Goal: Task Accomplishment & Management: Complete application form

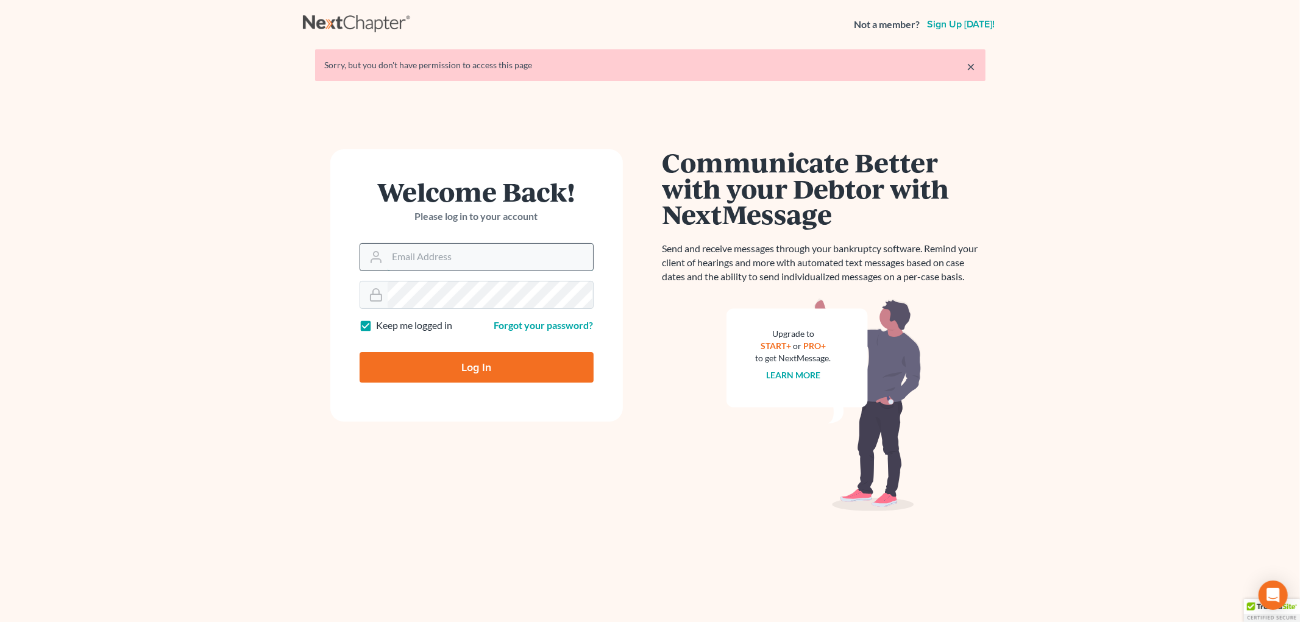
click at [494, 265] on input "Email Address" at bounding box center [490, 257] width 205 height 27
type input "trustee@farthing.legal"
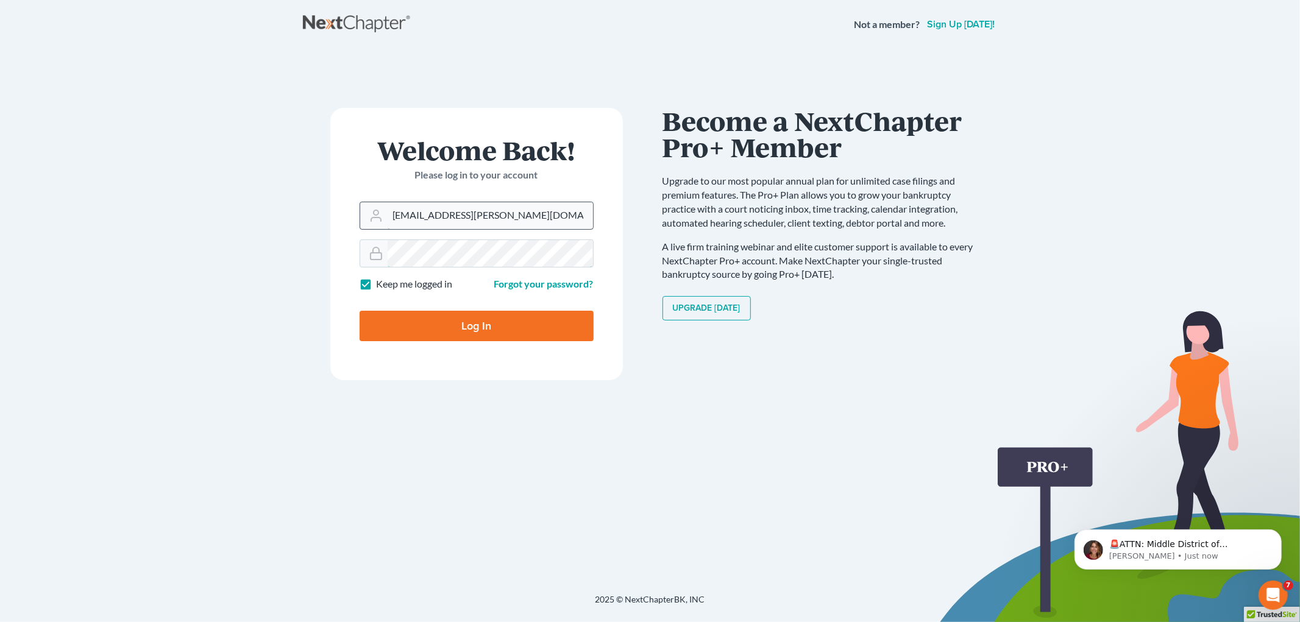
click at [360, 311] on input "Log In" at bounding box center [477, 326] width 234 height 30
type input "Thinking..."
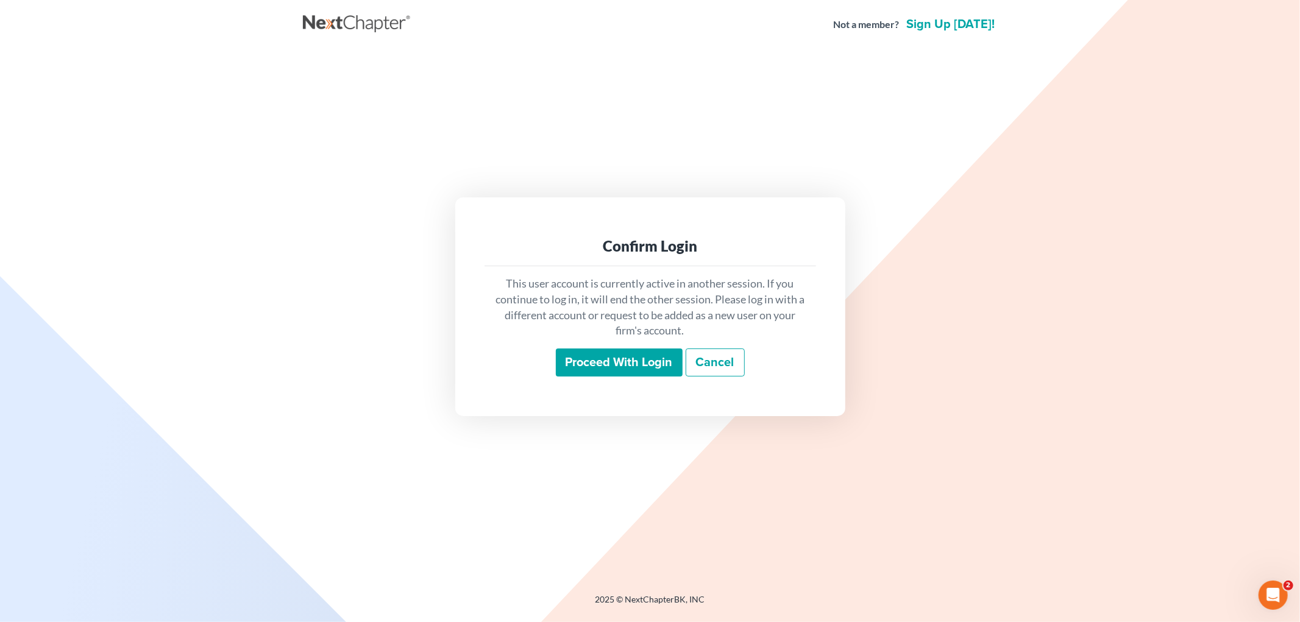
click at [630, 366] on input "Proceed with login" at bounding box center [619, 363] width 127 height 28
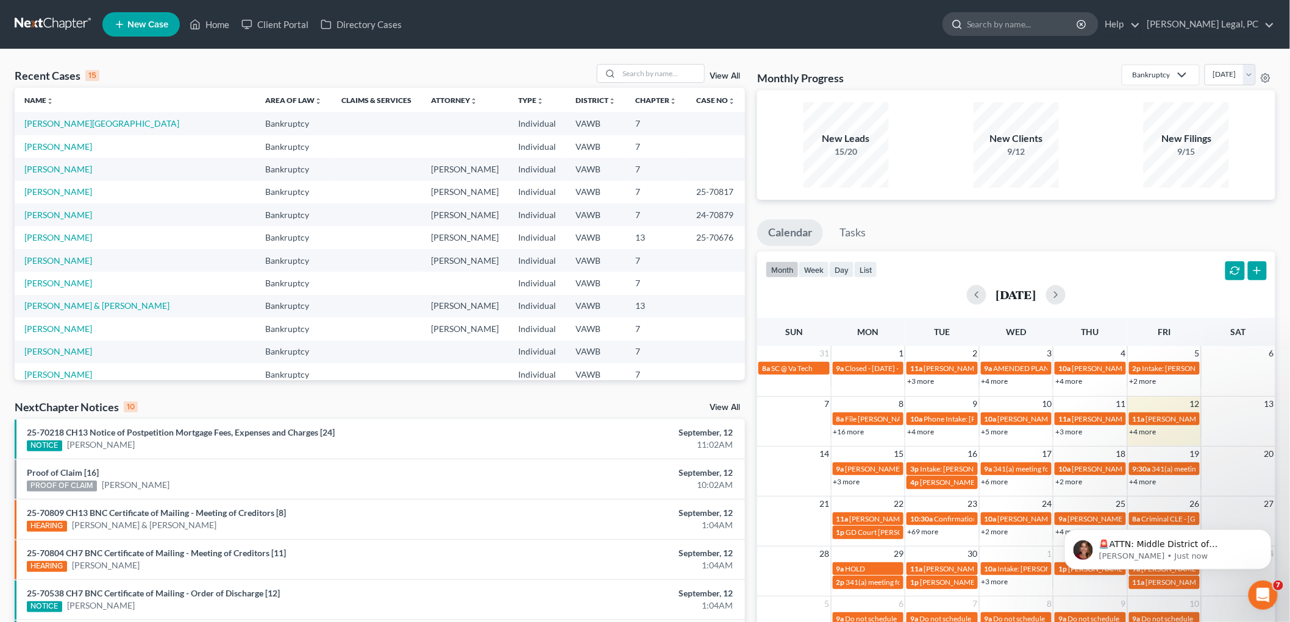
click at [1015, 27] on input "search" at bounding box center [1023, 24] width 112 height 23
type input "[PERSON_NAME]"
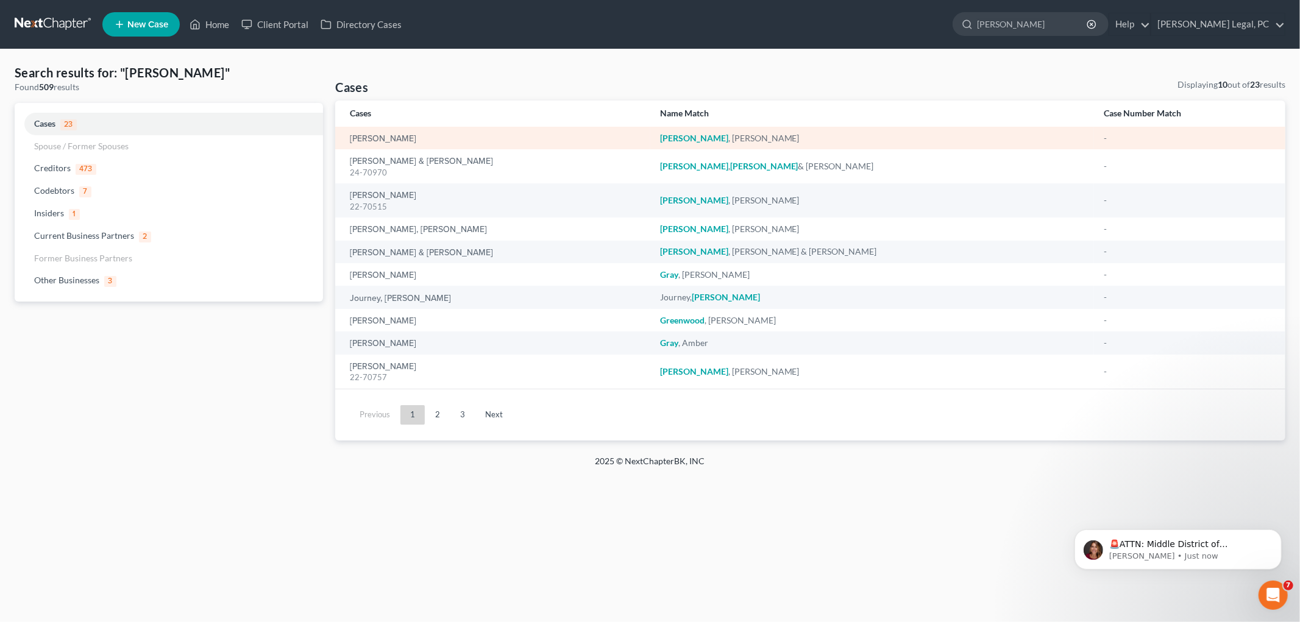
click at [418, 139] on div "[PERSON_NAME]" at bounding box center [495, 138] width 290 height 12
click at [410, 138] on link "[PERSON_NAME]" at bounding box center [383, 139] width 66 height 9
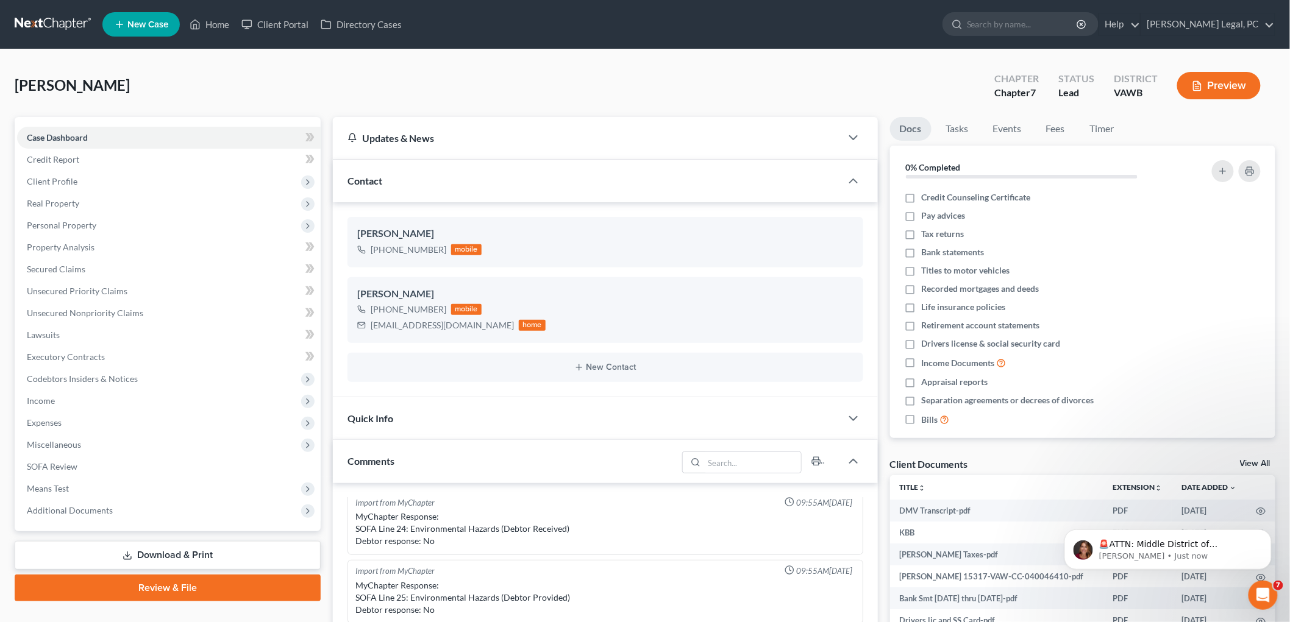
scroll to position [203, 0]
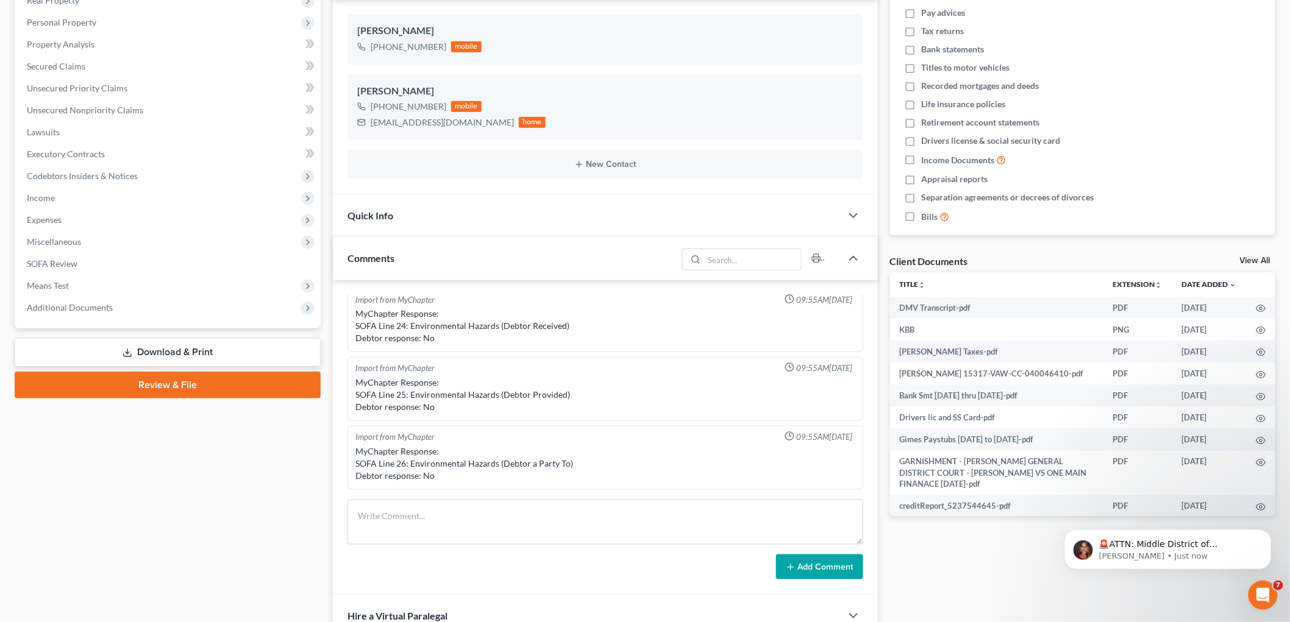
click at [1257, 260] on link "View All" at bounding box center [1255, 261] width 30 height 9
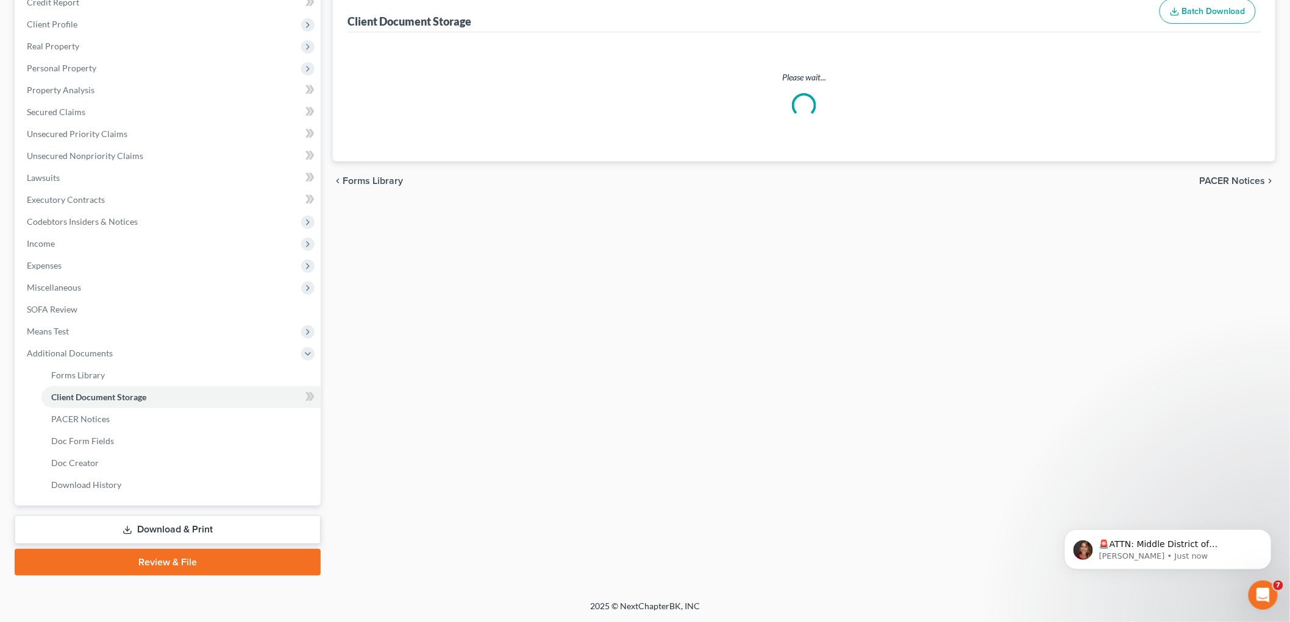
scroll to position [3, 0]
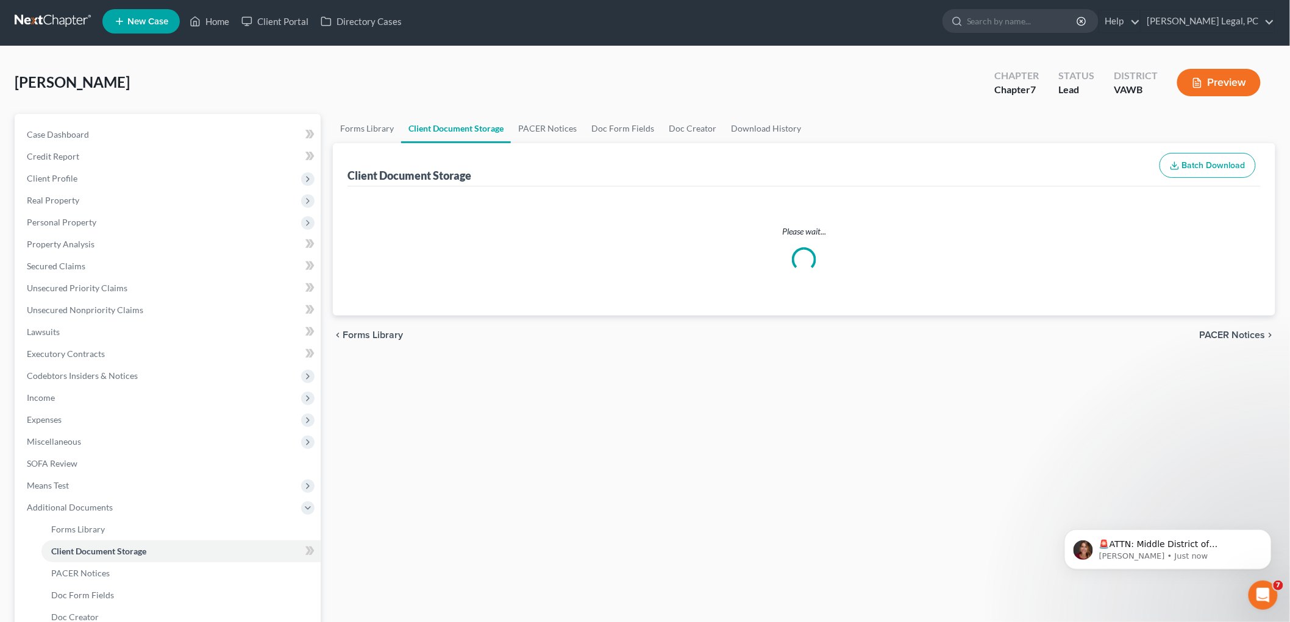
select select "0"
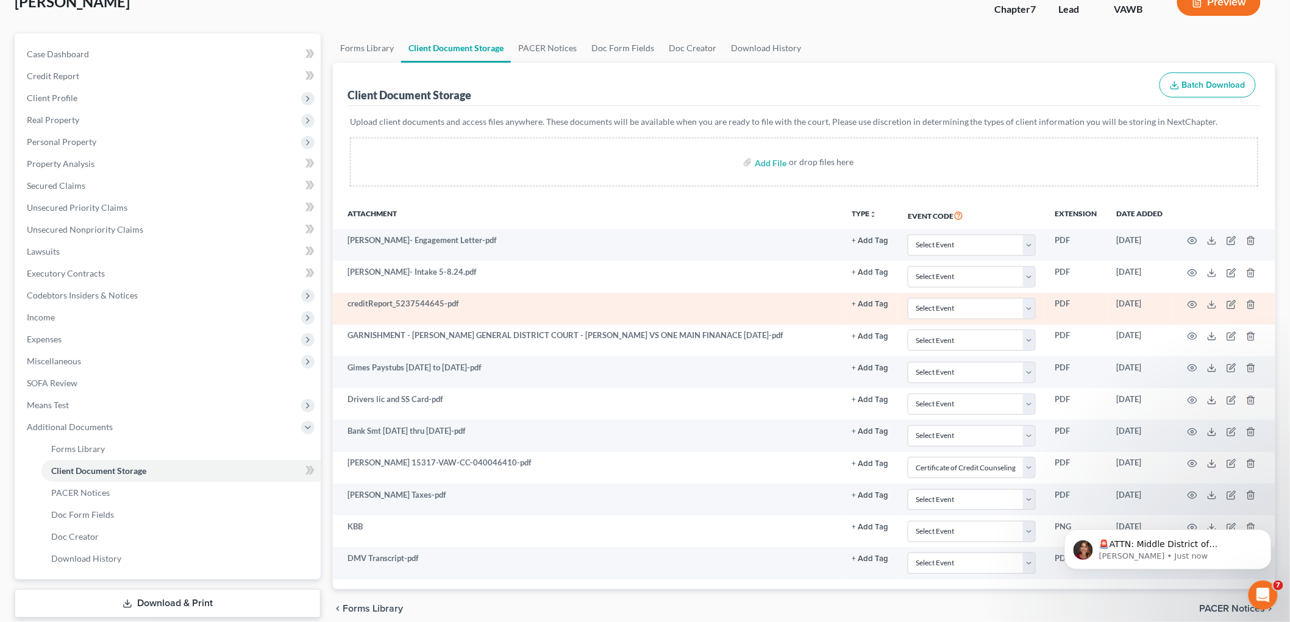
scroll to position [0, 0]
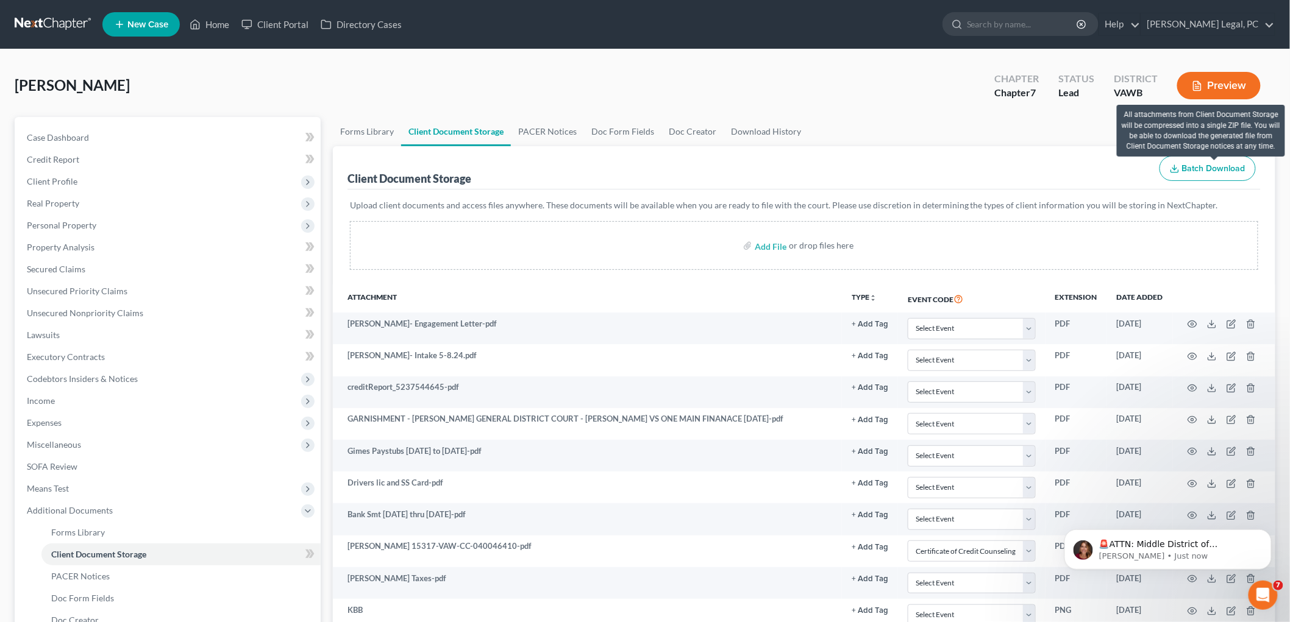
click at [1212, 173] on span "Batch Download" at bounding box center [1213, 168] width 63 height 10
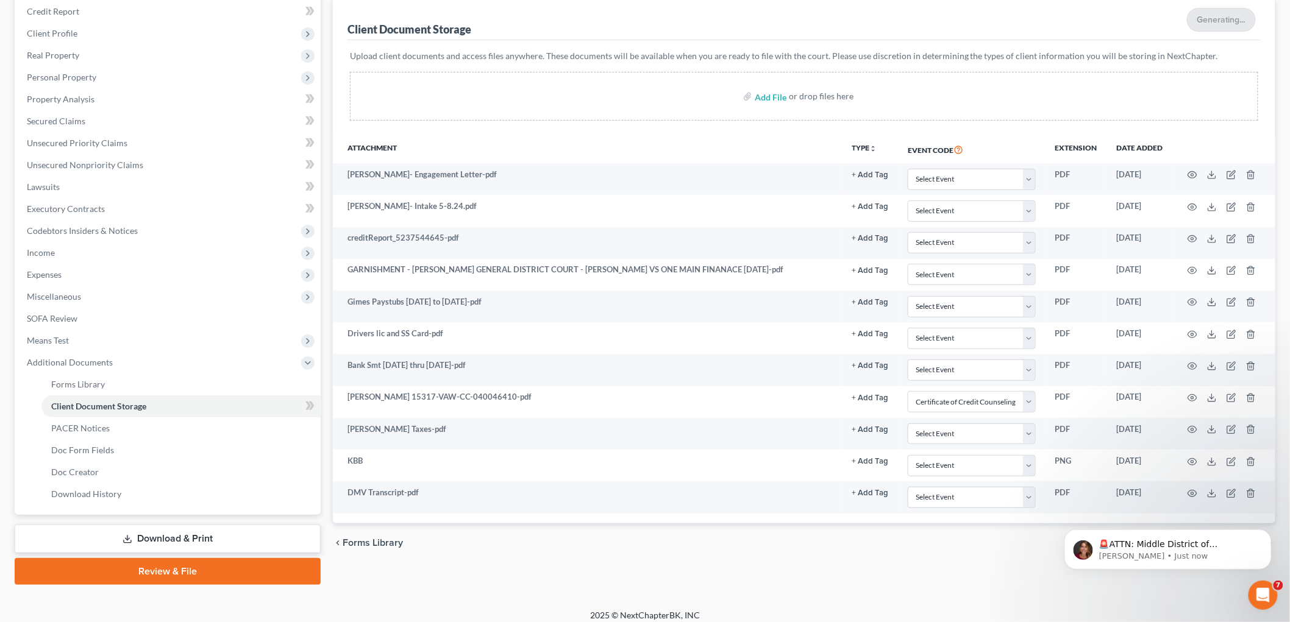
scroll to position [155, 0]
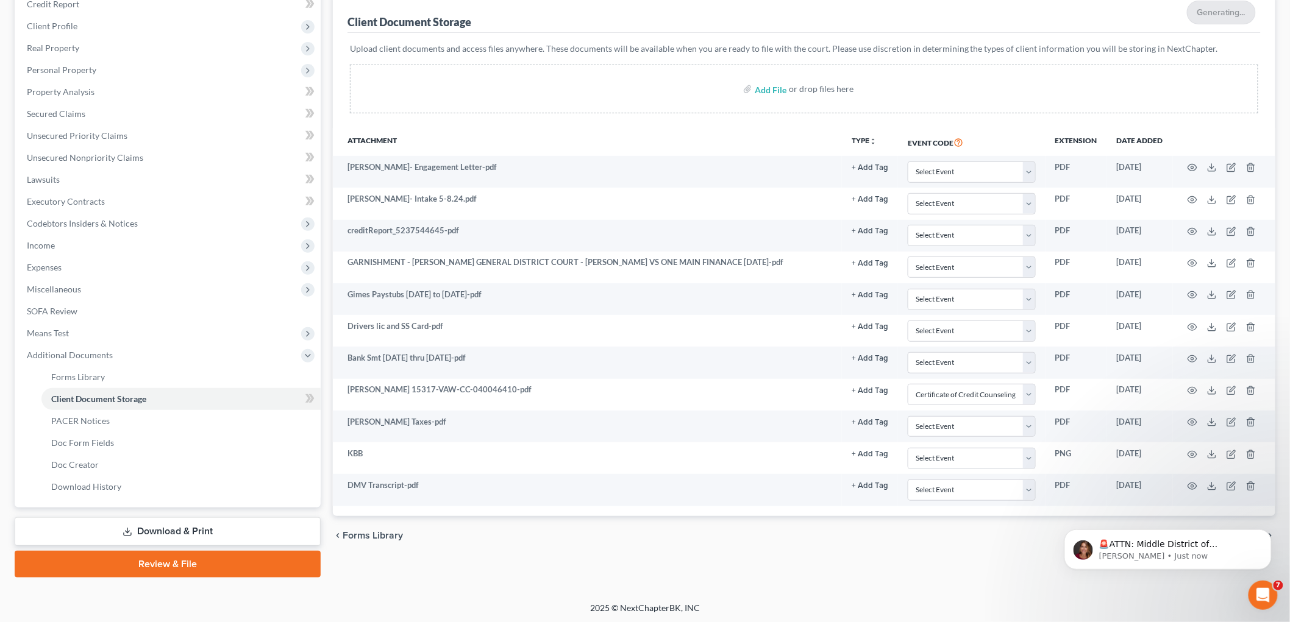
select select "0"
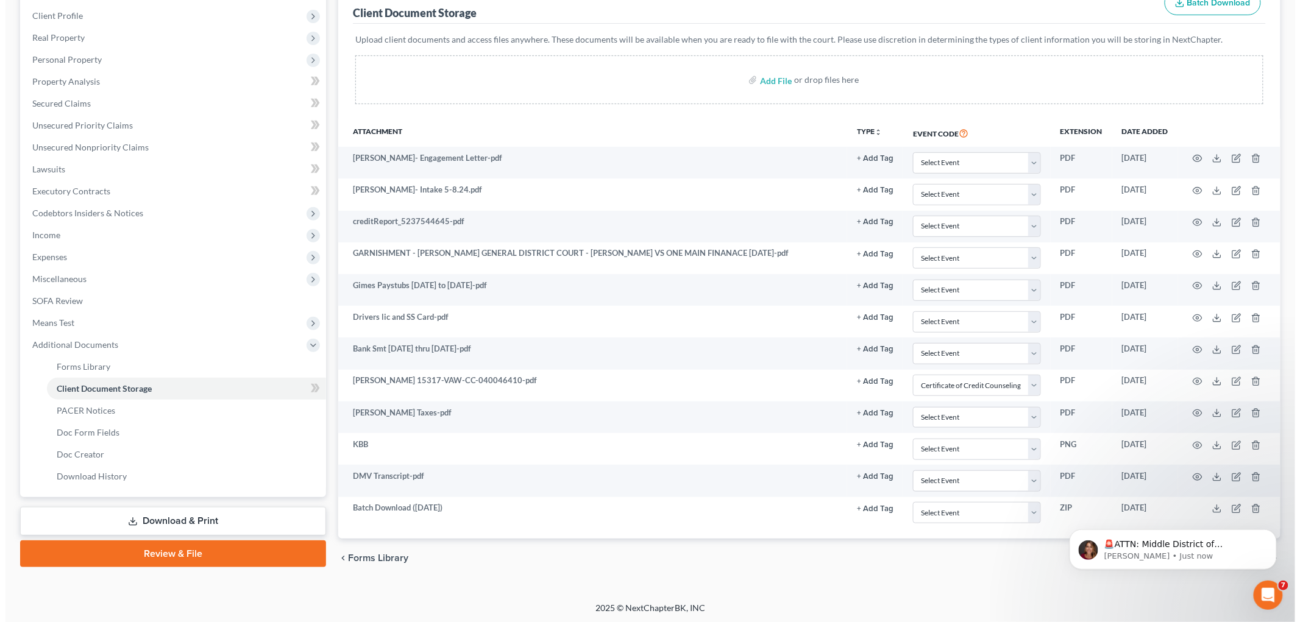
scroll to position [168, 0]
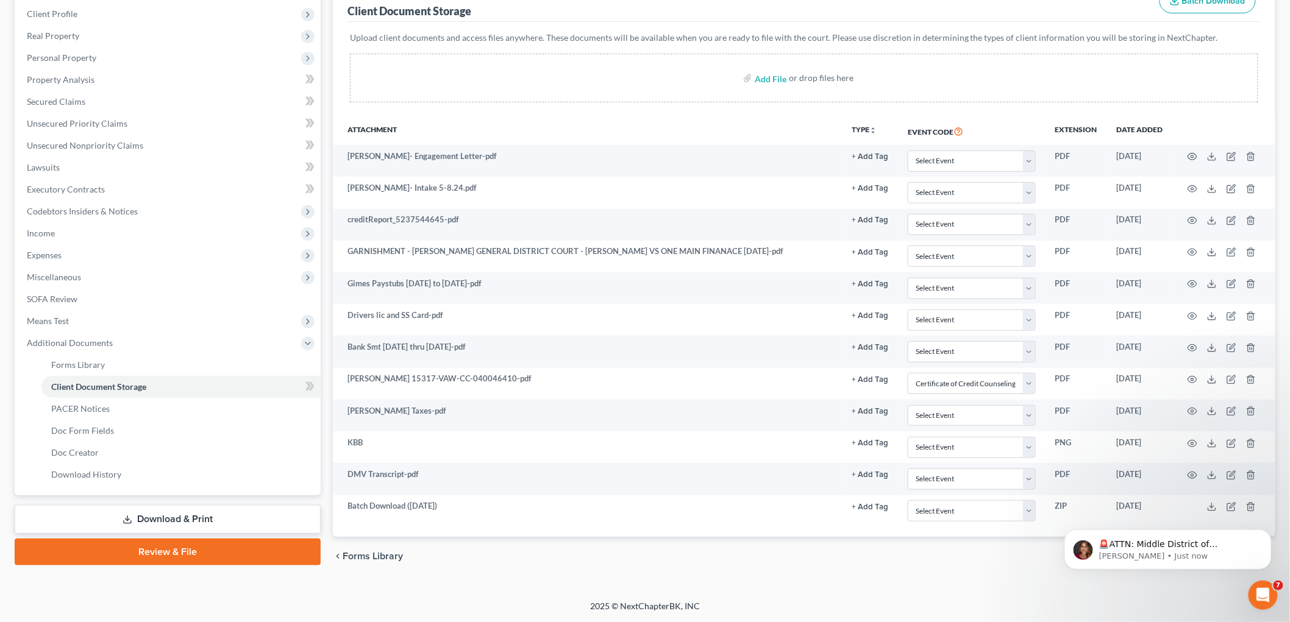
click at [1208, 508] on body "🚨ATTN: Middle District of [US_STATE] The court has added a new Credit Counselin…" at bounding box center [1167, 546] width 234 height 76
click at [1203, 508] on body "🚨ATTN: Middle District of [US_STATE] The court has added a new Credit Counselin…" at bounding box center [1167, 546] width 234 height 76
click at [1205, 509] on body "🚨ATTN: Middle District of [US_STATE] The court has added a new Credit Counselin…" at bounding box center [1167, 546] width 234 height 76
click at [1264, 535] on icon "Dismiss notification" at bounding box center [1267, 532] width 7 height 7
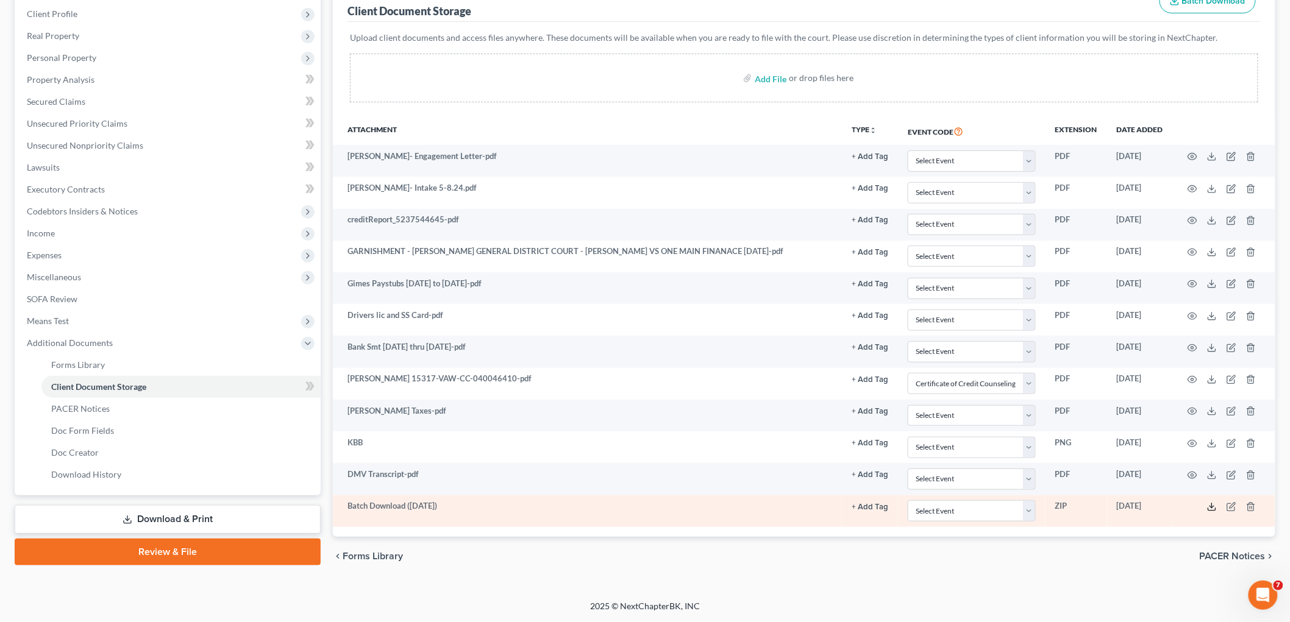
click at [1212, 507] on line at bounding box center [1212, 506] width 0 height 5
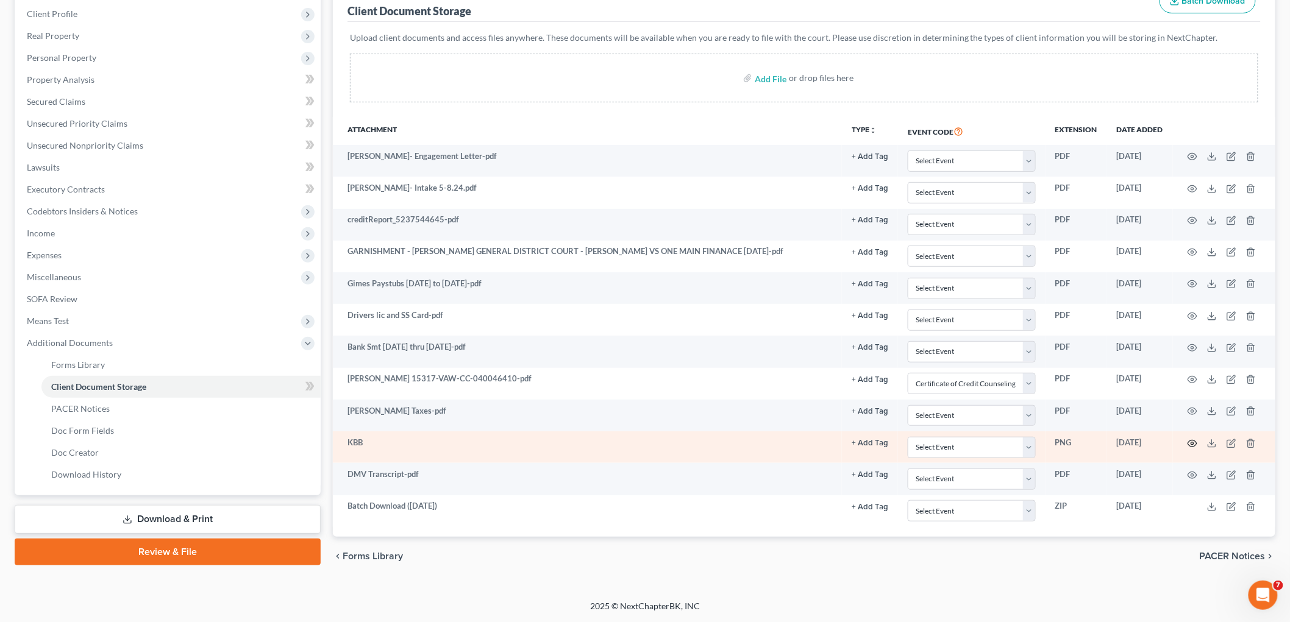
click at [1193, 443] on circle "button" at bounding box center [1192, 444] width 2 height 2
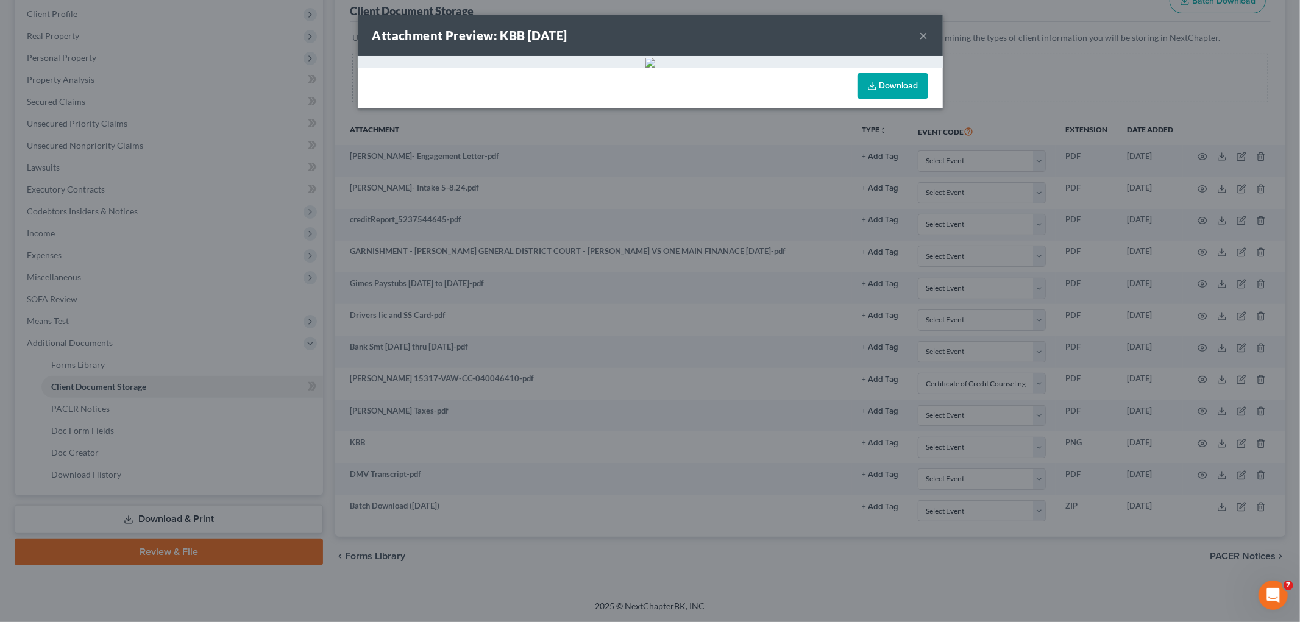
click at [920, 32] on button "×" at bounding box center [924, 35] width 9 height 15
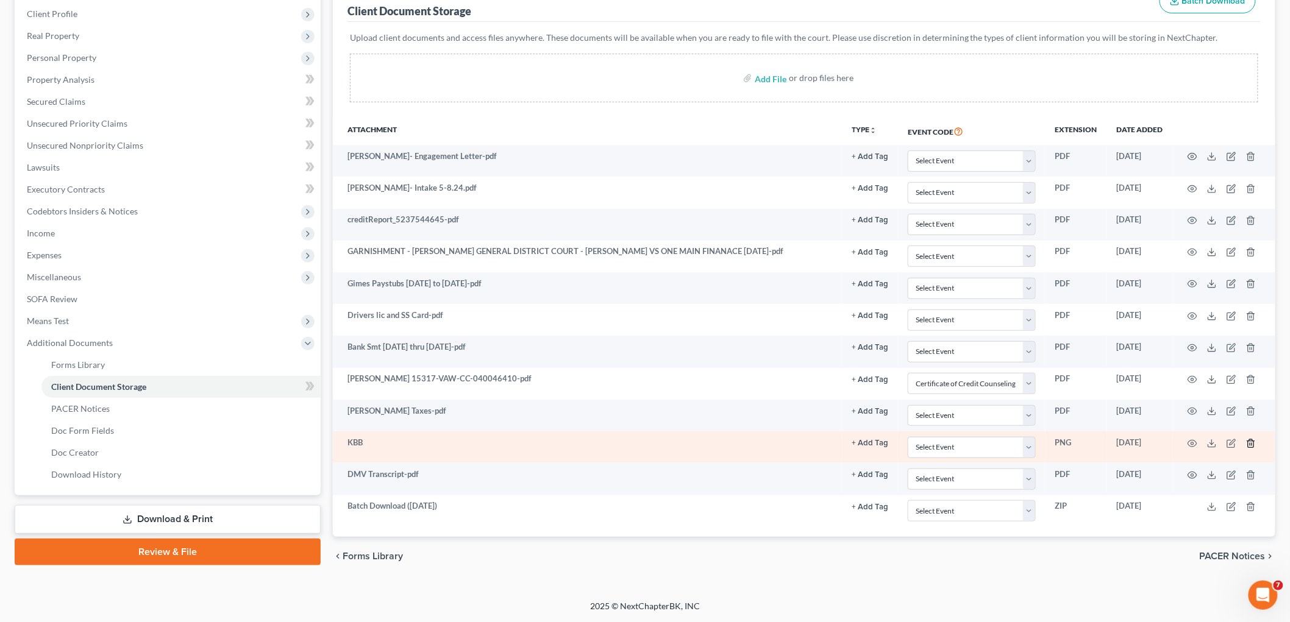
click at [1253, 443] on icon "button" at bounding box center [1251, 444] width 10 height 10
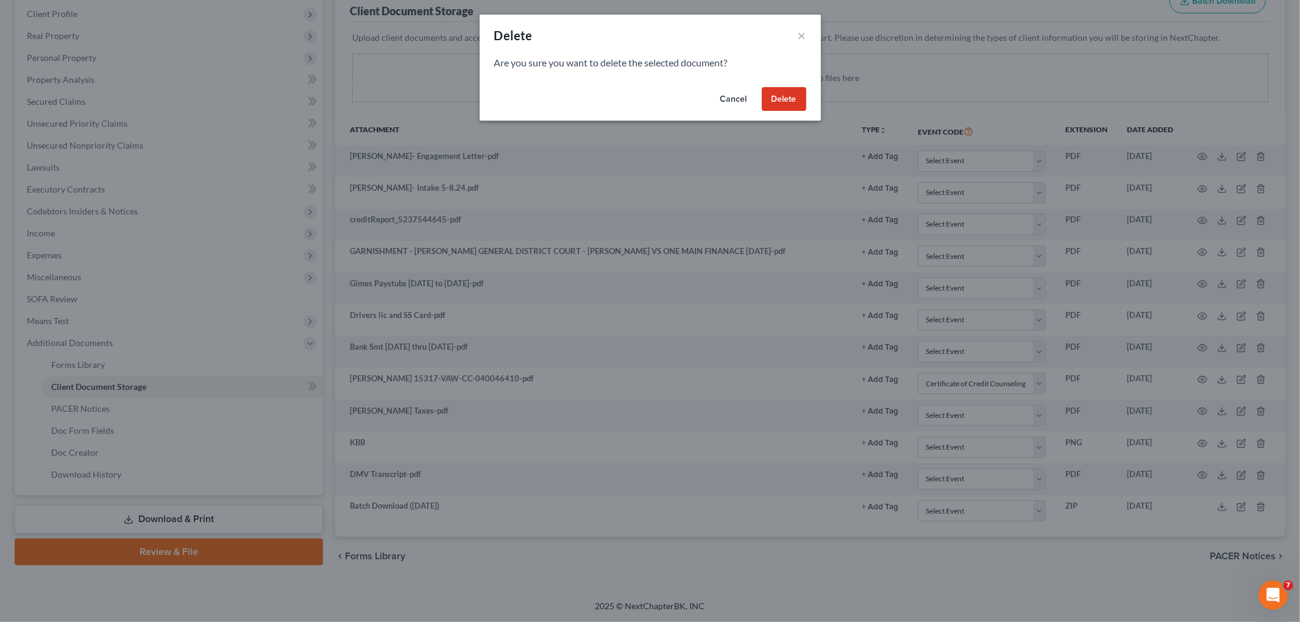
click at [786, 99] on button "Delete" at bounding box center [784, 99] width 45 height 24
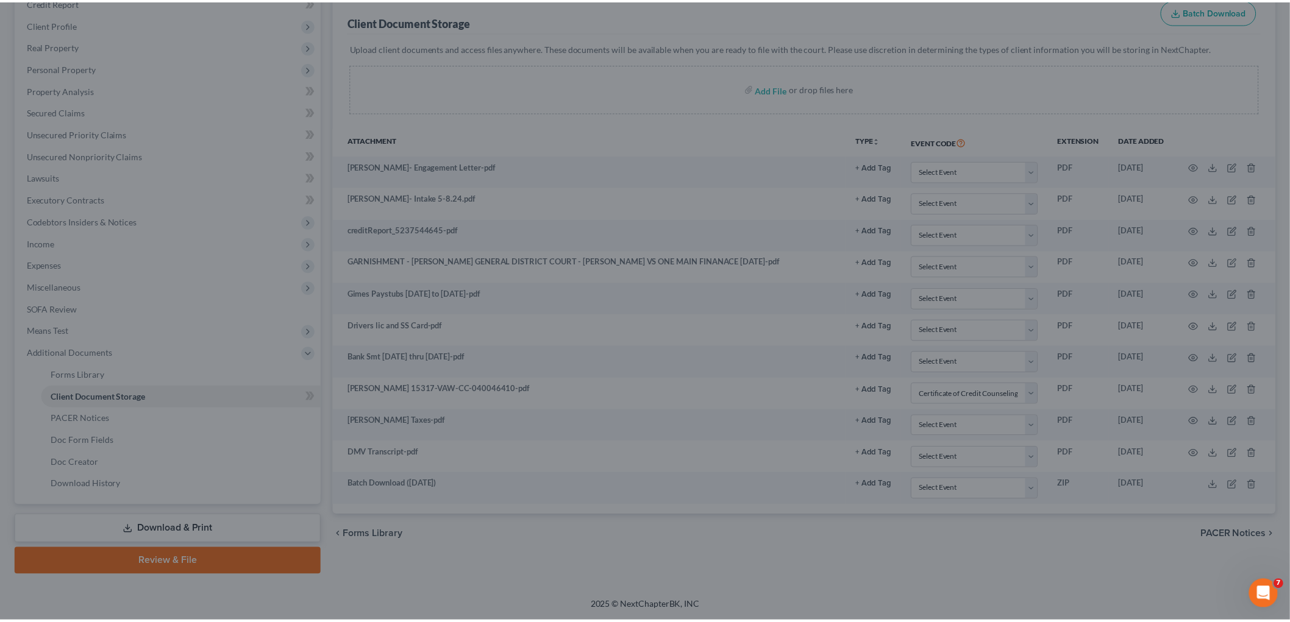
scroll to position [155, 0]
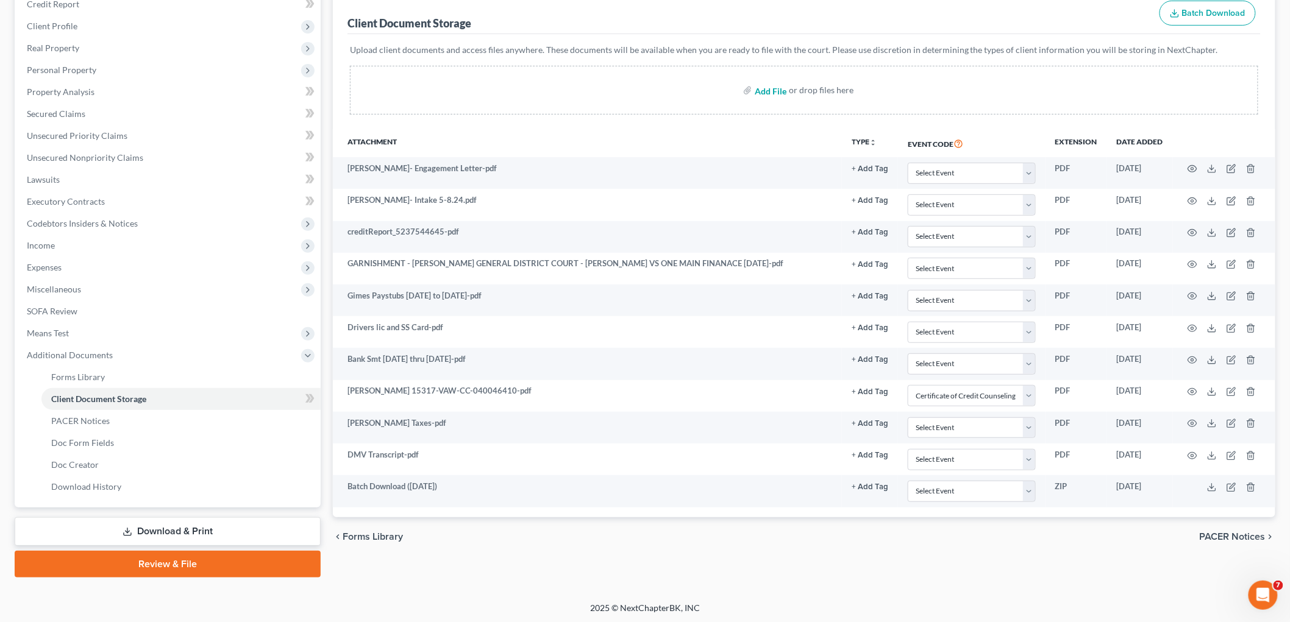
click at [772, 90] on input "file" at bounding box center [769, 90] width 29 height 22
type input "C:\fakepath\2006 Ford KBB.pdf"
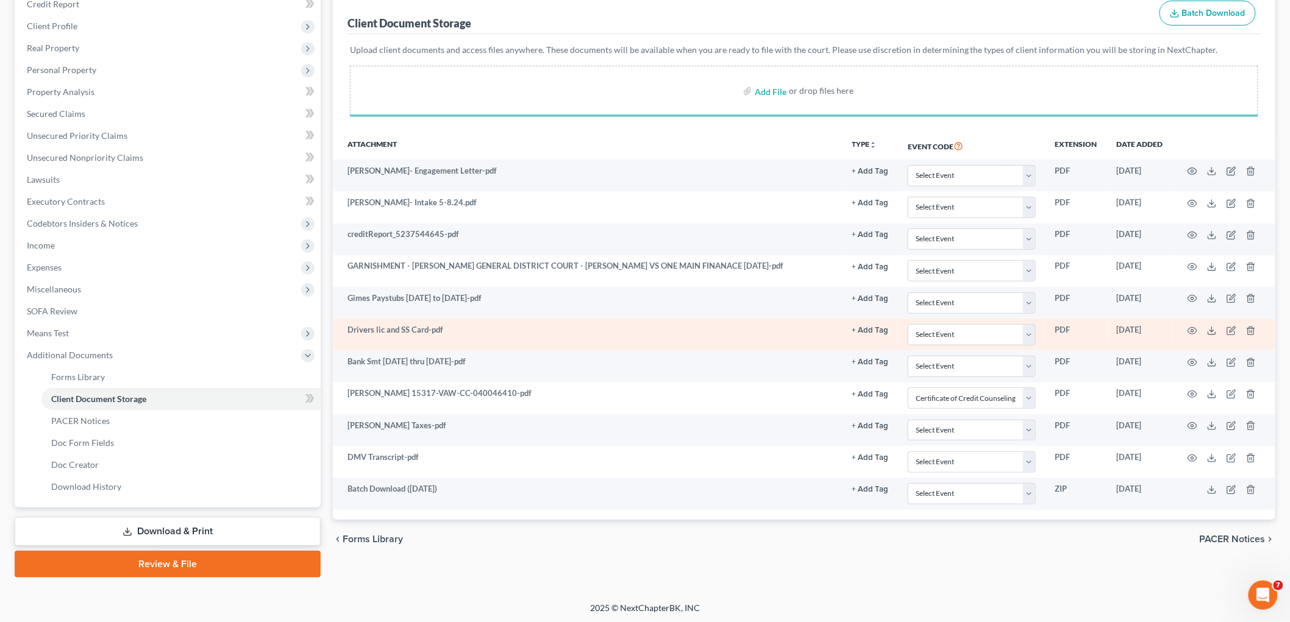
select select "0"
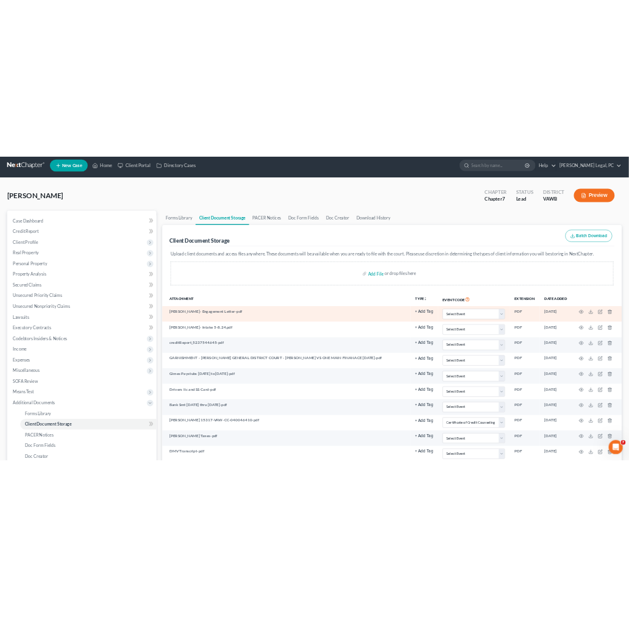
scroll to position [0, 0]
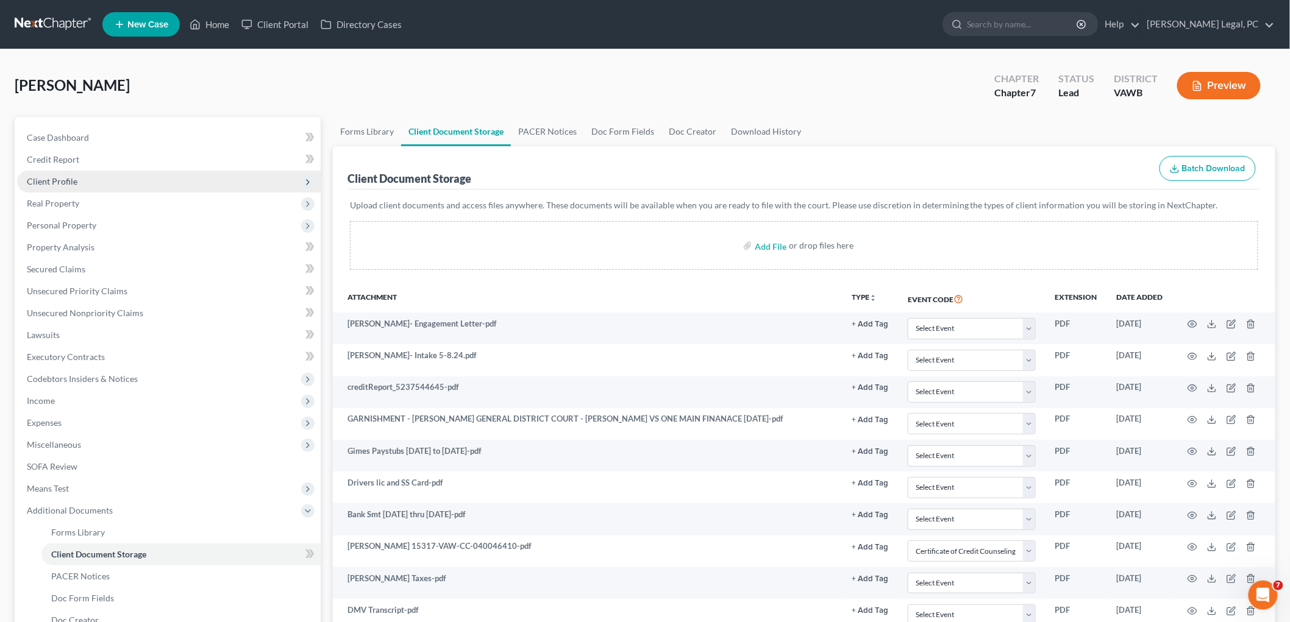
click at [46, 181] on span "Client Profile" at bounding box center [52, 181] width 51 height 10
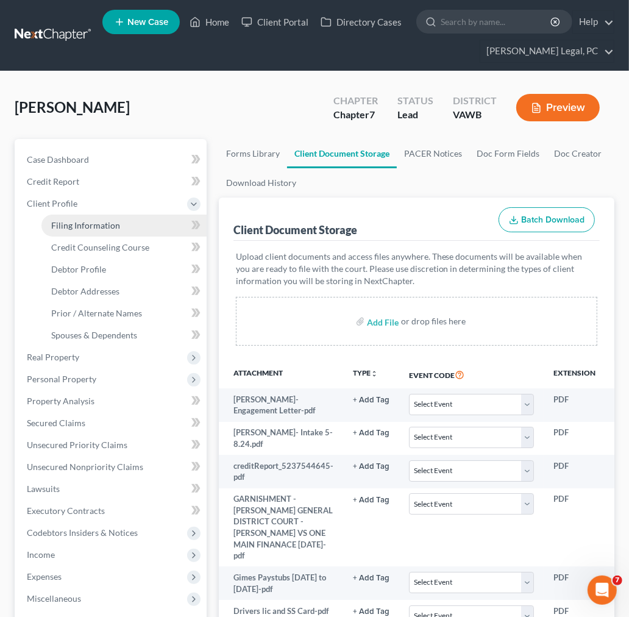
click at [86, 226] on span "Filing Information" at bounding box center [85, 225] width 69 height 10
select select "1"
select select "0"
select select "84"
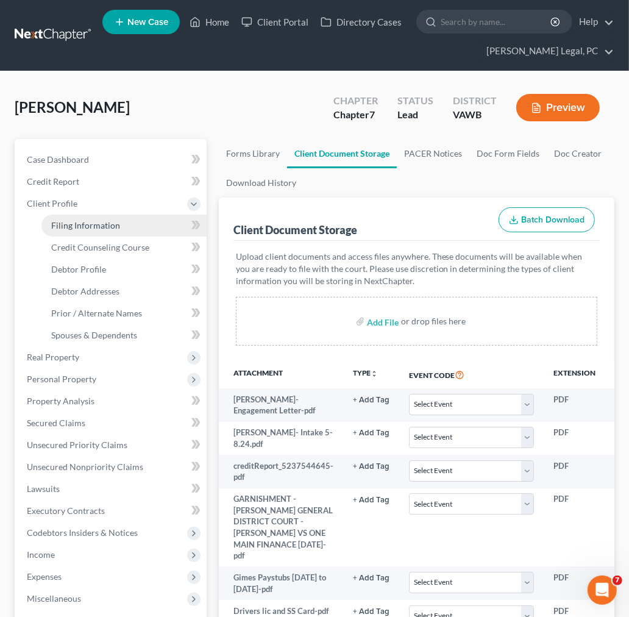
select select "48"
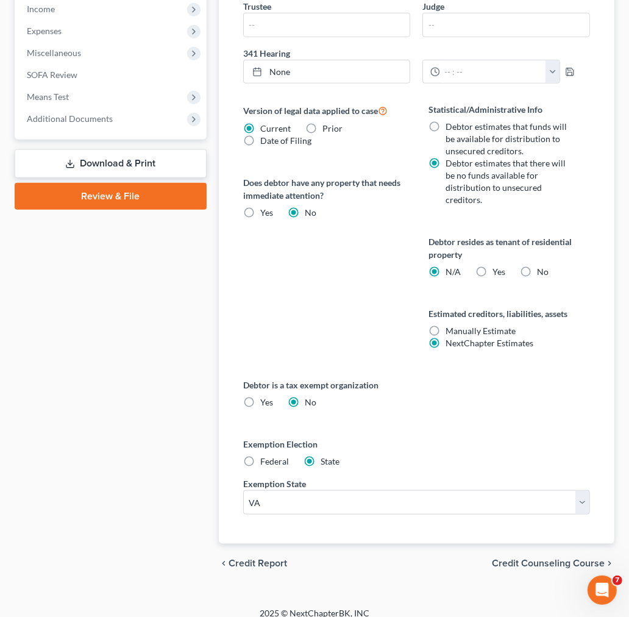
click at [574, 558] on span "Credit Counseling Course" at bounding box center [548, 563] width 113 height 10
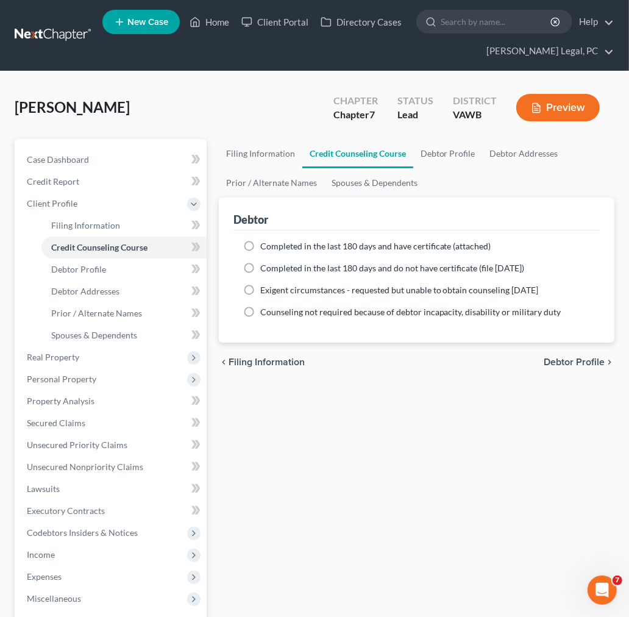
click at [260, 243] on label "Completed in the last 180 days and have certificate (attached)" at bounding box center [375, 246] width 231 height 12
click at [265, 243] on input "Completed in the last 180 days and have certificate (attached)" at bounding box center [269, 244] width 8 height 8
radio input "true"
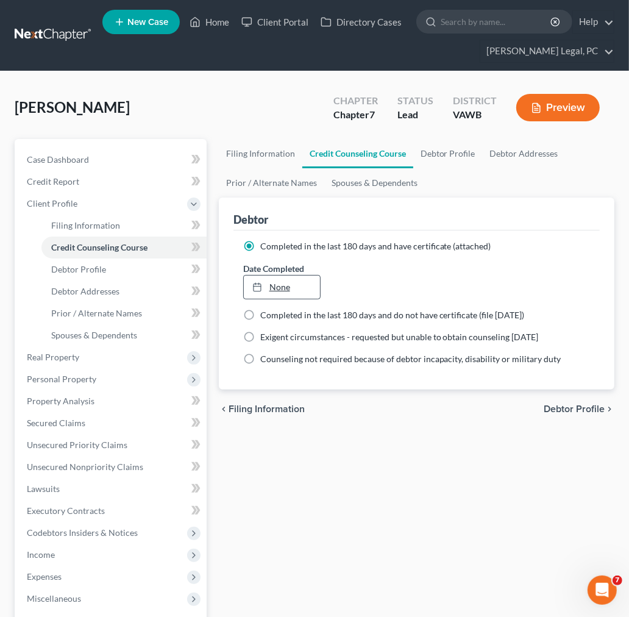
click at [287, 288] on link "None" at bounding box center [282, 287] width 76 height 23
type input "[DATE]"
click at [571, 408] on span "Debtor Profile" at bounding box center [574, 409] width 61 height 10
select select "0"
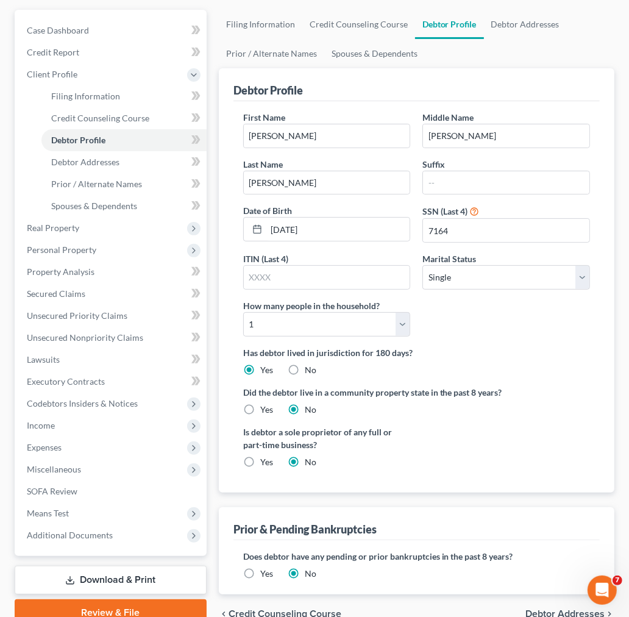
scroll to position [135, 0]
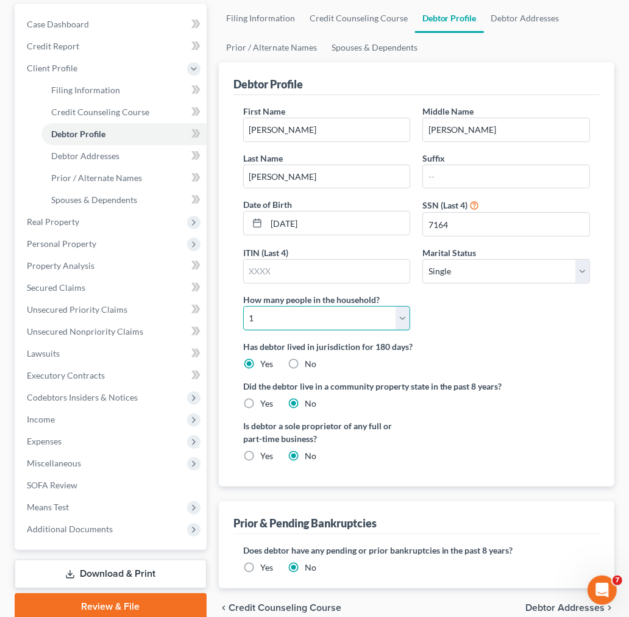
click at [403, 318] on select "Select 1 2 3 4 5 6 7 8 9 10 11 12 13 14 15 16 17 18 19 20" at bounding box center [327, 318] width 168 height 24
select select "2"
click at [243, 306] on select "Select 1 2 3 4 5 6 7 8 9 10 11 12 13 14 15 16 17 18 19 20" at bounding box center [327, 318] width 168 height 24
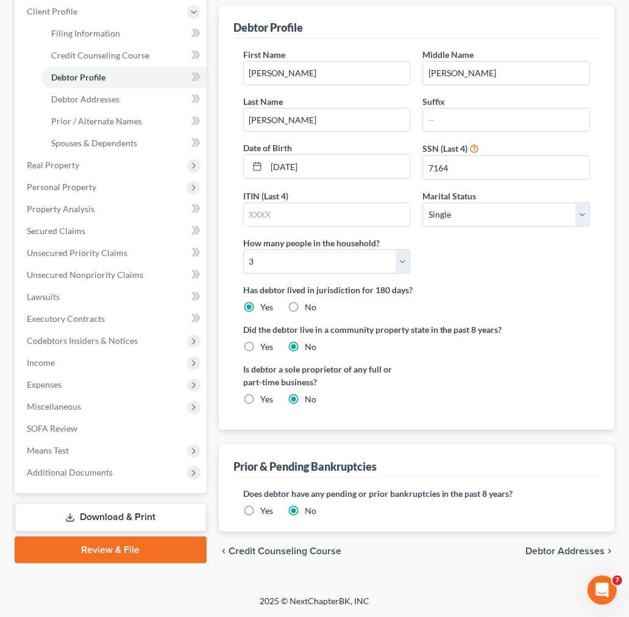
click at [556, 547] on span "Debtor Addresses" at bounding box center [565, 551] width 79 height 10
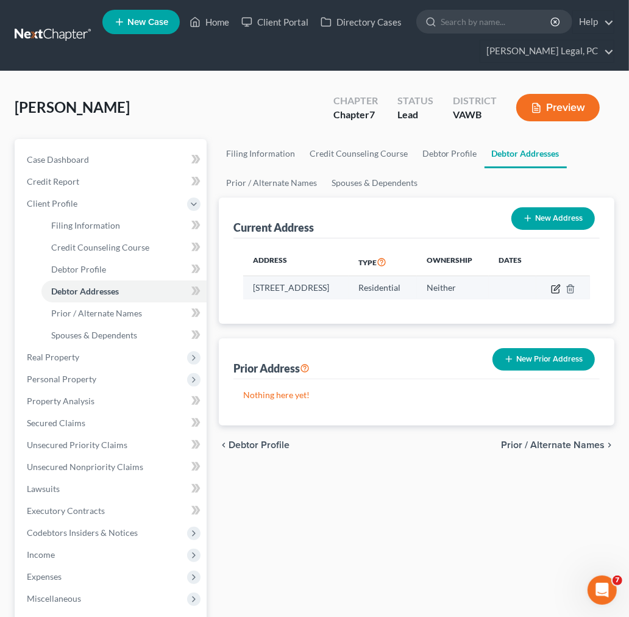
click at [559, 287] on icon "button" at bounding box center [555, 288] width 7 height 7
select select "48"
select select "0"
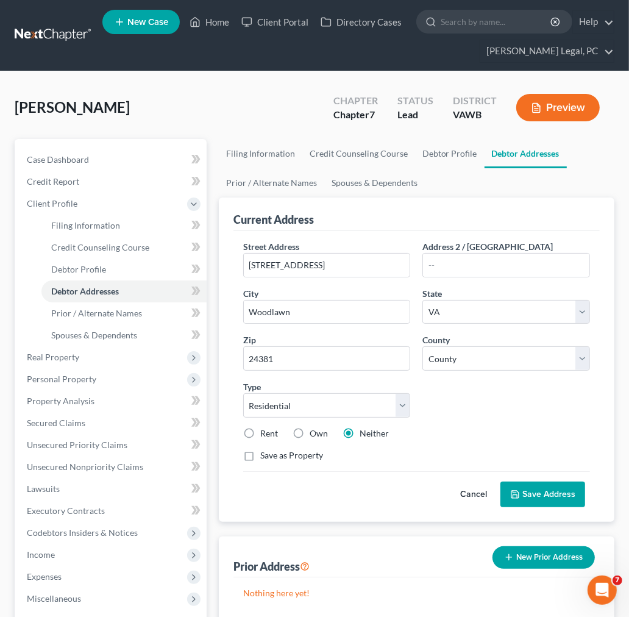
click at [260, 431] on label "Rent" at bounding box center [269, 433] width 18 height 12
click at [265, 431] on input "Rent" at bounding box center [269, 431] width 8 height 8
radio input "true"
click at [317, 263] on input "[STREET_ADDRESS]" at bounding box center [327, 265] width 166 height 23
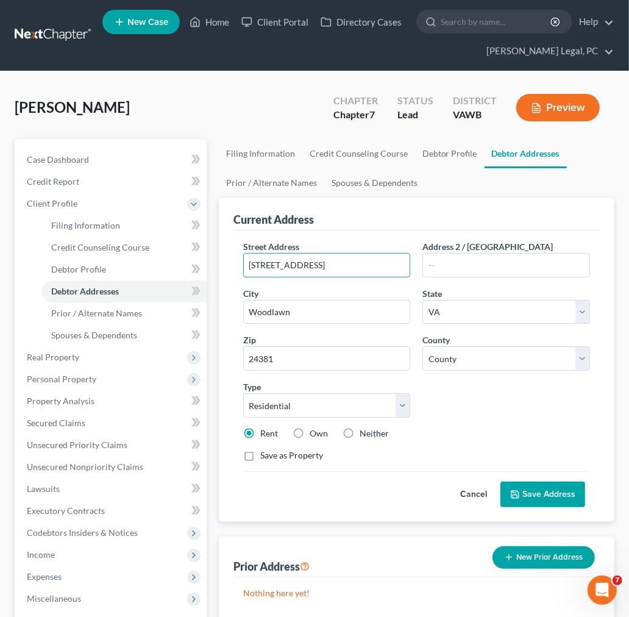
type input "[STREET_ADDRESS]"
click at [519, 492] on icon at bounding box center [515, 494] width 7 height 7
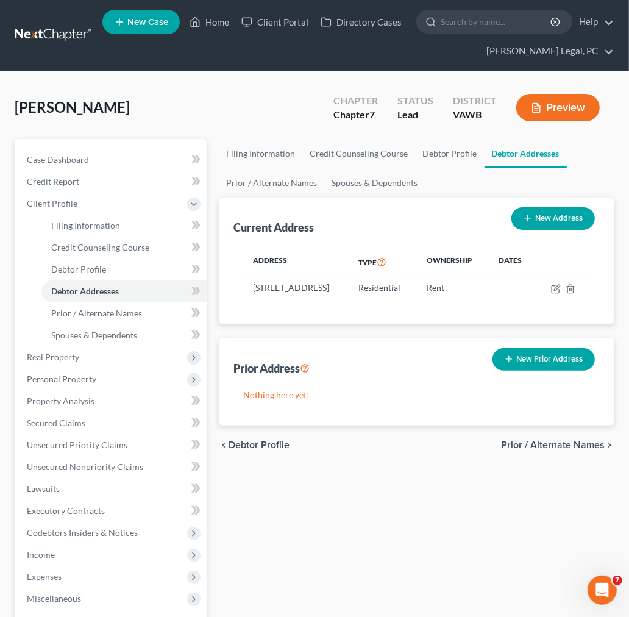
click at [582, 450] on span "Prior / Alternate Names" at bounding box center [553, 445] width 104 height 10
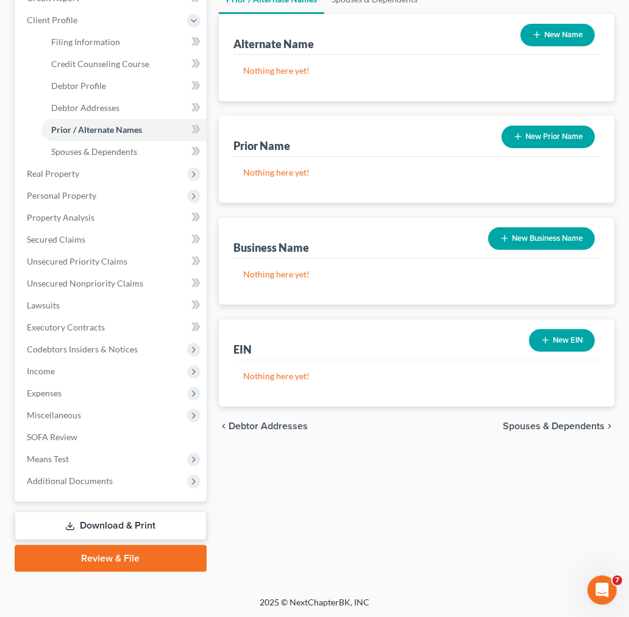
click at [574, 426] on span "Spouses & Dependents" at bounding box center [554, 426] width 102 height 10
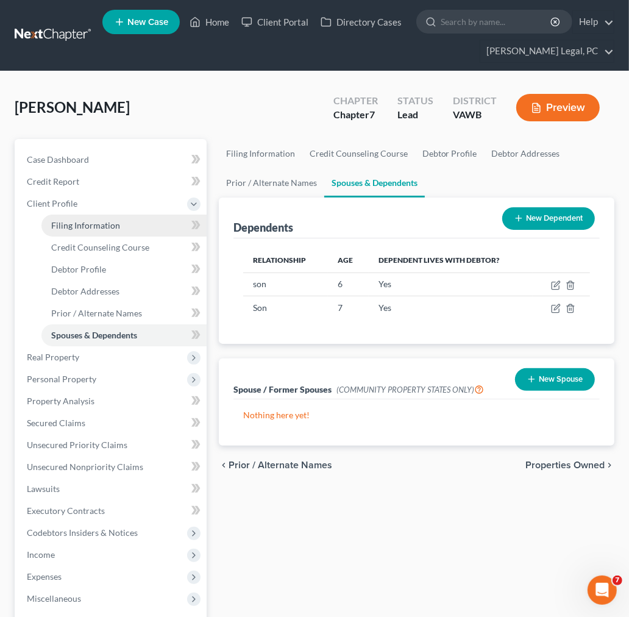
click at [93, 223] on span "Filing Information" at bounding box center [85, 225] width 69 height 10
select select "1"
select select "0"
select select "84"
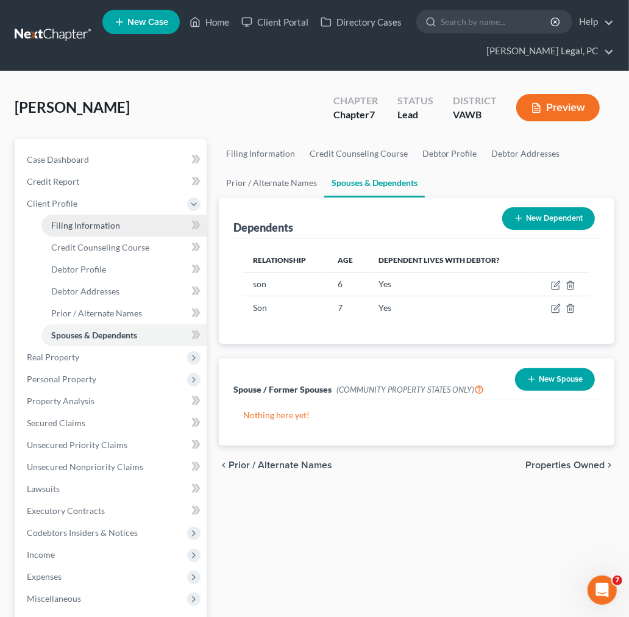
select select "0"
select select "48"
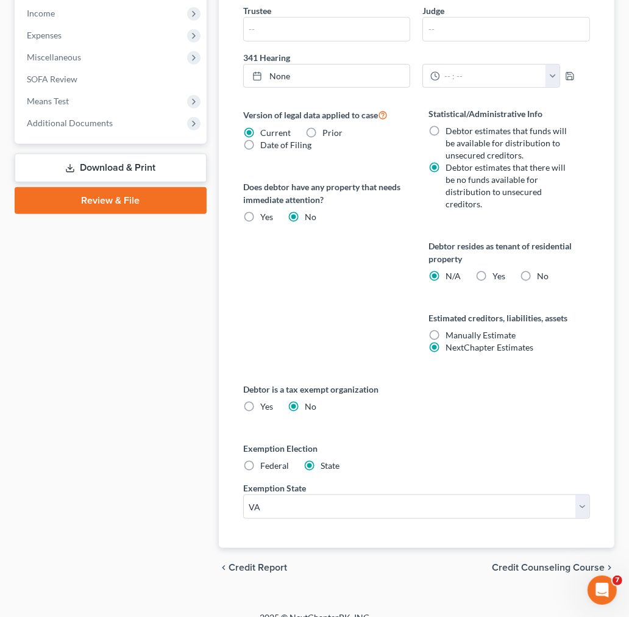
click at [571, 563] on span "Credit Counseling Course" at bounding box center [548, 568] width 113 height 10
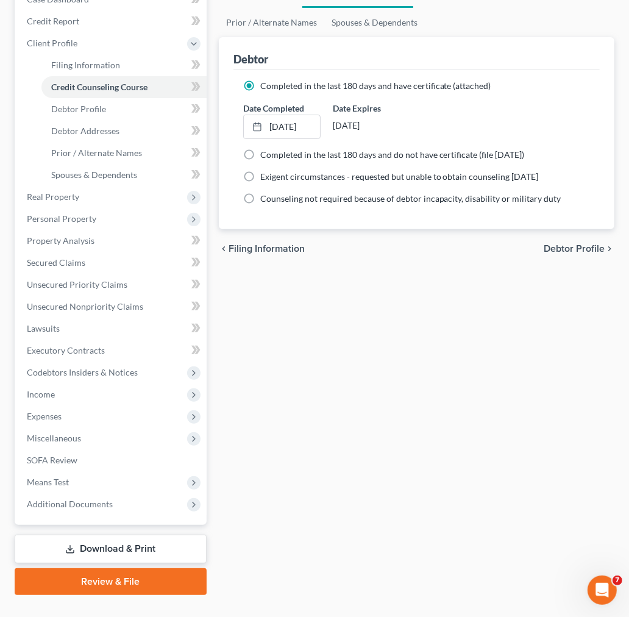
scroll to position [184, 0]
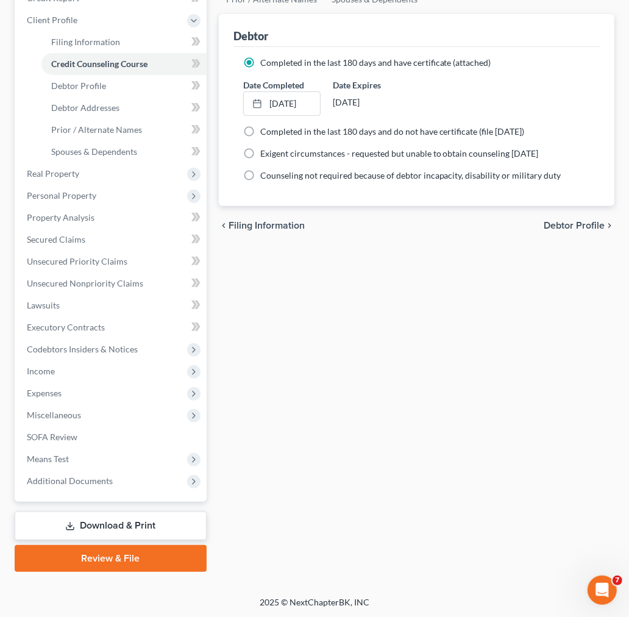
click at [567, 226] on span "Debtor Profile" at bounding box center [574, 226] width 61 height 10
select select "0"
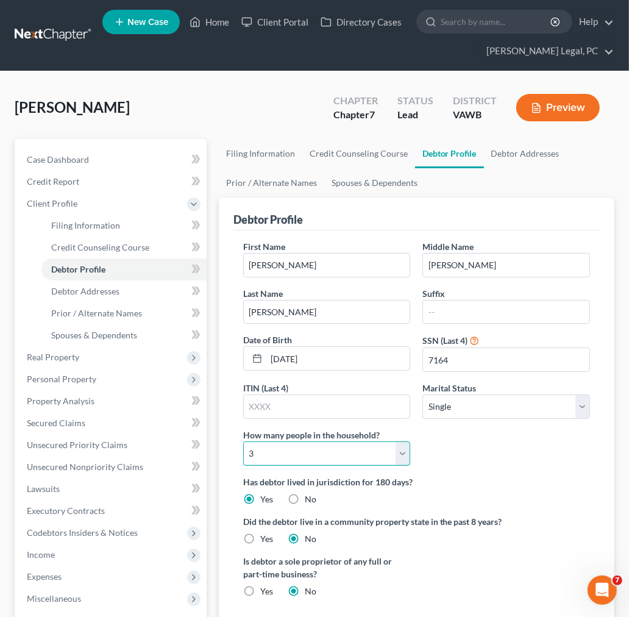
click at [370, 451] on select "Select 1 2 3 4 5 6 7 8 9 10 11 12 13 14 15 16 17 18 19 20" at bounding box center [327, 453] width 168 height 24
select select "3"
click at [243, 441] on select "Select 1 2 3 4 5 6 7 8 9 10 11 12 13 14 15 16 17 18 19 20" at bounding box center [327, 453] width 168 height 24
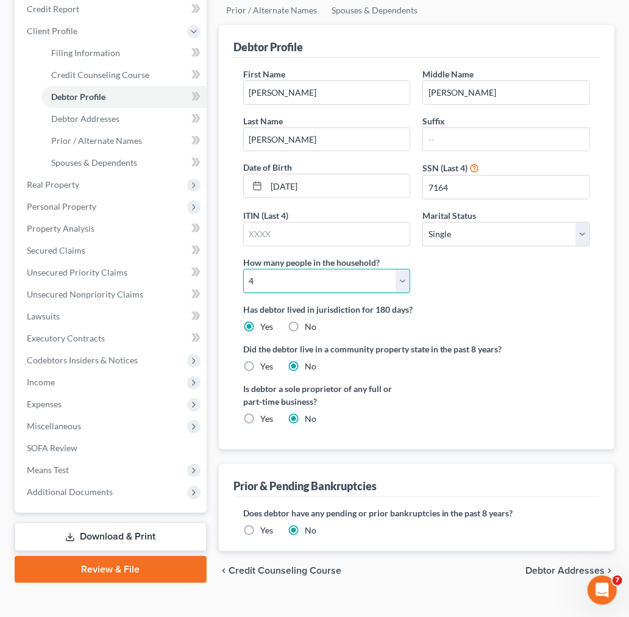
scroll to position [192, 0]
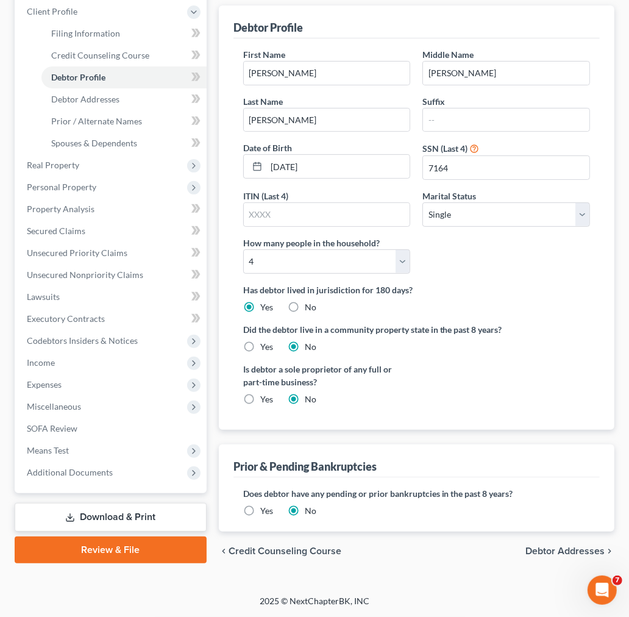
click at [563, 547] on span "Debtor Addresses" at bounding box center [565, 551] width 79 height 10
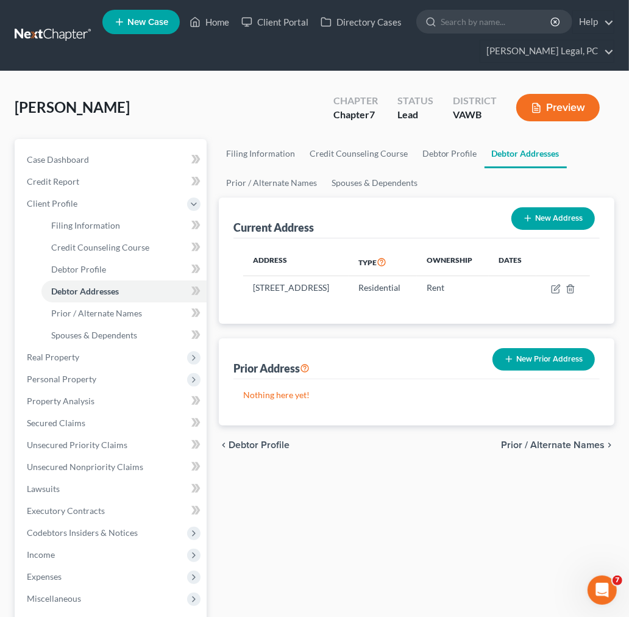
click at [569, 450] on span "Prior / Alternate Names" at bounding box center [553, 445] width 104 height 10
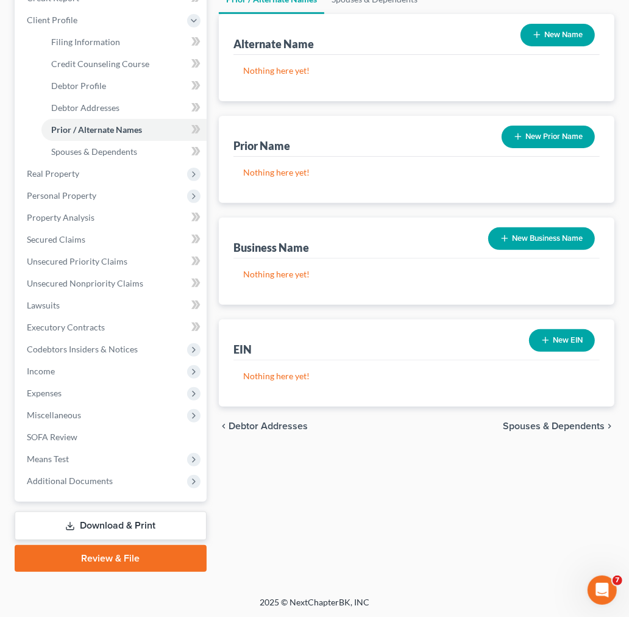
click at [573, 421] on span "Spouses & Dependents" at bounding box center [554, 426] width 102 height 10
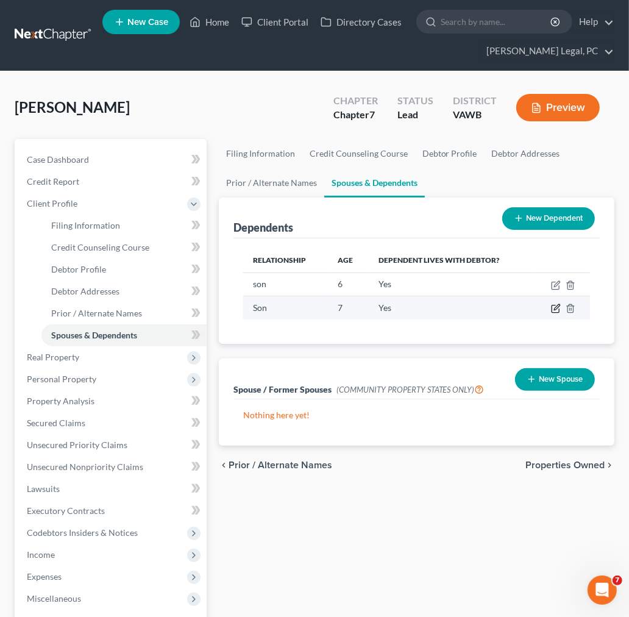
click at [555, 310] on icon "button" at bounding box center [556, 309] width 10 height 10
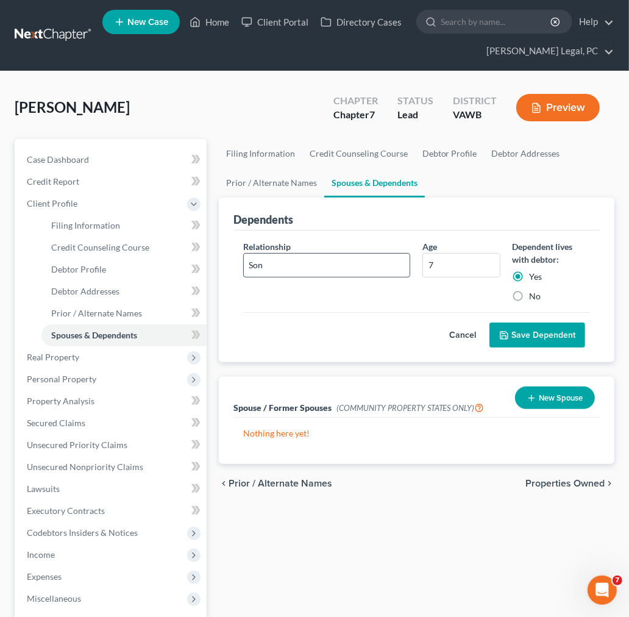
click at [270, 266] on input "Son" at bounding box center [327, 265] width 166 height 23
type input "son"
click at [526, 340] on button "Save Dependent" at bounding box center [538, 336] width 96 height 26
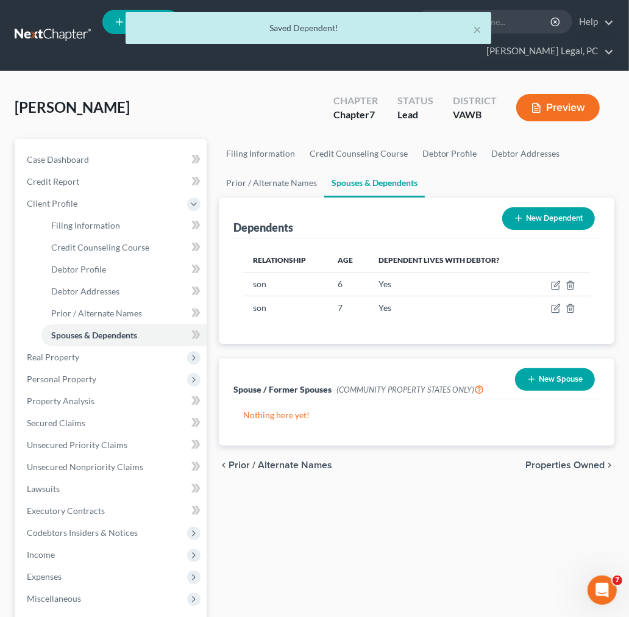
click at [586, 461] on span "Properties Owned" at bounding box center [565, 465] width 79 height 10
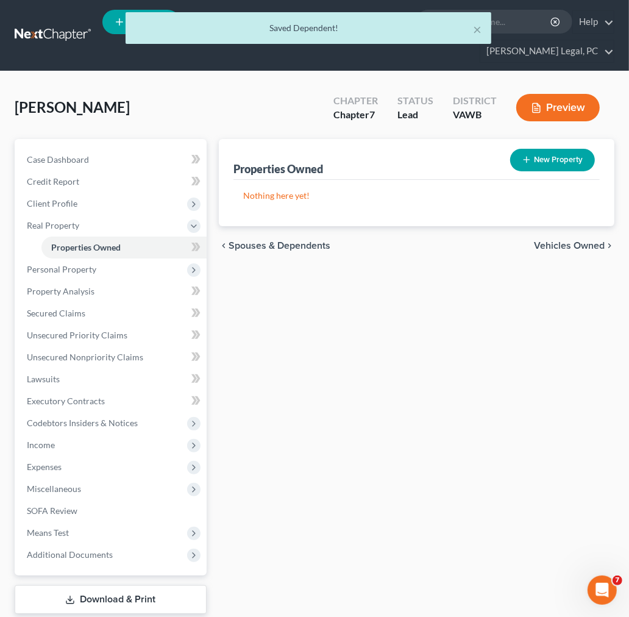
click at [587, 246] on span "Vehicles Owned" at bounding box center [569, 246] width 71 height 10
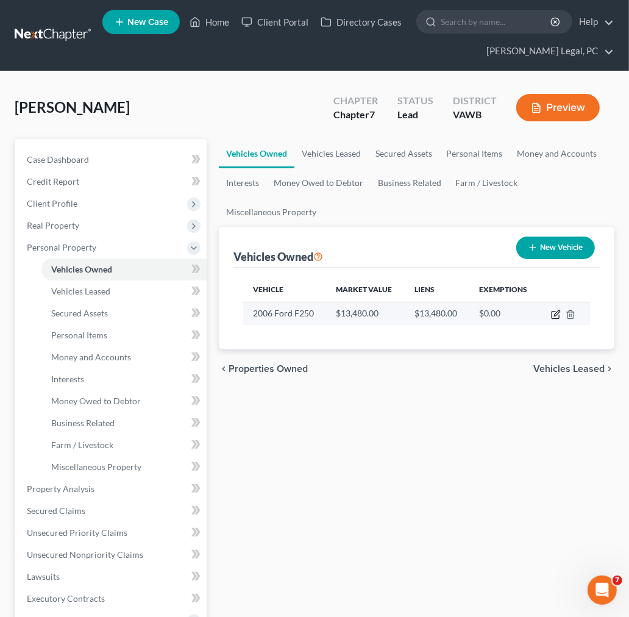
click at [557, 315] on icon "button" at bounding box center [556, 315] width 10 height 10
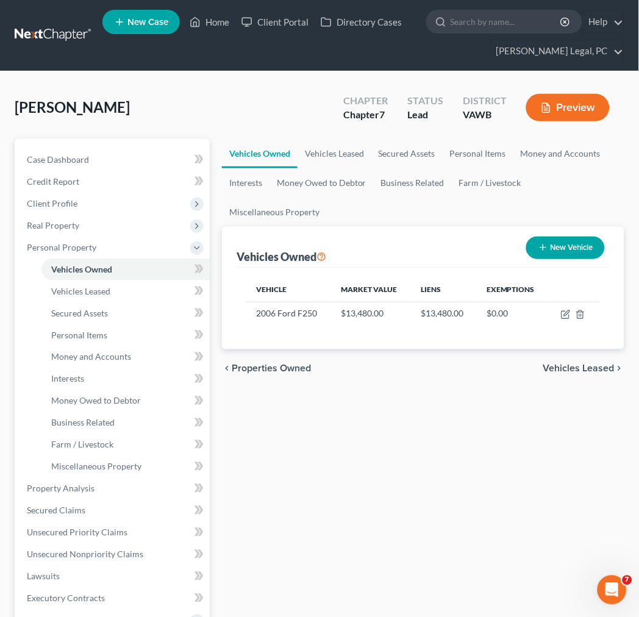
select select "0"
select select "20"
select select "2"
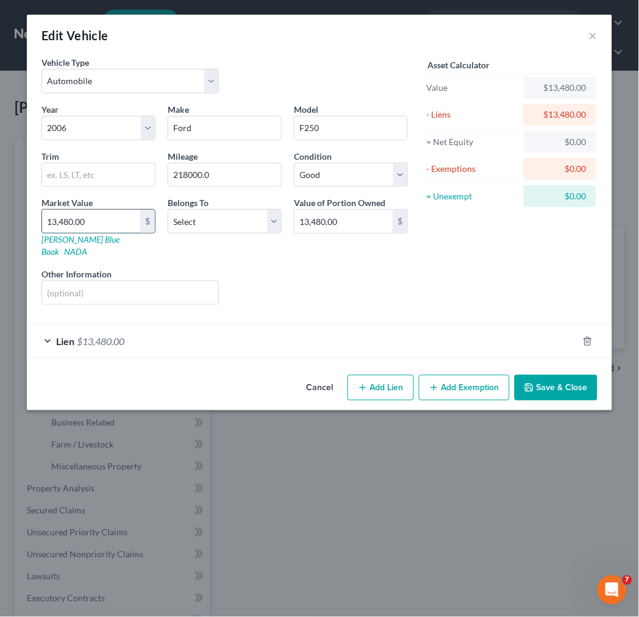
click at [88, 221] on input "13,480.00" at bounding box center [91, 221] width 98 height 23
type input "7"
type input "7.00"
type input "73"
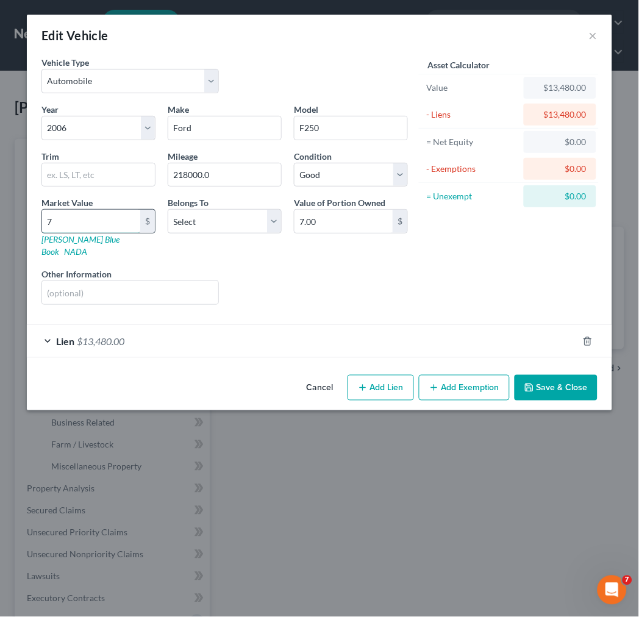
type input "73.00"
type input "735"
type input "735.00"
type input "7356"
type input "7,356.00"
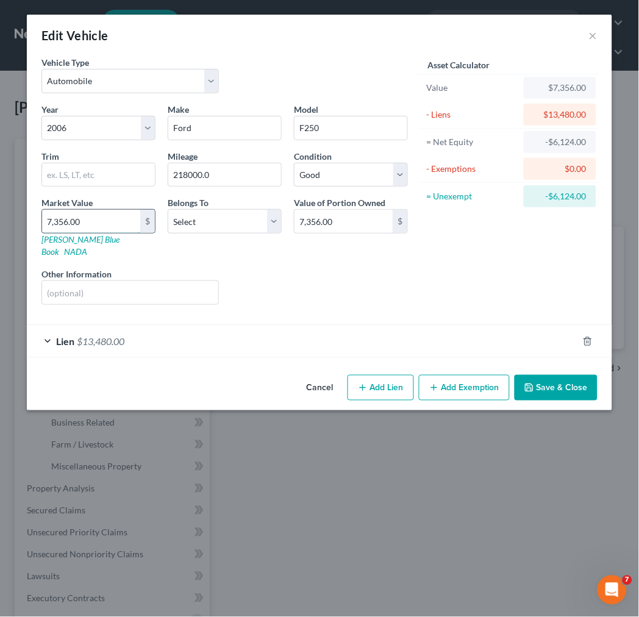
type input "7,356.00"
click at [217, 223] on select "Select Debtor 1 Only Debtor 2 Only Debtor 1 And Debtor 2 Only At Least One Of T…" at bounding box center [225, 221] width 114 height 24
select select "0"
click at [168, 209] on select "Select Debtor 1 Only Debtor 2 Only Debtor 1 And Debtor 2 Only At Least One Of T…" at bounding box center [225, 221] width 114 height 24
drag, startPoint x: 221, startPoint y: 179, endPoint x: 155, endPoint y: 177, distance: 65.9
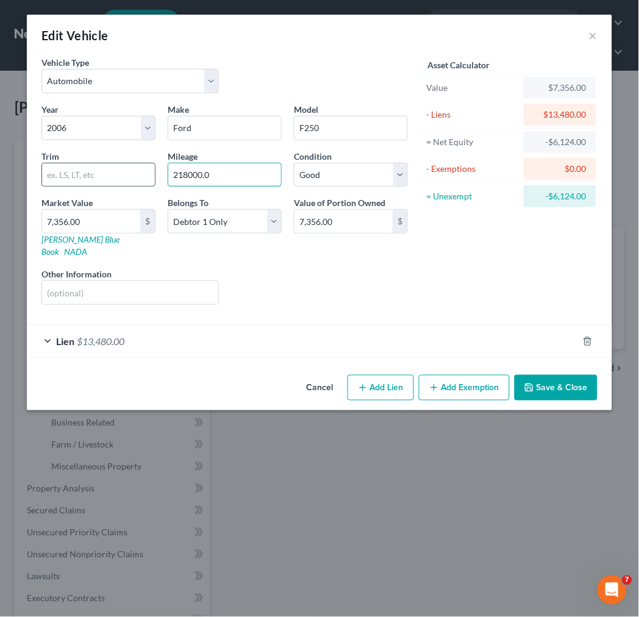
click at [156, 177] on div "Year Select 2026 2025 2024 2023 2022 2021 2020 2019 2018 2017 2016 2015 2014 20…" at bounding box center [224, 209] width 379 height 212
type input "218,000"
click at [100, 335] on span "$13,480.00" at bounding box center [101, 341] width 48 height 12
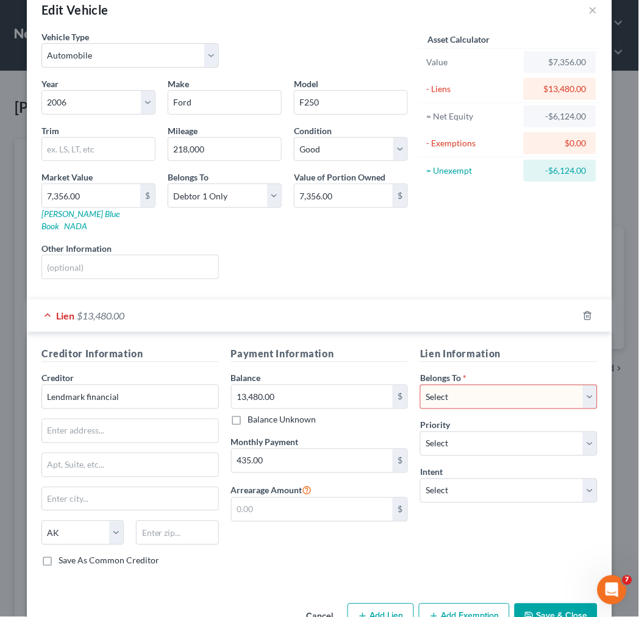
scroll to position [51, 0]
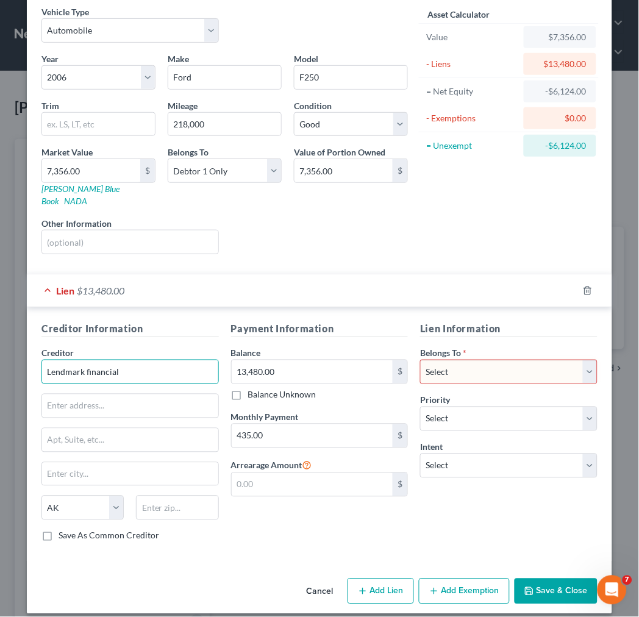
drag, startPoint x: 137, startPoint y: 361, endPoint x: 13, endPoint y: 363, distance: 123.2
click at [13, 363] on div "Edit Vehicle × Vehicle Type Select Automobile Truck Trailer Watercraft Aircraft…" at bounding box center [319, 308] width 639 height 617
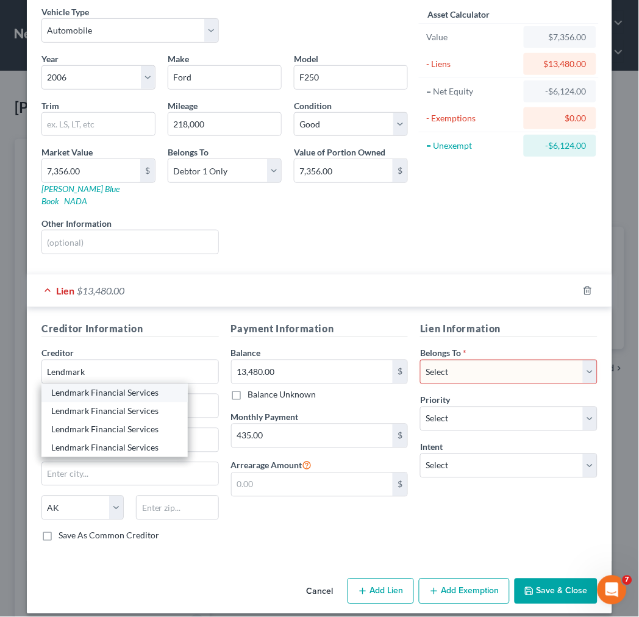
click at [82, 387] on div "Lendmark Financial Services" at bounding box center [114, 393] width 127 height 12
type input "Lendmark Financial Services"
type input "[STREET_ADDRESS][PERSON_NAME]"
type input "Galax"
select select "48"
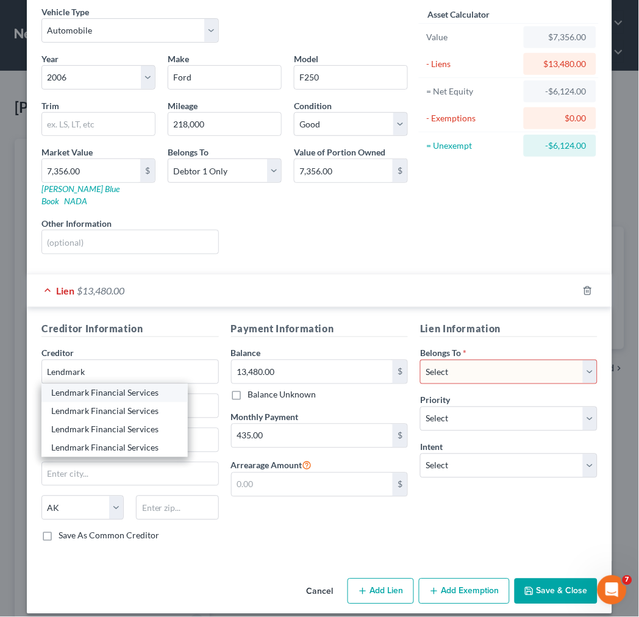
type input "24333"
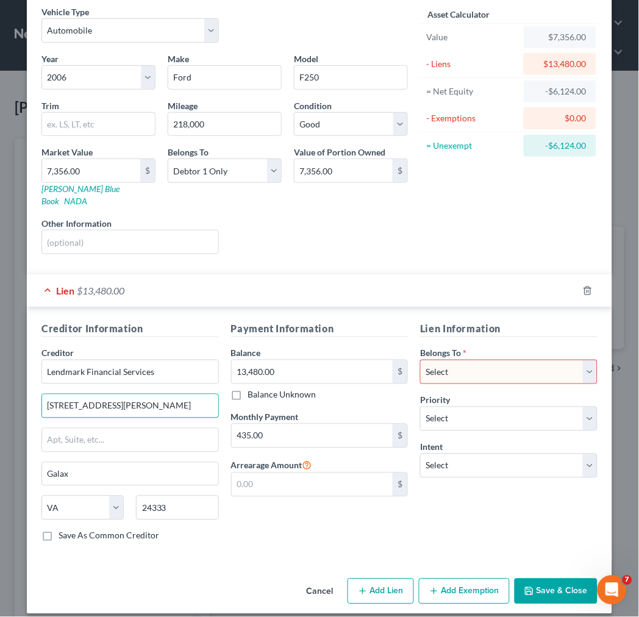
drag, startPoint x: 138, startPoint y: 396, endPoint x: 18, endPoint y: 404, distance: 120.3
click at [18, 404] on div "Edit Vehicle × Vehicle Type Select Automobile Truck Trailer Watercraft Aircraft…" at bounding box center [319, 308] width 639 height 617
type input "[STREET_ADDRESS][PERSON_NAME]"
click at [113, 463] on input "Galax" at bounding box center [130, 474] width 176 height 23
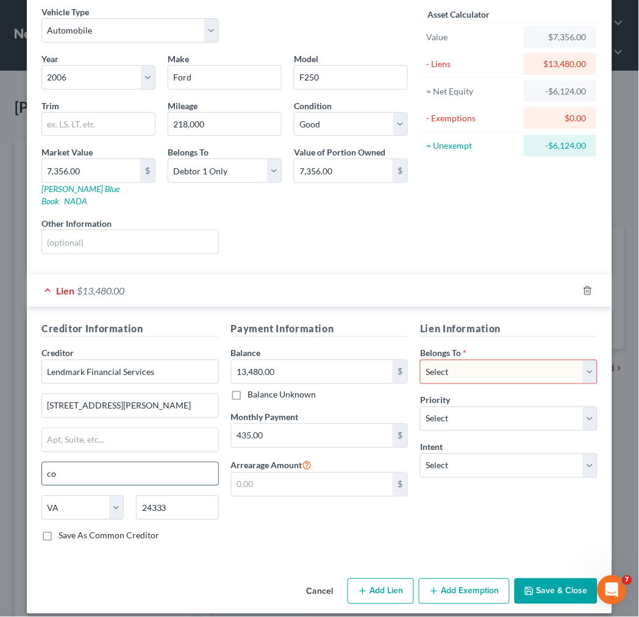
type input "c"
type input "[PERSON_NAME]"
type input "30014"
select select "10"
click at [471, 360] on select "Select Debtor 1 Only Debtor 2 Only Debtor 1 And Debtor 2 Only At Least One Of T…" at bounding box center [508, 372] width 177 height 24
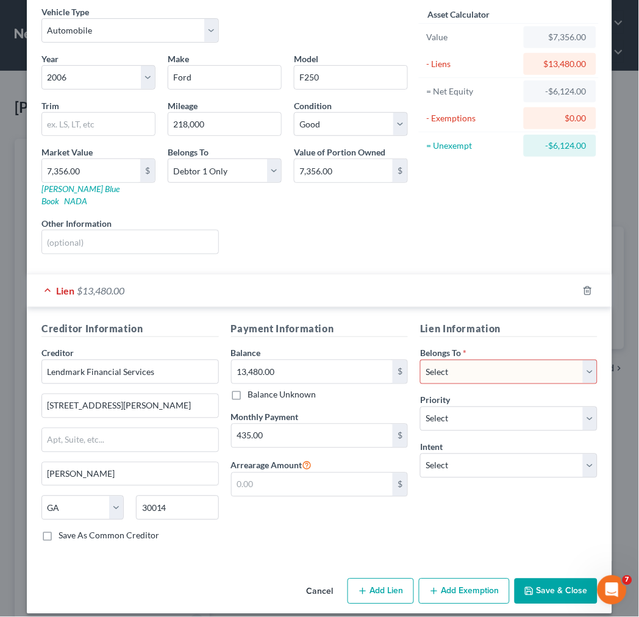
select select "0"
click at [420, 360] on select "Select Debtor 1 Only Debtor 2 Only Debtor 1 And Debtor 2 Only At Least One Of T…" at bounding box center [508, 372] width 177 height 24
click at [537, 579] on button "Save & Close" at bounding box center [556, 592] width 83 height 26
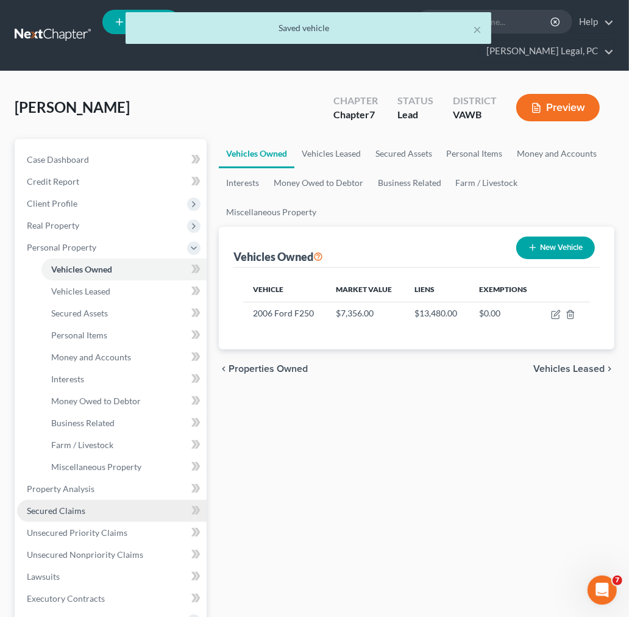
click at [37, 506] on span "Secured Claims" at bounding box center [56, 510] width 59 height 10
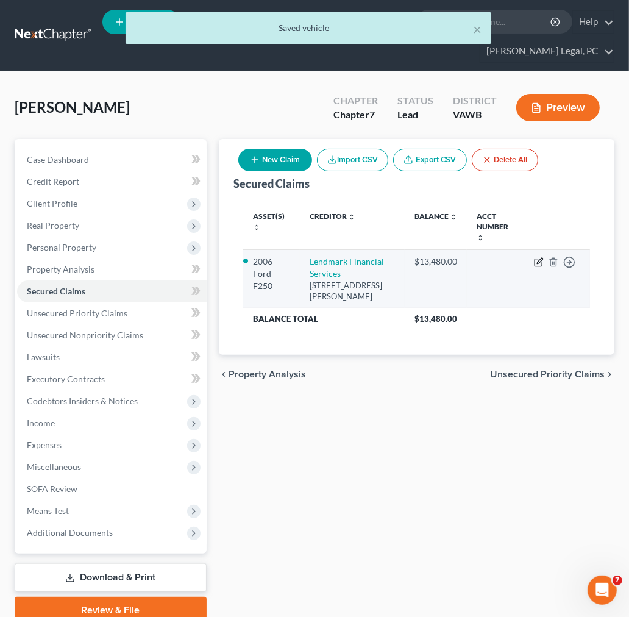
click at [538, 258] on icon "button" at bounding box center [539, 260] width 5 height 5
select select "10"
select select "3"
select select "0"
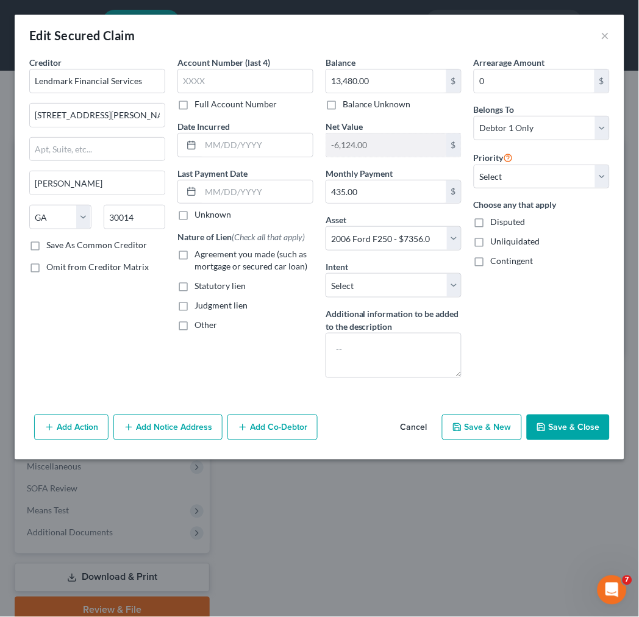
click at [194, 256] on label "Agreement you made (such as mortgage or secured car loan)" at bounding box center [253, 260] width 119 height 24
click at [199, 256] on input "Agreement you made (such as mortgage or secured car loan)" at bounding box center [203, 252] width 8 height 8
checkbox input "true"
click at [204, 143] on input "text" at bounding box center [257, 145] width 112 height 23
type input "[DATE]"
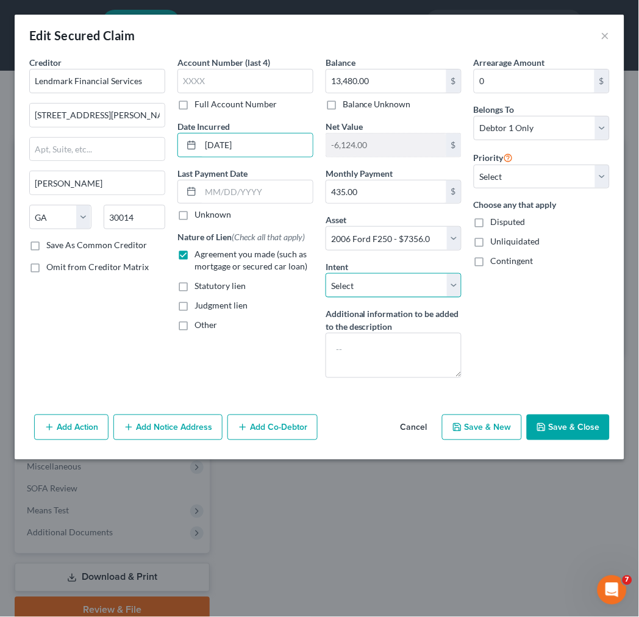
click at [366, 290] on select "Select Surrender Redeem Reaffirm Avoid Other" at bounding box center [394, 285] width 136 height 24
select select "4"
click at [326, 273] on select "Select Surrender Redeem Reaffirm Avoid Other" at bounding box center [394, 285] width 136 height 24
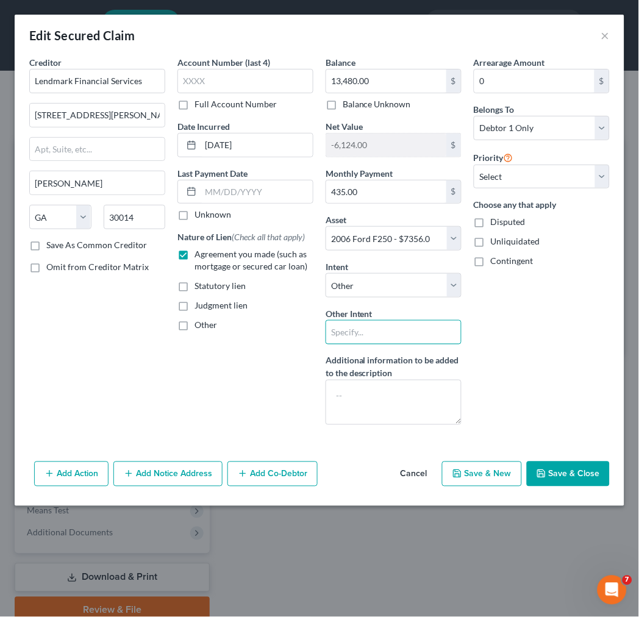
click at [392, 324] on input "text" at bounding box center [394, 332] width 136 height 24
type input "keep payments current"
click at [545, 362] on div "Arrearage Amount $ Belongs To * Select Debtor 1 Only Debtor 2 Only Debtor 1 And…" at bounding box center [542, 245] width 148 height 379
click at [571, 471] on button "Save & Close" at bounding box center [568, 475] width 83 height 26
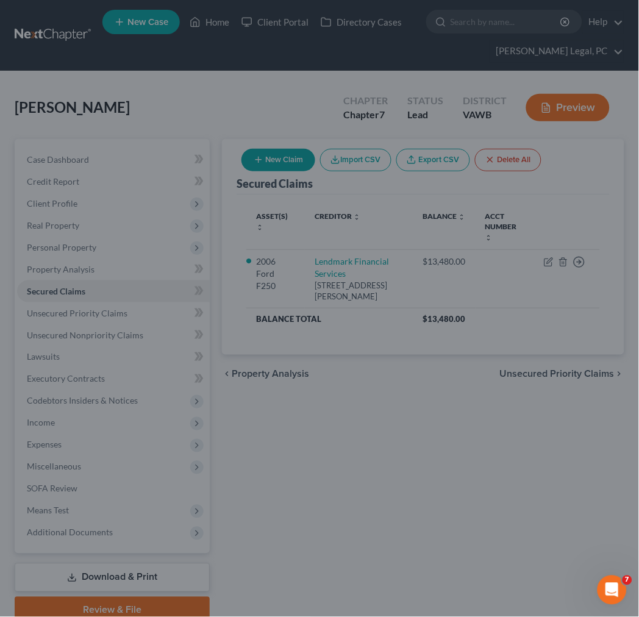
select select "3"
type input "0"
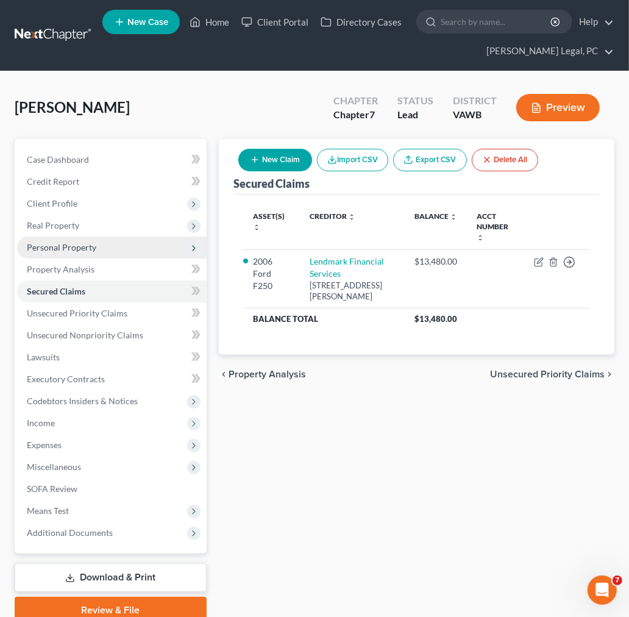
click at [55, 244] on span "Personal Property" at bounding box center [62, 247] width 70 height 10
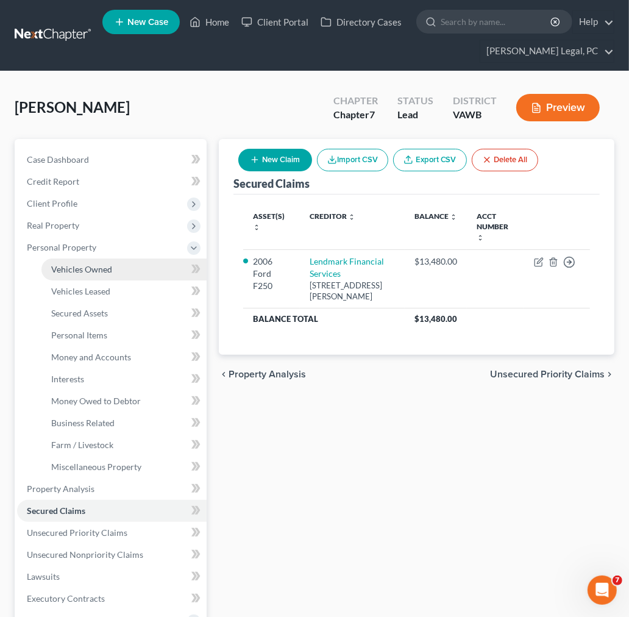
click at [72, 268] on span "Vehicles Owned" at bounding box center [81, 269] width 61 height 10
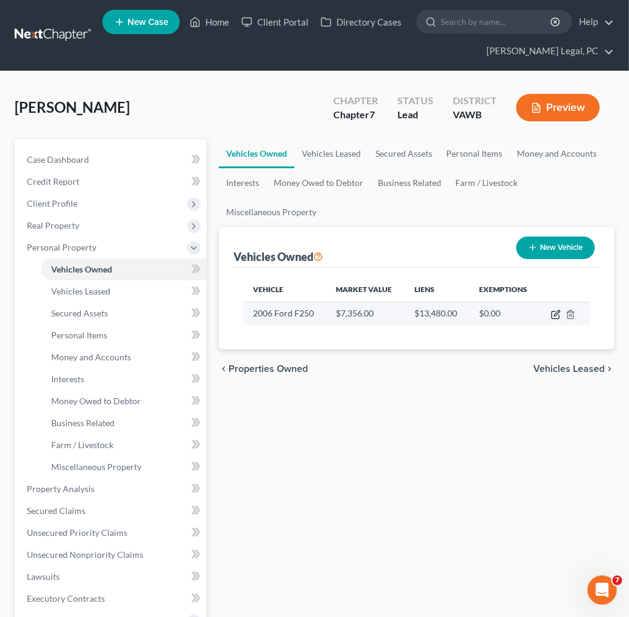
click at [552, 317] on icon "button" at bounding box center [556, 315] width 10 height 10
click at [552, 313] on icon "button" at bounding box center [555, 315] width 7 height 7
select select "0"
select select "20"
select select "2"
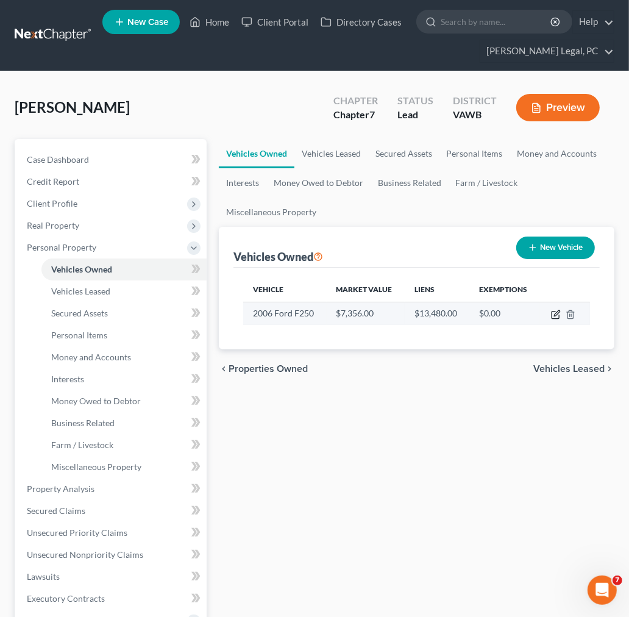
select select "0"
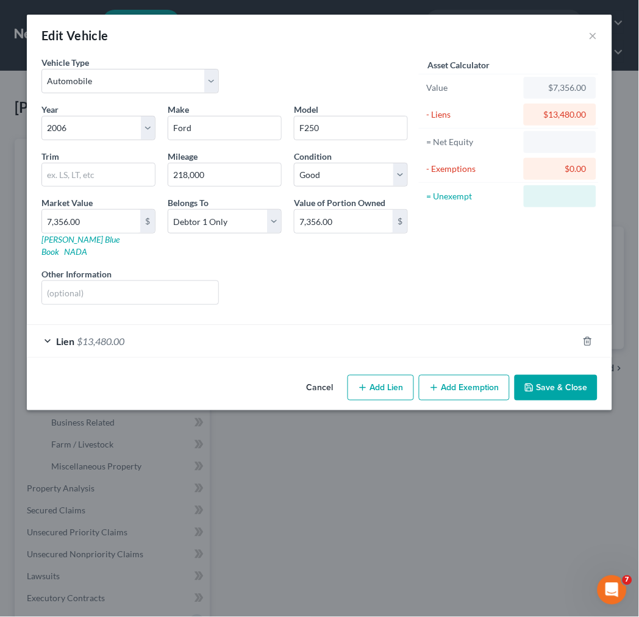
select select "0"
select select "20"
select select "2"
select select "0"
click at [460, 376] on button "Add Exemption" at bounding box center [464, 388] width 91 height 26
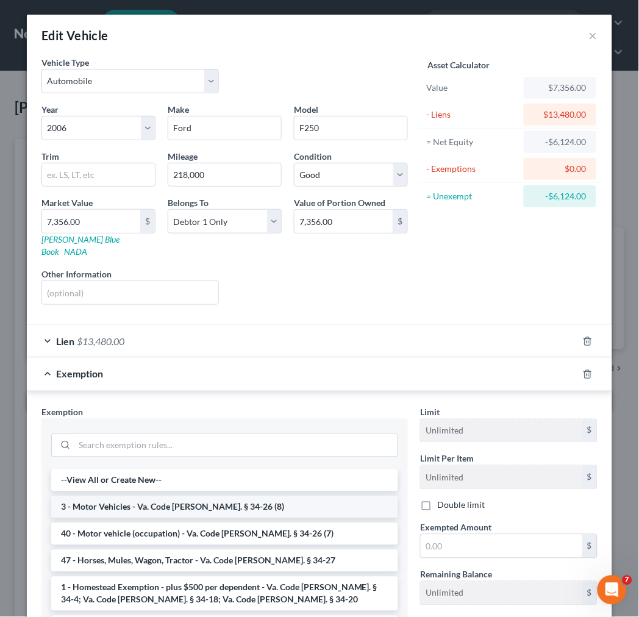
click at [199, 496] on li "3 - Motor Vehicles - Va. Code [PERSON_NAME]. § 34-26 (8)" at bounding box center [224, 507] width 347 height 22
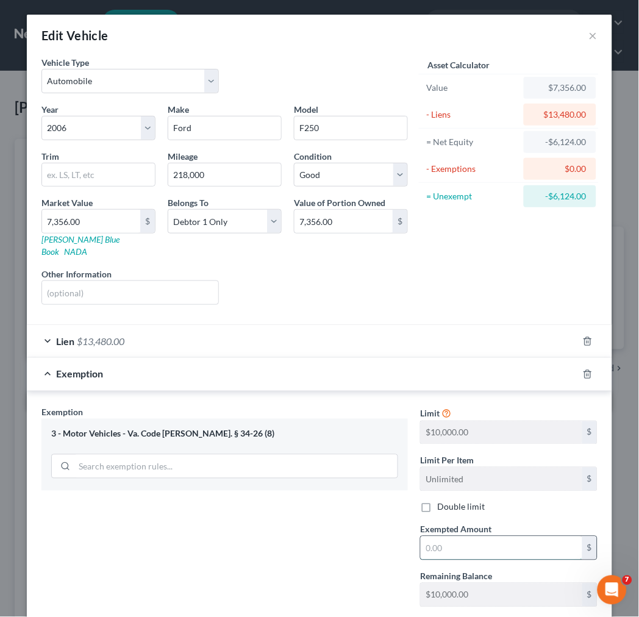
click at [461, 539] on input "text" at bounding box center [502, 548] width 162 height 23
type input "1.00"
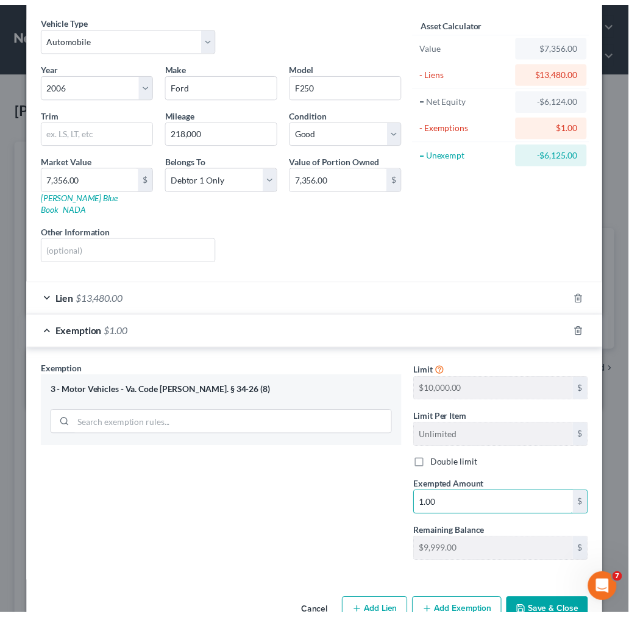
scroll to position [66, 0]
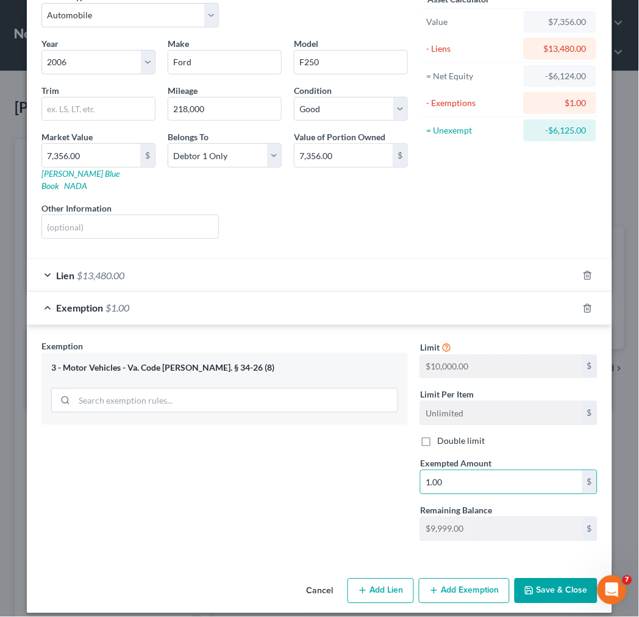
click at [541, 580] on button "Save & Close" at bounding box center [556, 592] width 83 height 26
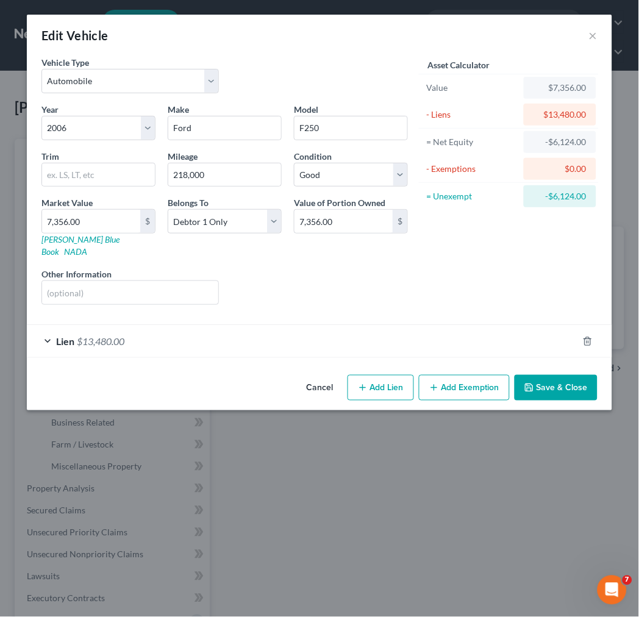
click at [558, 379] on button "Save & Close" at bounding box center [556, 388] width 83 height 26
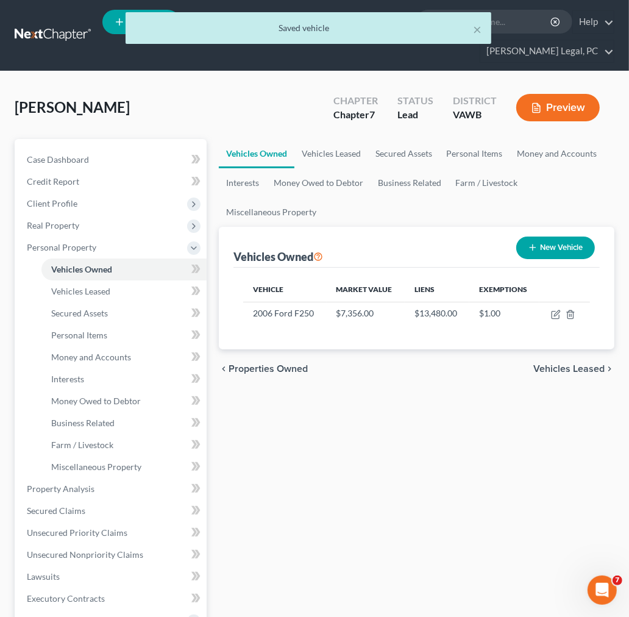
click at [583, 371] on span "Vehicles Leased" at bounding box center [568, 369] width 71 height 10
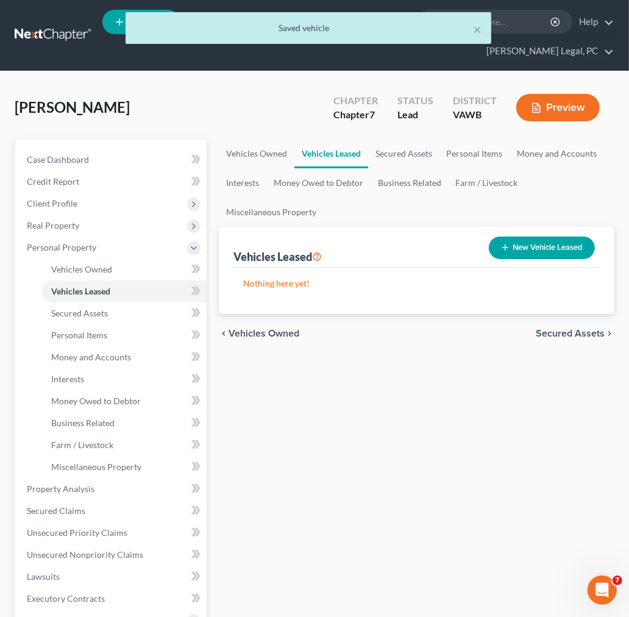
click at [590, 330] on span "Secured Assets" at bounding box center [570, 334] width 69 height 10
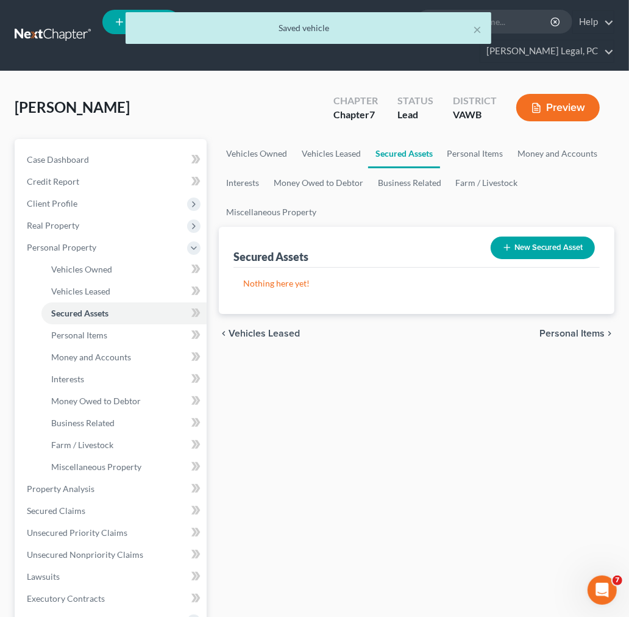
click at [590, 330] on span "Personal Items" at bounding box center [572, 334] width 65 height 10
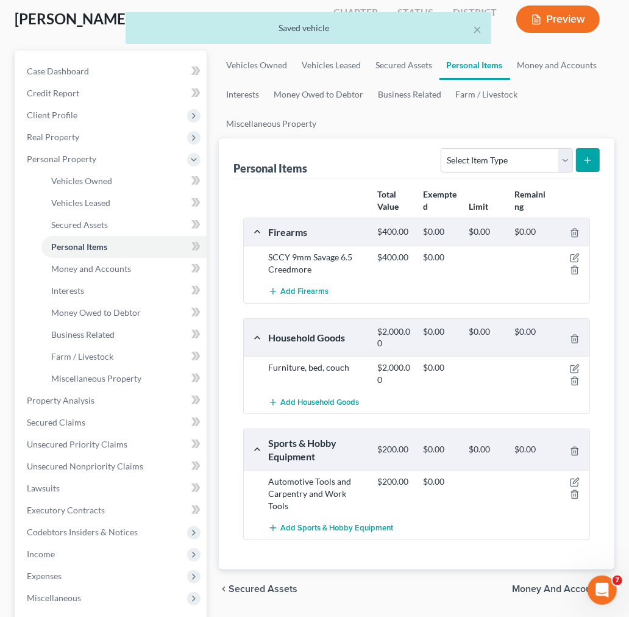
scroll to position [135, 0]
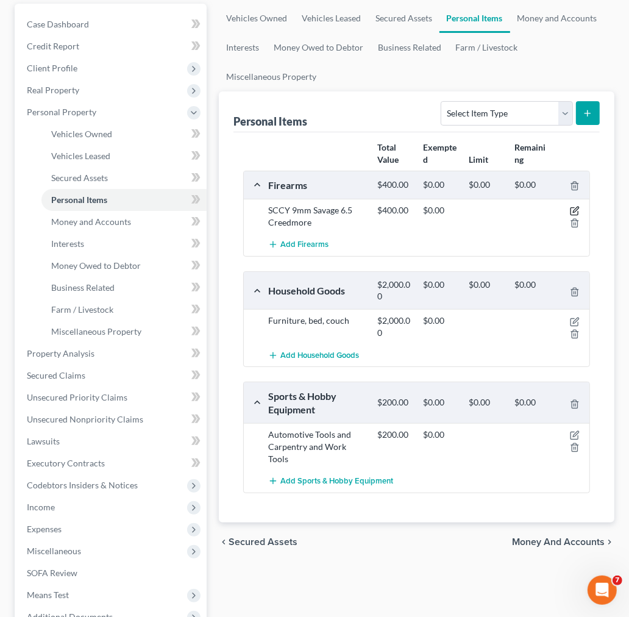
click at [571, 209] on icon "button" at bounding box center [574, 211] width 7 height 7
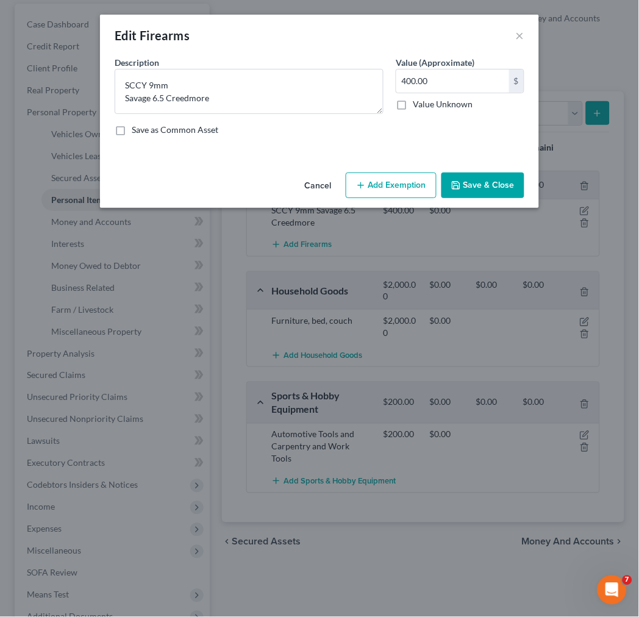
click at [387, 187] on button "Add Exemption" at bounding box center [391, 186] width 91 height 26
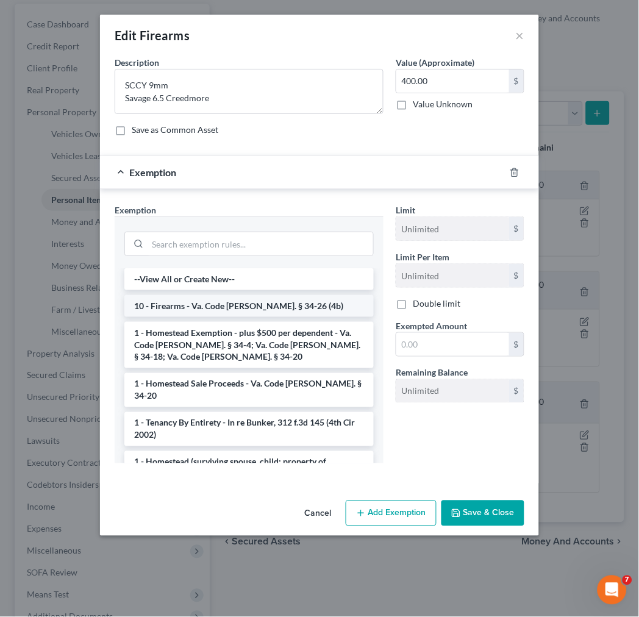
click at [223, 308] on li "10 - Firearms - Va. Code [PERSON_NAME]. § 34-26 (4b)" at bounding box center [248, 306] width 249 height 22
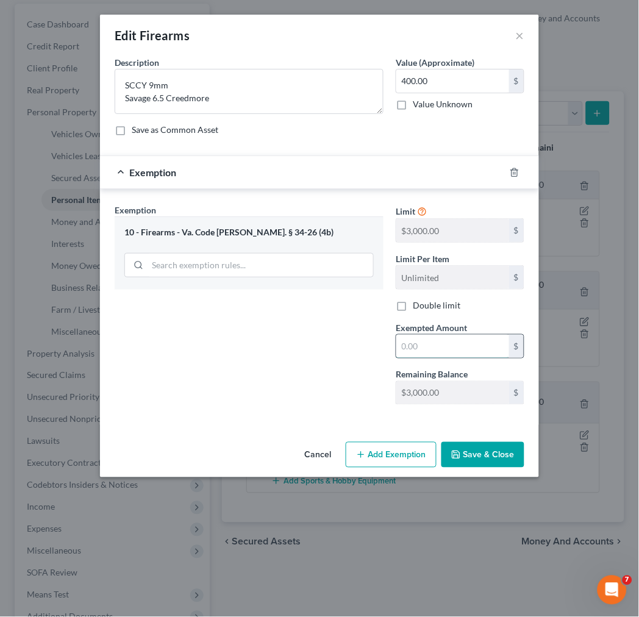
click at [412, 352] on input "text" at bounding box center [452, 346] width 113 height 23
type input "3"
type input "400.00"
click at [482, 458] on button "Save & Close" at bounding box center [482, 455] width 83 height 26
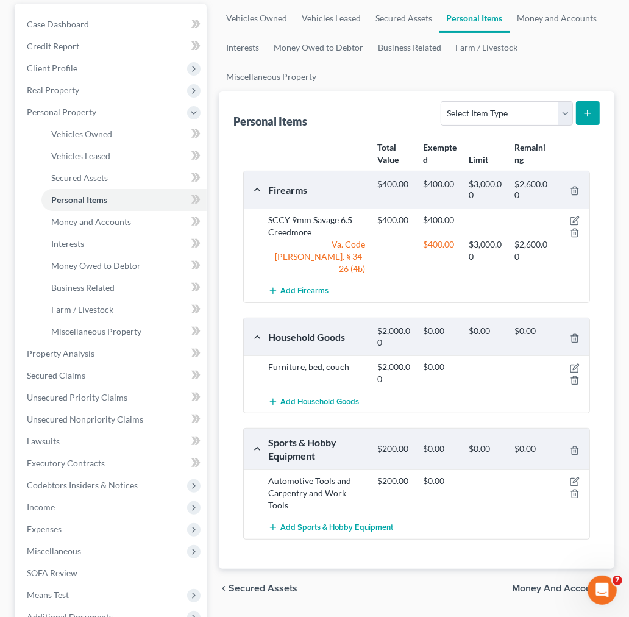
click at [577, 355] on div "Furniture, bed, couch $2,000.00 $0.00" at bounding box center [417, 372] width 346 height 35
click at [571, 365] on icon "button" at bounding box center [574, 368] width 7 height 7
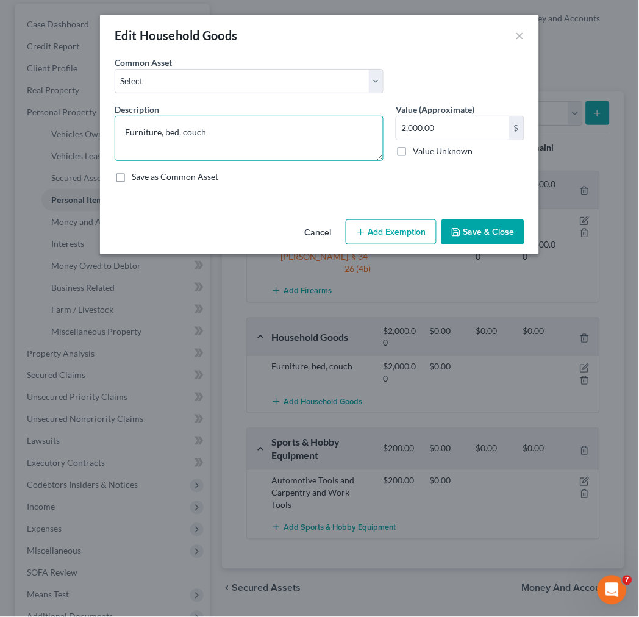
click at [132, 129] on textarea "Furniture, bed, couch" at bounding box center [249, 138] width 269 height 45
type textarea "furniture including bed and couch"
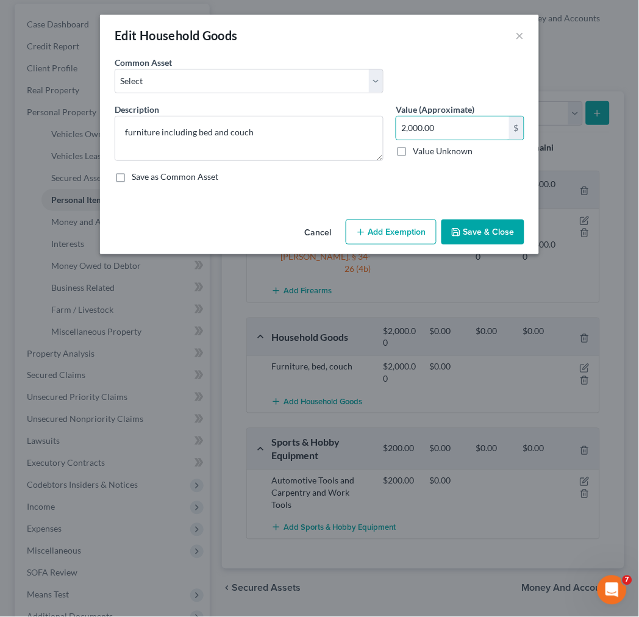
click at [413, 230] on button "Add Exemption" at bounding box center [391, 232] width 91 height 26
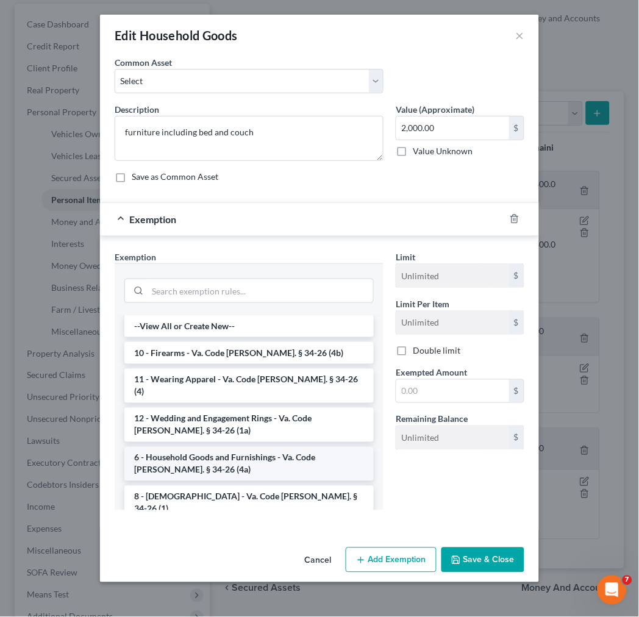
click at [304, 452] on li "6 - Household Goods and Furnishings - Va. Code [PERSON_NAME]. § 34-26 (4a)" at bounding box center [248, 464] width 249 height 34
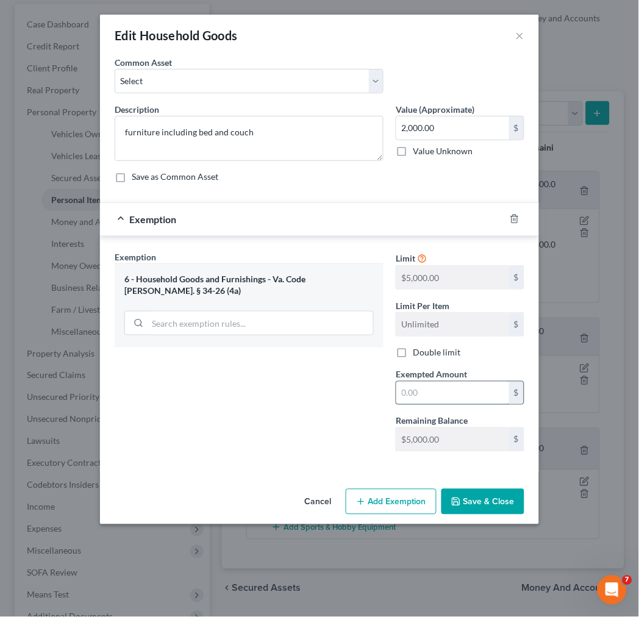
click at [410, 398] on input "text" at bounding box center [452, 393] width 113 height 23
type input "1"
type input "2,000"
click at [479, 508] on button "Save & Close" at bounding box center [482, 502] width 83 height 26
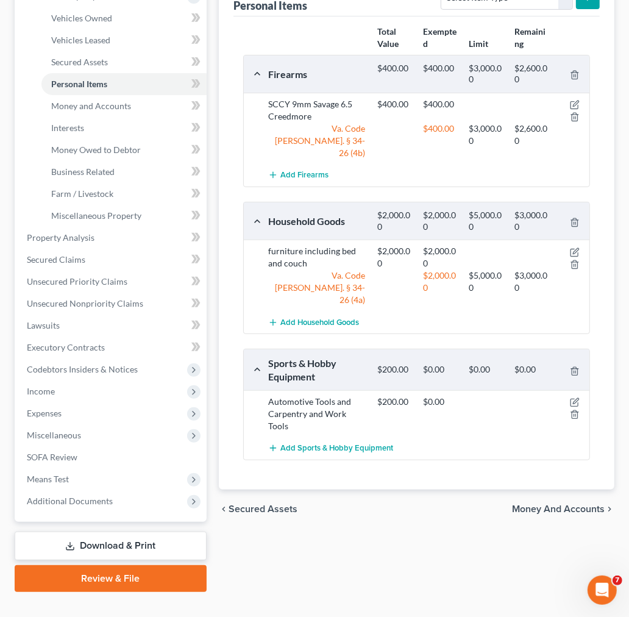
scroll to position [271, 0]
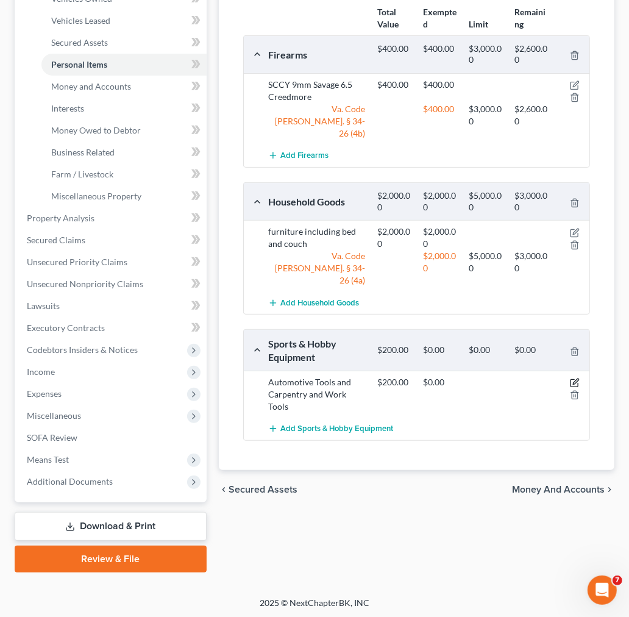
click at [573, 380] on icon "button" at bounding box center [574, 383] width 7 height 7
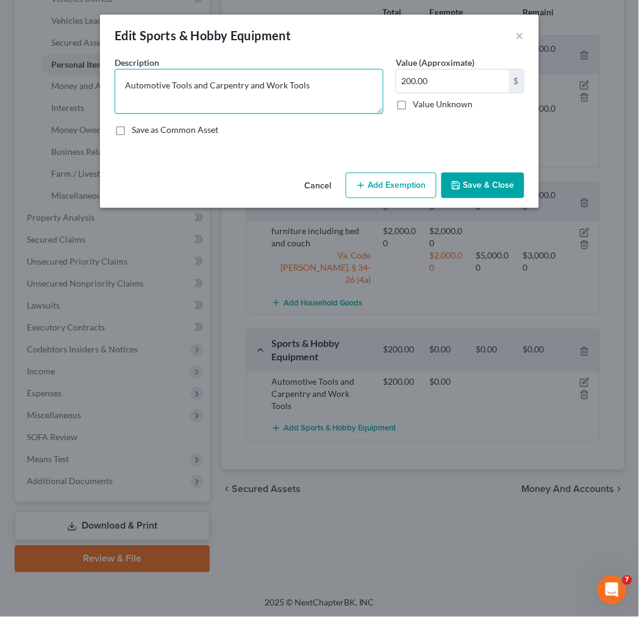
click at [123, 84] on textarea "Automotive Tools and Carpentry and Work Tools" at bounding box center [249, 91] width 269 height 45
type textarea "automotive, carpentry and work tools"
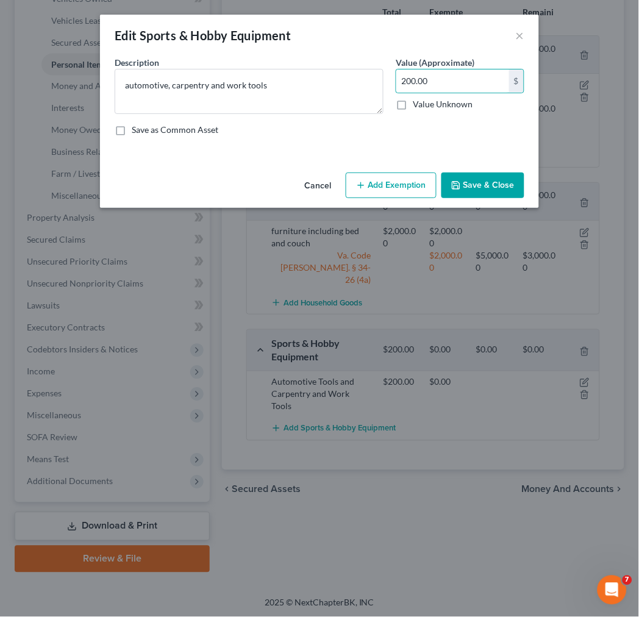
click at [405, 186] on button "Add Exemption" at bounding box center [391, 186] width 91 height 26
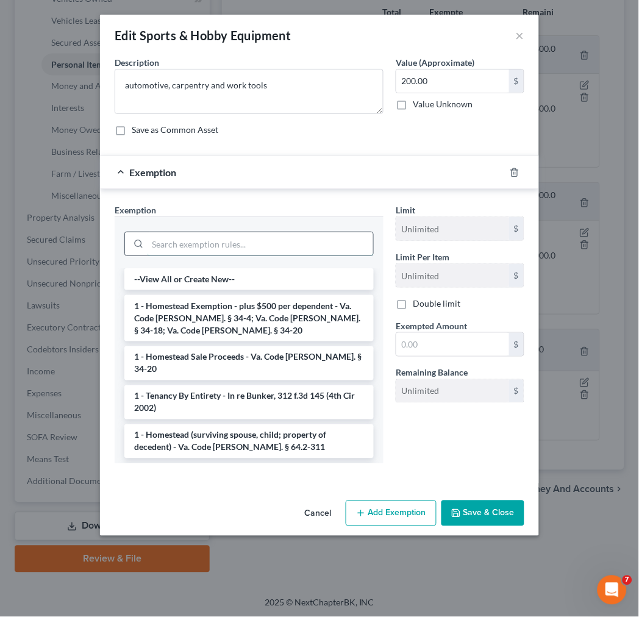
click at [258, 248] on input "search" at bounding box center [261, 243] width 226 height 23
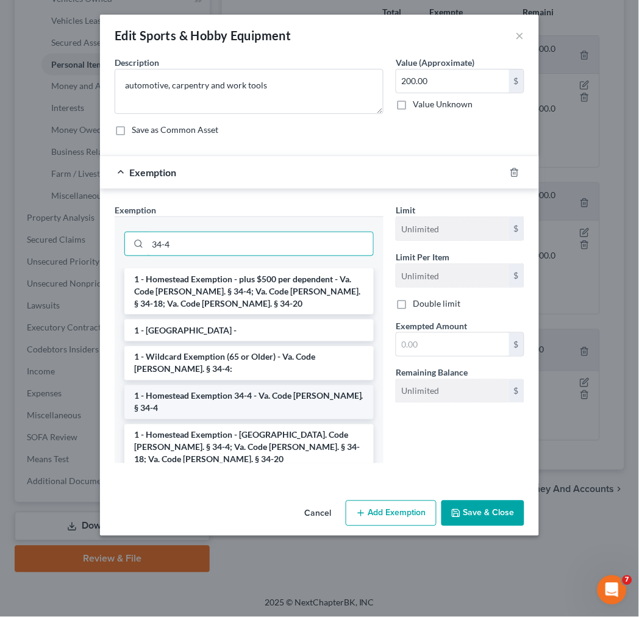
type input "34-4"
click at [262, 398] on li "1 - Homestead Exemption 34-4 - Va. Code [PERSON_NAME]. § 34-4" at bounding box center [248, 402] width 249 height 34
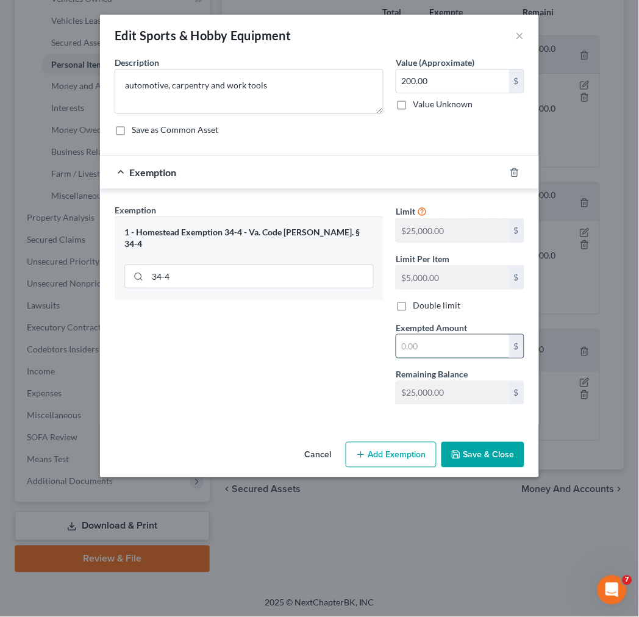
click at [419, 350] on input "text" at bounding box center [452, 346] width 113 height 23
type input "200.00"
click at [465, 454] on button "Save & Close" at bounding box center [482, 455] width 83 height 26
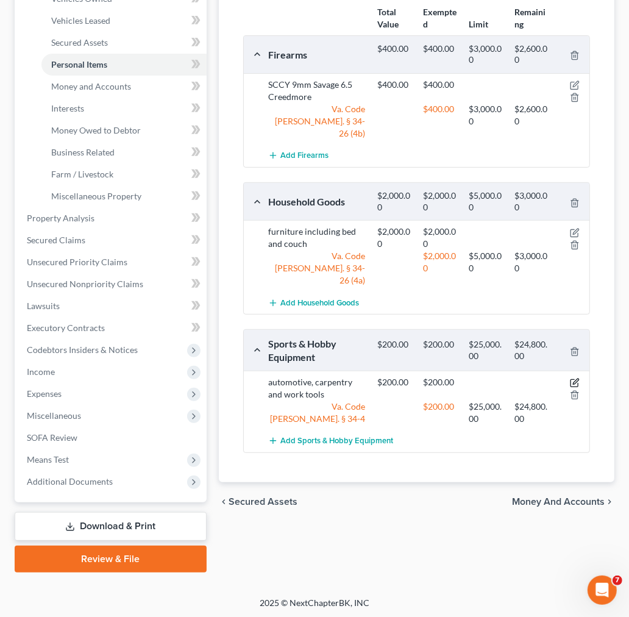
click at [574, 378] on icon "button" at bounding box center [575, 383] width 10 height 10
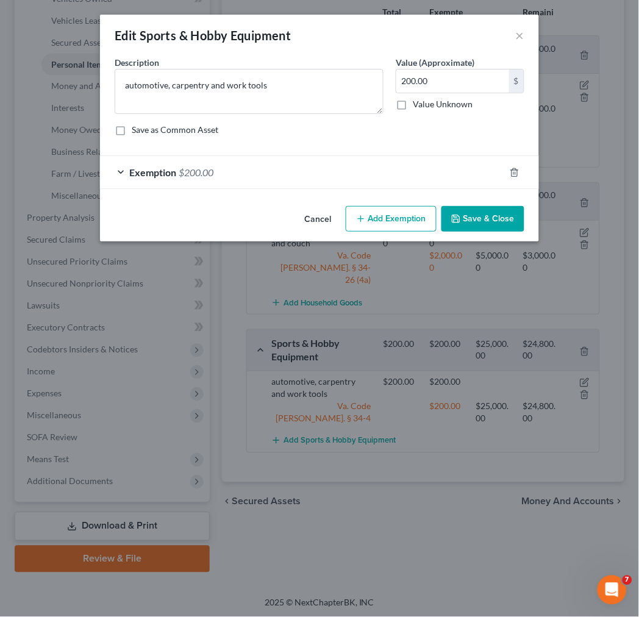
click at [390, 209] on button "Add Exemption" at bounding box center [391, 219] width 91 height 26
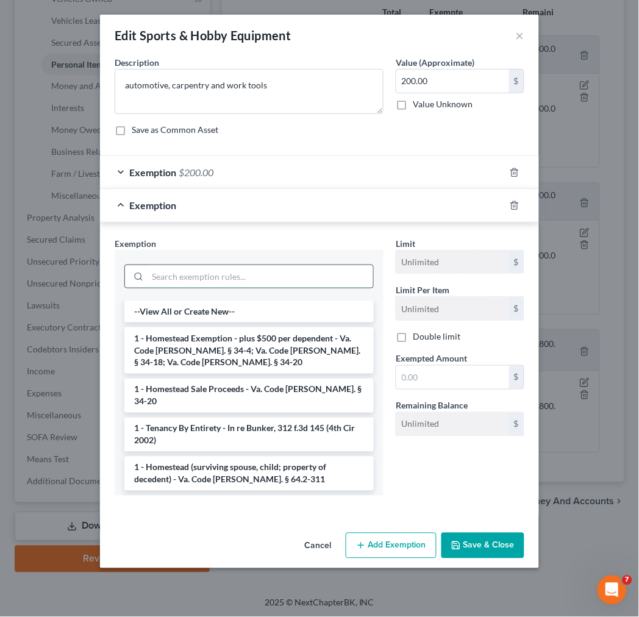
click at [257, 267] on input "search" at bounding box center [261, 276] width 226 height 23
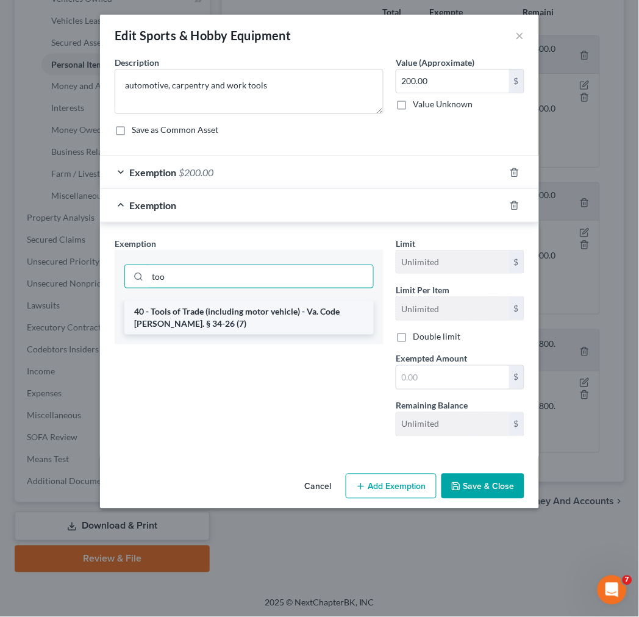
type input "too"
click at [267, 319] on li "40 - Tools of Trade (including motor vehicle) - Va. Code [PERSON_NAME]. § 34-26…" at bounding box center [248, 318] width 249 height 34
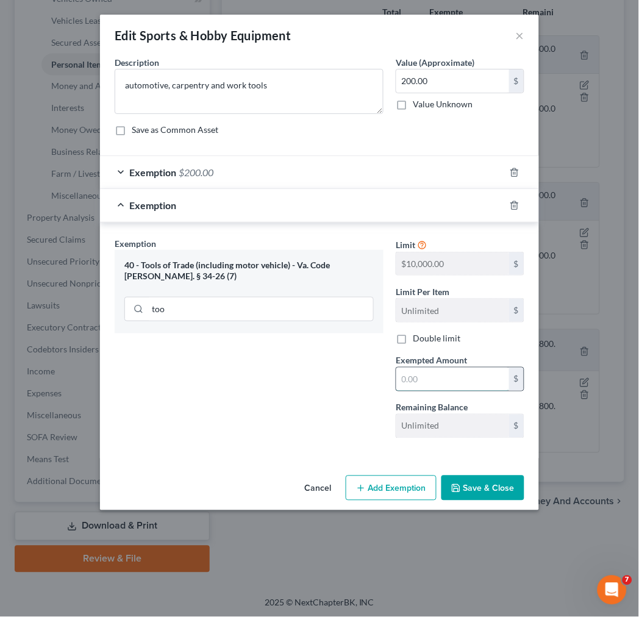
click at [404, 380] on input "text" at bounding box center [452, 379] width 113 height 23
type input "1.00"
click at [497, 489] on button "Save & Close" at bounding box center [482, 489] width 83 height 26
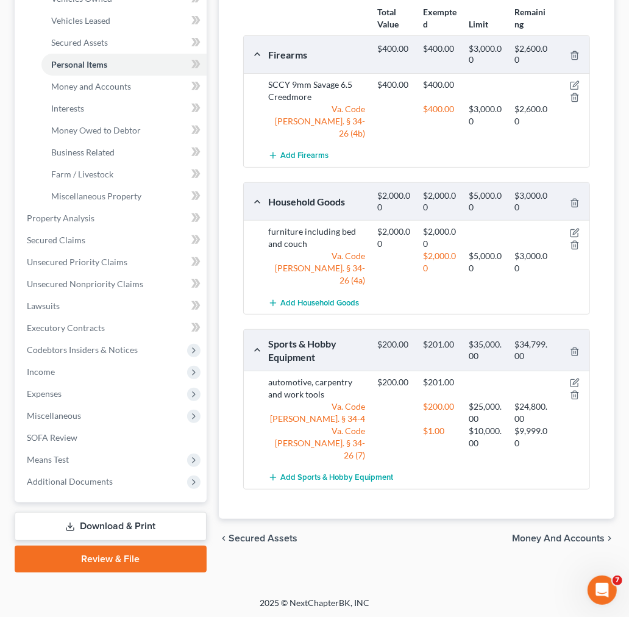
scroll to position [0, 0]
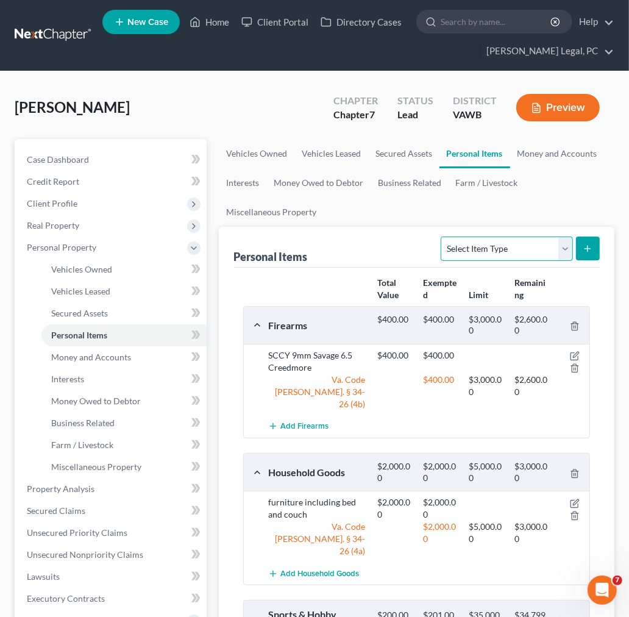
click at [564, 251] on select "Select Item Type Clothing Collectibles Of Value Electronics Firearms Household …" at bounding box center [507, 249] width 132 height 24
select select "clothing"
click at [442, 237] on select "Select Item Type Clothing Collectibles Of Value Electronics Firearms Household …" at bounding box center [507, 249] width 132 height 24
click at [588, 249] on line "submit" at bounding box center [588, 248] width 0 height 5
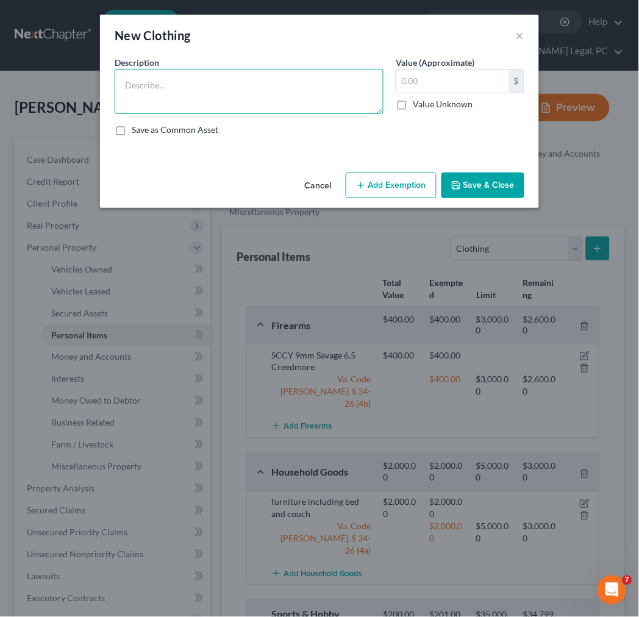
click at [263, 94] on textarea at bounding box center [249, 91] width 269 height 45
type textarea "wearing apparel"
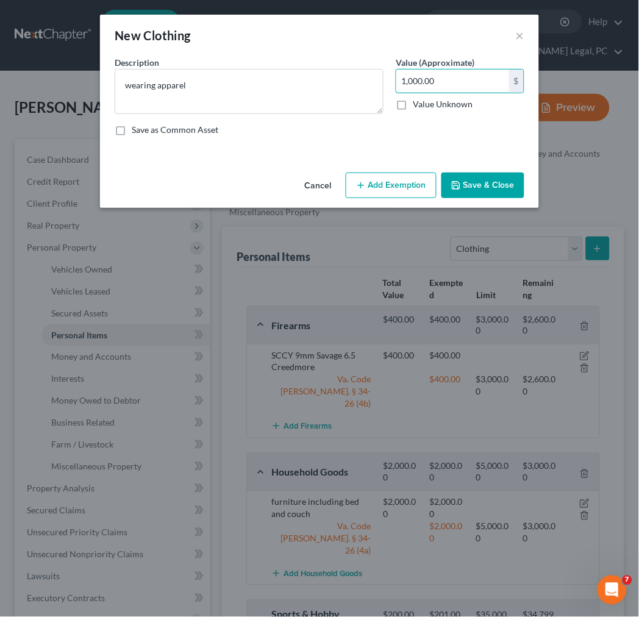
type input "1,000.00"
click at [371, 187] on button "Add Exemption" at bounding box center [391, 186] width 91 height 26
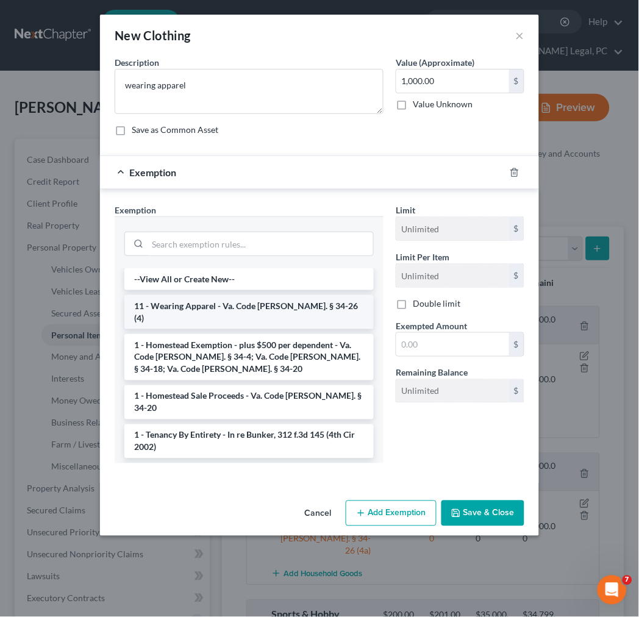
click at [238, 306] on li "11 - Wearing Apparel - Va. Code [PERSON_NAME]. § 34-26 (4)" at bounding box center [248, 312] width 249 height 34
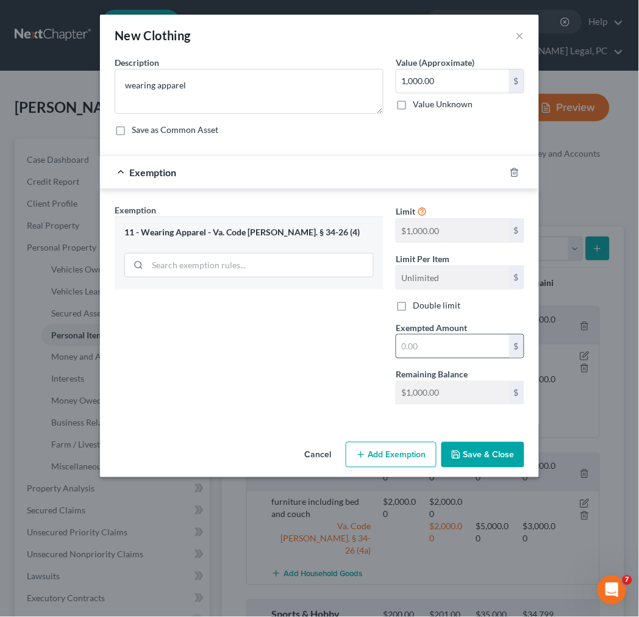
click at [430, 348] on input "text" at bounding box center [452, 346] width 113 height 23
type input "1,000"
click at [502, 450] on button "Save & Close" at bounding box center [482, 455] width 83 height 26
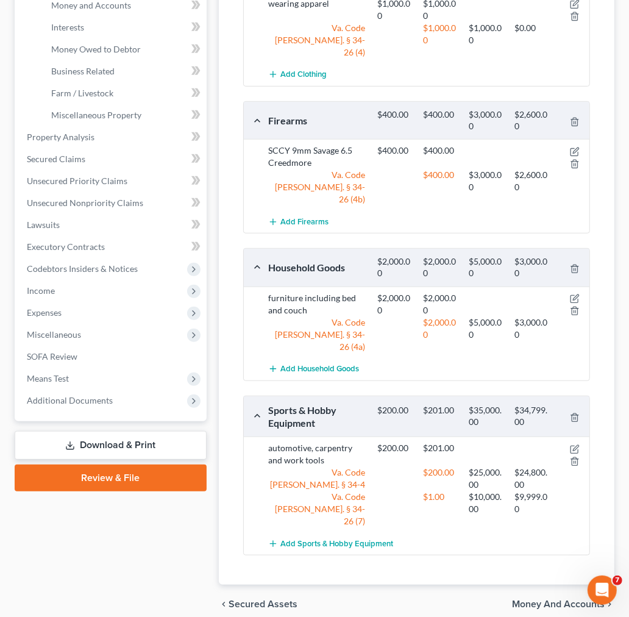
scroll to position [356, 0]
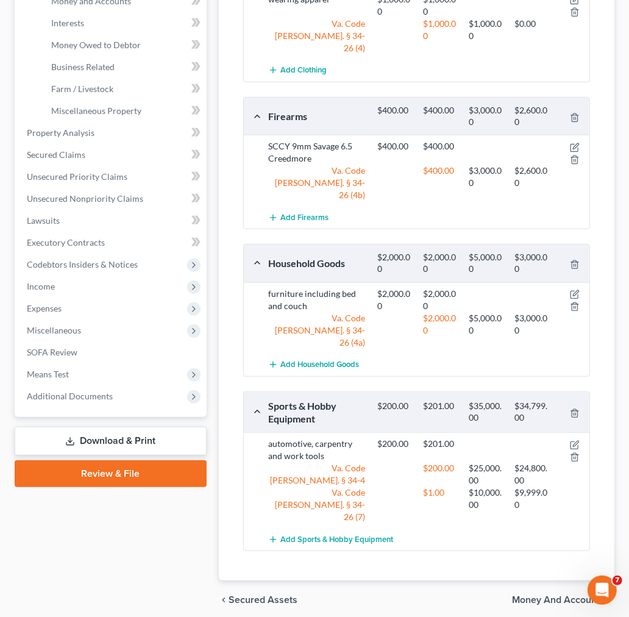
click at [563, 595] on span "Money and Accounts" at bounding box center [558, 600] width 93 height 10
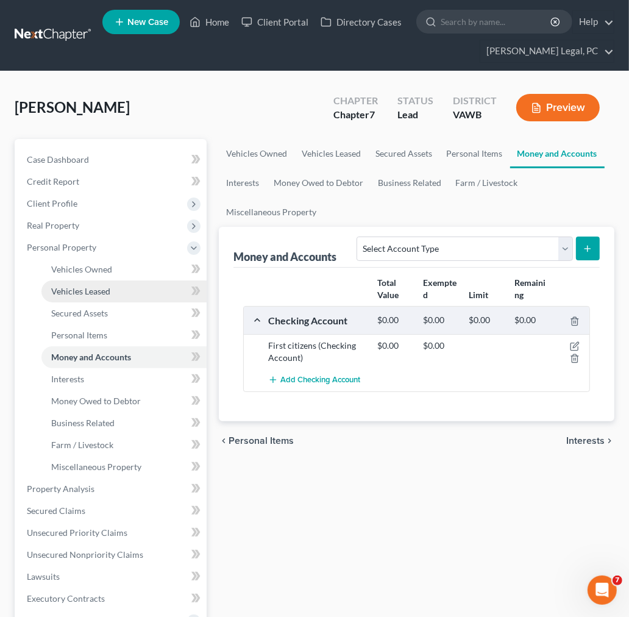
click at [64, 287] on span "Vehicles Leased" at bounding box center [80, 291] width 59 height 10
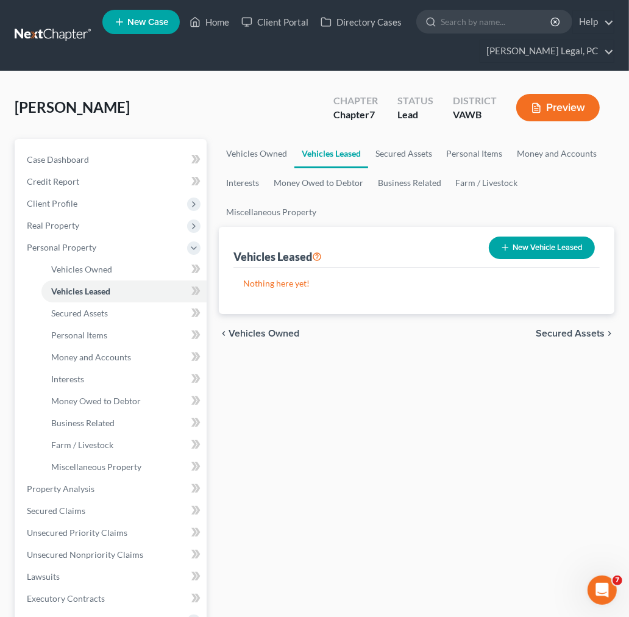
click at [521, 248] on button "New Vehicle Leased" at bounding box center [542, 248] width 106 height 23
select select "0"
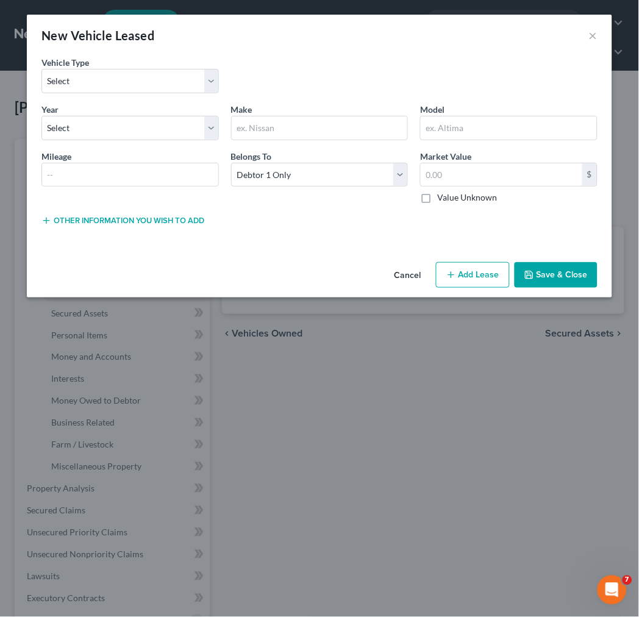
click at [566, 269] on button "Save & Close" at bounding box center [556, 275] width 83 height 26
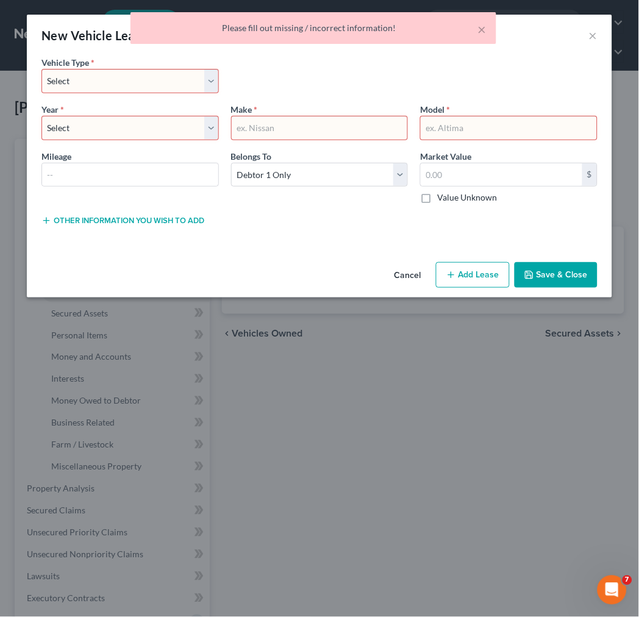
click at [396, 279] on button "Cancel" at bounding box center [408, 275] width 46 height 24
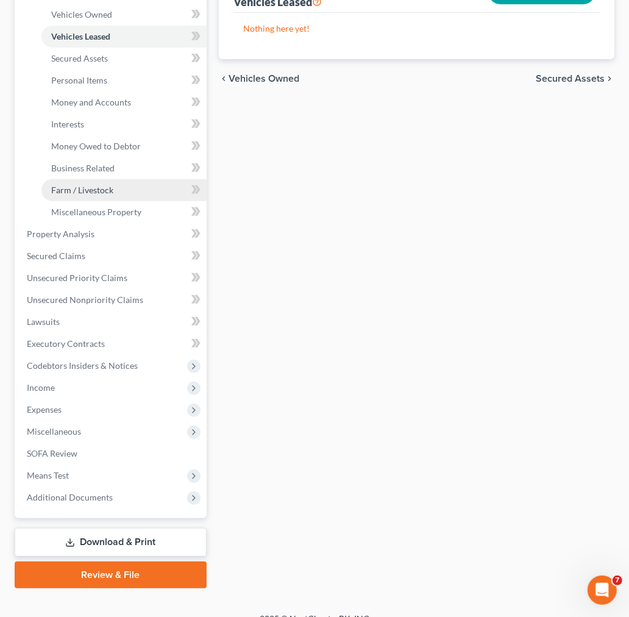
scroll to position [271, 0]
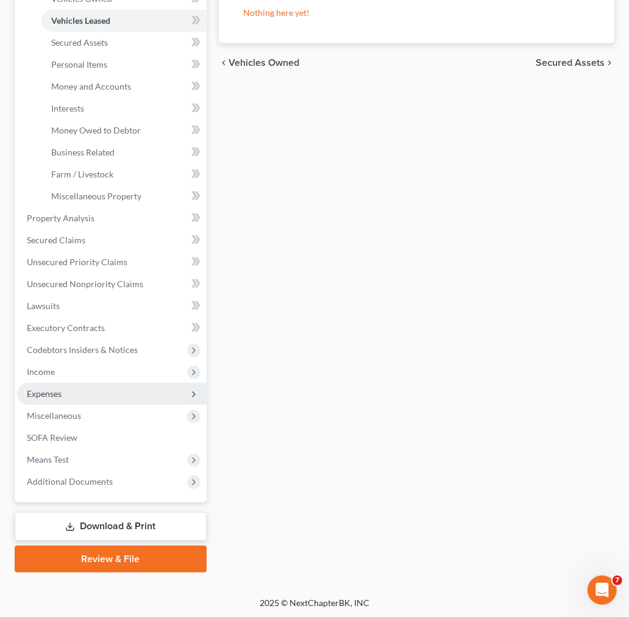
click at [68, 391] on span "Expenses" at bounding box center [112, 394] width 190 height 22
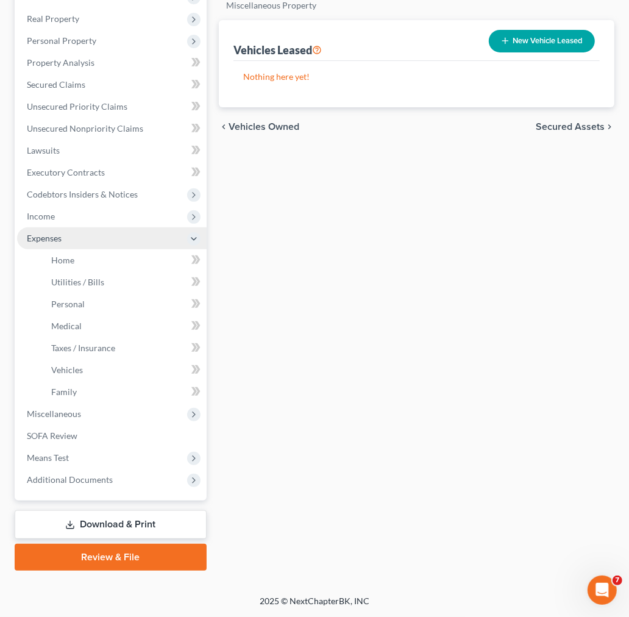
scroll to position [205, 0]
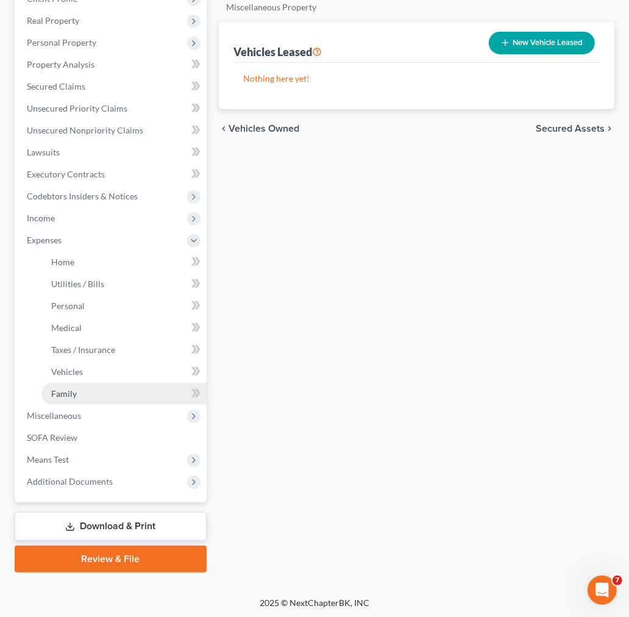
click at [83, 392] on link "Family" at bounding box center [123, 394] width 165 height 22
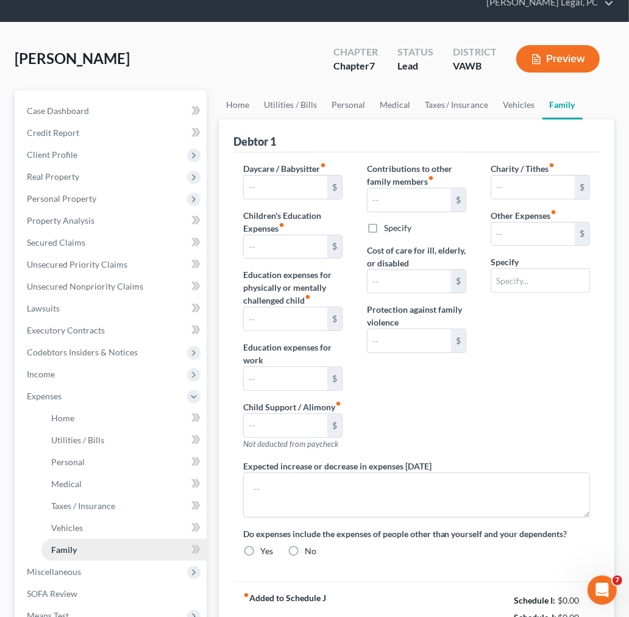
type input "0.00"
type input "520.00"
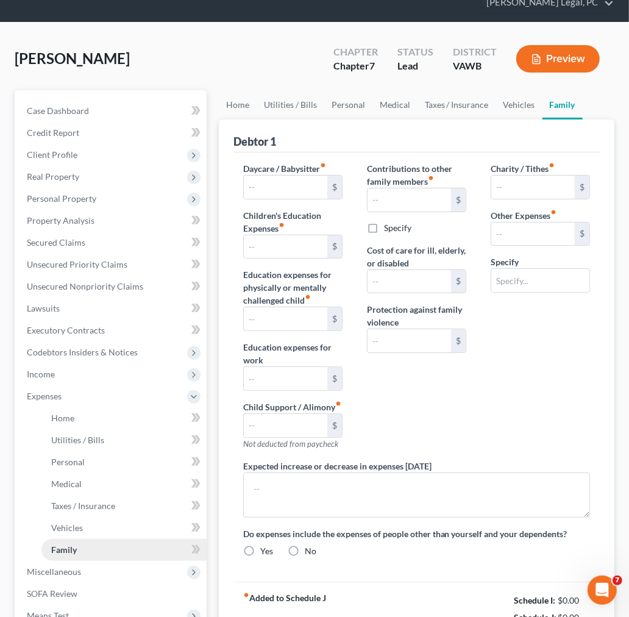
type input "0.00"
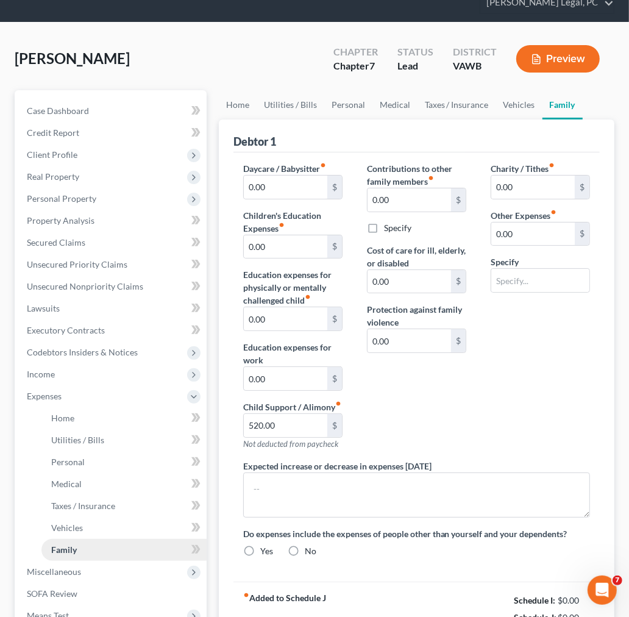
radio input "true"
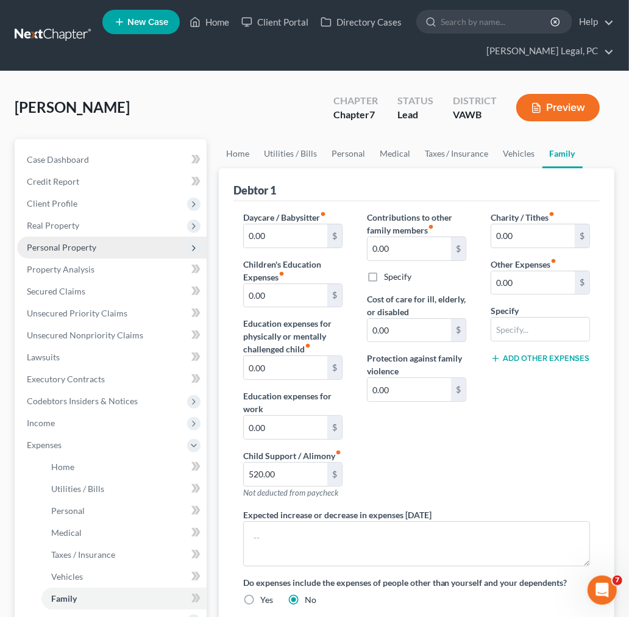
click at [48, 247] on span "Personal Property" at bounding box center [62, 247] width 70 height 10
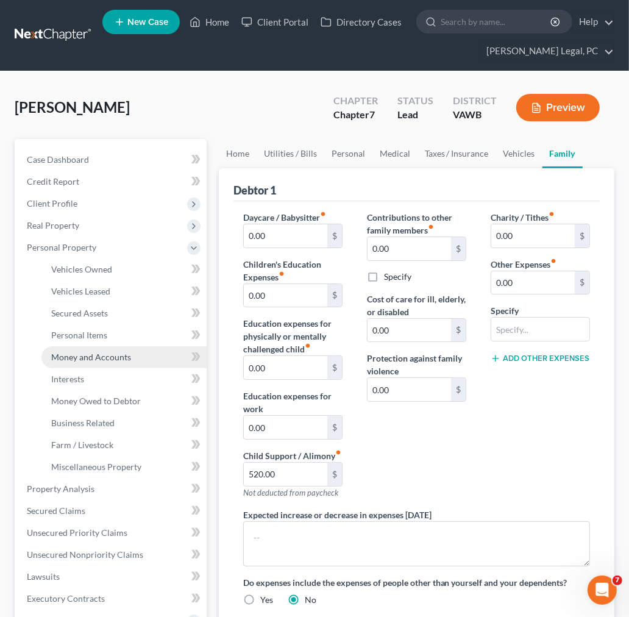
click at [69, 354] on span "Money and Accounts" at bounding box center [91, 357] width 80 height 10
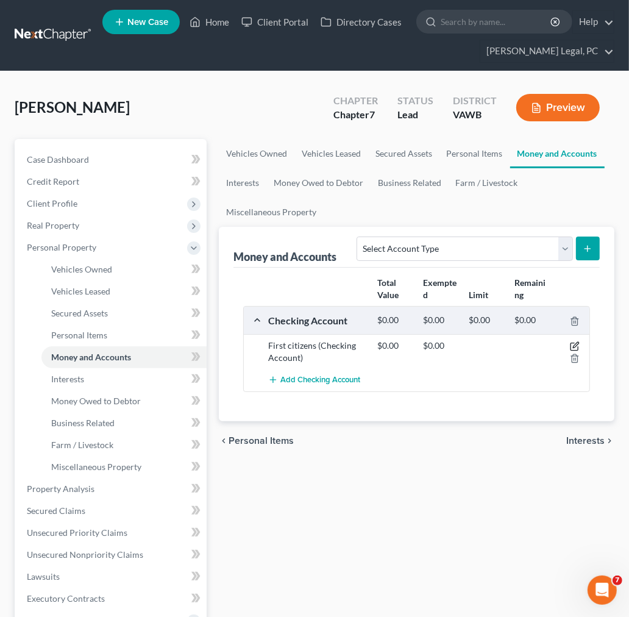
click at [575, 346] on icon "button" at bounding box center [575, 346] width 10 height 10
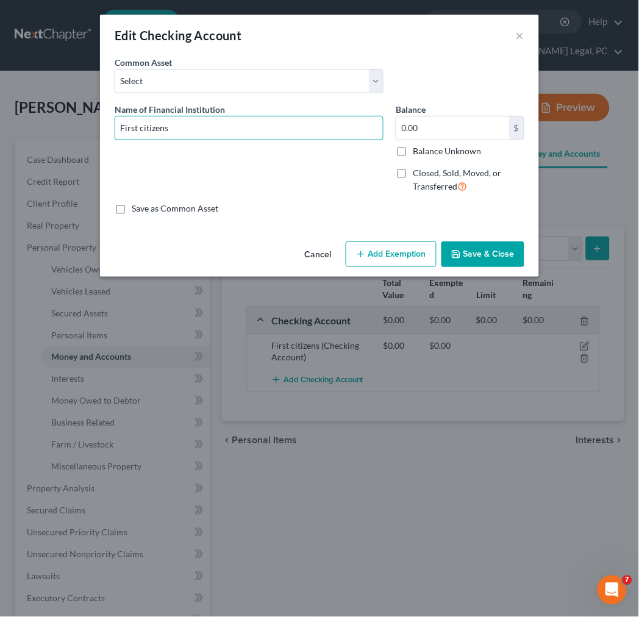
drag, startPoint x: 205, startPoint y: 132, endPoint x: 102, endPoint y: 135, distance: 103.1
click at [102, 133] on div "An exemption set must first be selected from the Filing Information section. Co…" at bounding box center [319, 146] width 439 height 180
type input "First Citizens Bank #7340"
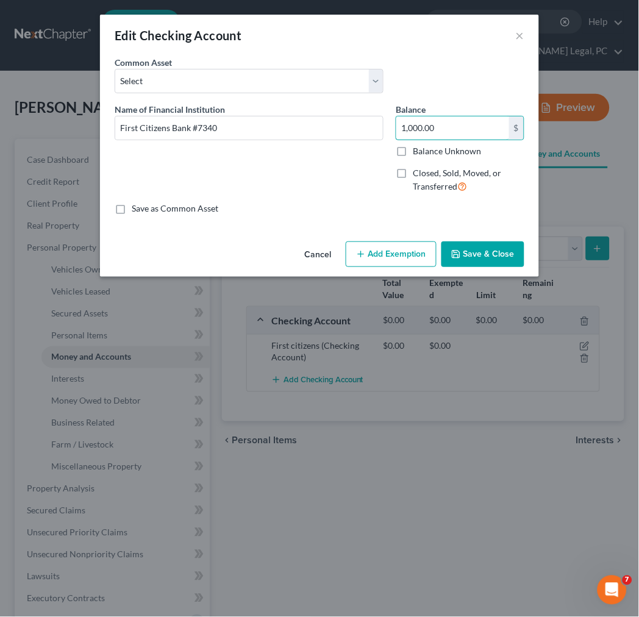
type input "1,000.00"
click at [413, 254] on button "Add Exemption" at bounding box center [391, 254] width 91 height 26
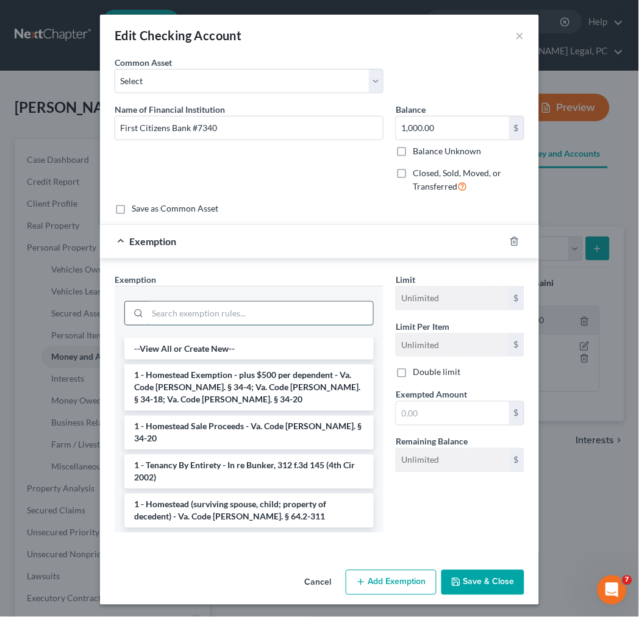
click at [301, 312] on input "search" at bounding box center [261, 313] width 226 height 23
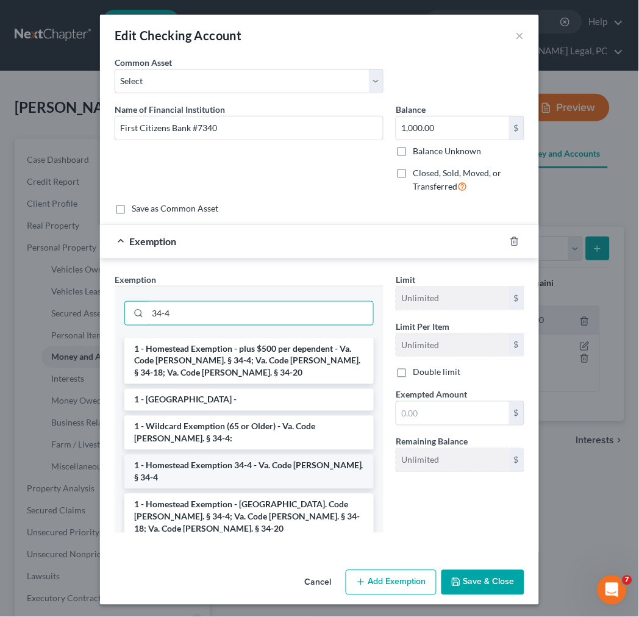
type input "34-4"
click at [244, 471] on li "1 - Homestead Exemption 34-4 - Va. Code [PERSON_NAME]. § 34-4" at bounding box center [248, 472] width 249 height 34
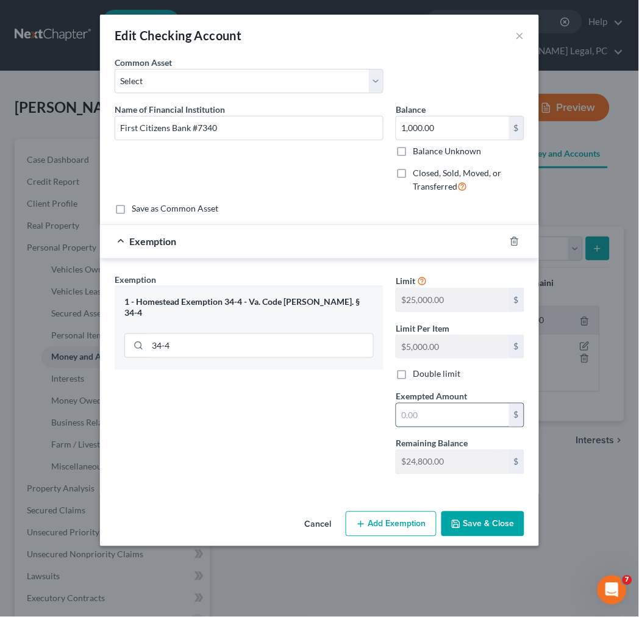
click at [449, 416] on input "text" at bounding box center [452, 415] width 113 height 23
type input "1,000.00"
click at [495, 525] on button "Save & Close" at bounding box center [482, 525] width 83 height 26
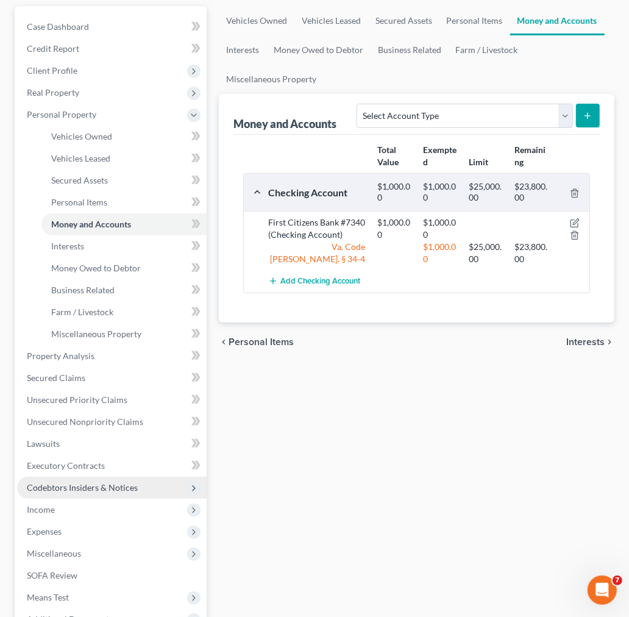
scroll to position [135, 0]
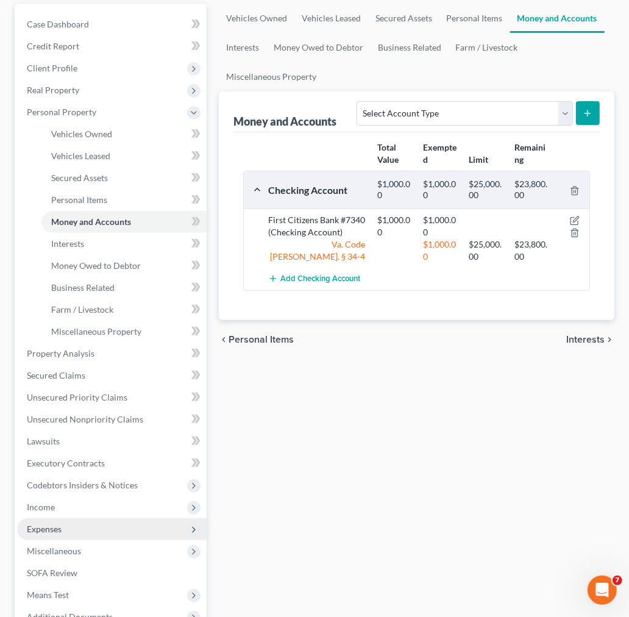
click at [55, 533] on span "Expenses" at bounding box center [112, 529] width 190 height 22
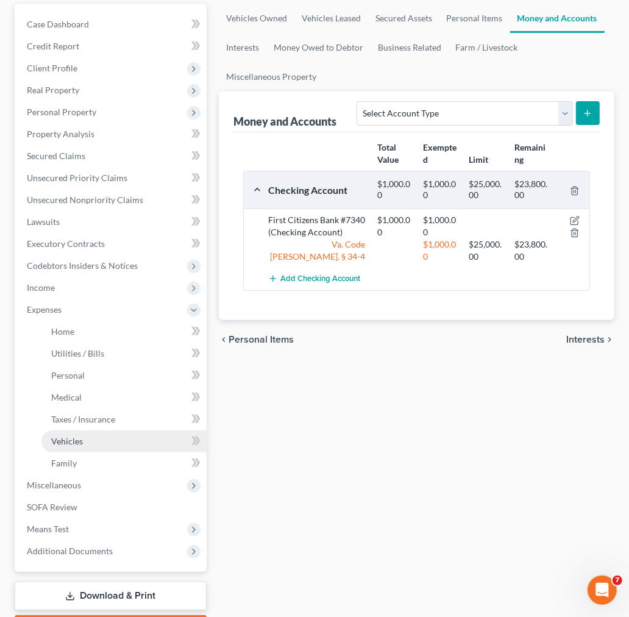
click at [87, 443] on link "Vehicles" at bounding box center [123, 441] width 165 height 22
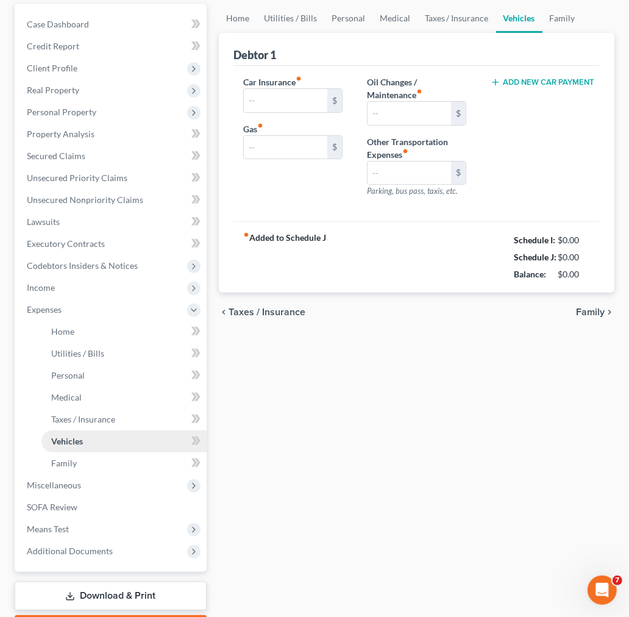
scroll to position [28, 0]
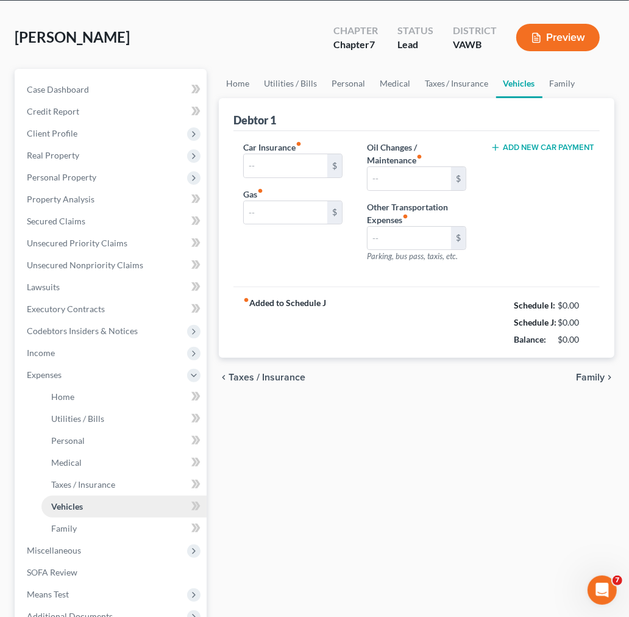
type input "320.00"
type input "200.00"
type input "150.00"
type input "0.00"
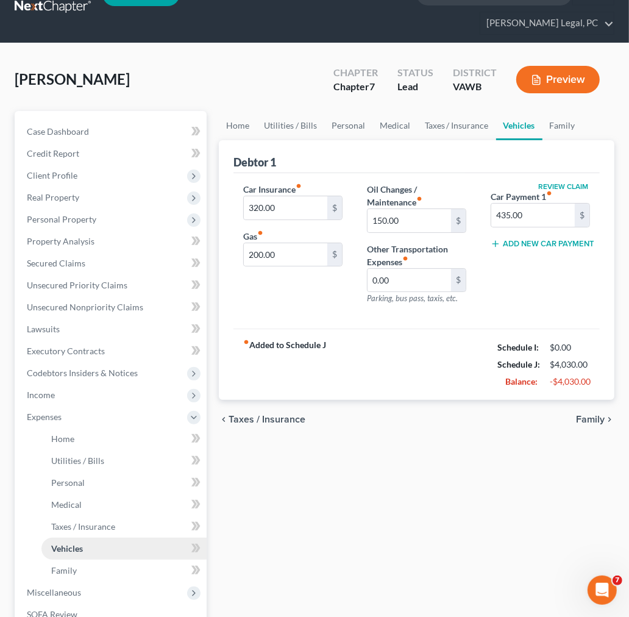
scroll to position [0, 0]
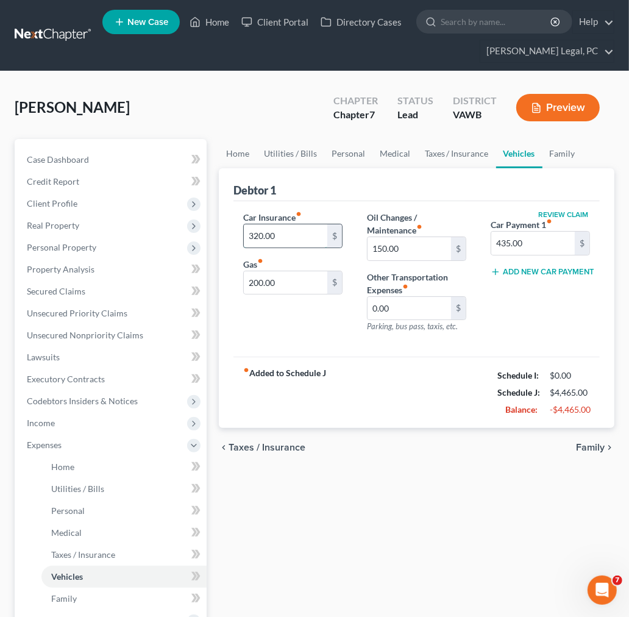
click at [298, 240] on input "320.00" at bounding box center [286, 235] width 84 height 23
type input "2"
type input "328.06"
click at [503, 238] on input "435.00" at bounding box center [533, 243] width 84 height 23
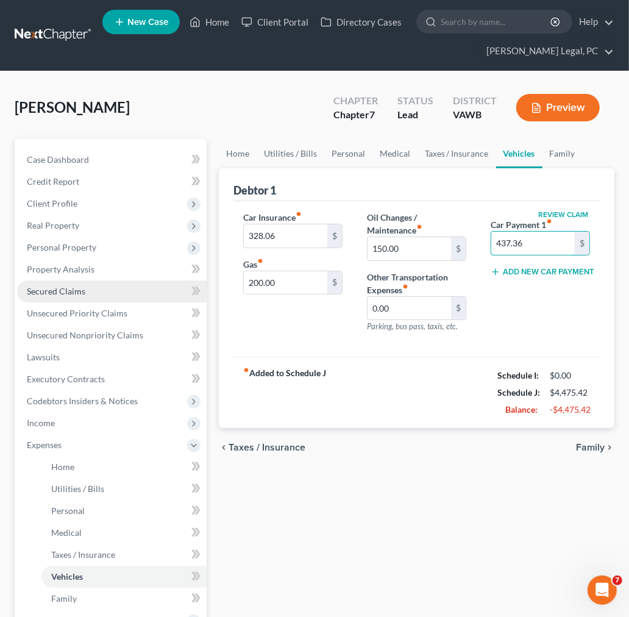
type input "437.36"
click at [47, 294] on span "Secured Claims" at bounding box center [56, 291] width 59 height 10
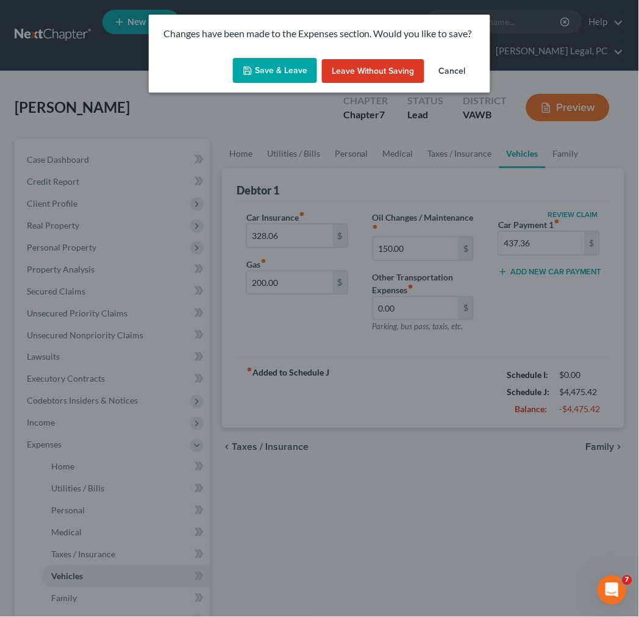
click at [289, 65] on button "Save & Leave" at bounding box center [275, 71] width 84 height 26
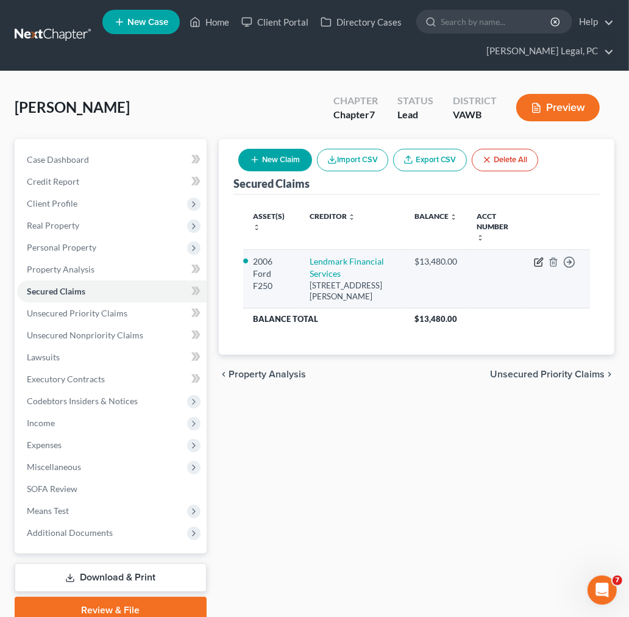
click at [537, 257] on icon "button" at bounding box center [539, 262] width 10 height 10
select select "10"
select select "3"
select select "4"
select select "0"
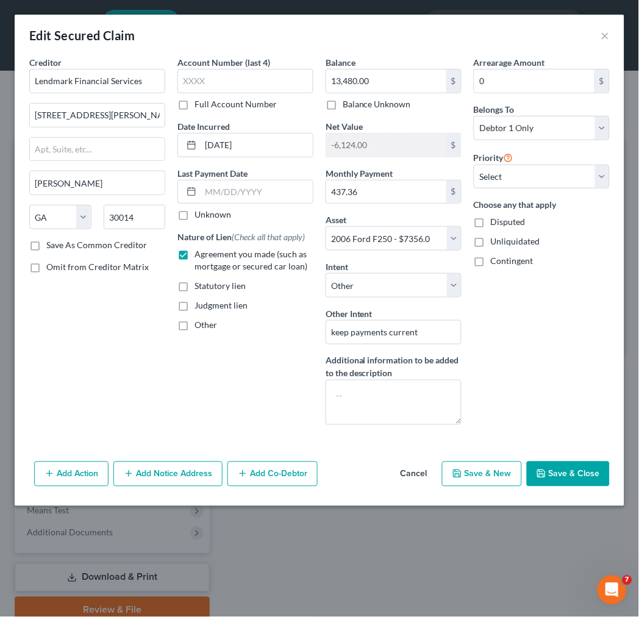
click at [576, 472] on button "Save & Close" at bounding box center [568, 475] width 83 height 26
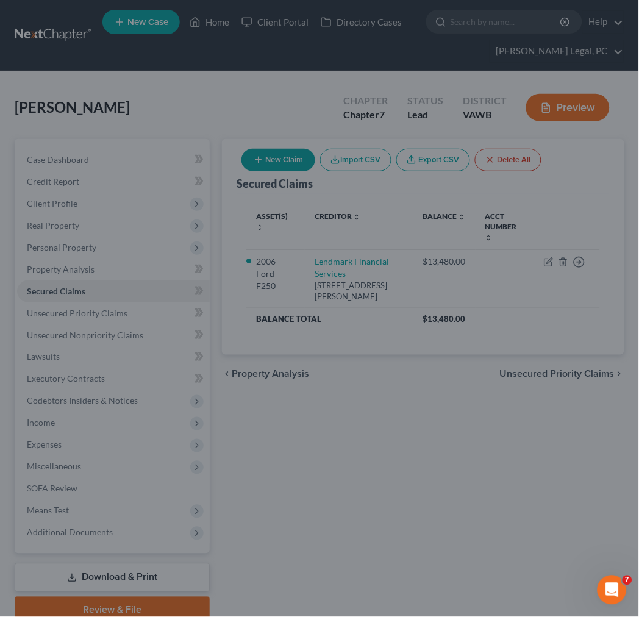
select select "3"
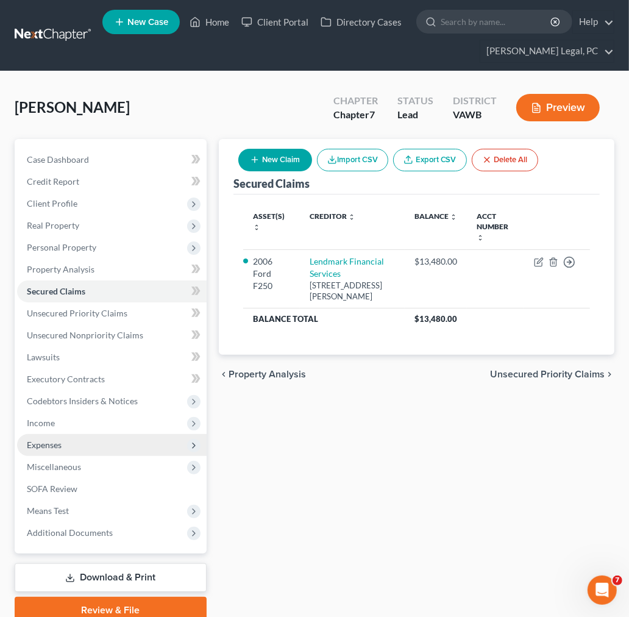
click at [54, 440] on span "Expenses" at bounding box center [44, 445] width 35 height 10
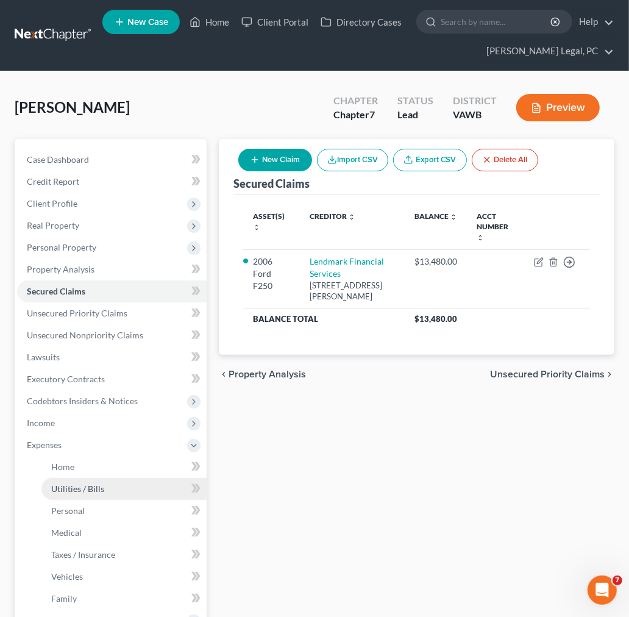
click at [72, 490] on span "Utilities / Bills" at bounding box center [77, 488] width 53 height 10
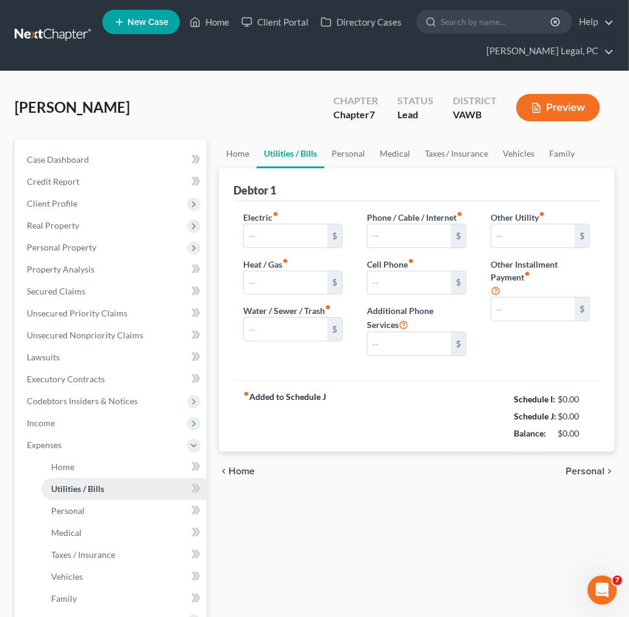
type input "300.00"
type input "600.00"
type input "120.00"
type input "55.00"
type input "485.00"
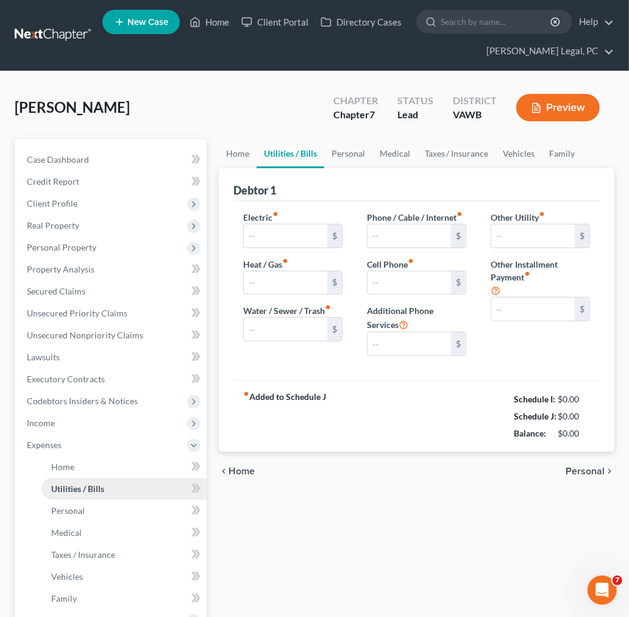
type input "0.00"
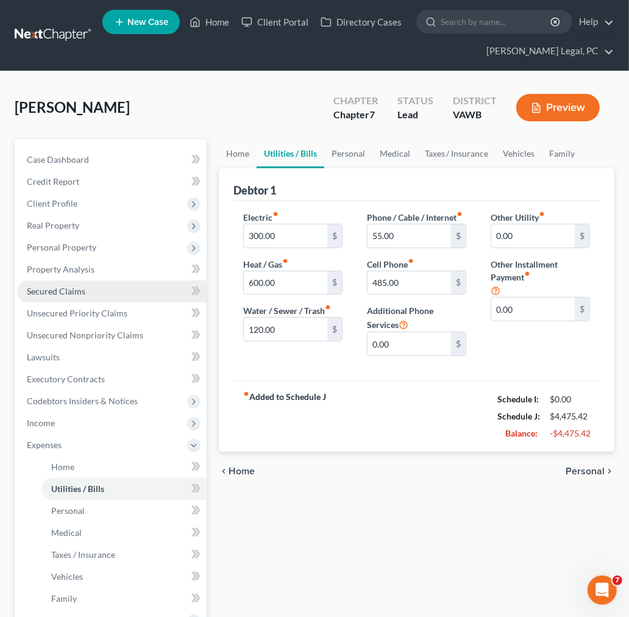
click at [70, 289] on span "Secured Claims" at bounding box center [56, 291] width 59 height 10
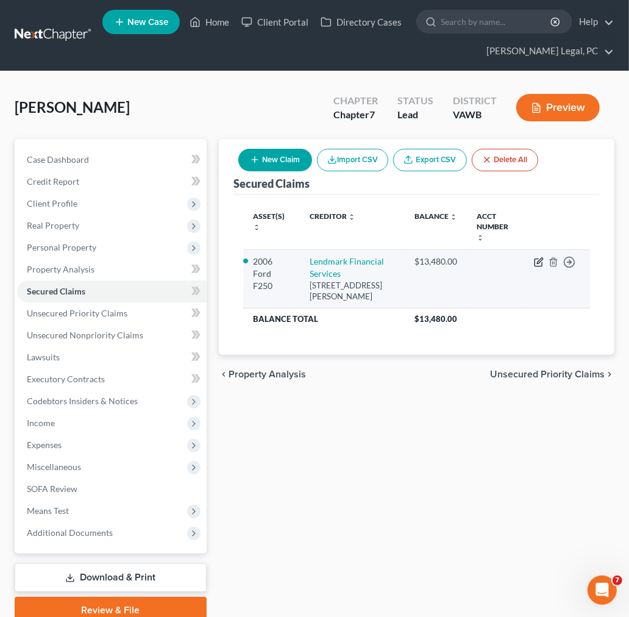
click at [537, 257] on icon "button" at bounding box center [539, 262] width 10 height 10
select select "10"
select select "4"
select select "0"
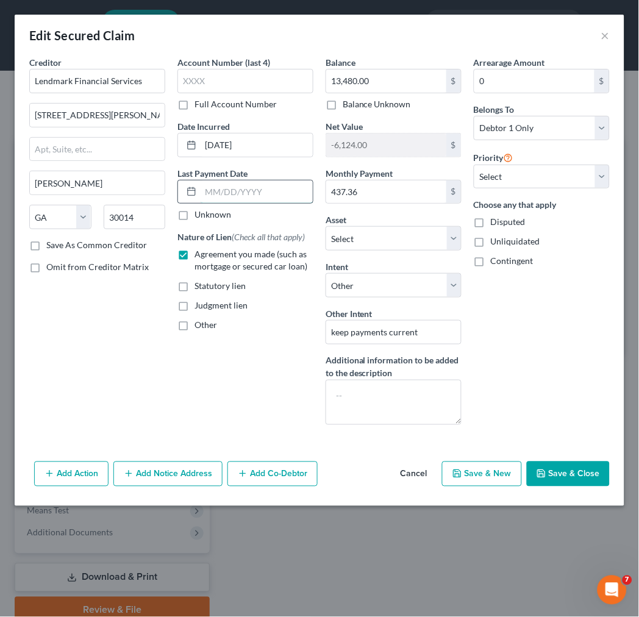
click at [211, 190] on input "text" at bounding box center [257, 191] width 112 height 23
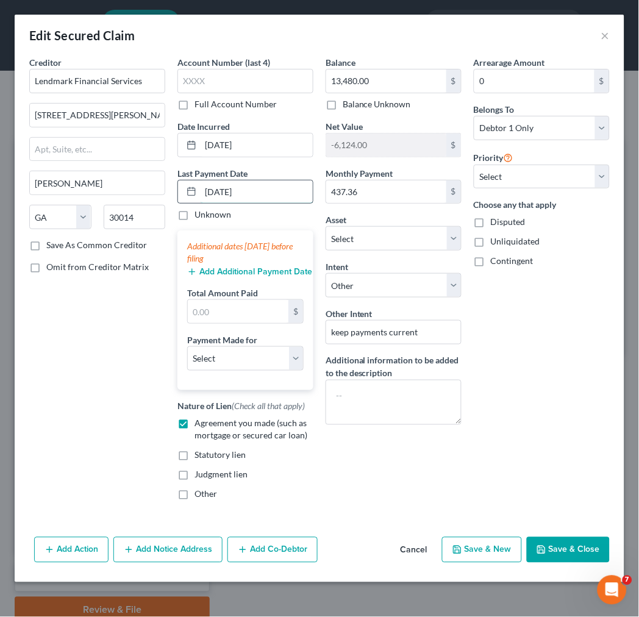
type input "[DATE]"
click at [218, 361] on select "Select Car Credit Card Loan Repayment Mortgage Other Suppliers Or Vendors" at bounding box center [245, 358] width 116 height 24
select select "0"
click at [187, 346] on select "Select Car Credit Card Loan Repayment Mortgage Other Suppliers Or Vendors" at bounding box center [245, 358] width 116 height 24
click at [238, 309] on input "text" at bounding box center [238, 311] width 101 height 23
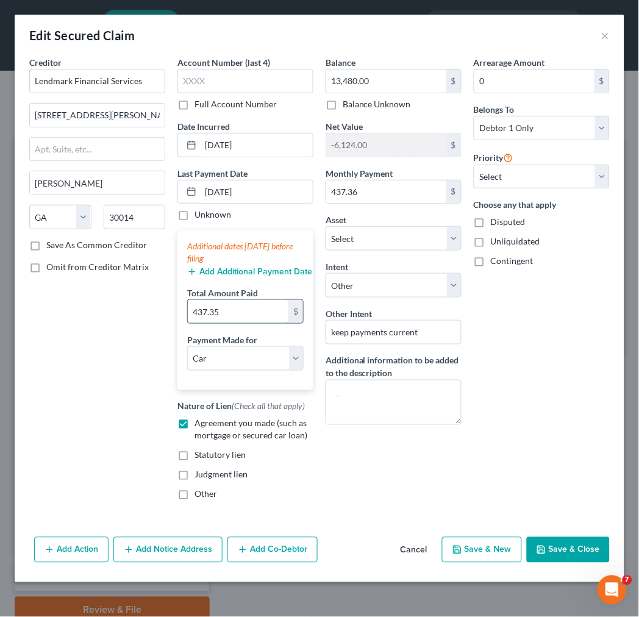
type input "437.35"
click at [230, 276] on button "Add Additional Payment Date" at bounding box center [245, 272] width 116 height 10
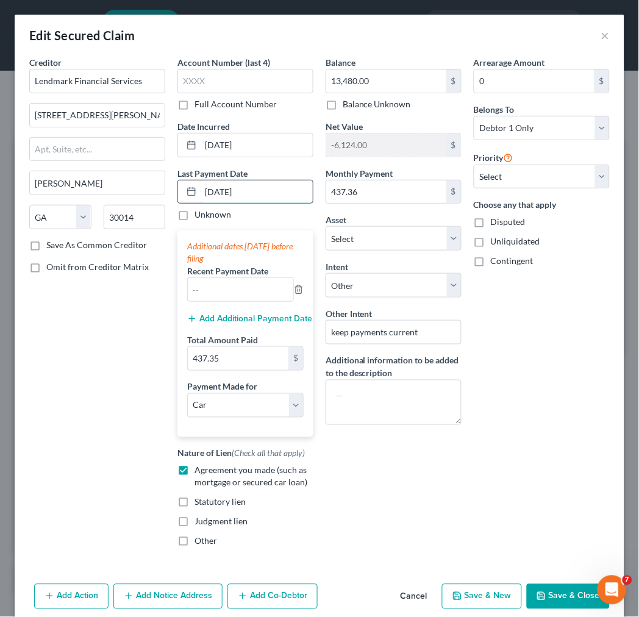
drag, startPoint x: 235, startPoint y: 189, endPoint x: 184, endPoint y: 189, distance: 50.6
click at [184, 189] on div "[DATE]" at bounding box center [245, 192] width 136 height 24
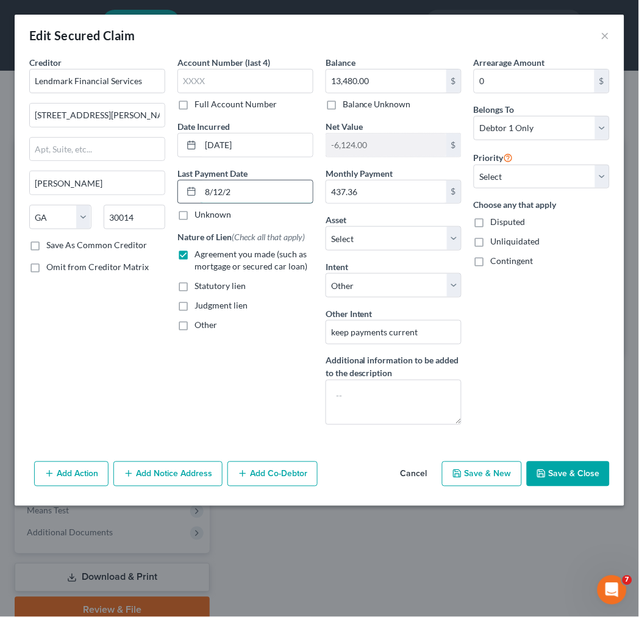
type input "[DATE]"
select select "0"
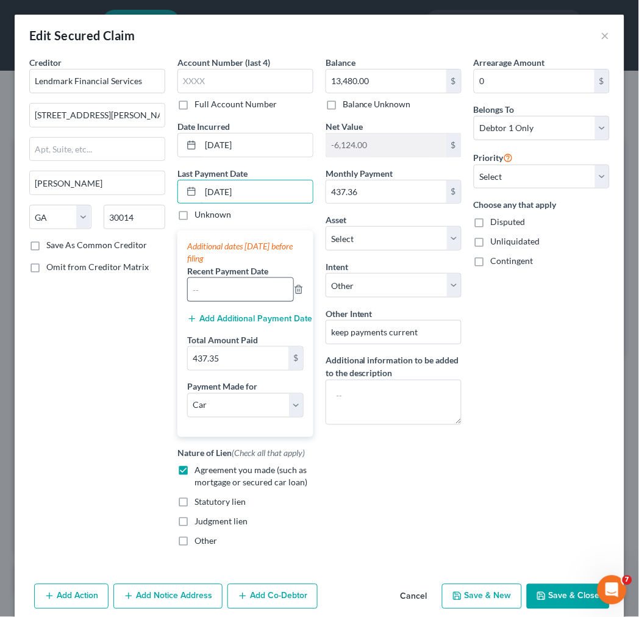
type input "[DATE]"
click at [199, 288] on input "text" at bounding box center [240, 289] width 105 height 23
paste input "[DATE]"
type input "[DATE]"
click at [201, 191] on input "[DATE]" at bounding box center [257, 191] width 112 height 23
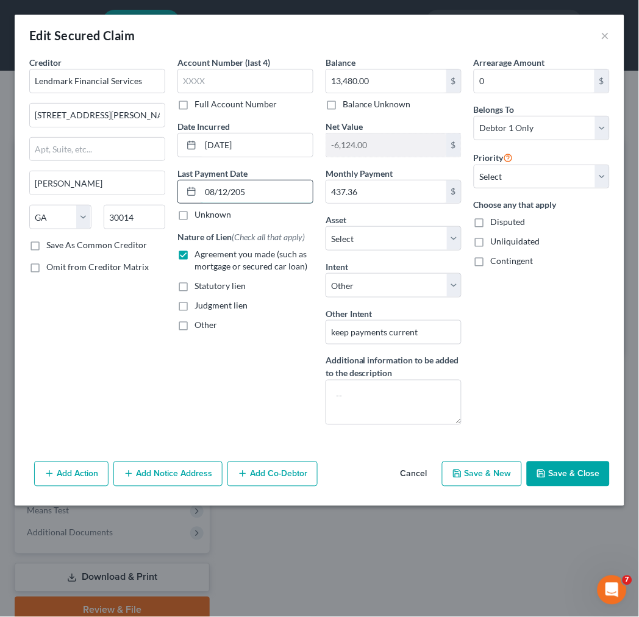
type input "[DATE]"
select select "0"
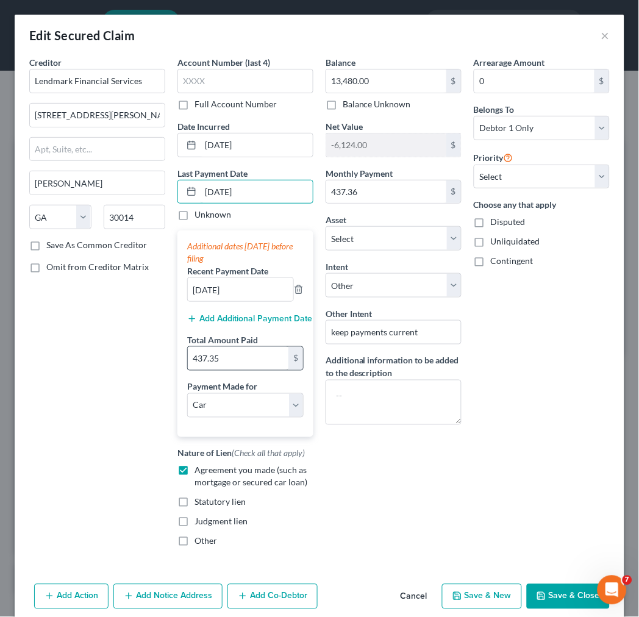
type input "[DATE]"
type input "874.70"
click at [562, 596] on button "Save & Close" at bounding box center [568, 597] width 83 height 26
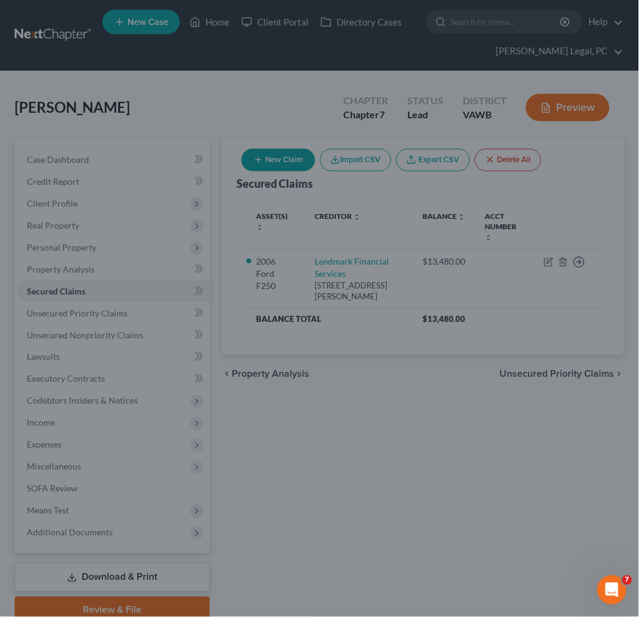
select select "3"
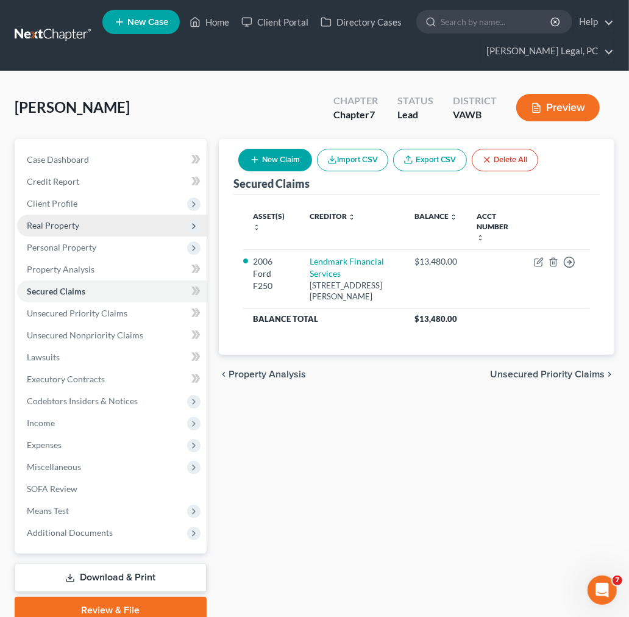
click at [52, 222] on span "Real Property" at bounding box center [53, 225] width 52 height 10
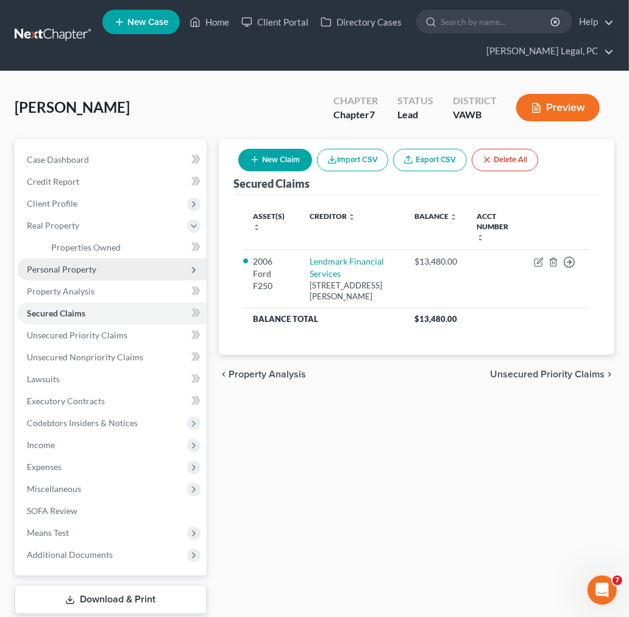
click at [63, 265] on span "Personal Property" at bounding box center [62, 269] width 70 height 10
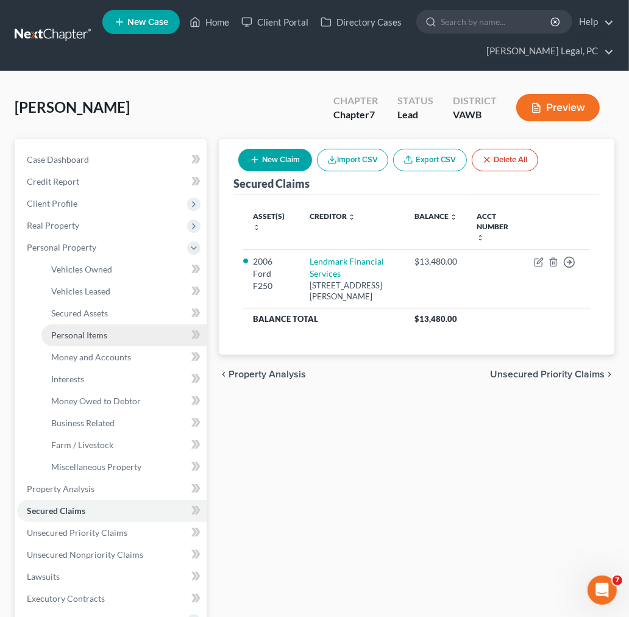
click at [87, 335] on span "Personal Items" at bounding box center [79, 335] width 56 height 10
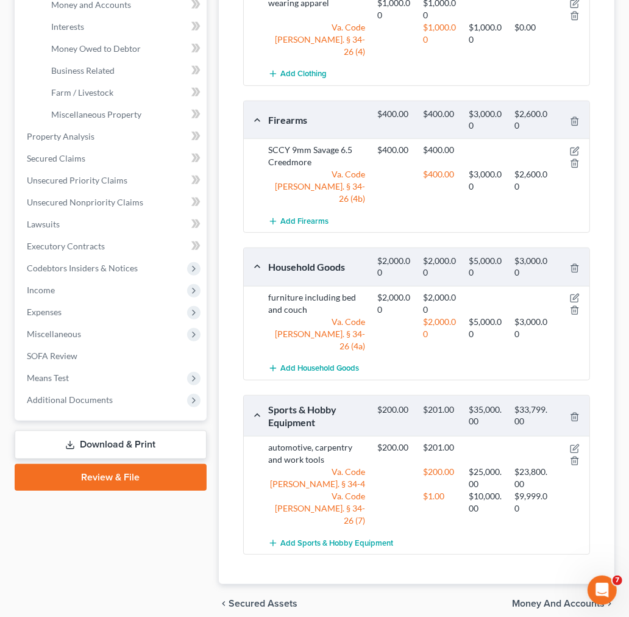
scroll to position [356, 0]
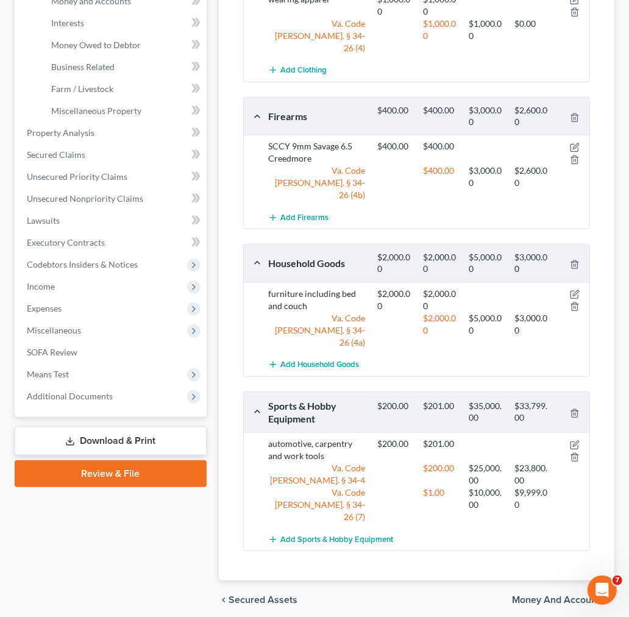
click at [599, 595] on span "Money and Accounts" at bounding box center [558, 600] width 93 height 10
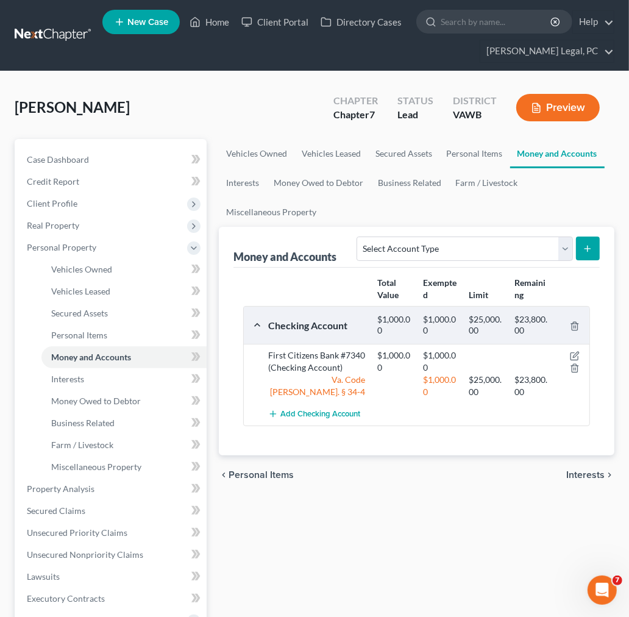
click at [576, 474] on span "Interests" at bounding box center [585, 475] width 38 height 10
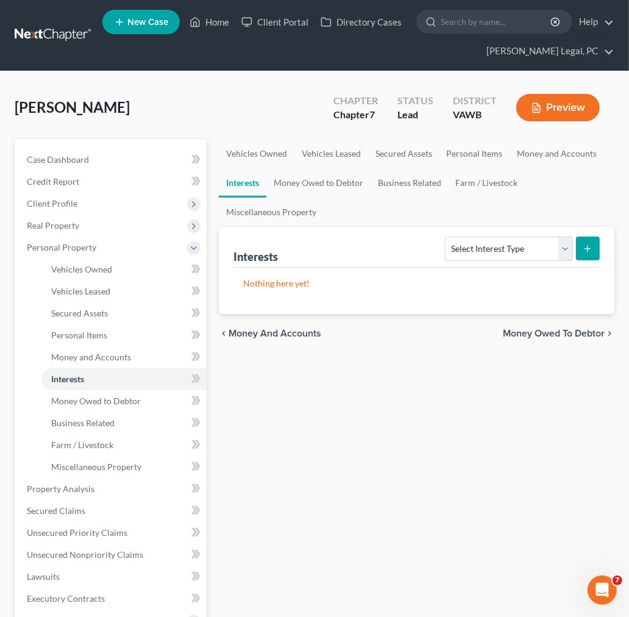
click at [260, 333] on span "Money and Accounts" at bounding box center [275, 334] width 93 height 10
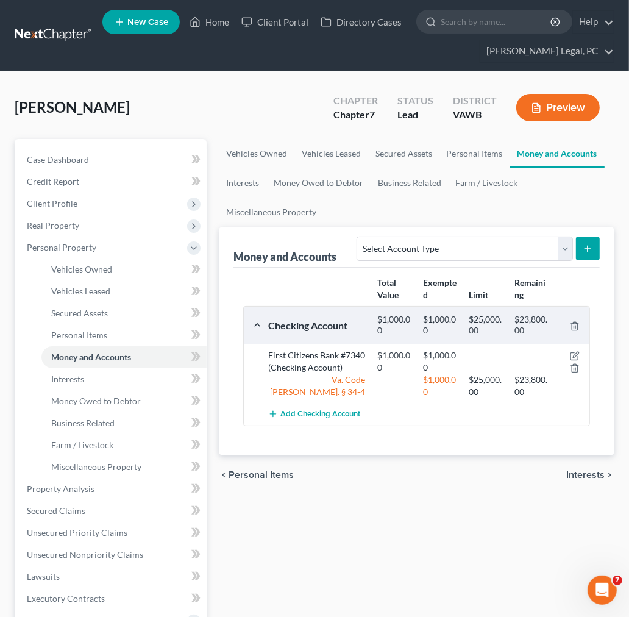
click at [594, 474] on span "Interests" at bounding box center [585, 475] width 38 height 10
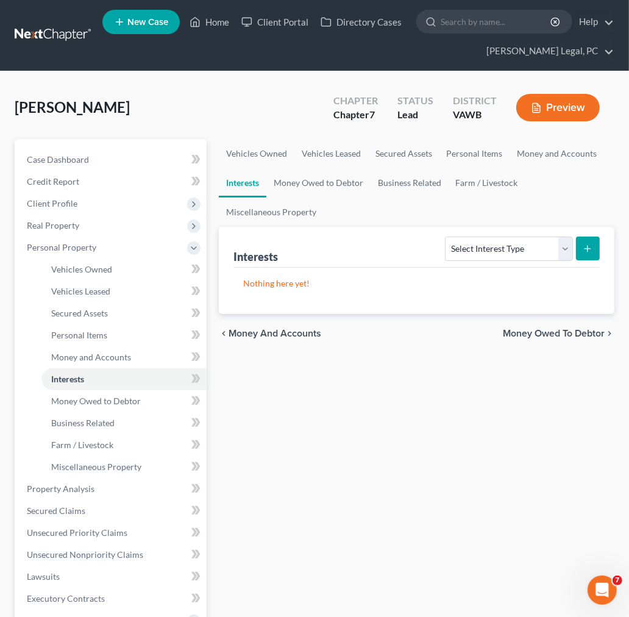
click at [574, 332] on span "Money Owed to Debtor" at bounding box center [554, 334] width 102 height 10
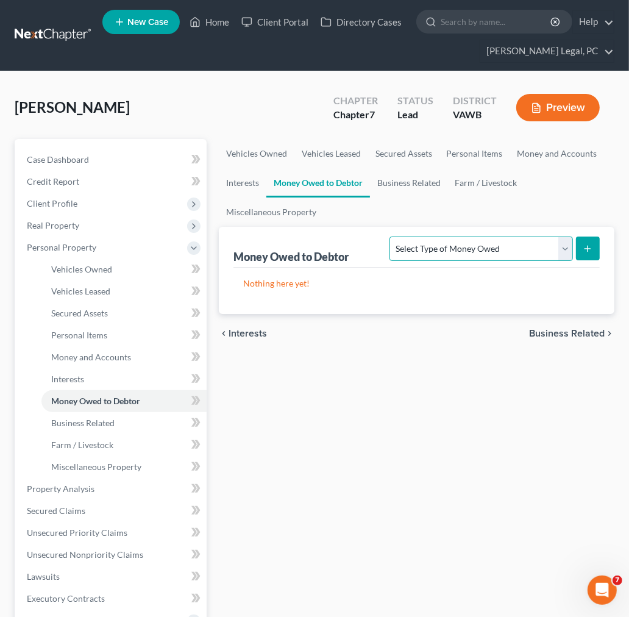
click at [521, 248] on select "Select Type of Money Owed Accounts Receivable Alimony Child Support Claims Agai…" at bounding box center [481, 249] width 183 height 24
select select "equitable_or_future_interests"
click at [392, 237] on select "Select Type of Money Owed Accounts Receivable Alimony Child Support Claims Agai…" at bounding box center [481, 249] width 183 height 24
click at [580, 242] on button "submit" at bounding box center [588, 249] width 24 height 24
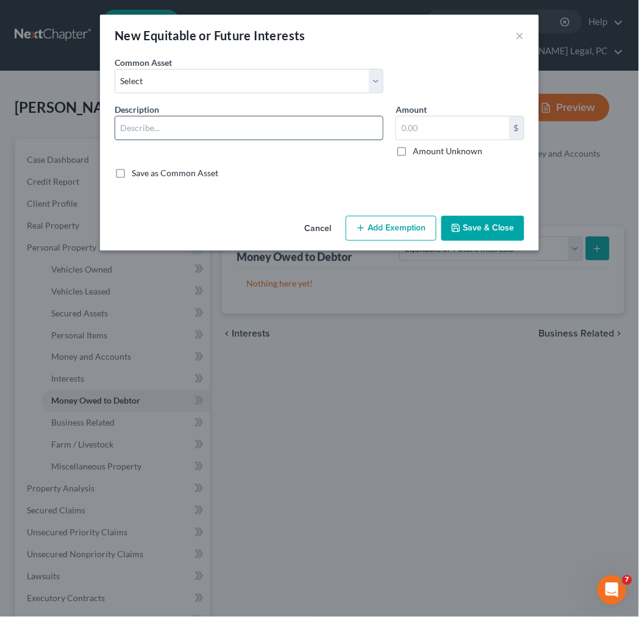
click at [189, 121] on input "text" at bounding box center [249, 127] width 268 height 23
type input "Inchoate Interest in Inheritance Property *Debtor understands that if he or she…"
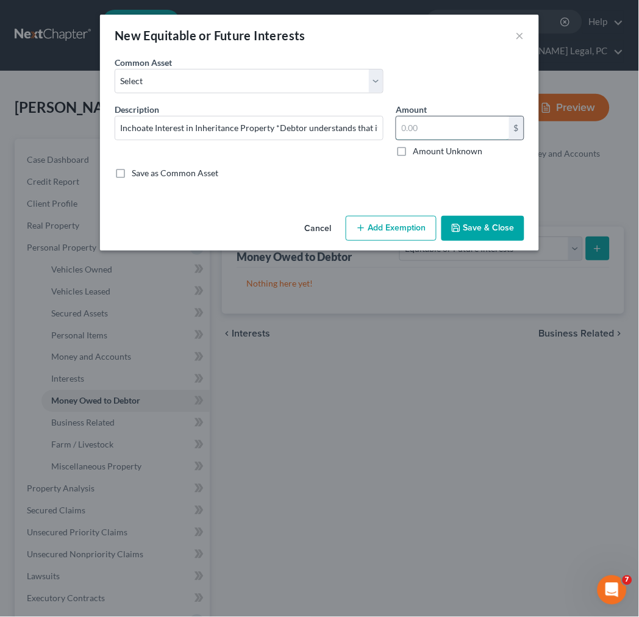
click at [412, 134] on input "text" at bounding box center [452, 127] width 113 height 23
type input "1.00"
click at [381, 223] on button "Add Exemption" at bounding box center [391, 229] width 91 height 26
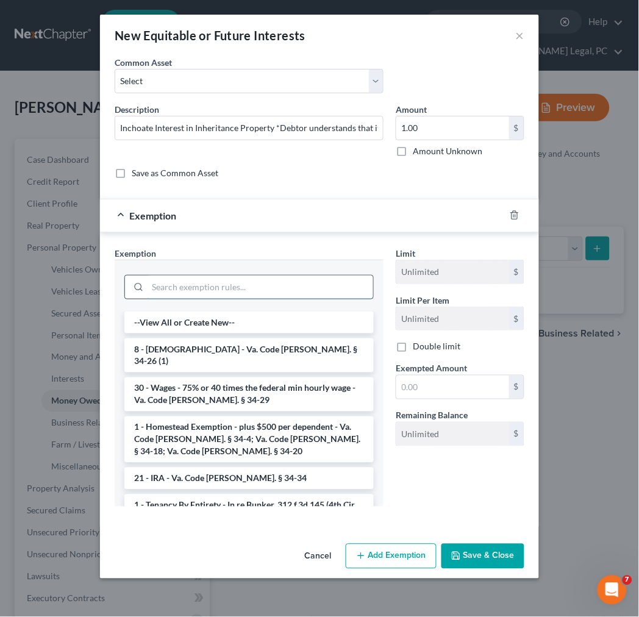
click at [232, 291] on input "search" at bounding box center [261, 287] width 226 height 23
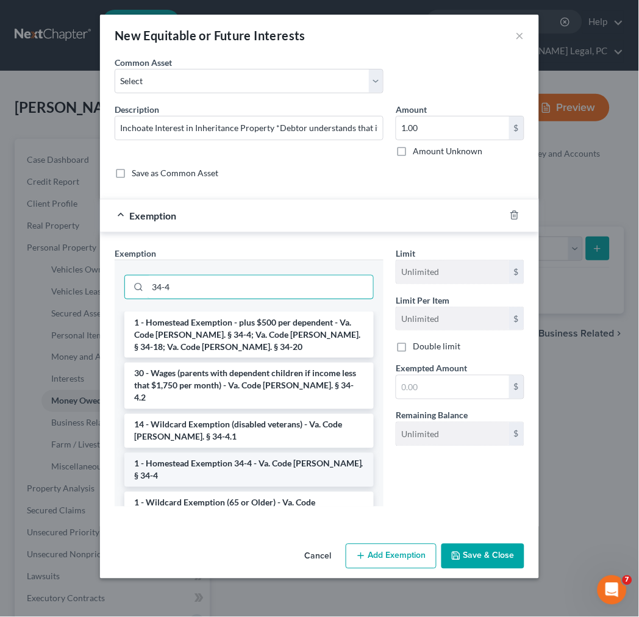
type input "34-4"
drag, startPoint x: 244, startPoint y: 451, endPoint x: 324, endPoint y: 415, distance: 87.8
click at [245, 453] on li "1 - Homestead Exemption 34-4 - Va. Code [PERSON_NAME]. § 34-4" at bounding box center [248, 470] width 249 height 34
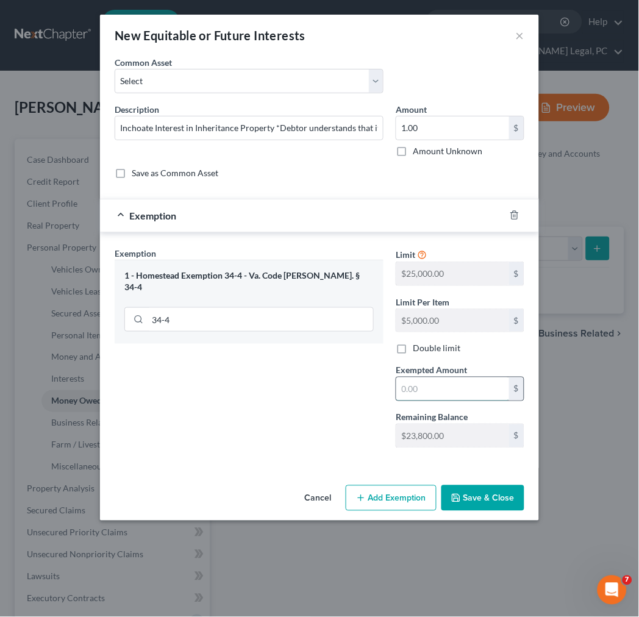
click at [433, 395] on input "text" at bounding box center [452, 388] width 113 height 23
type input "1.00"
click at [308, 124] on input "Inchoate Interest in Inheritance Property *Debtor understands that if he or she…" at bounding box center [249, 127] width 268 height 23
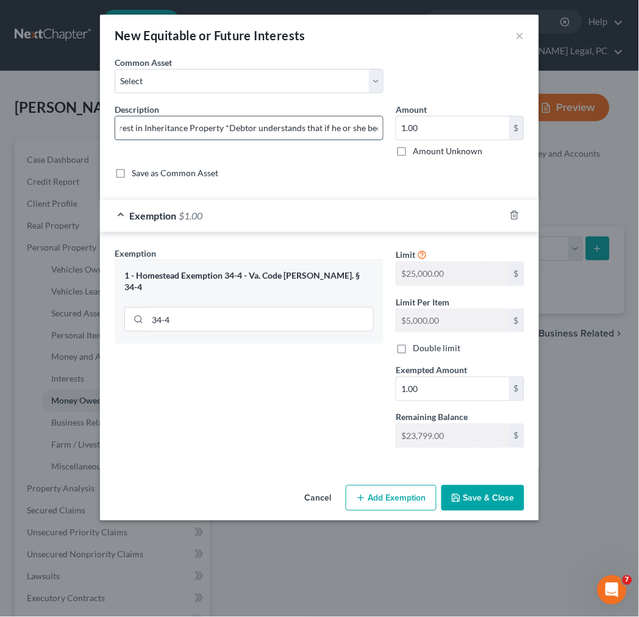
scroll to position [0, 76]
type input "Inchoate Interest in Inheritance Property *Debtor understands that if he become…"
click at [460, 497] on icon "button" at bounding box center [456, 498] width 10 height 10
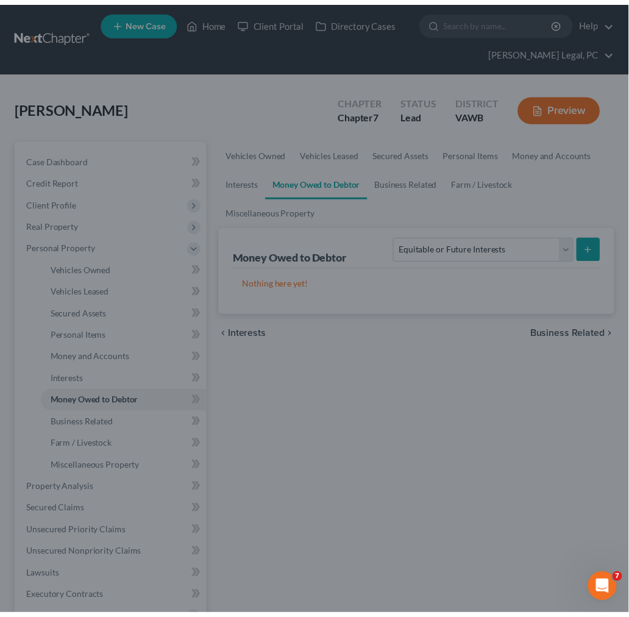
scroll to position [0, 0]
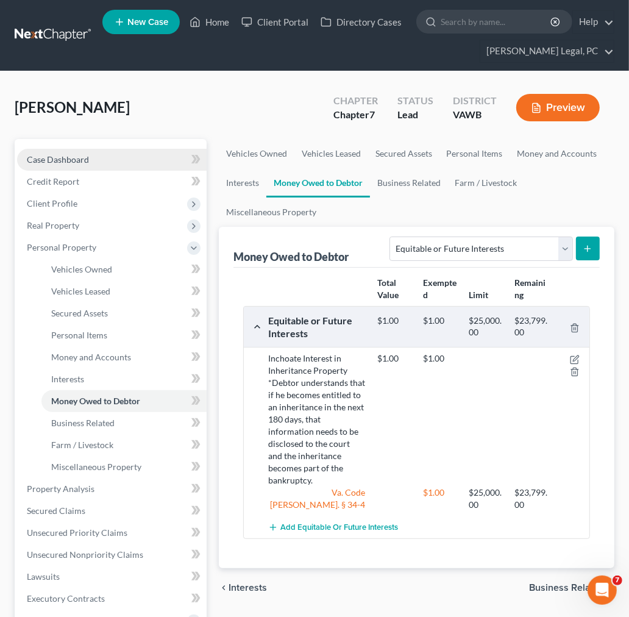
click at [58, 161] on span "Case Dashboard" at bounding box center [58, 159] width 62 height 10
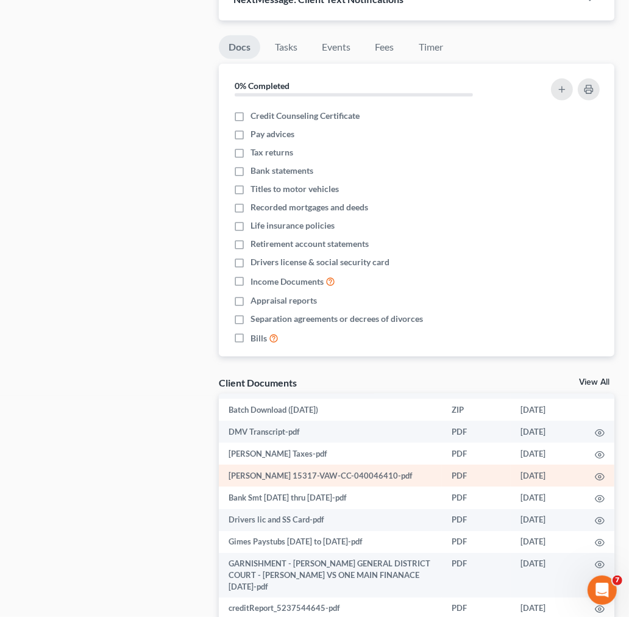
scroll to position [79, 0]
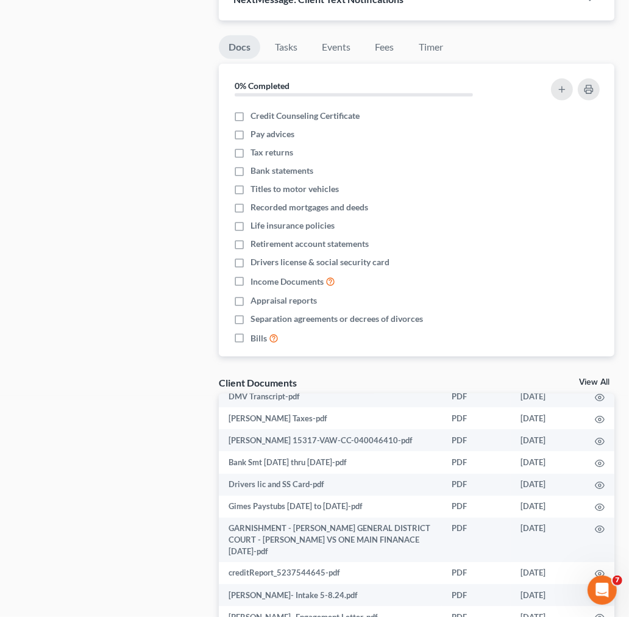
click at [590, 380] on link "View All" at bounding box center [594, 382] width 30 height 9
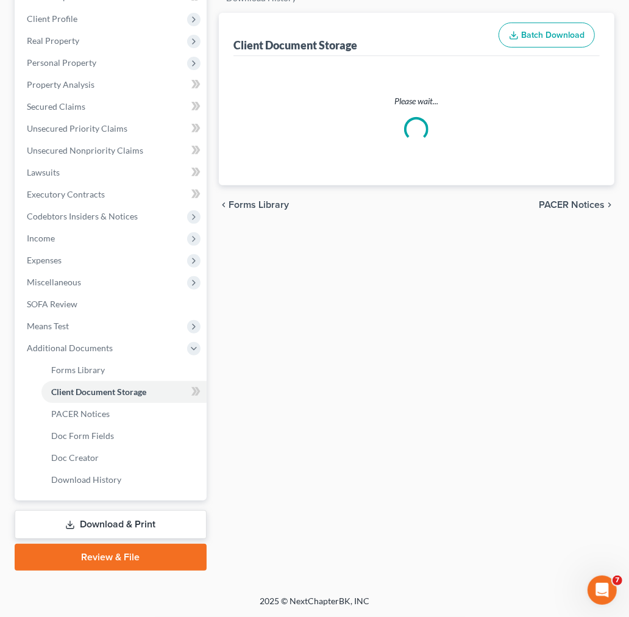
scroll to position [49, 0]
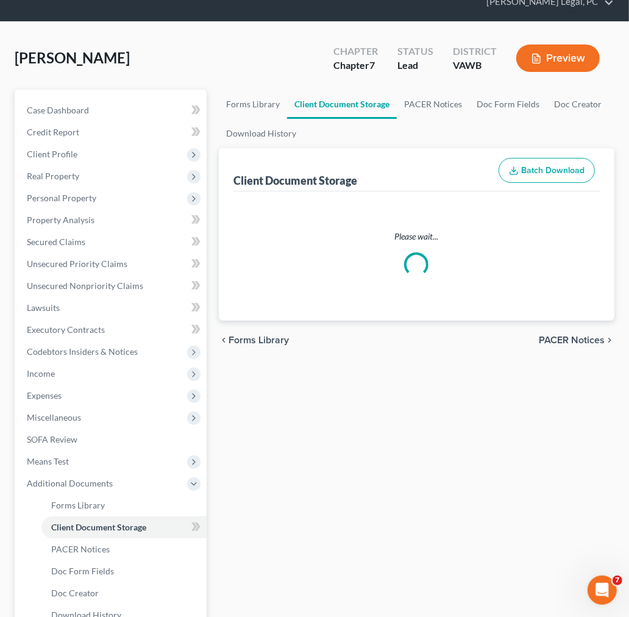
select select "0"
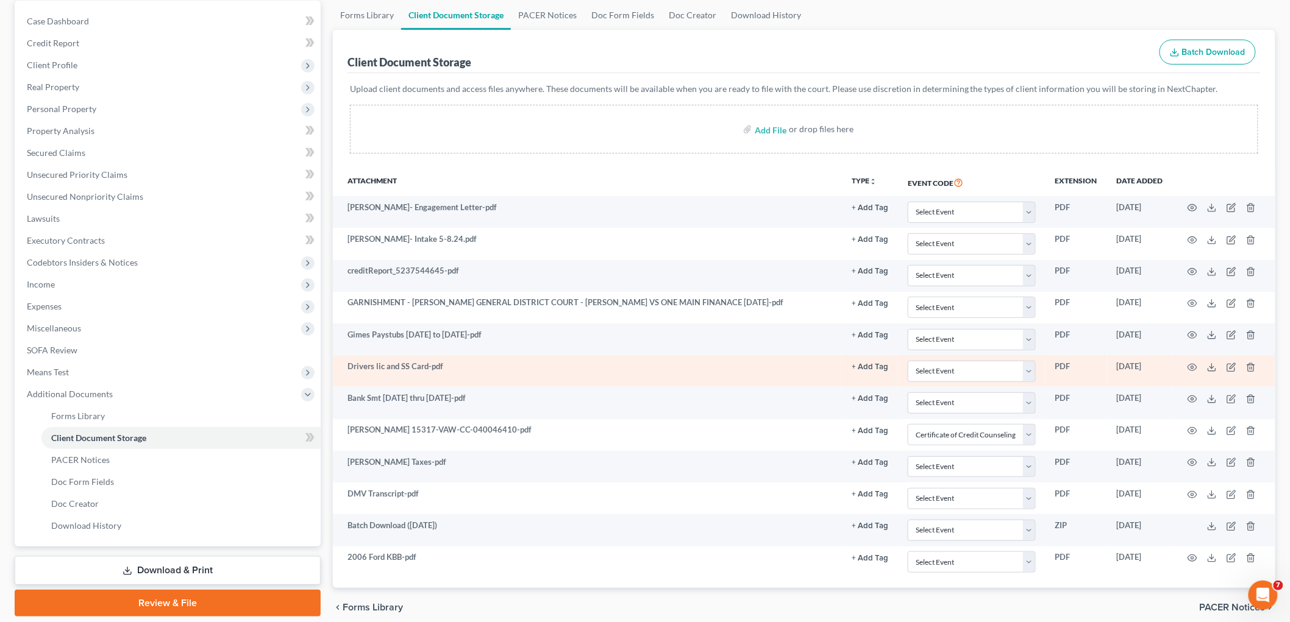
scroll to position [135, 0]
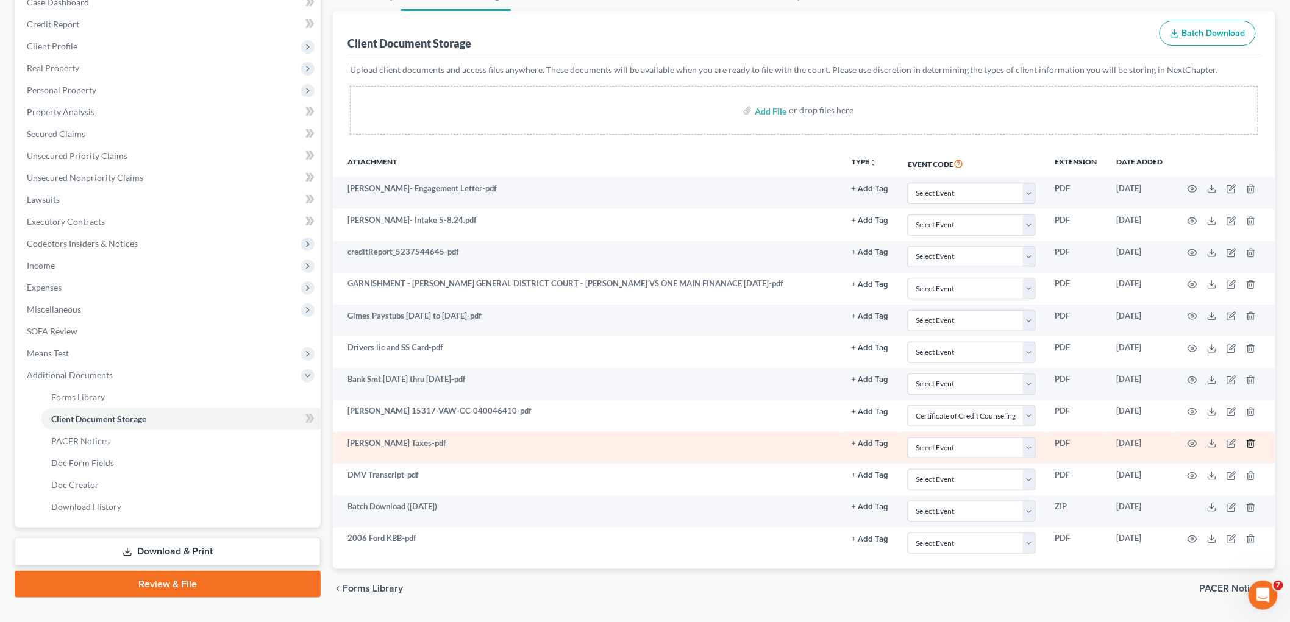
click at [1249, 441] on polyline "button" at bounding box center [1250, 441] width 7 height 0
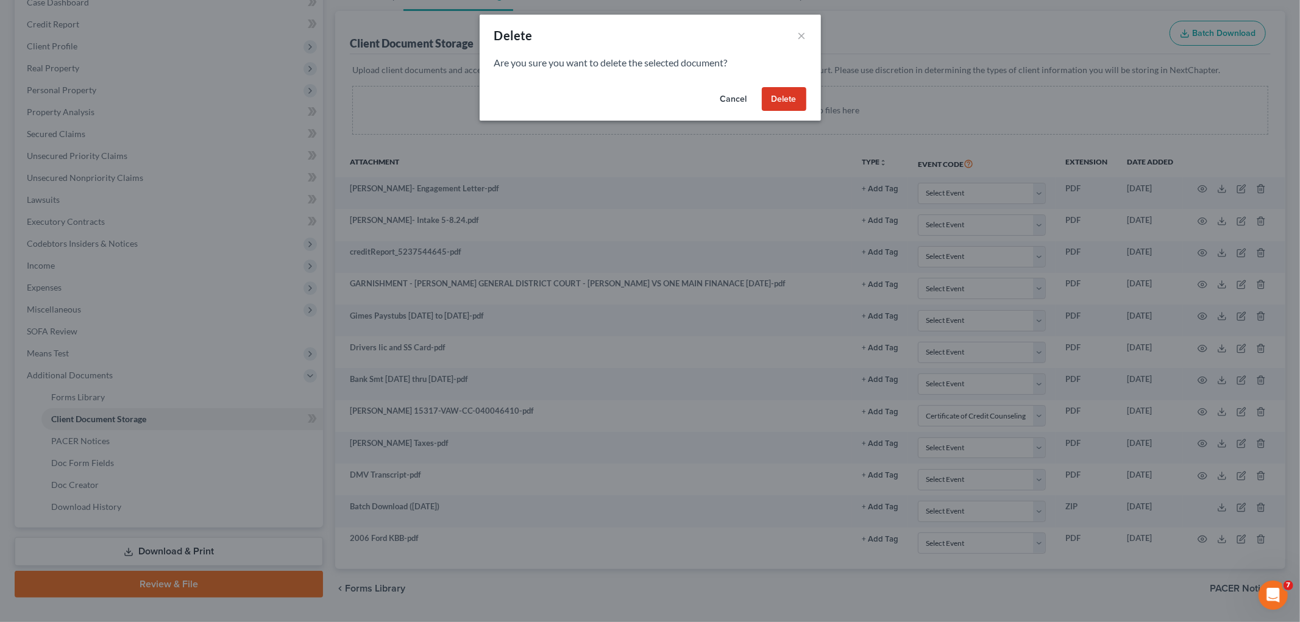
click at [784, 98] on button "Delete" at bounding box center [784, 99] width 45 height 24
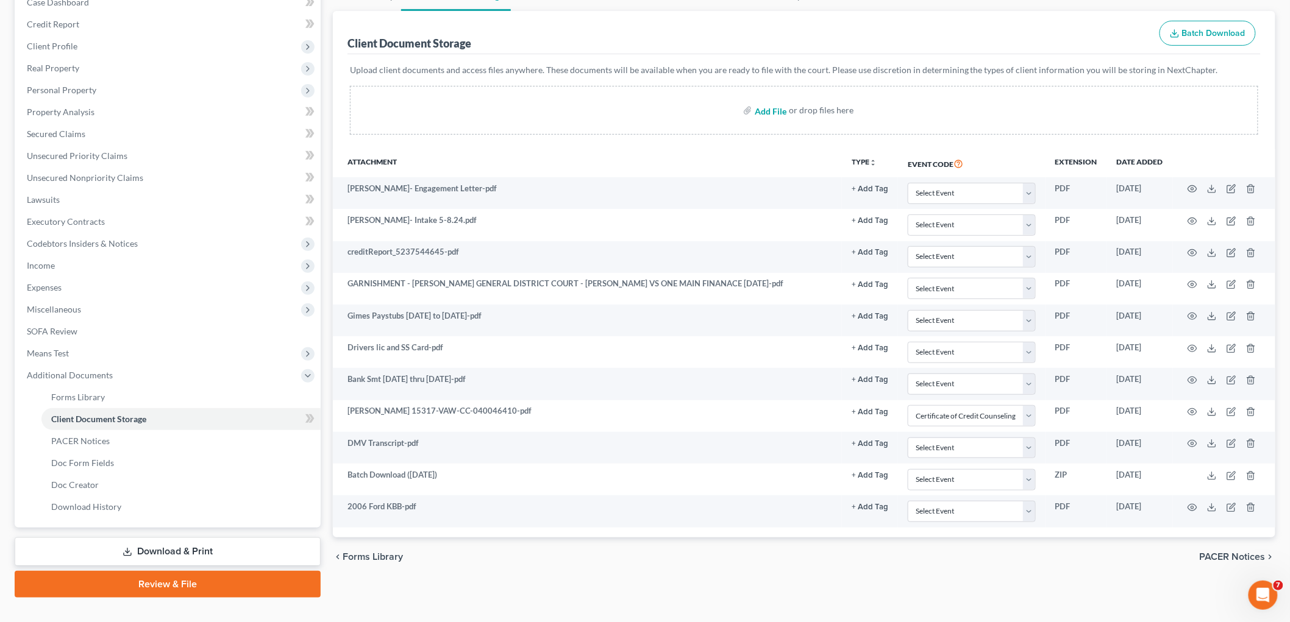
click at [760, 112] on input "file" at bounding box center [769, 110] width 29 height 22
type input "C:\fakepath\[DATE]-[DATE] federal tax returns.pdf"
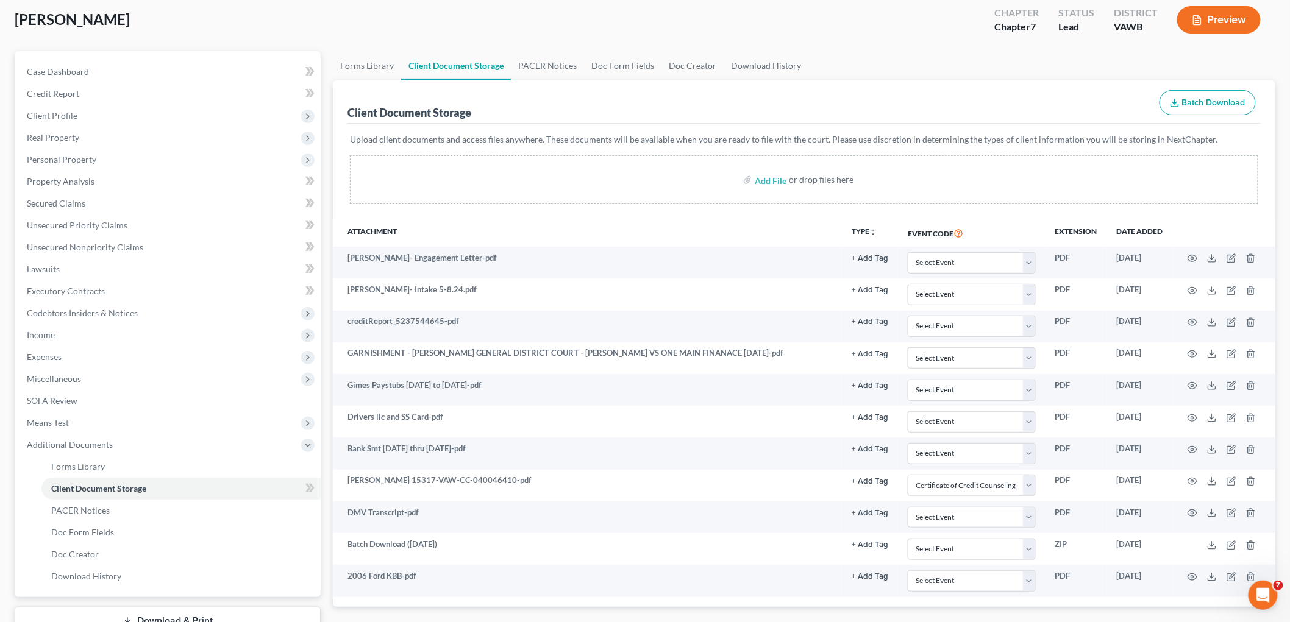
scroll to position [0, 0]
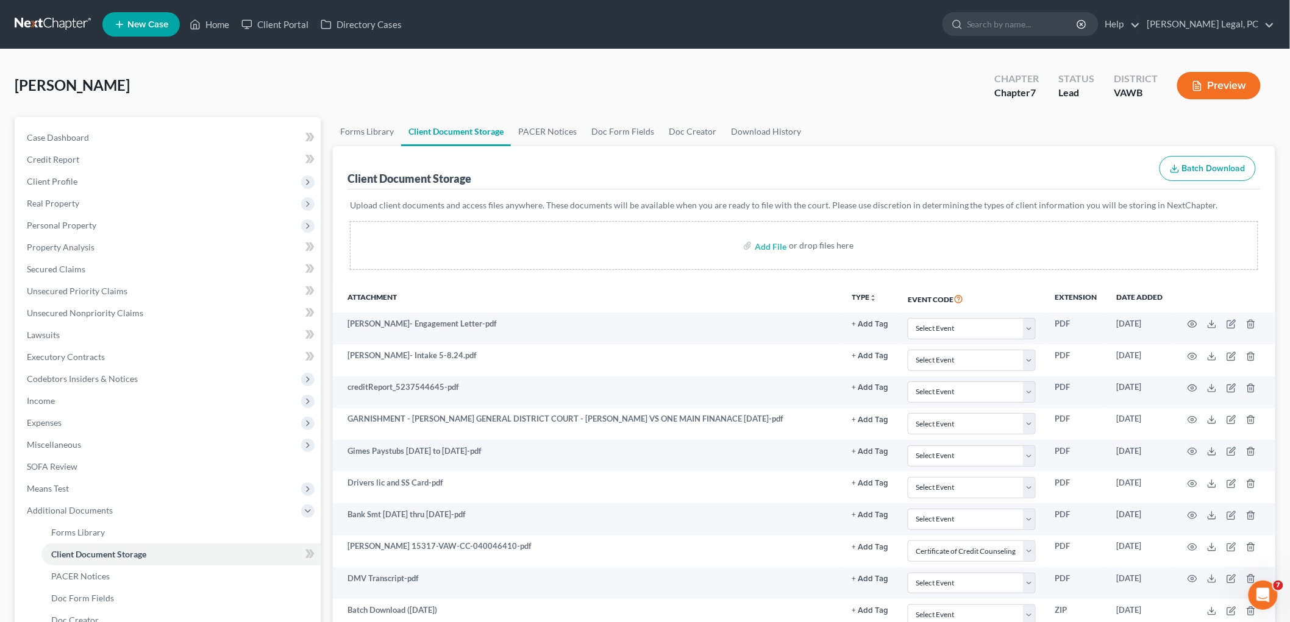
select select "0"
click at [54, 139] on span "Case Dashboard" at bounding box center [58, 137] width 62 height 10
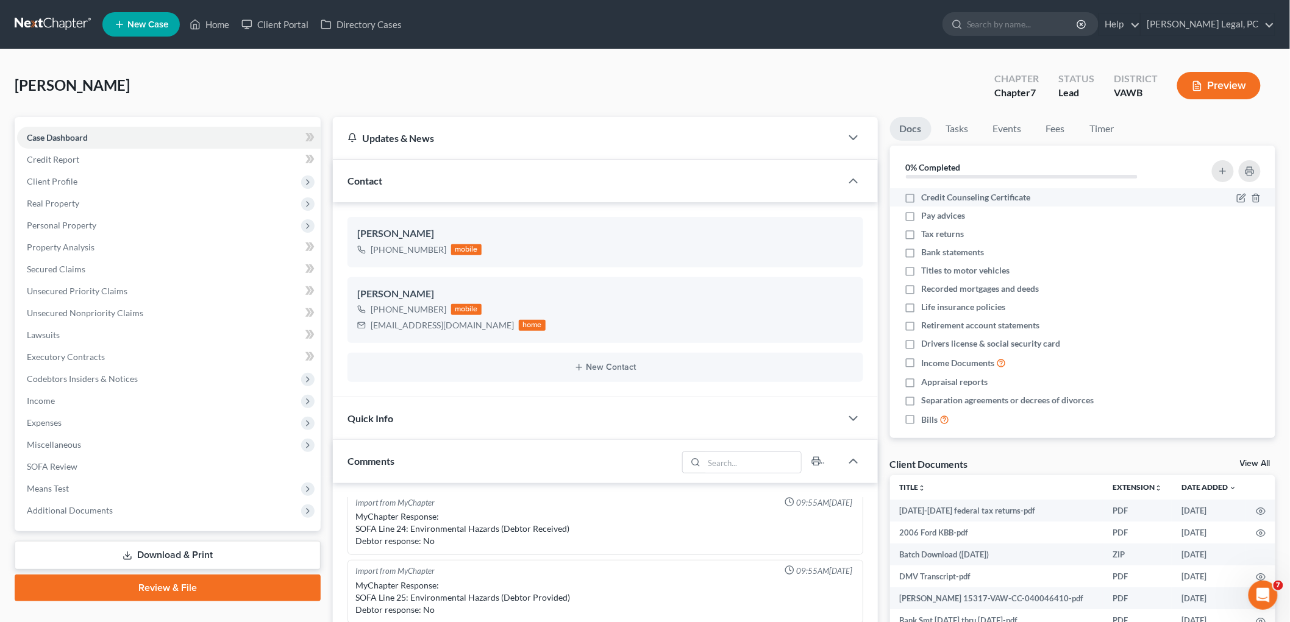
click at [922, 197] on label "Credit Counseling Certificate" at bounding box center [976, 197] width 109 height 12
click at [927, 197] on input "Credit Counseling Certificate" at bounding box center [931, 195] width 8 height 8
checkbox input "true"
click at [922, 344] on label "Drivers license & social security card" at bounding box center [991, 344] width 139 height 12
click at [927, 344] on input "Drivers license & social security card" at bounding box center [931, 342] width 8 height 8
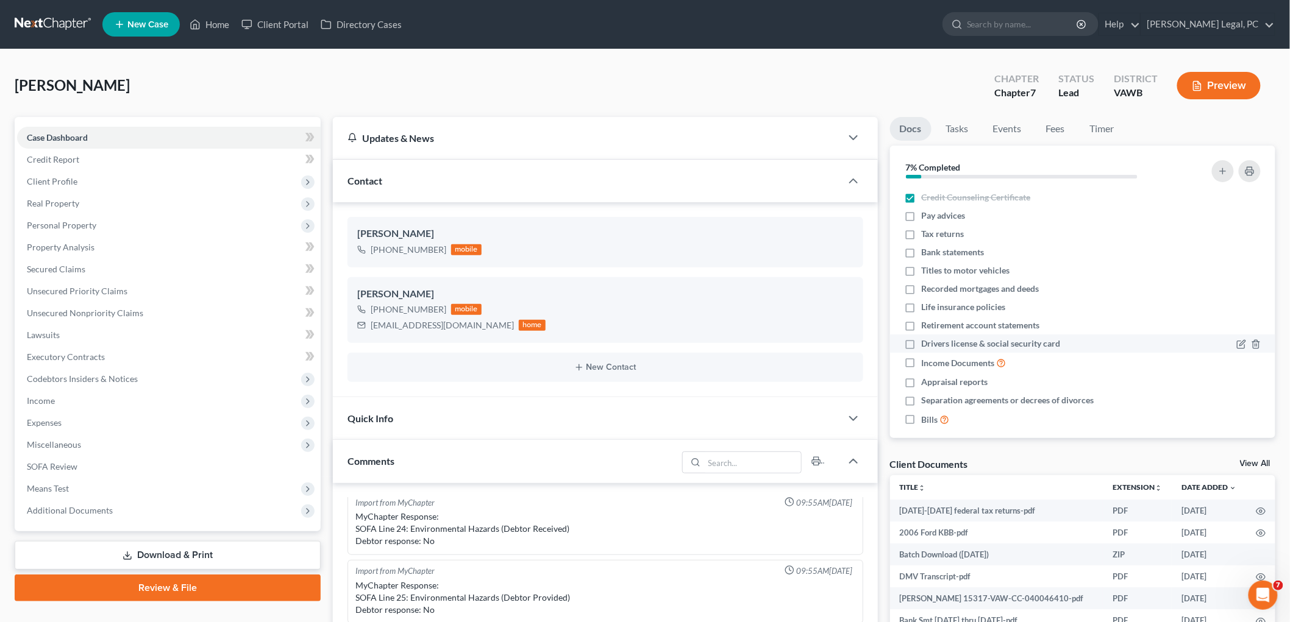
checkbox input "true"
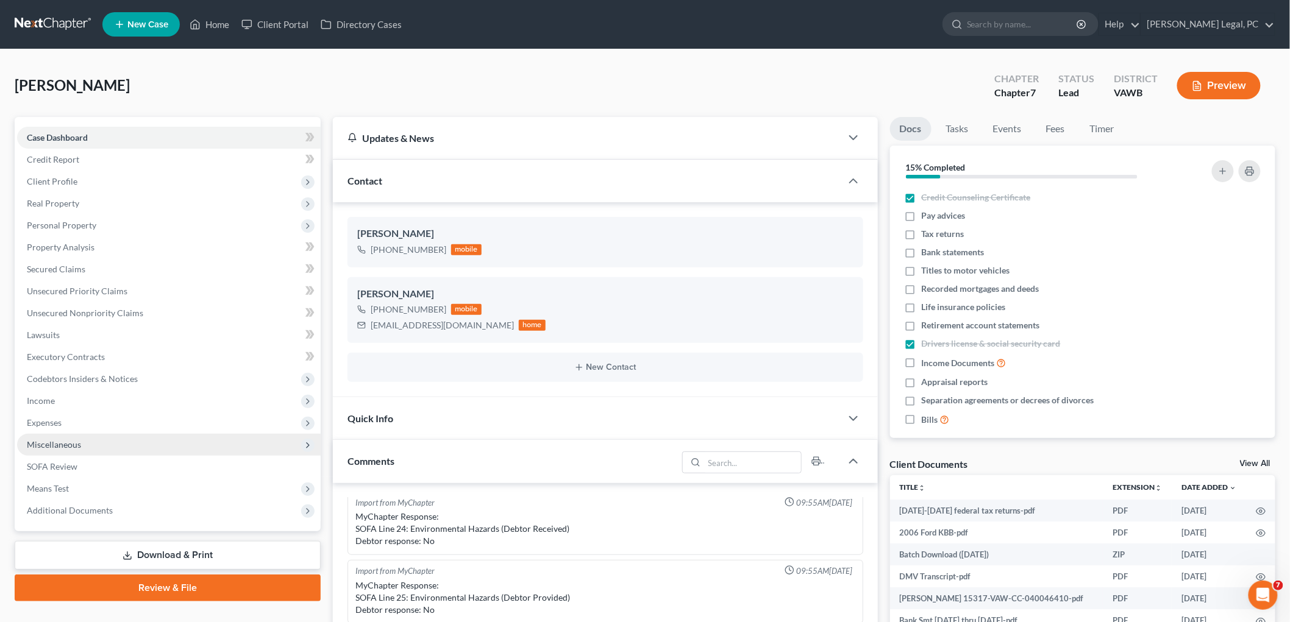
drag, startPoint x: 52, startPoint y: 223, endPoint x: 49, endPoint y: 441, distance: 218.3
click at [52, 223] on span "Personal Property" at bounding box center [62, 225] width 70 height 10
click at [41, 398] on span "Income" at bounding box center [41, 401] width 28 height 10
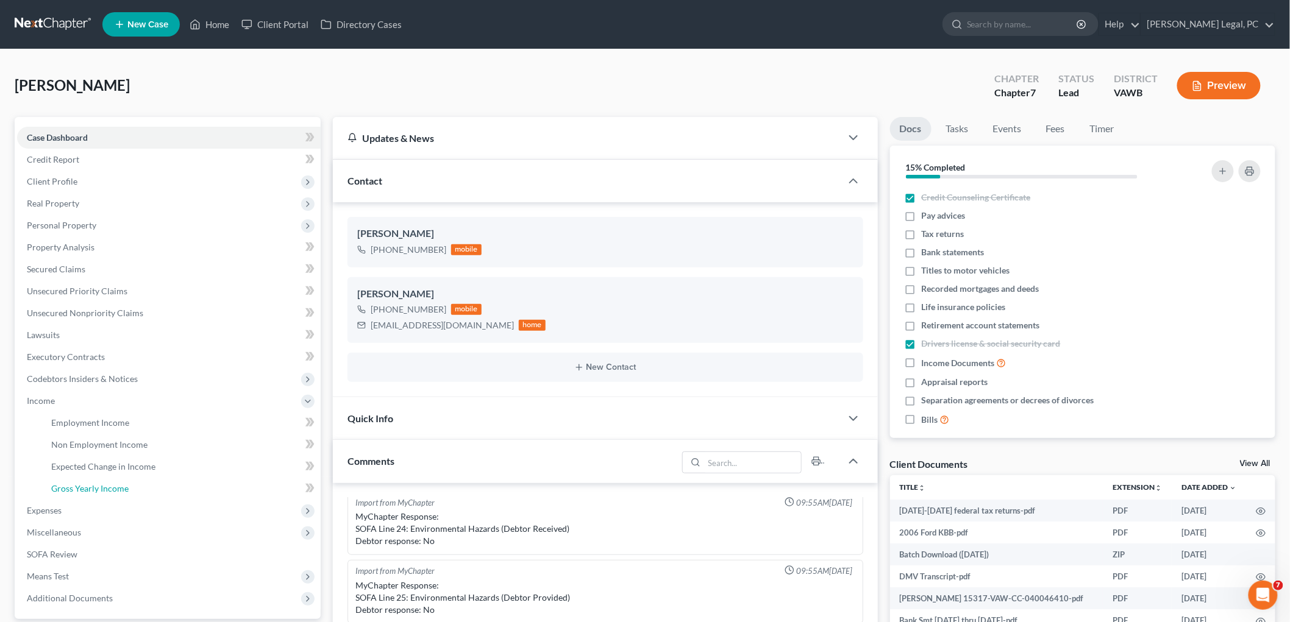
click at [67, 489] on span "Gross Yearly Income" at bounding box center [89, 488] width 77 height 10
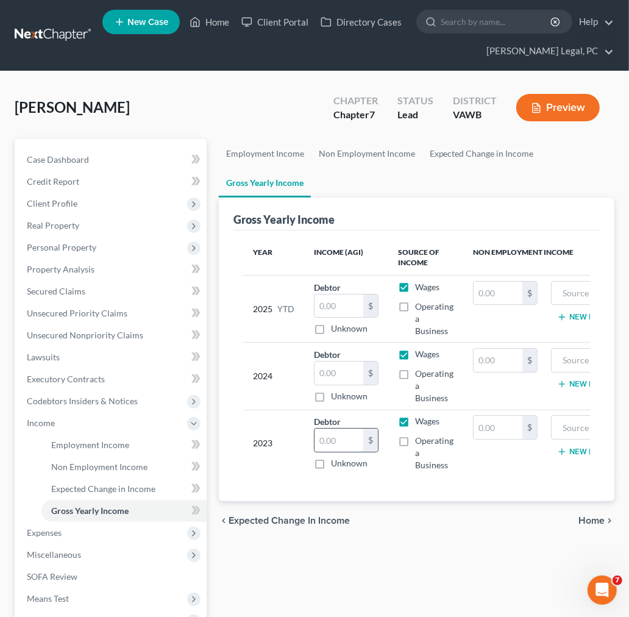
click at [330, 443] on input "text" at bounding box center [339, 440] width 49 height 23
click at [341, 433] on input "25,315.00" at bounding box center [339, 440] width 49 height 23
type input "35,315.00"
click at [318, 370] on input "text" at bounding box center [339, 373] width 49 height 23
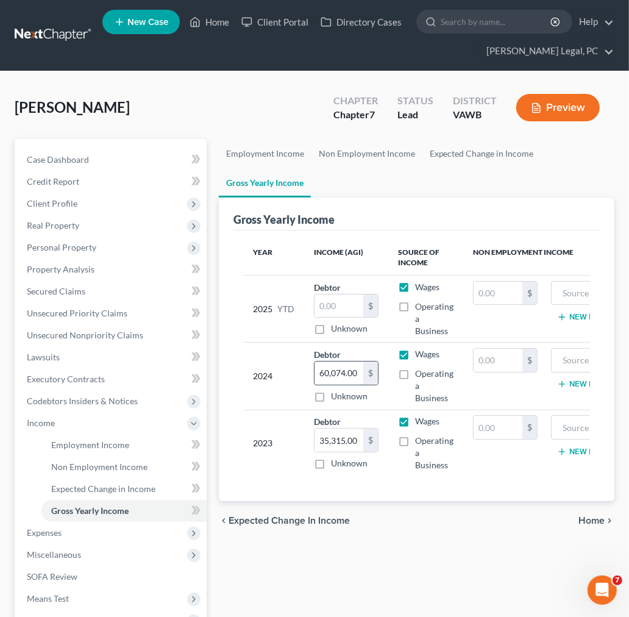
type input "60,074.00"
click at [54, 252] on span "Personal Property" at bounding box center [112, 248] width 190 height 22
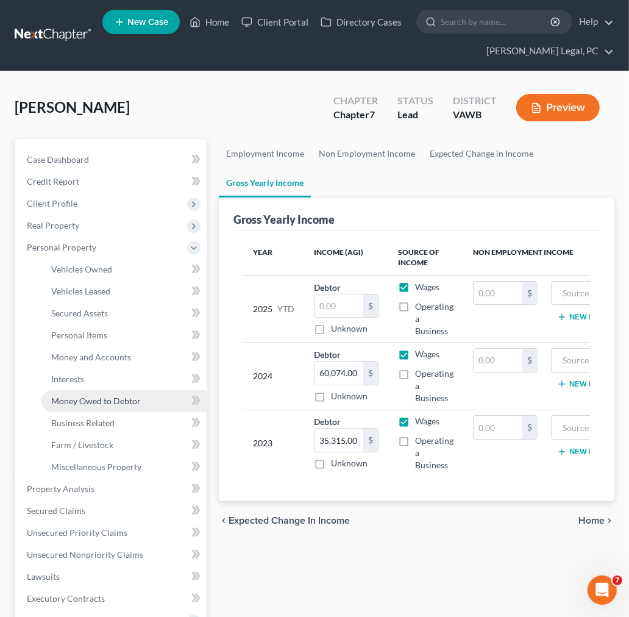
click at [75, 398] on span "Money Owed to Debtor" at bounding box center [96, 401] width 90 height 10
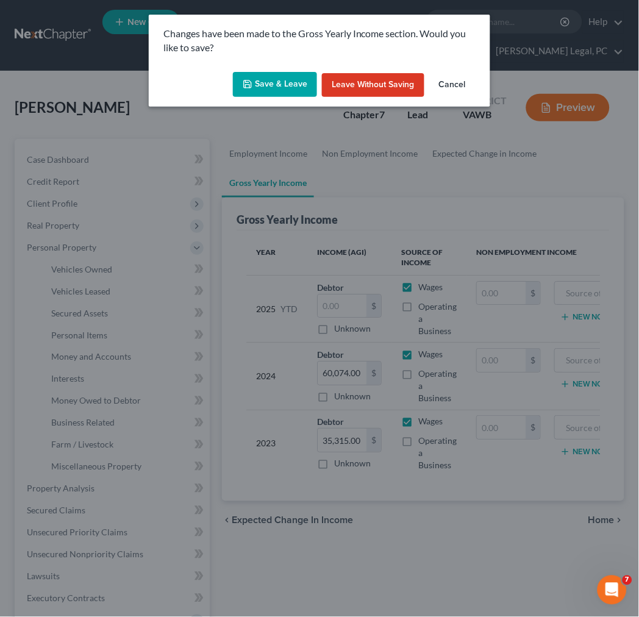
click at [269, 83] on button "Save & Leave" at bounding box center [275, 85] width 84 height 26
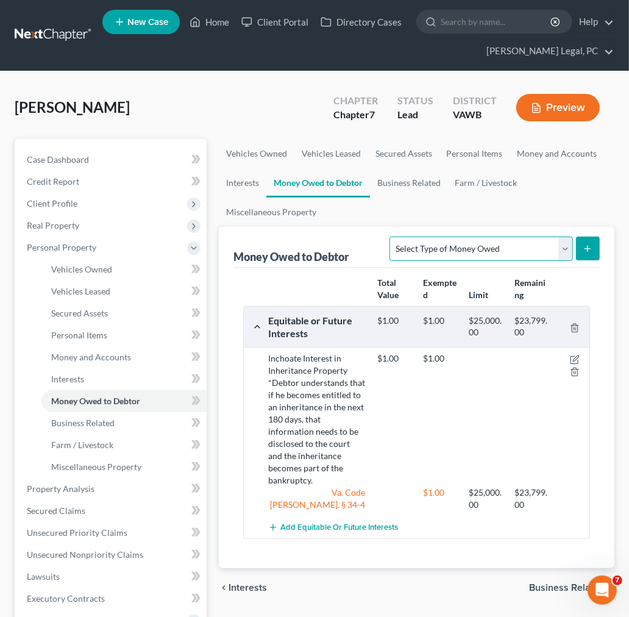
click at [568, 252] on select "Select Type of Money Owed Accounts Receivable Alimony Child Support Claims Agai…" at bounding box center [481, 249] width 183 height 24
select select "expected_tax_refund"
click at [390, 237] on select "Select Type of Money Owed Accounts Receivable Alimony Child Support Claims Agai…" at bounding box center [481, 249] width 183 height 24
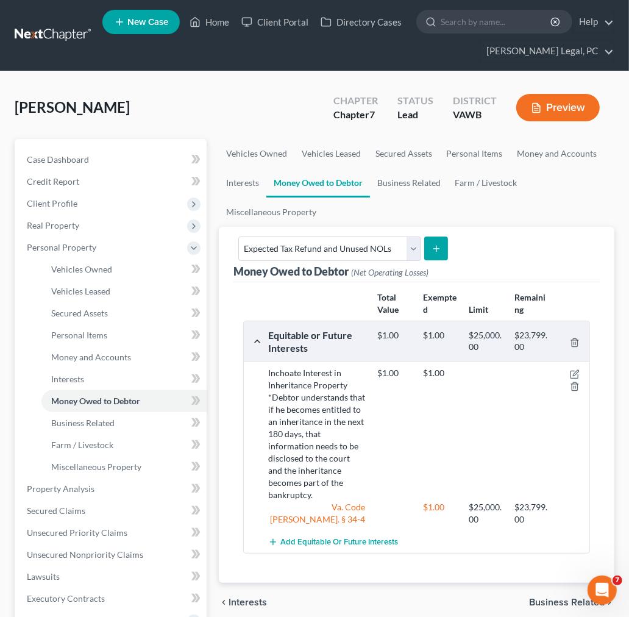
click at [437, 250] on line "submit" at bounding box center [437, 248] width 0 height 5
select select "0"
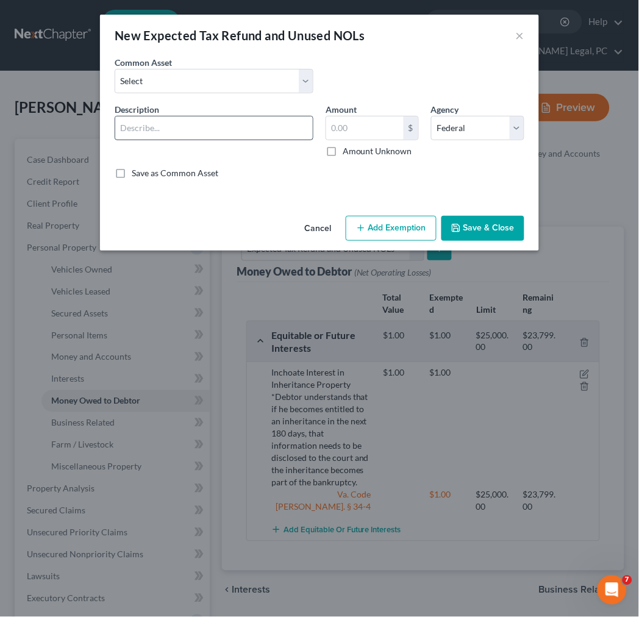
click at [223, 126] on input "text" at bounding box center [214, 127] width 198 height 23
type input "2025 prorata federal tax refund"
click at [342, 132] on input "text" at bounding box center [364, 127] width 77 height 23
type input "900.00"
click at [383, 223] on button "Add Exemption" at bounding box center [391, 229] width 91 height 26
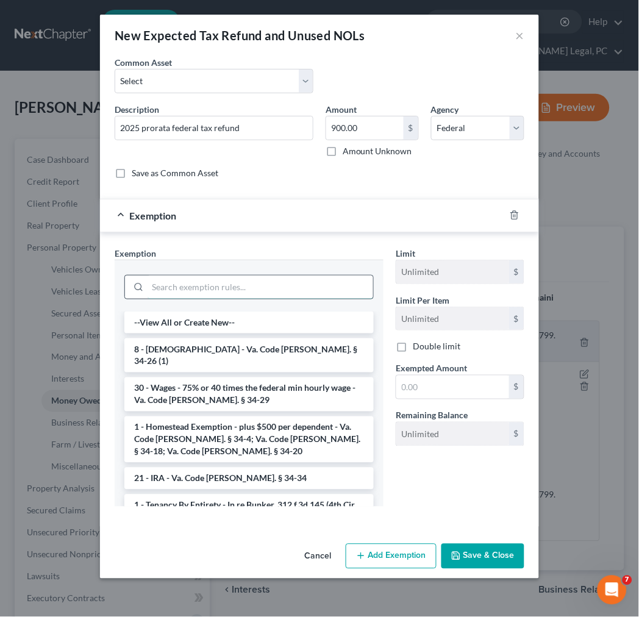
click at [248, 290] on input "search" at bounding box center [261, 287] width 226 height 23
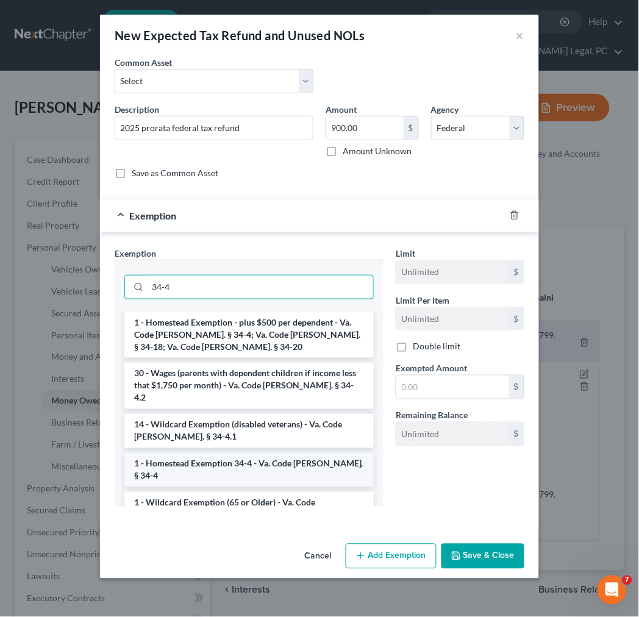
type input "34-4"
click at [260, 455] on li "1 - Homestead Exemption 34-4 - Va. Code [PERSON_NAME]. § 34-4" at bounding box center [248, 470] width 249 height 34
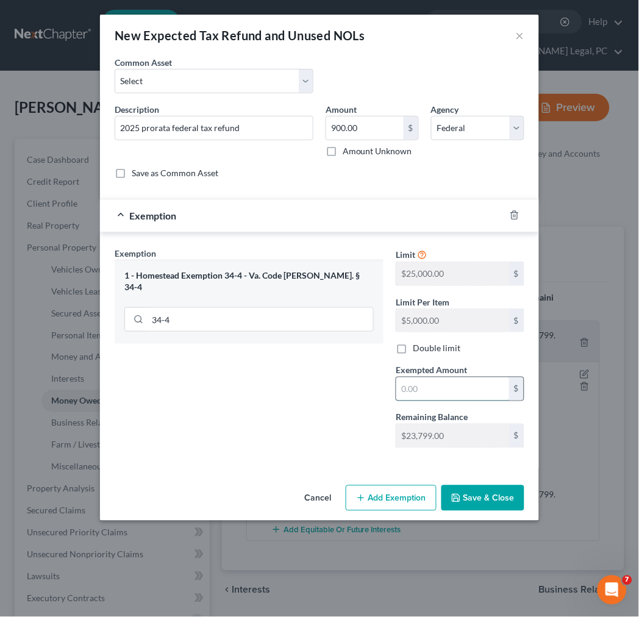
click at [439, 398] on input "text" at bounding box center [452, 388] width 113 height 23
type input "900.00"
click at [472, 504] on button "Save & Close" at bounding box center [482, 498] width 83 height 26
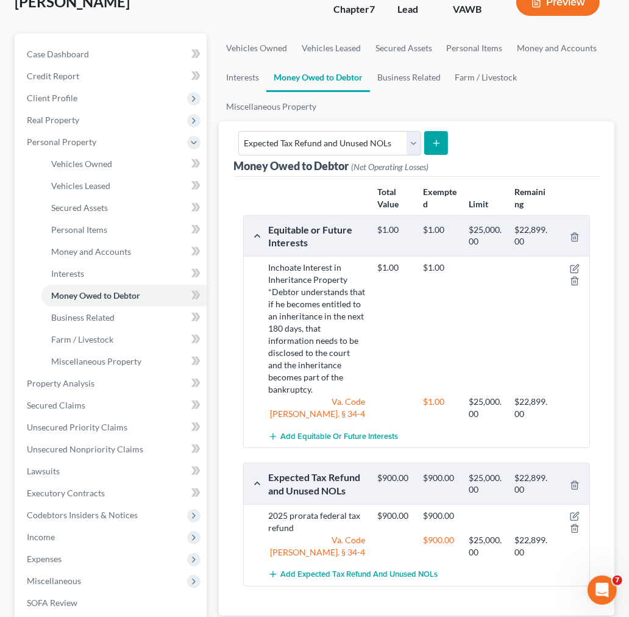
scroll to position [271, 0]
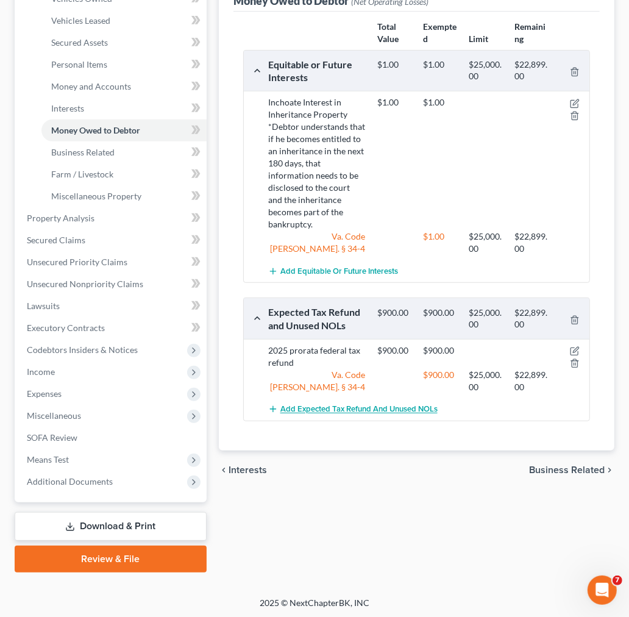
click at [324, 405] on span "Add Expected Tax Refund and Unused NOLs" at bounding box center [358, 410] width 157 height 10
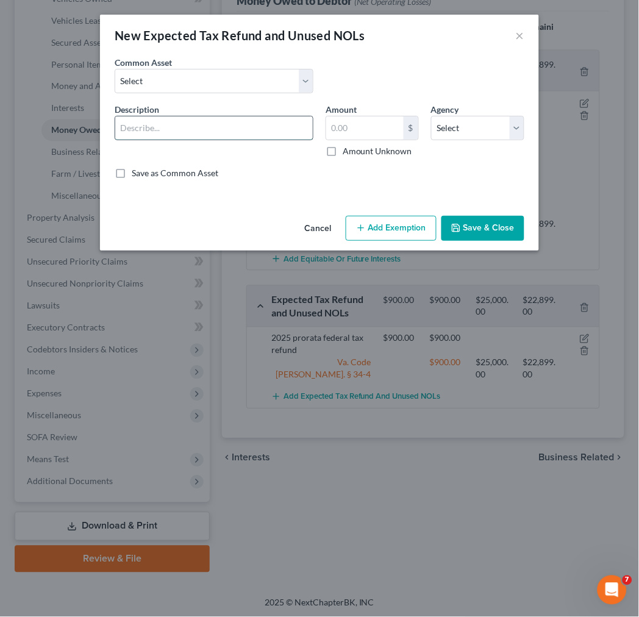
click at [215, 132] on input "text" at bounding box center [214, 127] width 198 height 23
type input "2025 prorata state tax refund"
click at [346, 116] on input "text" at bounding box center [364, 127] width 77 height 23
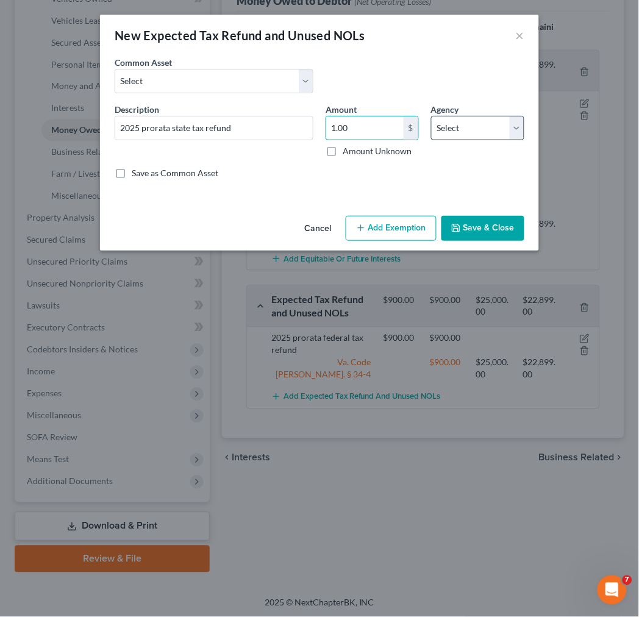
type input "1.00"
click at [470, 127] on select "Select Federal State Local" at bounding box center [477, 128] width 93 height 24
click at [389, 229] on button "Add Exemption" at bounding box center [391, 229] width 91 height 26
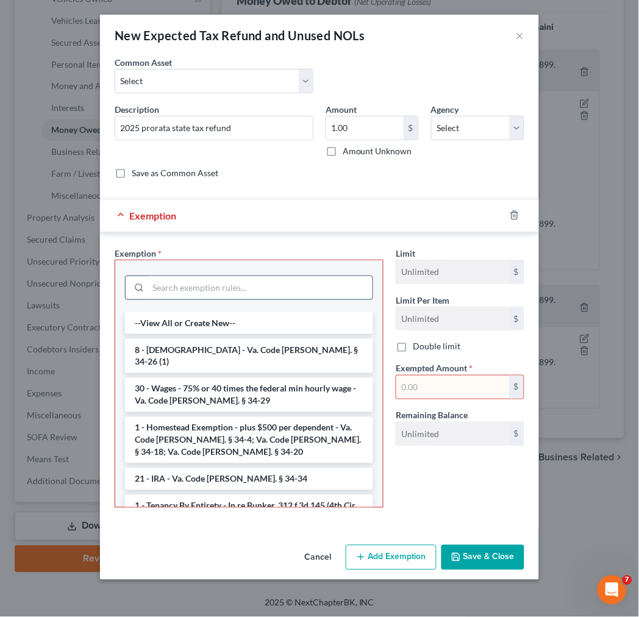
click at [279, 283] on input "search" at bounding box center [260, 287] width 224 height 23
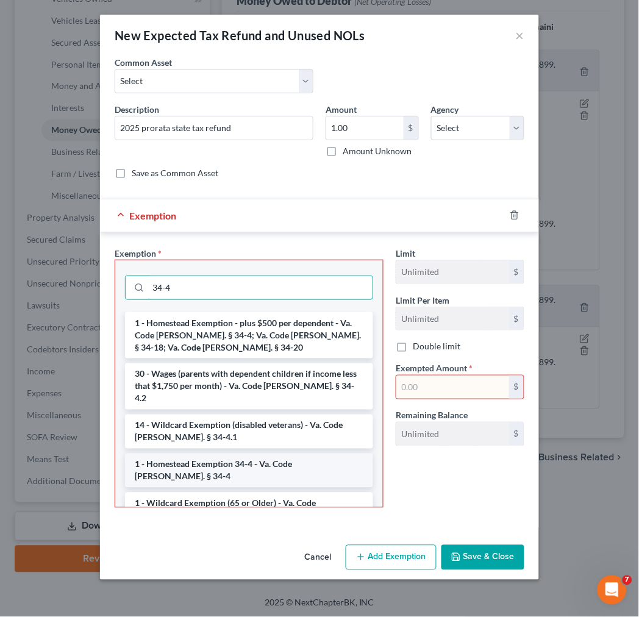
type input "34-4"
click at [245, 455] on li "1 - Homestead Exemption 34-4 - Va. Code [PERSON_NAME]. § 34-4" at bounding box center [249, 471] width 248 height 34
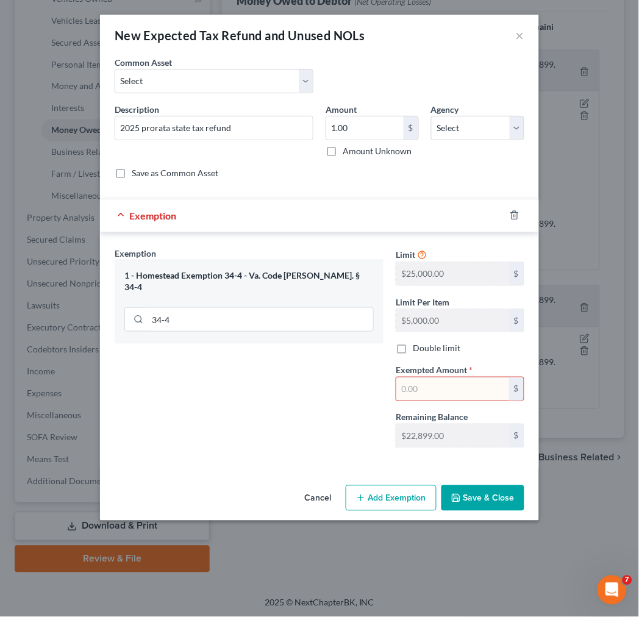
click at [454, 391] on input "text" at bounding box center [452, 388] width 113 height 23
type input "1.00"
click at [482, 496] on button "Save & Close" at bounding box center [482, 498] width 83 height 26
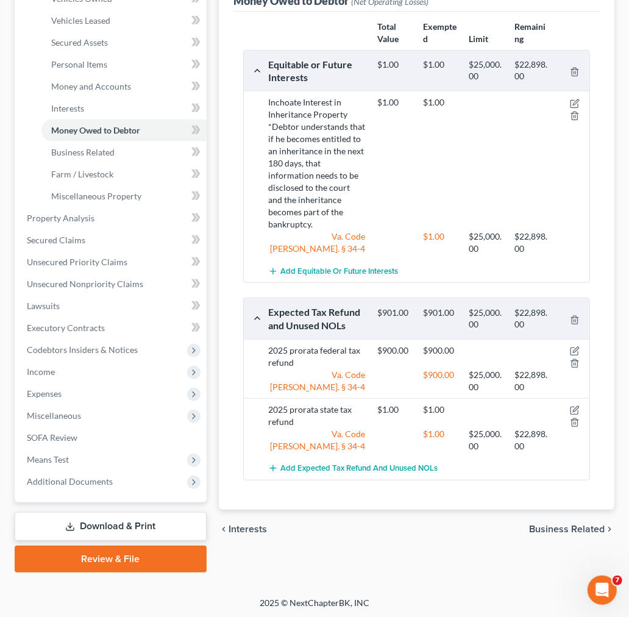
click at [571, 524] on span "Business Related" at bounding box center [567, 529] width 76 height 10
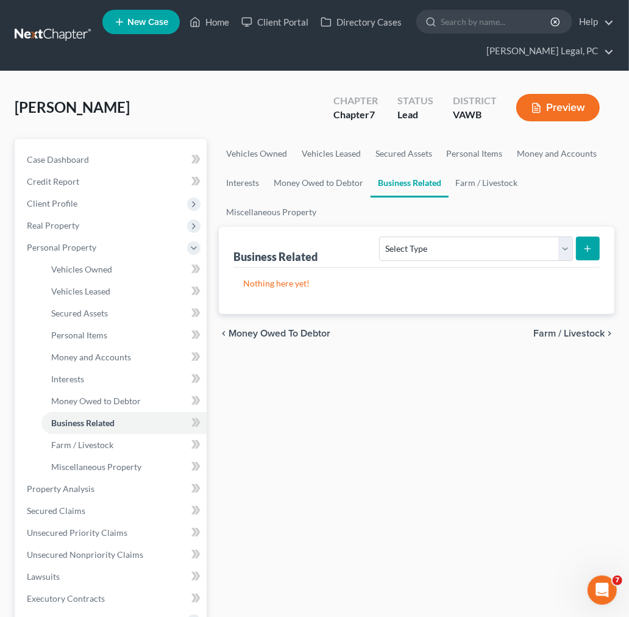
click at [585, 332] on span "Farm / Livestock" at bounding box center [568, 334] width 71 height 10
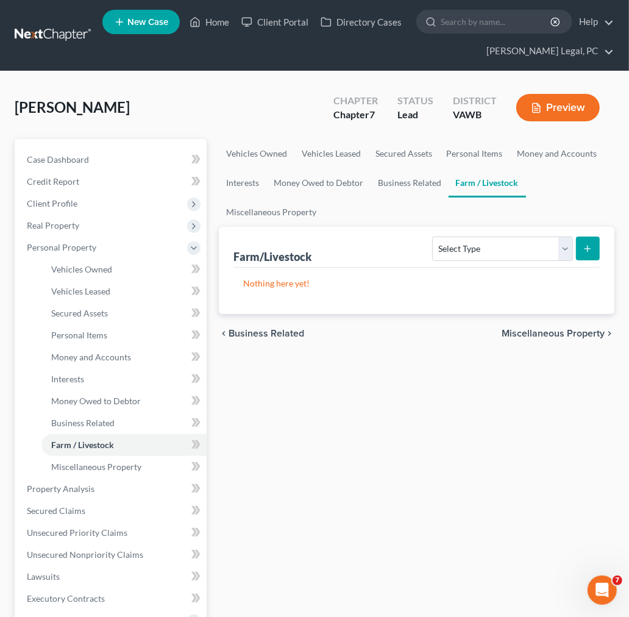
click at [585, 329] on span "Miscellaneous Property" at bounding box center [553, 334] width 103 height 10
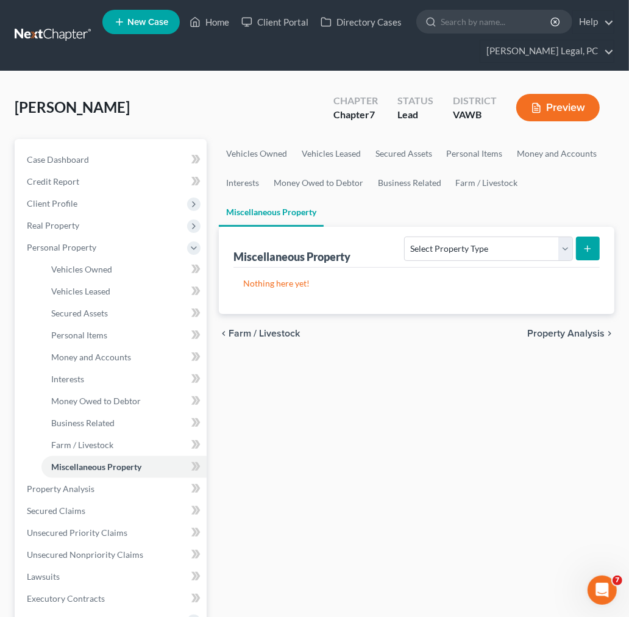
click at [585, 329] on span "Property Analysis" at bounding box center [565, 334] width 77 height 10
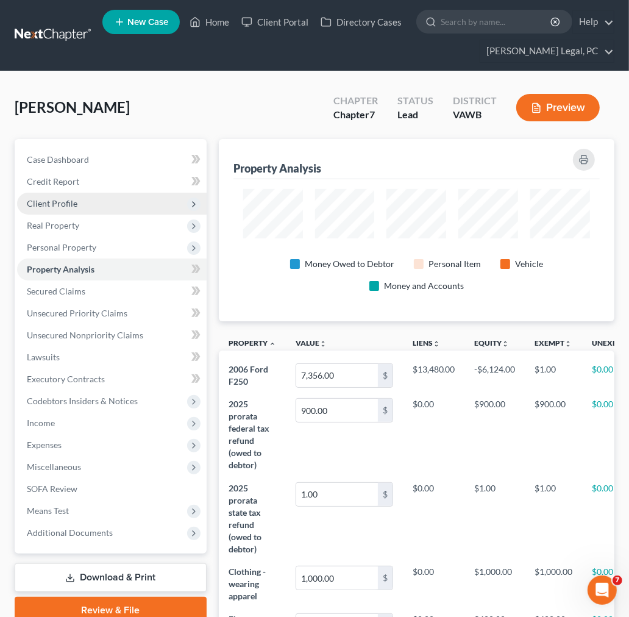
click at [47, 202] on span "Client Profile" at bounding box center [52, 203] width 51 height 10
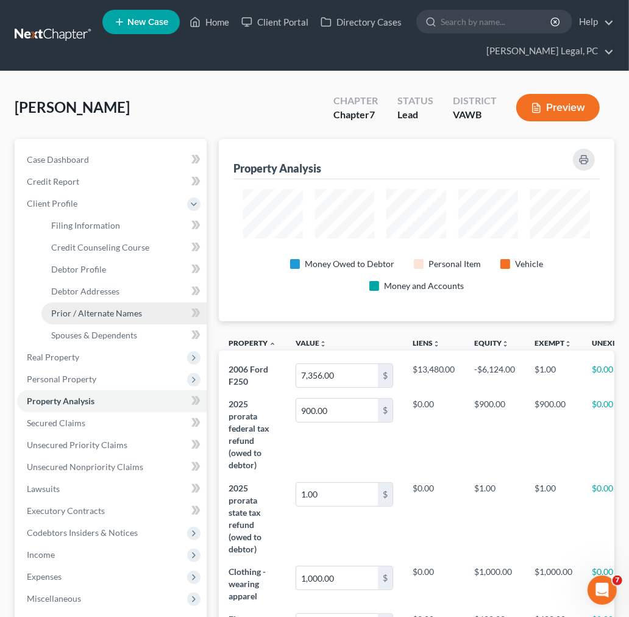
click at [87, 311] on span "Prior / Alternate Names" at bounding box center [96, 313] width 91 height 10
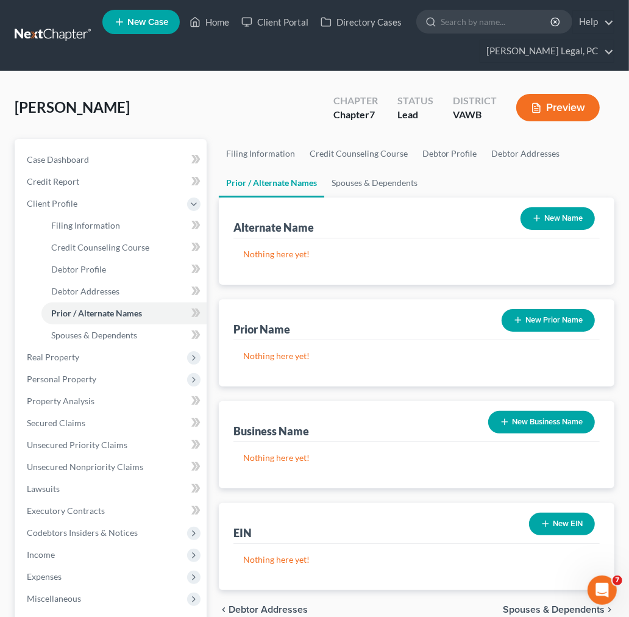
click at [558, 210] on button "New Name" at bounding box center [558, 218] width 74 height 23
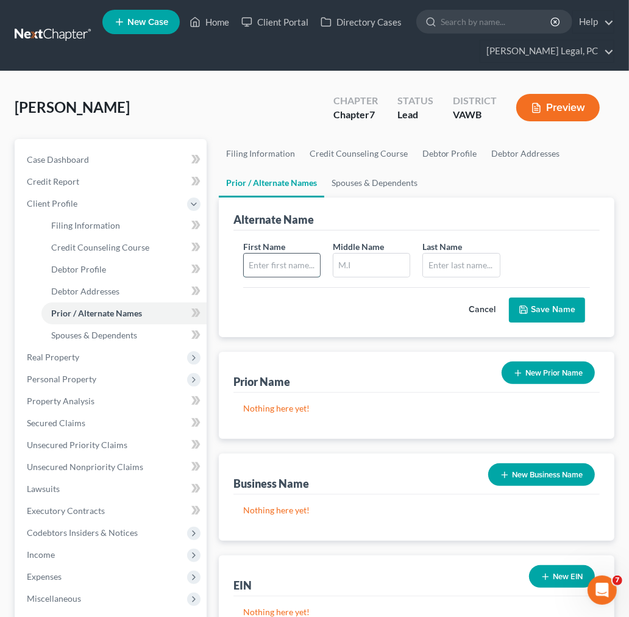
click at [259, 270] on input "text" at bounding box center [282, 265] width 76 height 23
type input "[PERSON_NAME]"
click at [561, 306] on button "Save Name" at bounding box center [547, 311] width 76 height 26
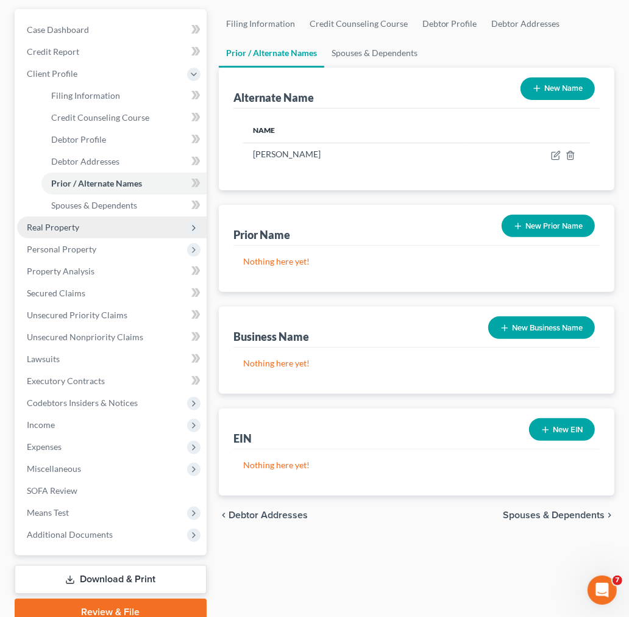
scroll to position [135, 0]
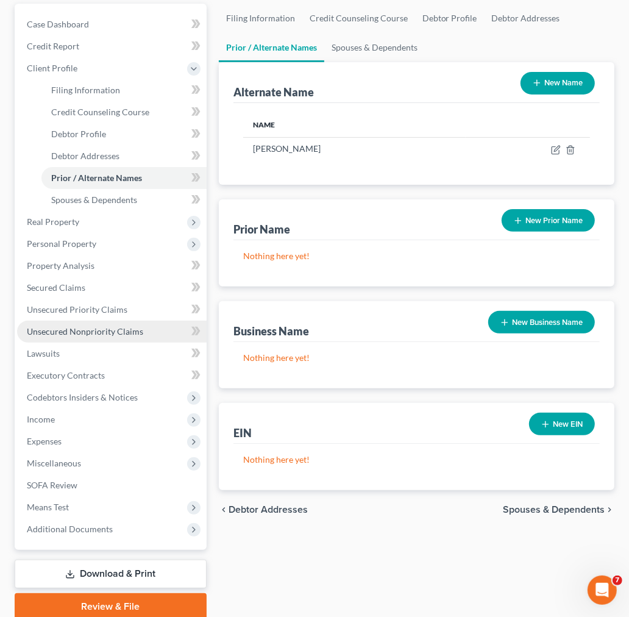
click at [67, 330] on span "Unsecured Nonpriority Claims" at bounding box center [85, 331] width 116 height 10
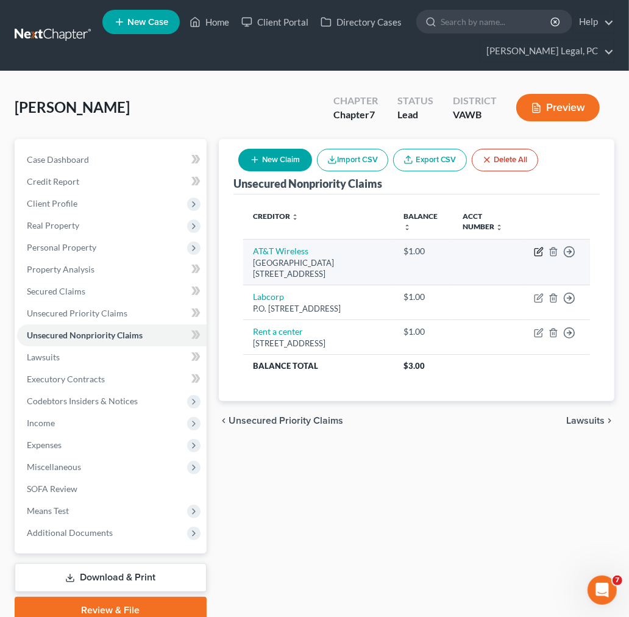
click at [535, 250] on icon "button" at bounding box center [539, 252] width 10 height 10
select select "45"
select select "19"
select select "0"
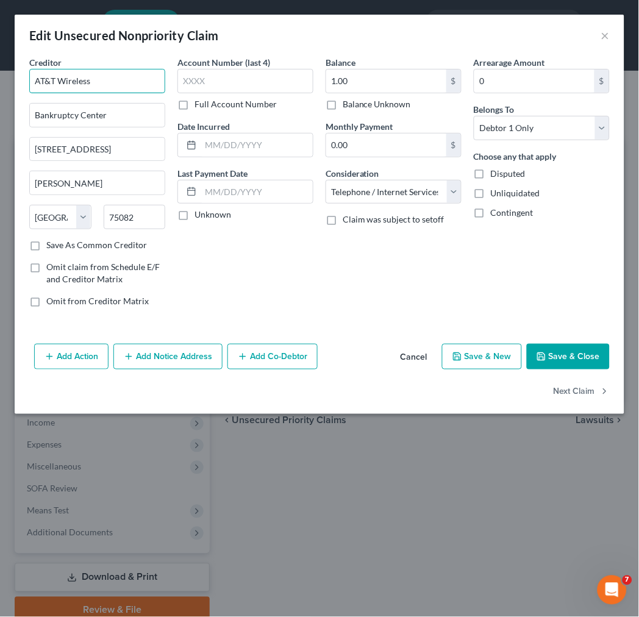
drag, startPoint x: 99, startPoint y: 82, endPoint x: 9, endPoint y: 78, distance: 90.9
click at [9, 78] on div "Edit Unsecured Nonpriority Claim × Creditor * AT&T Wireless Bankruptcy Center […" at bounding box center [319, 308] width 639 height 617
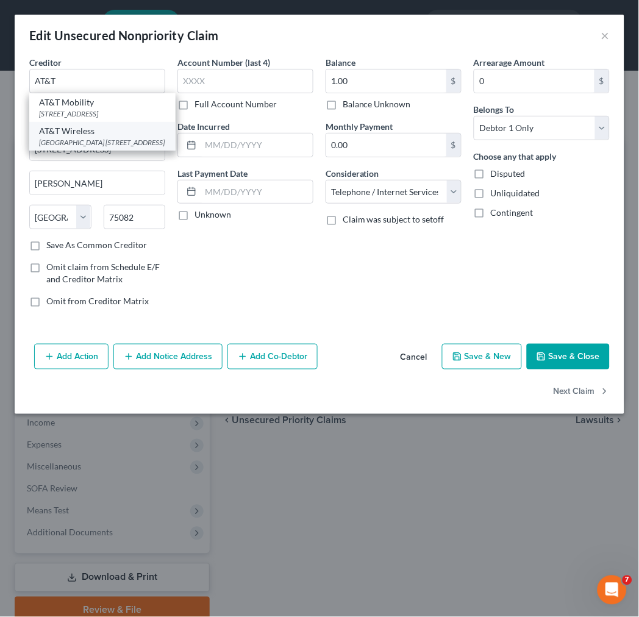
click at [50, 137] on div "AT&T Wireless" at bounding box center [102, 131] width 127 height 12
type input "AT&T Wireless"
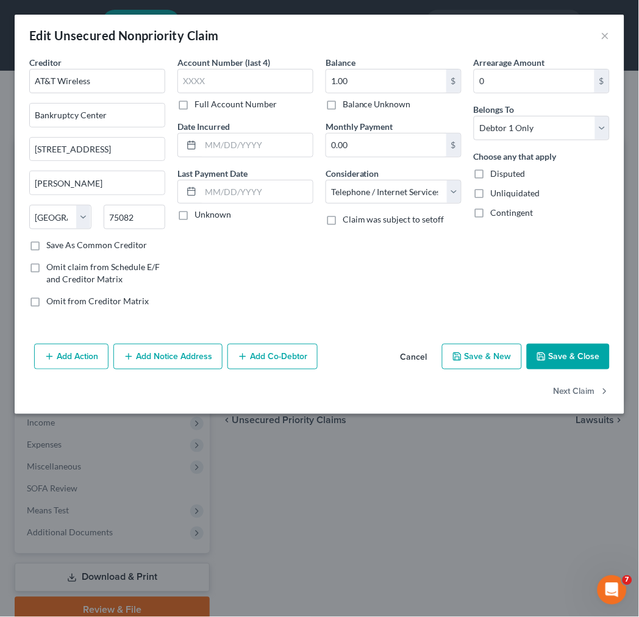
click at [545, 354] on icon "button" at bounding box center [541, 356] width 7 height 7
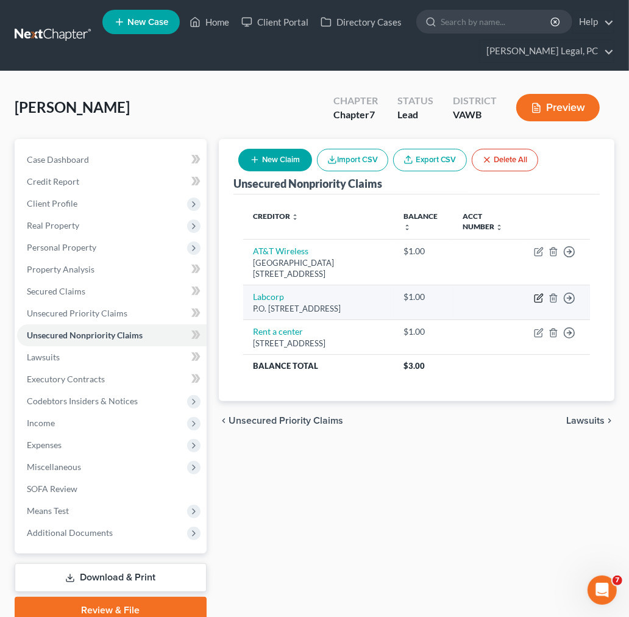
click at [539, 293] on icon "button" at bounding box center [539, 298] width 10 height 10
select select "28"
select select "9"
select select "0"
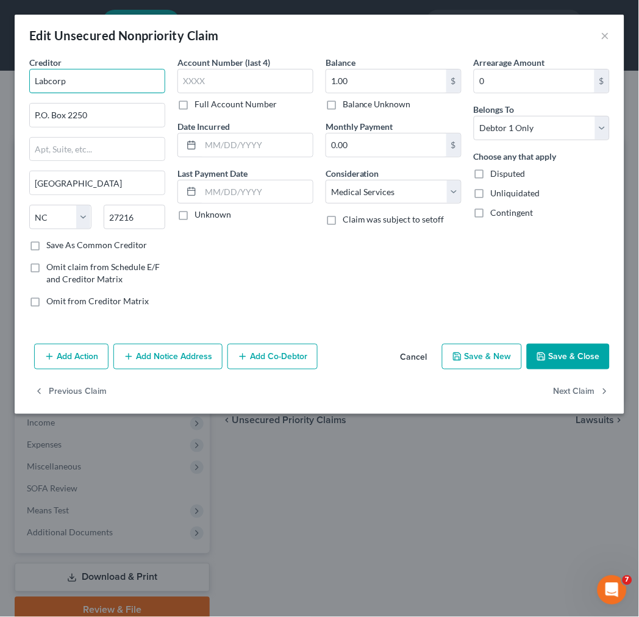
click at [127, 78] on input "Labcorp" at bounding box center [97, 81] width 136 height 24
click at [116, 102] on div "Labcorp" at bounding box center [102, 102] width 127 height 12
type input "Labcorp"
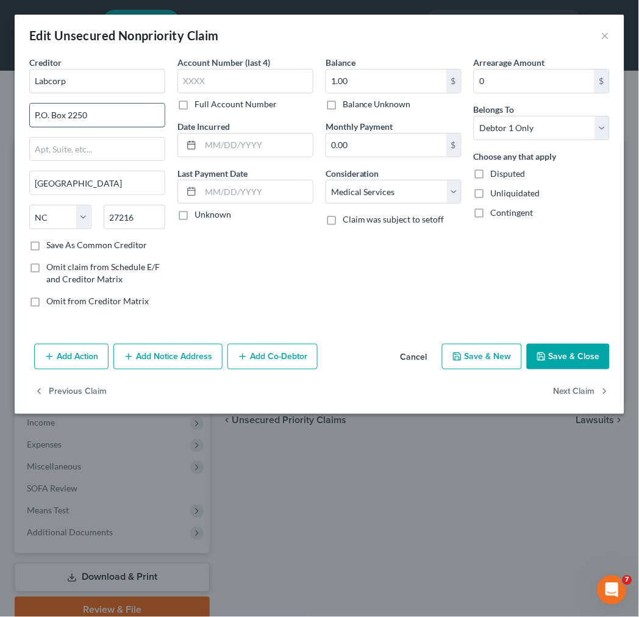
click at [40, 113] on input "P.O. Box 2250" at bounding box center [97, 115] width 135 height 23
type input "PO Box 2250"
click at [46, 242] on label "Save As Common Creditor" at bounding box center [96, 245] width 101 height 12
click at [51, 242] on input "Save As Common Creditor" at bounding box center [55, 243] width 8 height 8
click at [566, 356] on button "Save & Close" at bounding box center [568, 357] width 83 height 26
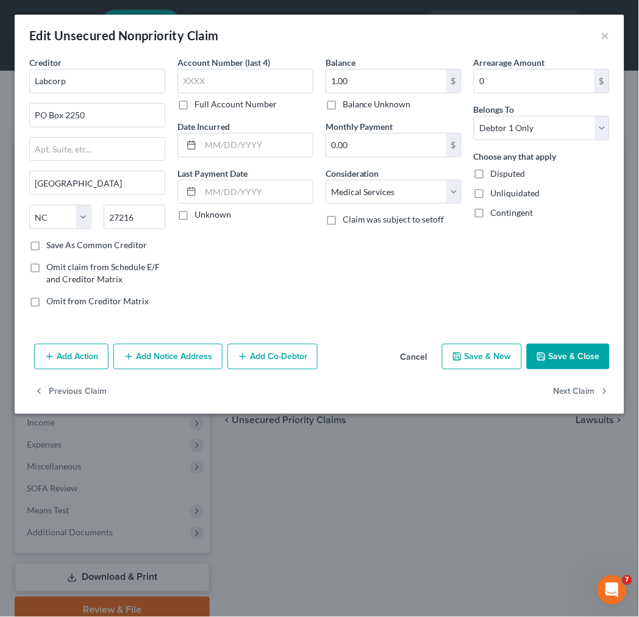
checkbox input "false"
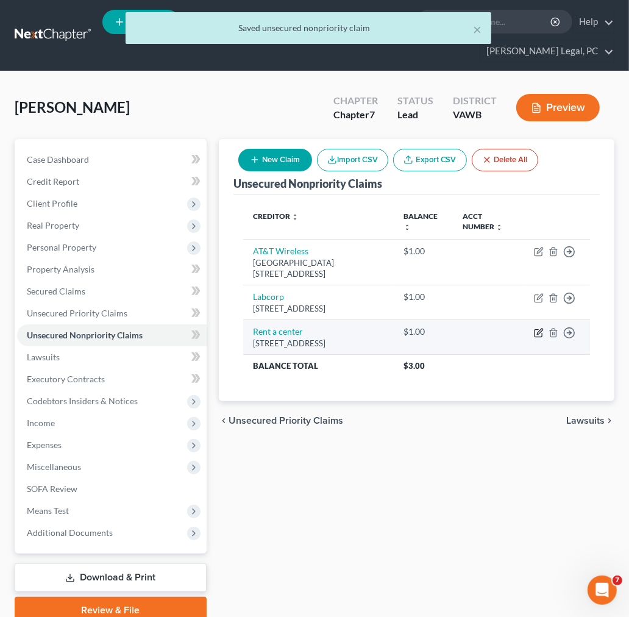
click at [538, 332] on icon "button" at bounding box center [539, 333] width 10 height 10
select select "48"
select select "0"
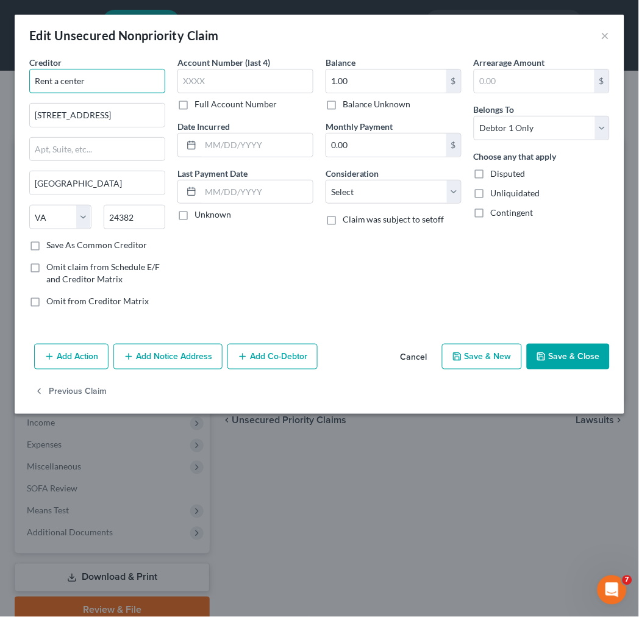
click at [122, 76] on input "Rent a center" at bounding box center [97, 81] width 136 height 24
type input "Rent-A-Center"
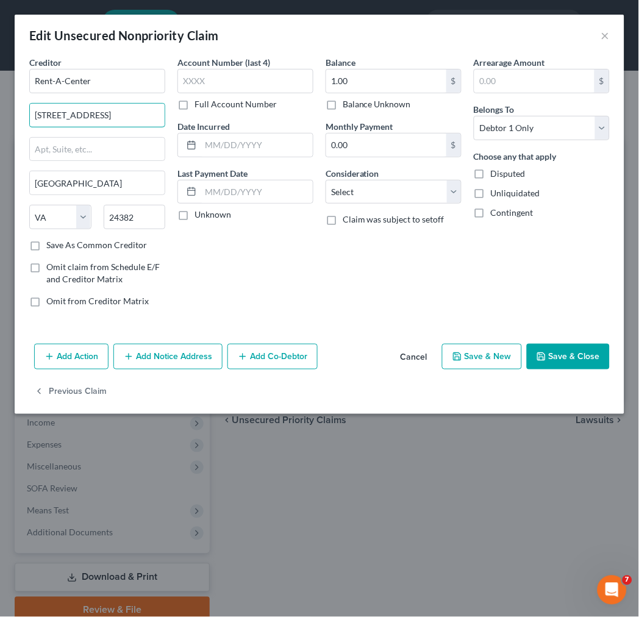
type input "[STREET_ADDRESS]"
click at [453, 194] on select "Select Cable / Satellite Services Collection Agency Credit Card Debt Debt Couns…" at bounding box center [394, 192] width 136 height 24
select select "14"
click at [326, 180] on select "Select Cable / Satellite Services Collection Agency Credit Card Debt Debt Couns…" at bounding box center [394, 192] width 136 height 24
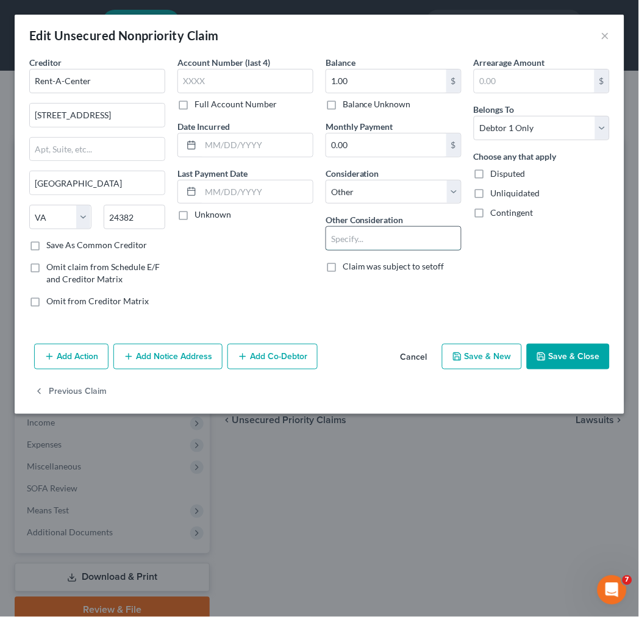
click at [379, 240] on input "text" at bounding box center [393, 238] width 135 height 23
type input "rent to own"
click at [577, 355] on button "Save & Close" at bounding box center [568, 357] width 83 height 26
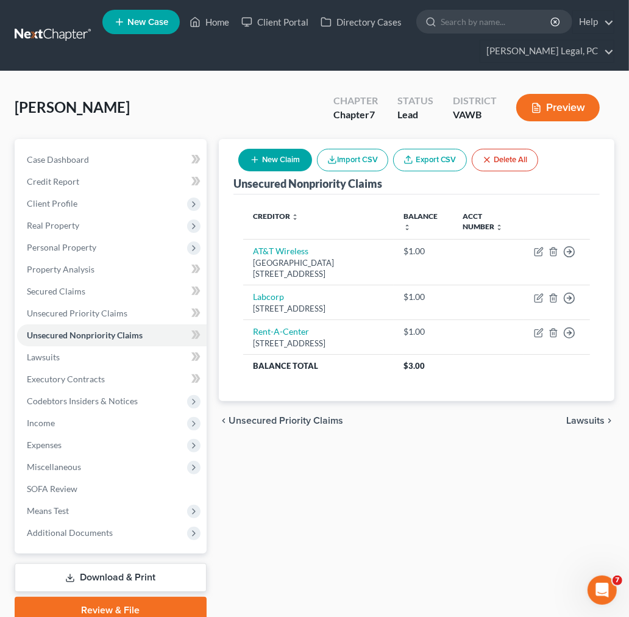
click at [268, 159] on button "New Claim" at bounding box center [275, 160] width 74 height 23
select select "0"
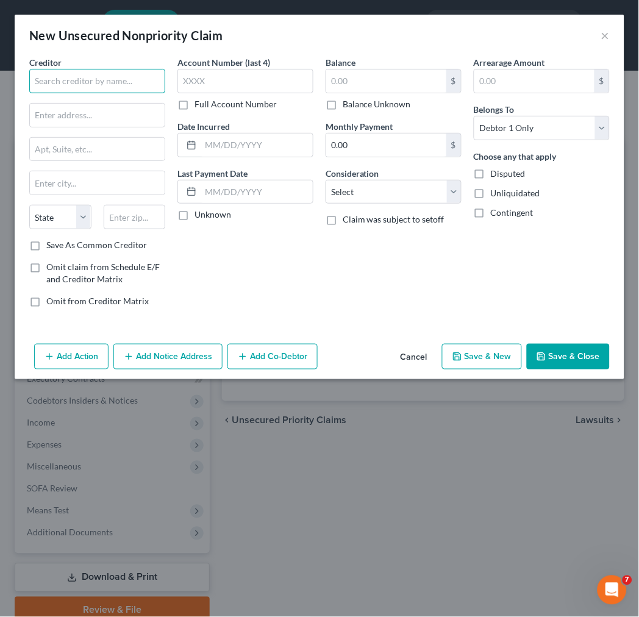
click at [134, 82] on input "text" at bounding box center [97, 81] width 136 height 24
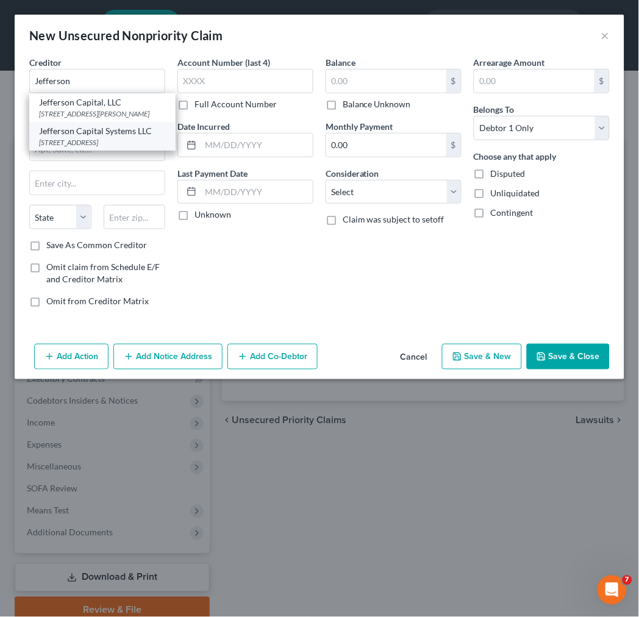
click at [119, 137] on div "Jefferson Capital Systems LLC" at bounding box center [102, 131] width 127 height 12
type input "Jefferson Capital Systems LLC"
type input "PO Box 772813"
type input "[GEOGRAPHIC_DATA]"
select select "14"
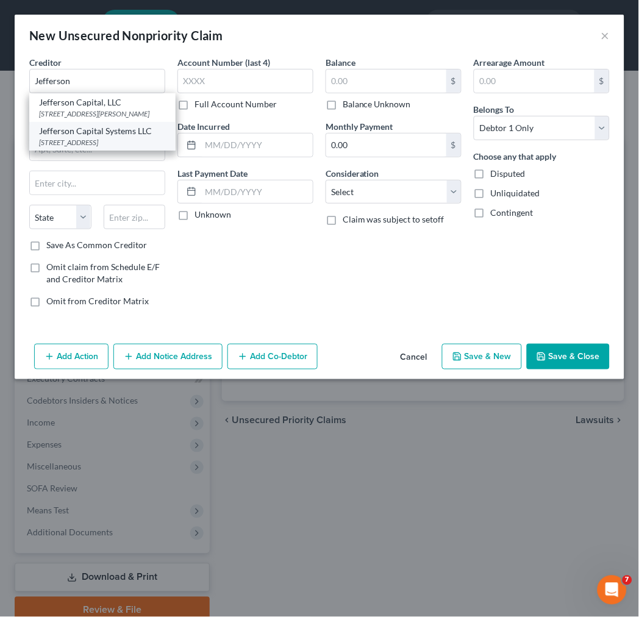
type input "60677"
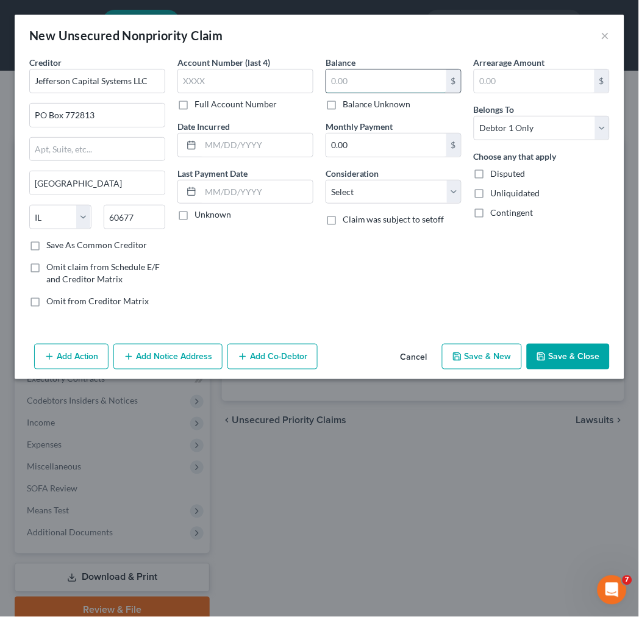
click at [337, 87] on input "text" at bounding box center [386, 81] width 120 height 23
type input "964.78"
click at [388, 187] on select "Select Cable / Satellite Services Collection Agency Credit Card Debt Debt Couns…" at bounding box center [394, 192] width 136 height 24
select select "1"
click at [326, 180] on select "Select Cable / Satellite Services Collection Agency Credit Card Debt Debt Couns…" at bounding box center [394, 192] width 136 height 24
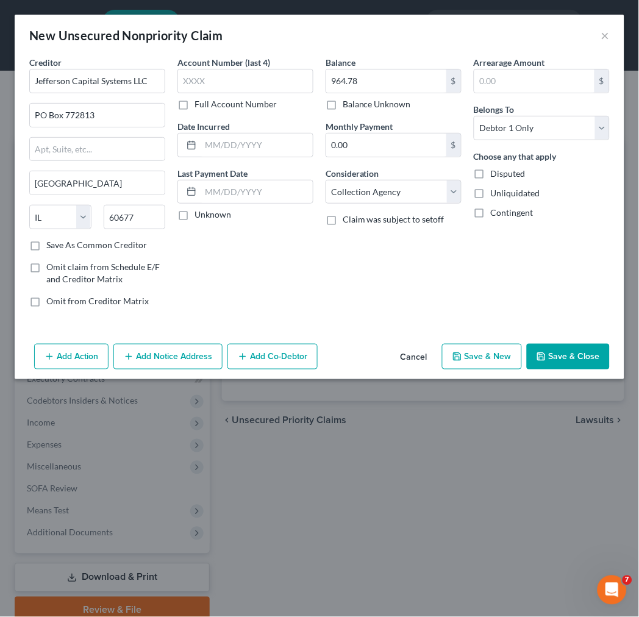
click at [151, 358] on button "Add Notice Address" at bounding box center [167, 357] width 109 height 26
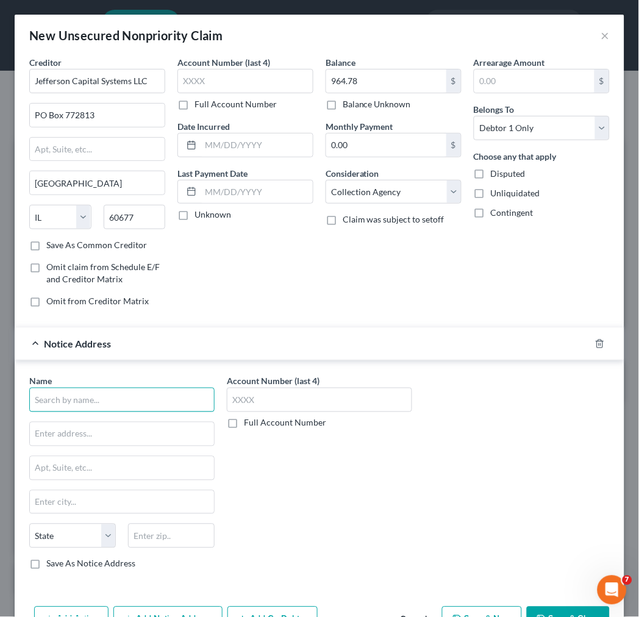
click at [114, 396] on input "text" at bounding box center [121, 400] width 185 height 24
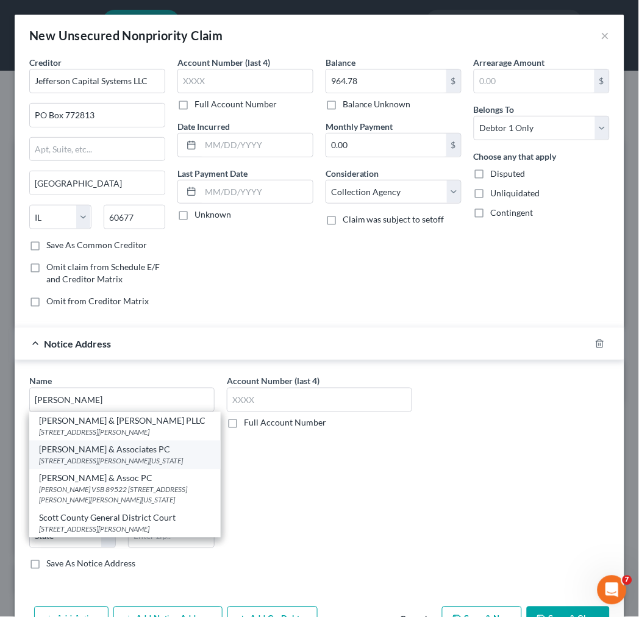
click at [112, 466] on div "[STREET_ADDRESS][PERSON_NAME][US_STATE]" at bounding box center [125, 461] width 172 height 10
type input "[PERSON_NAME] & Associates PC"
type input "[STREET_ADDRESS][PERSON_NAME]"
type input "Ste. 210"
type input "[US_STATE][GEOGRAPHIC_DATA]"
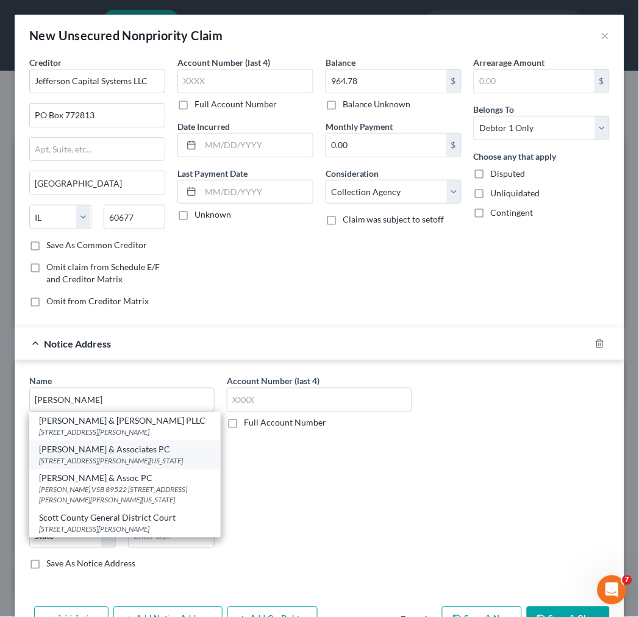
select select "48"
type input "23462"
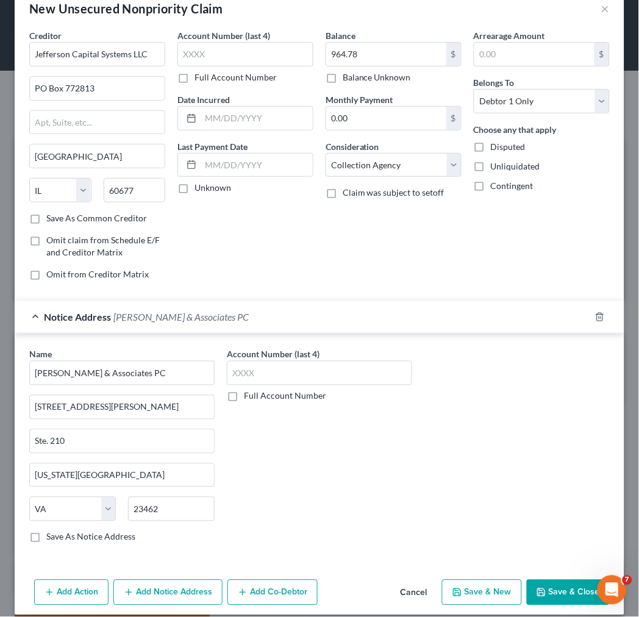
scroll to position [40, 0]
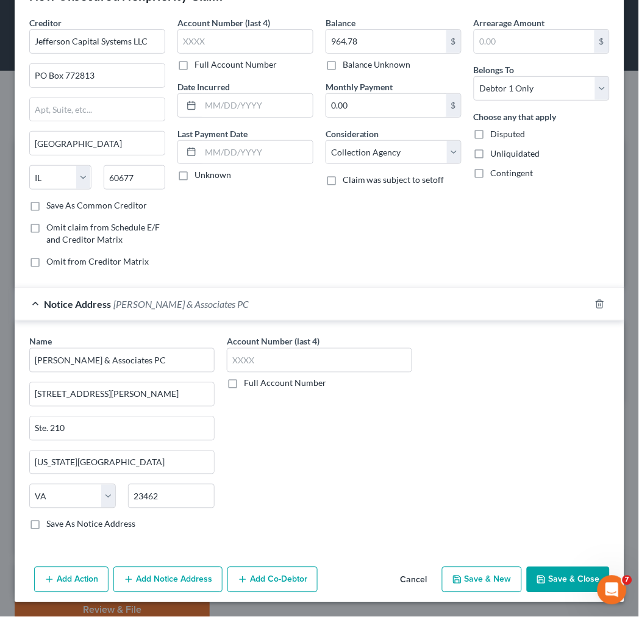
click at [183, 579] on button "Add Notice Address" at bounding box center [167, 580] width 109 height 26
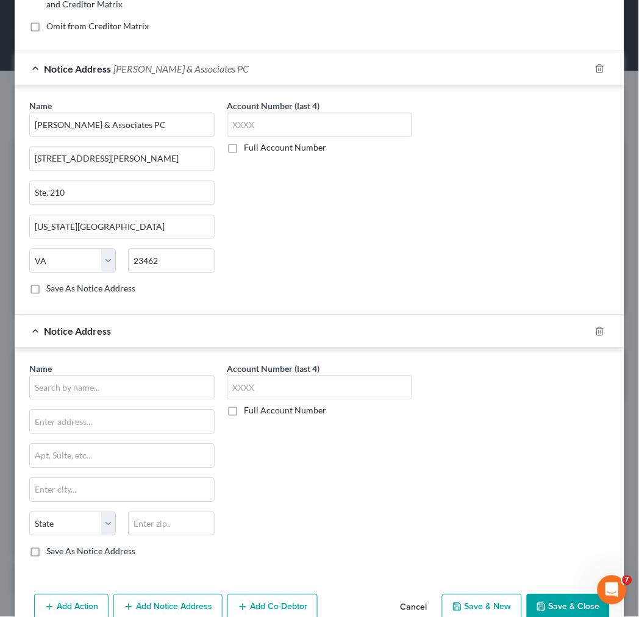
scroll to position [304, 0]
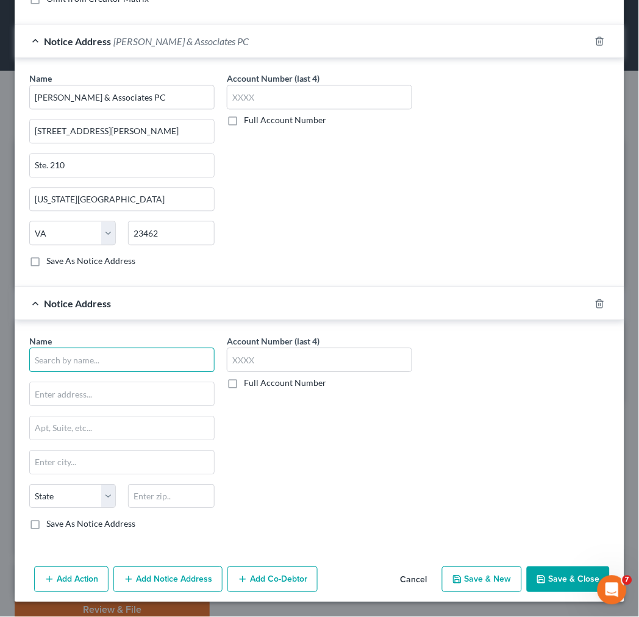
click at [112, 366] on input "text" at bounding box center [121, 360] width 185 height 24
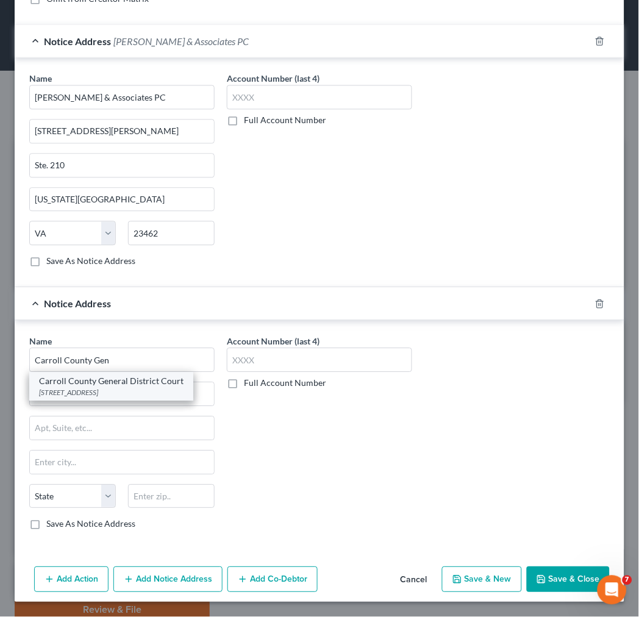
click at [110, 388] on div "[STREET_ADDRESS]" at bounding box center [111, 393] width 144 height 10
type input "Carroll County General District Court"
type input "[STREET_ADDRESS]"
type input "[GEOGRAPHIC_DATA]"
select select "48"
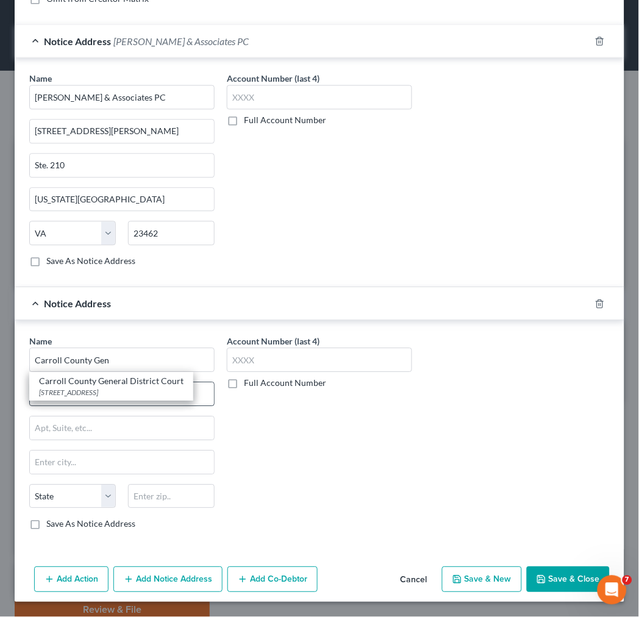
type input "24343"
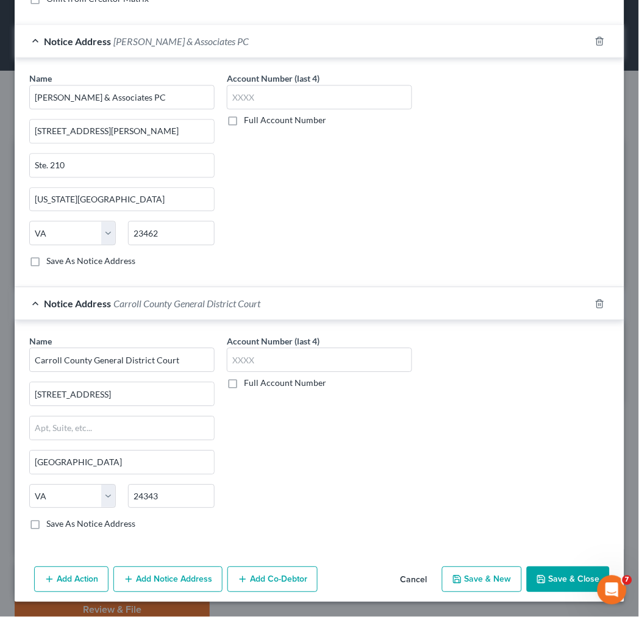
click at [244, 381] on label "Full Account Number" at bounding box center [285, 383] width 82 height 12
click at [249, 381] on input "Full Account Number" at bounding box center [253, 381] width 8 height 8
click at [234, 360] on input "text" at bounding box center [319, 360] width 185 height 24
type input "GV25000344"
click at [549, 580] on button "Save & Close" at bounding box center [568, 580] width 83 height 26
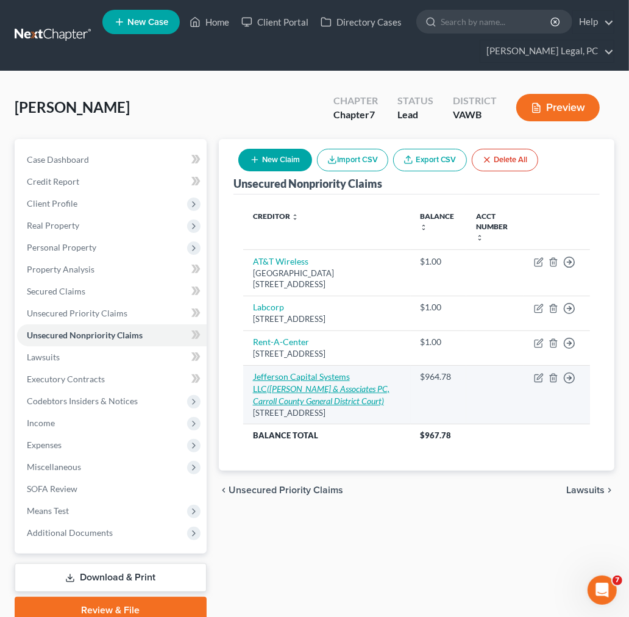
click at [340, 385] on icon "([PERSON_NAME] & Associates PC, Carroll County General District Court)" at bounding box center [321, 394] width 137 height 23
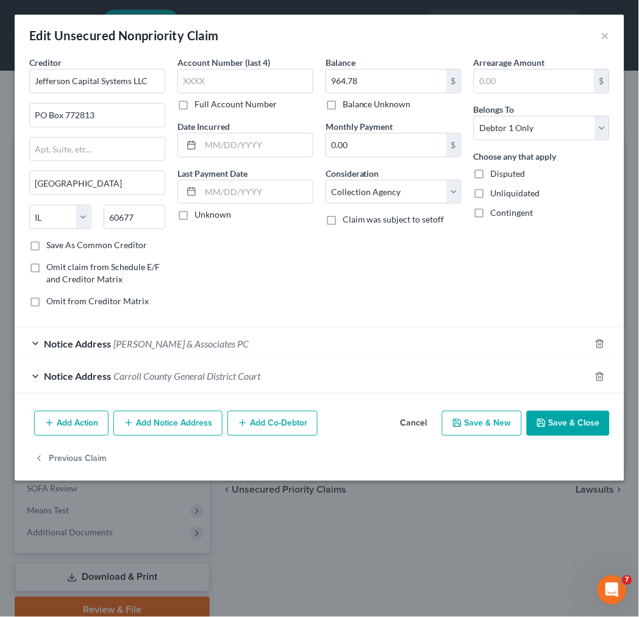
click at [173, 343] on span "[PERSON_NAME] & Associates PC" at bounding box center [180, 344] width 135 height 12
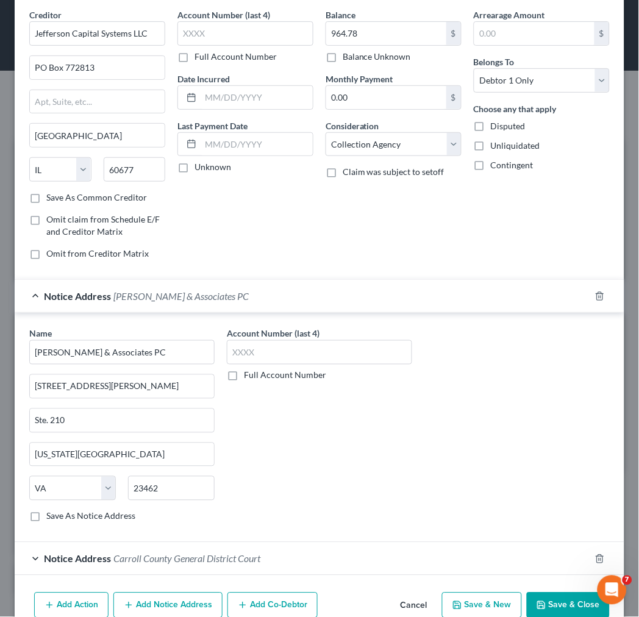
scroll to position [110, 0]
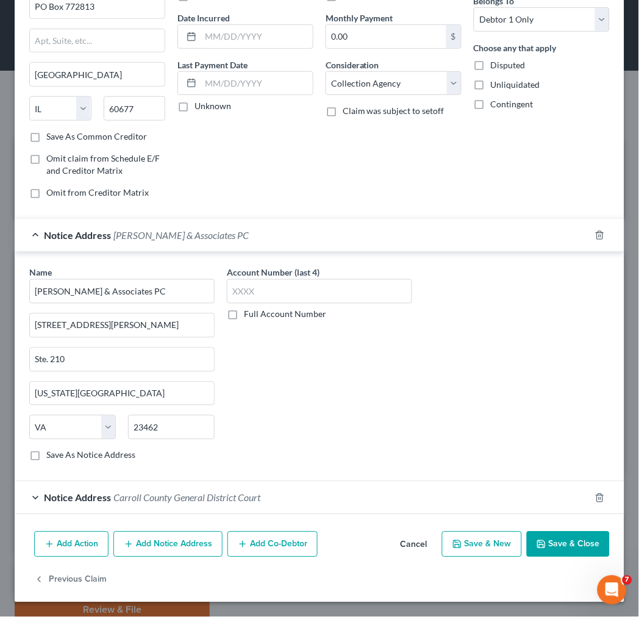
click at [544, 547] on button "Save & Close" at bounding box center [568, 545] width 83 height 26
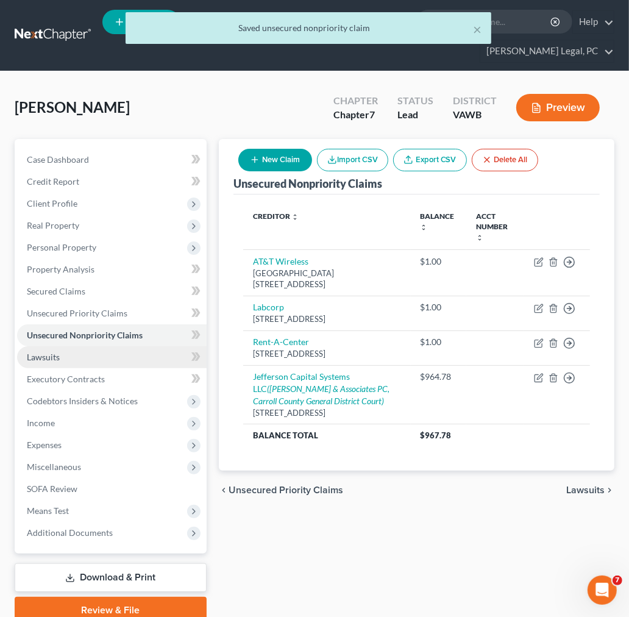
click at [56, 355] on span "Lawsuits" at bounding box center [43, 357] width 33 height 10
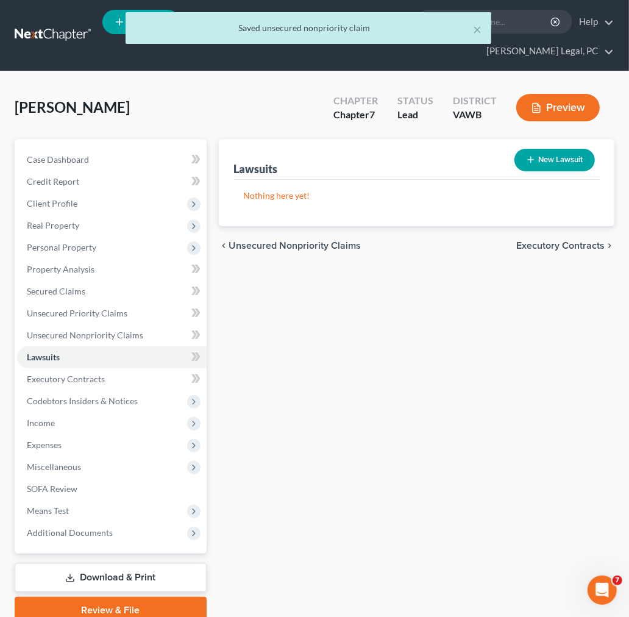
click at [551, 159] on button "New Lawsuit" at bounding box center [555, 160] width 80 height 23
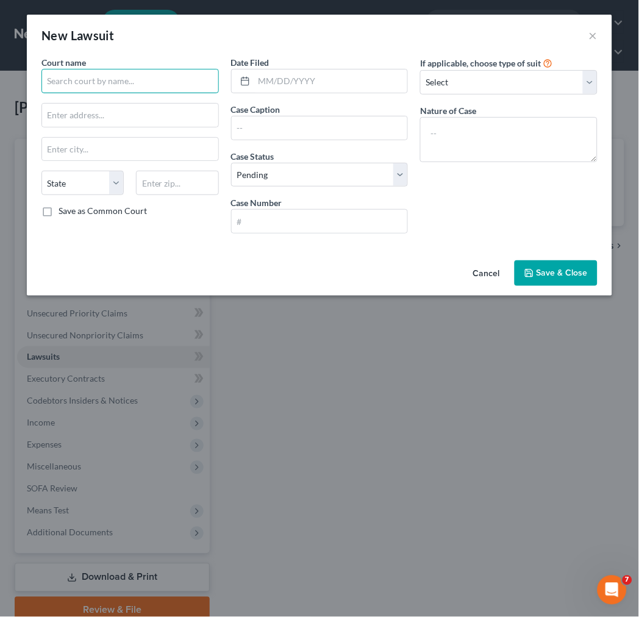
click at [135, 85] on input "text" at bounding box center [129, 81] width 177 height 24
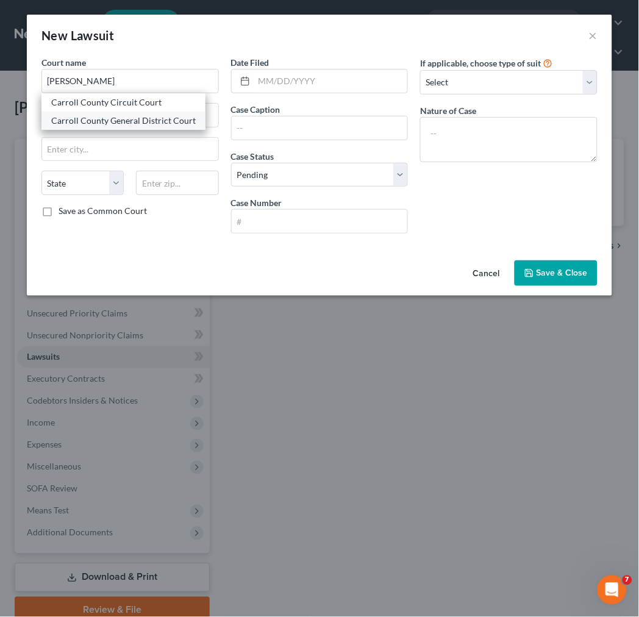
click at [131, 118] on div "Carroll County General District Court" at bounding box center [123, 121] width 144 height 12
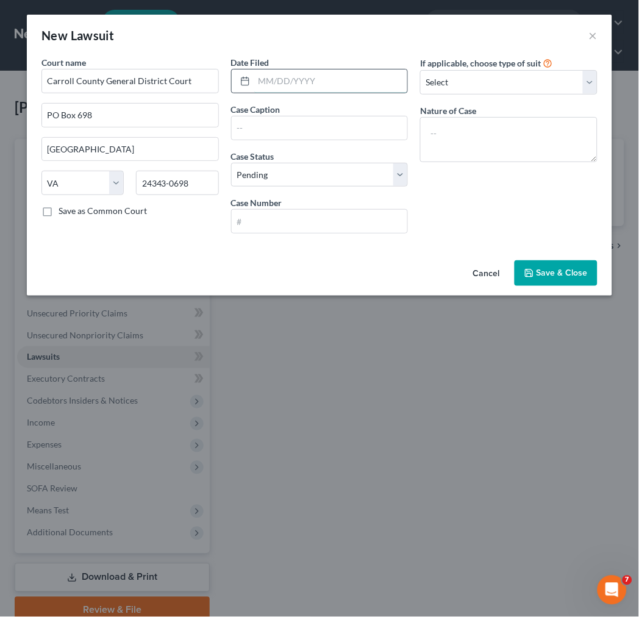
click at [305, 76] on input "text" at bounding box center [331, 81] width 154 height 23
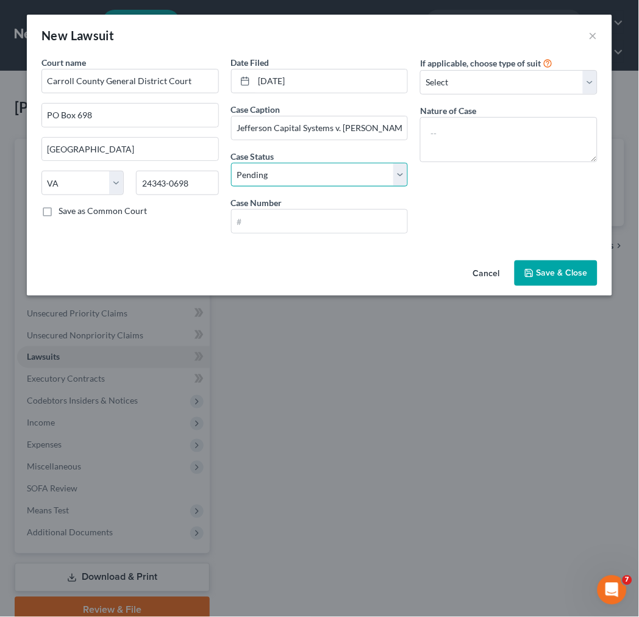
click at [294, 177] on select "Select Pending On Appeal Concluded" at bounding box center [319, 175] width 177 height 24
click at [231, 163] on select "Select Pending On Appeal Concluded" at bounding box center [319, 175] width 177 height 24
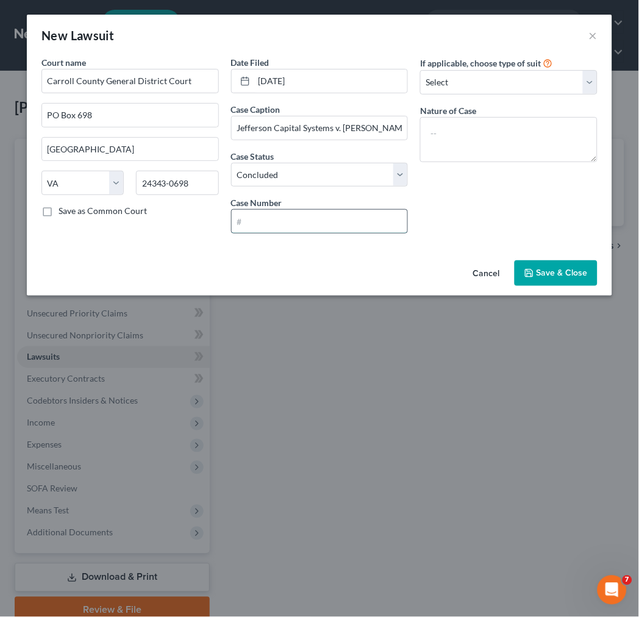
click at [293, 218] on input "text" at bounding box center [320, 221] width 176 height 23
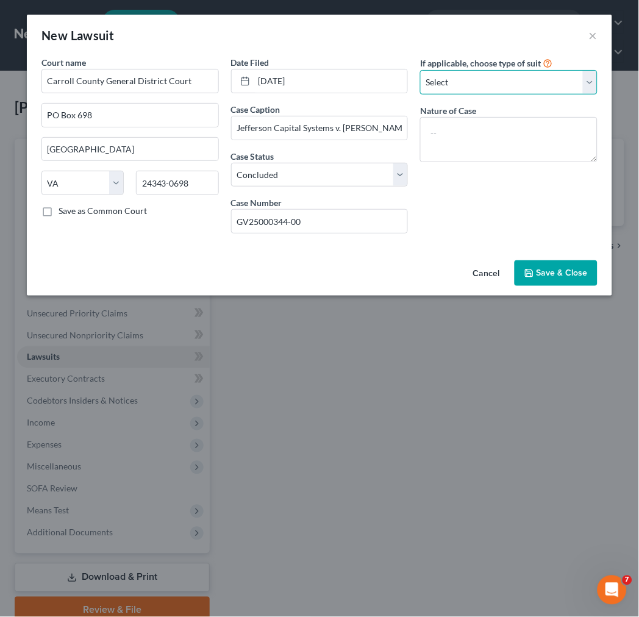
click at [438, 82] on select "Select Repossession Garnishment Foreclosure Attached, Seized, Or Levied Other" at bounding box center [508, 82] width 177 height 24
click at [420, 70] on select "Select Repossession Garnishment Foreclosure Attached, Seized, Or Levied Other" at bounding box center [508, 82] width 177 height 24
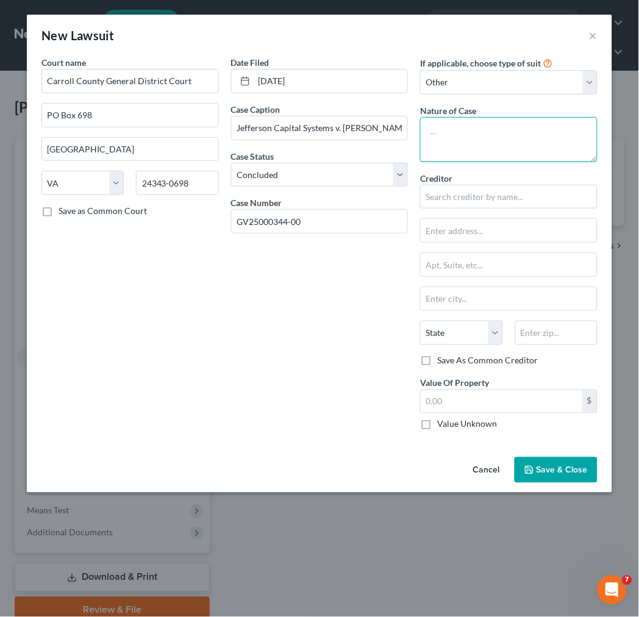
click at [452, 132] on textarea at bounding box center [508, 139] width 177 height 45
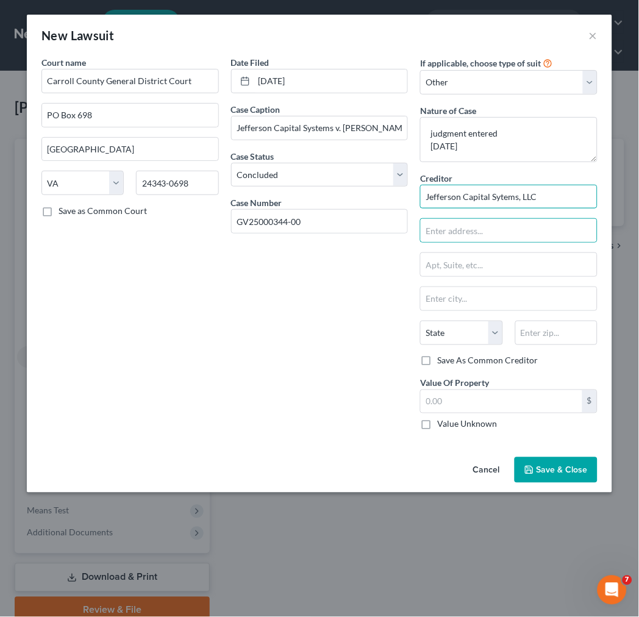
click at [499, 199] on input "Jefferson Capital Sytems, LLC" at bounding box center [508, 197] width 177 height 24
click at [470, 226] on input "text" at bounding box center [509, 230] width 176 height 23
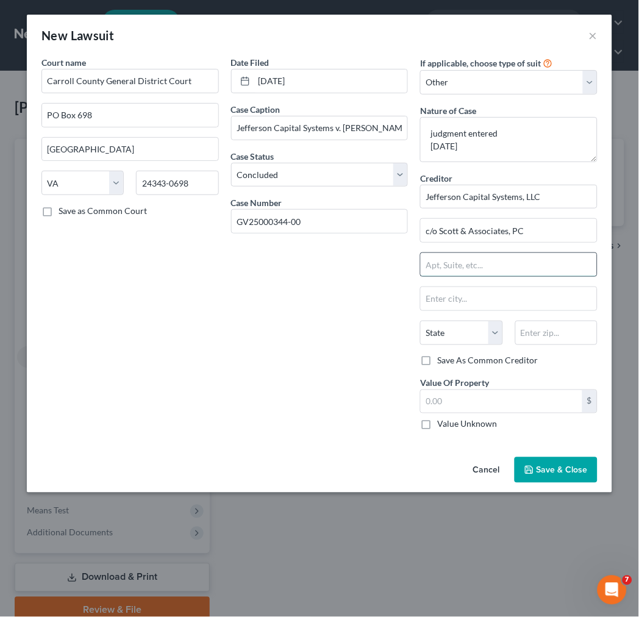
click at [508, 267] on input "text" at bounding box center [509, 264] width 176 height 23
click at [476, 301] on input "text" at bounding box center [509, 298] width 176 height 23
click at [534, 472] on icon "button" at bounding box center [529, 470] width 10 height 10
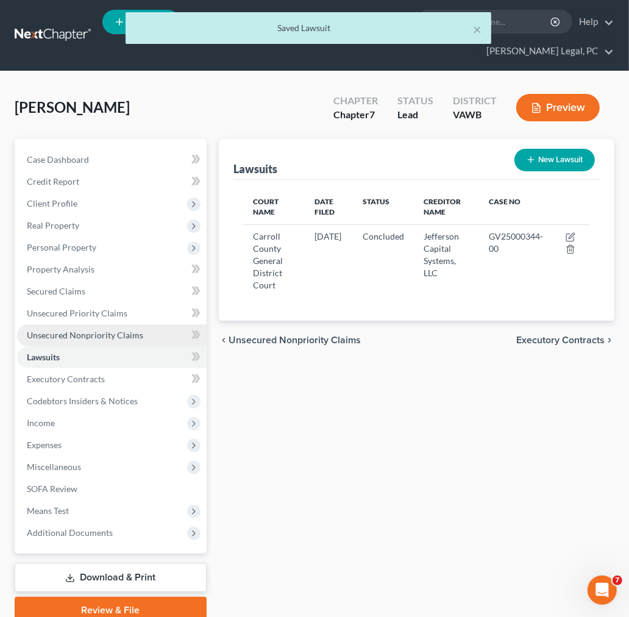
click at [65, 330] on span "Unsecured Nonpriority Claims" at bounding box center [85, 335] width 116 height 10
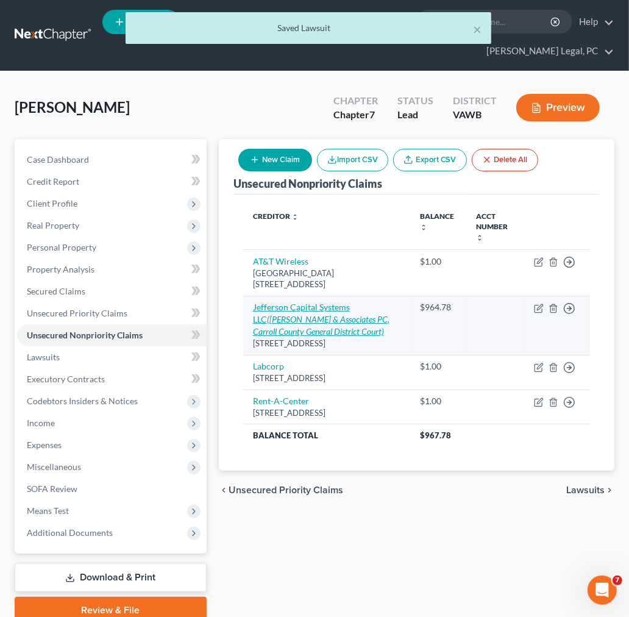
click at [324, 302] on link "Jefferson Capital Systems LLC ([PERSON_NAME] & Associates PC, Carroll County Ge…" at bounding box center [321, 319] width 137 height 35
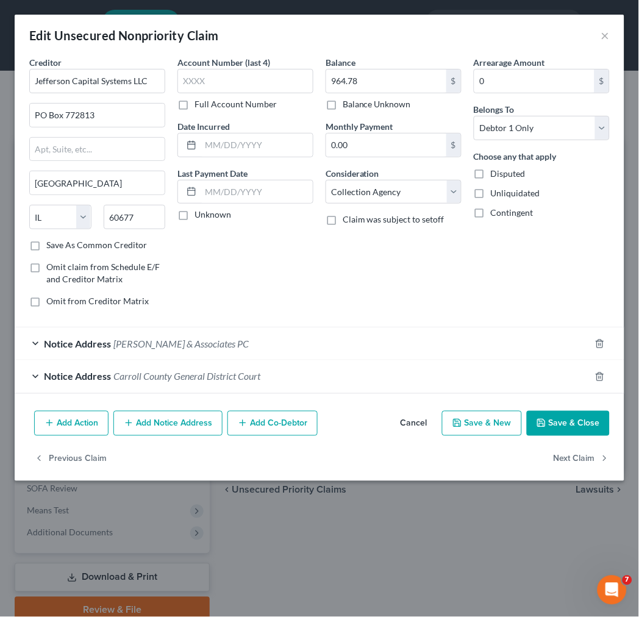
click at [569, 421] on button "Save & Close" at bounding box center [568, 424] width 83 height 26
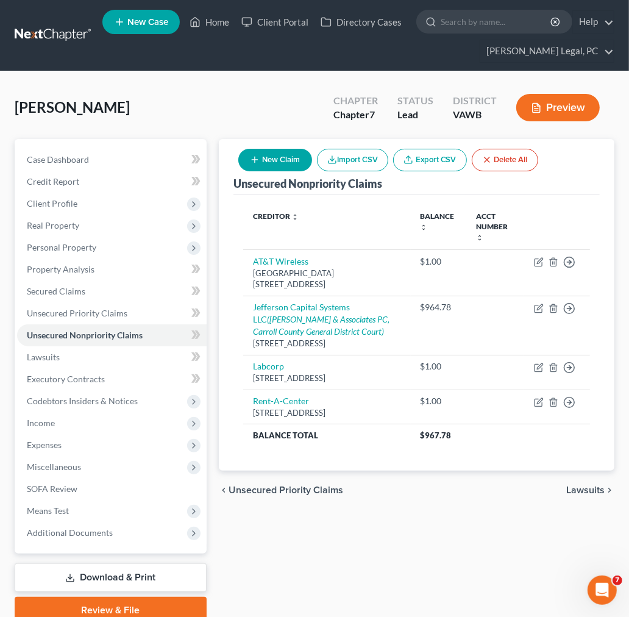
click at [283, 157] on button "New Claim" at bounding box center [275, 160] width 74 height 23
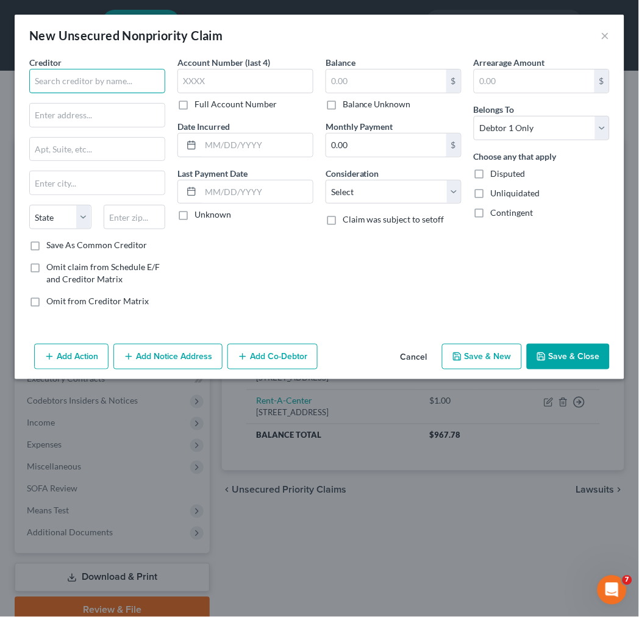
click at [99, 78] on input "text" at bounding box center [97, 81] width 136 height 24
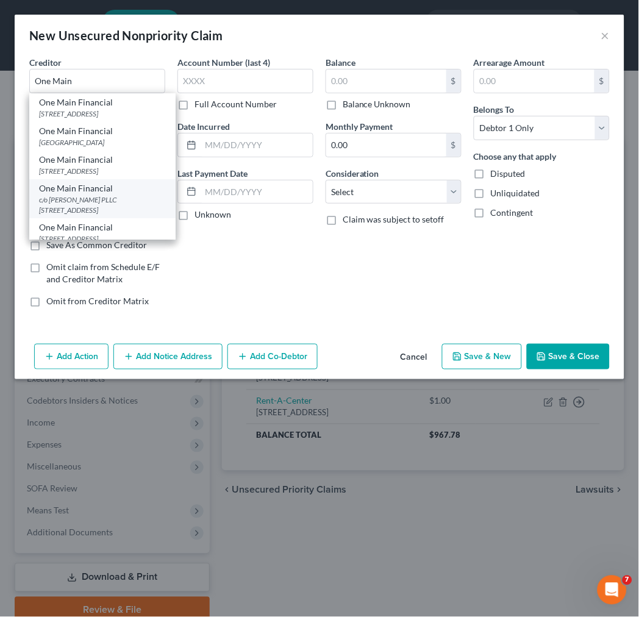
click at [104, 215] on div "c/o [PERSON_NAME] PLLC [STREET_ADDRESS]" at bounding box center [102, 204] width 127 height 21
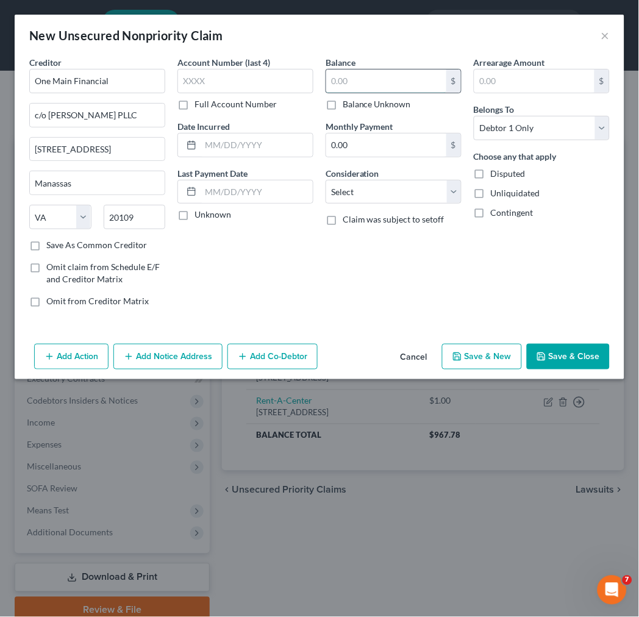
click at [348, 82] on input "text" at bounding box center [386, 81] width 120 height 23
click at [387, 187] on select "Select Cable / Satellite Services Collection Agency Credit Card Debt Debt Couns…" at bounding box center [394, 192] width 136 height 24
click at [326, 180] on select "Select Cable / Satellite Services Collection Agency Credit Card Debt Debt Couns…" at bounding box center [394, 192] width 136 height 24
click at [185, 357] on button "Add Notice Address" at bounding box center [167, 357] width 109 height 26
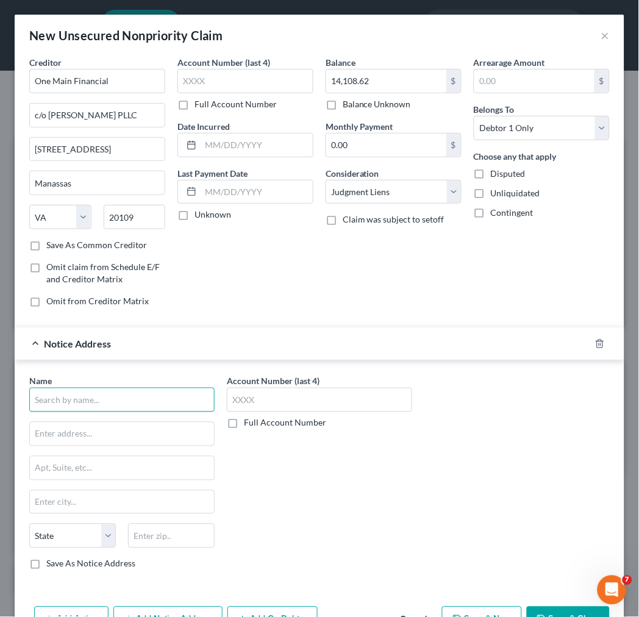
click at [130, 399] on input "text" at bounding box center [121, 400] width 185 height 24
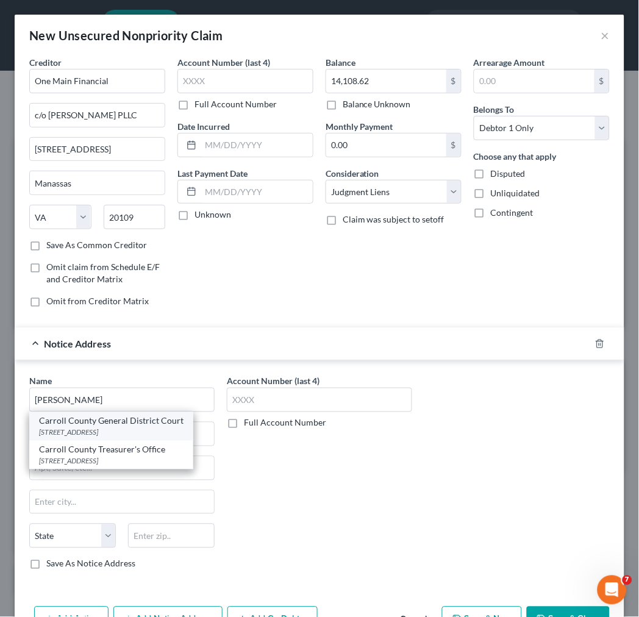
click at [116, 428] on div "[STREET_ADDRESS]" at bounding box center [111, 432] width 144 height 10
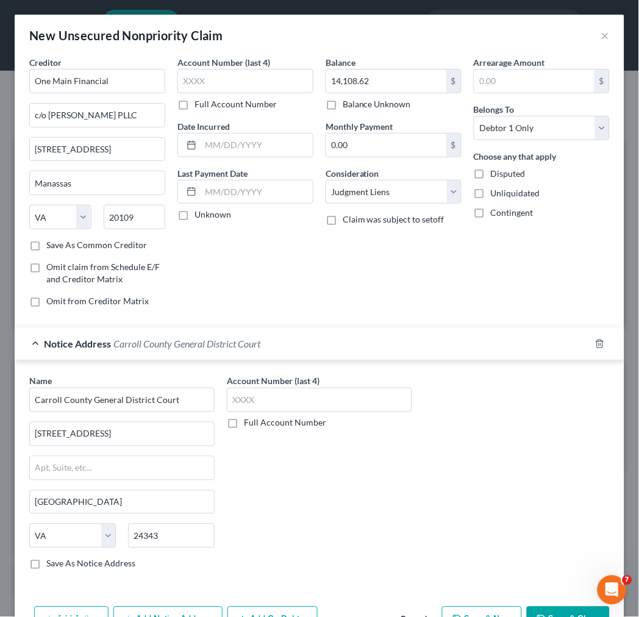
click at [244, 421] on label "Full Account Number" at bounding box center [285, 423] width 82 height 12
click at [249, 421] on input "Full Account Number" at bounding box center [253, 421] width 8 height 8
click at [238, 404] on input "text" at bounding box center [319, 400] width 185 height 24
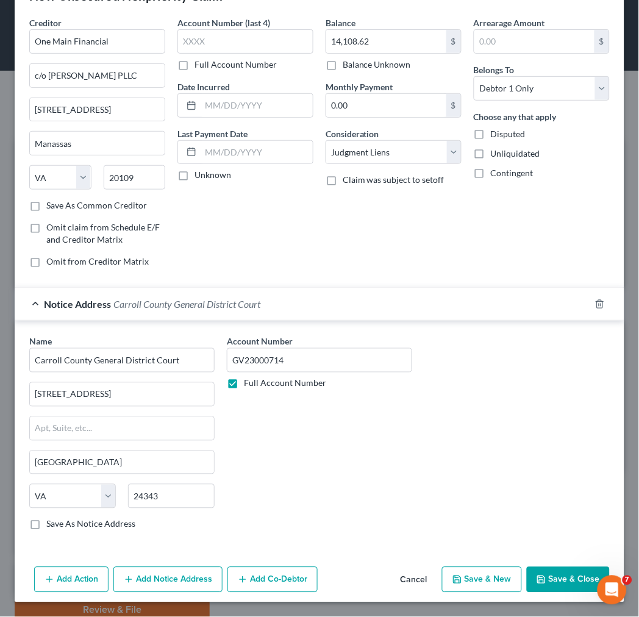
click at [564, 574] on button "Save & Close" at bounding box center [568, 580] width 83 height 26
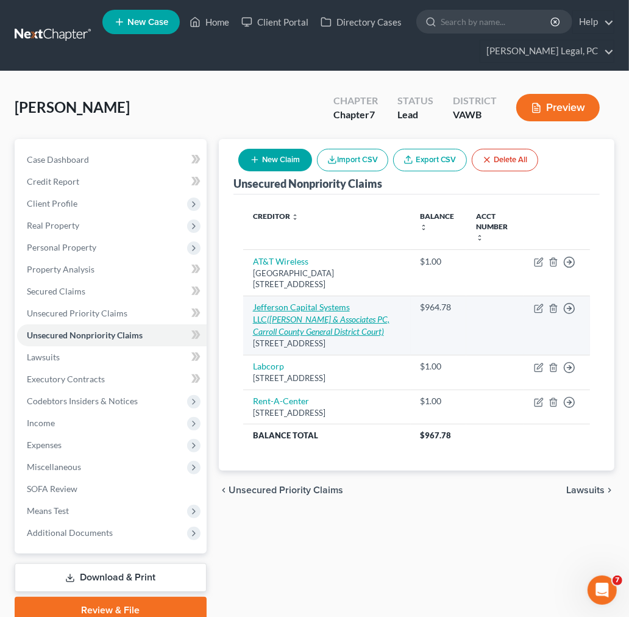
click at [341, 302] on link "Jefferson Capital Systems LLC ([PERSON_NAME] & Associates PC, Carroll County Ge…" at bounding box center [321, 319] width 137 height 35
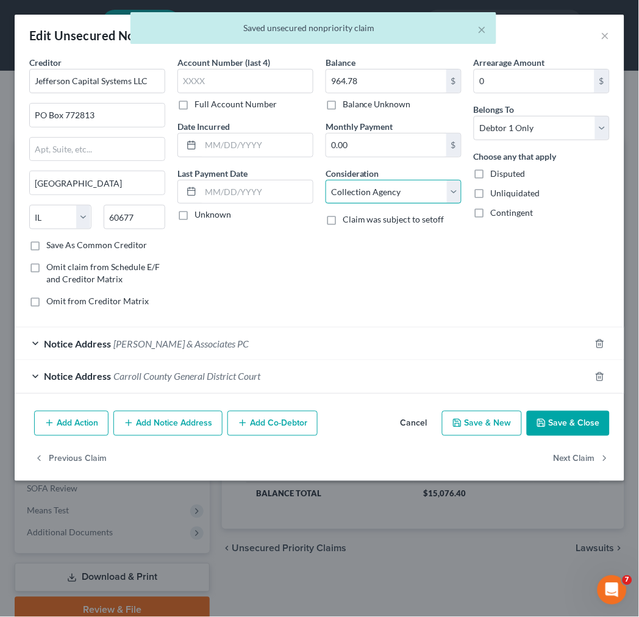
click at [380, 198] on select "Select Cable / Satellite Services Collection Agency Credit Card Debt Debt Couns…" at bounding box center [394, 192] width 136 height 24
click at [326, 180] on select "Select Cable / Satellite Services Collection Agency Credit Card Debt Debt Couns…" at bounding box center [394, 192] width 136 height 24
click at [558, 424] on button "Save & Close" at bounding box center [568, 424] width 83 height 26
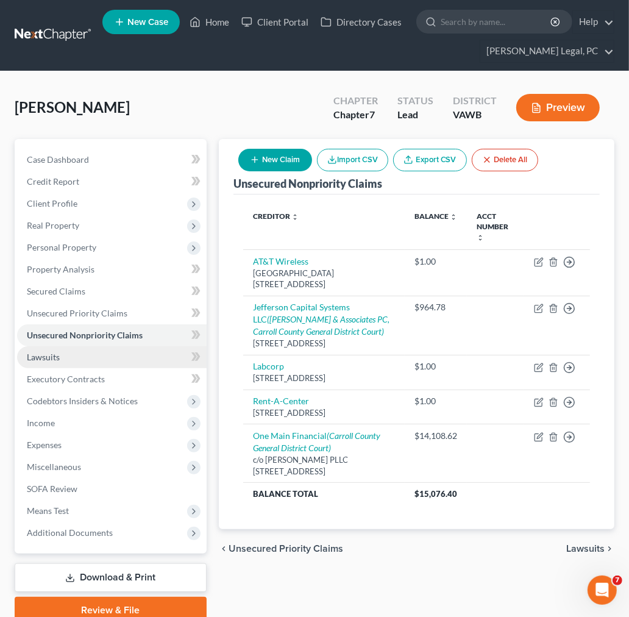
click at [40, 355] on span "Lawsuits" at bounding box center [43, 357] width 33 height 10
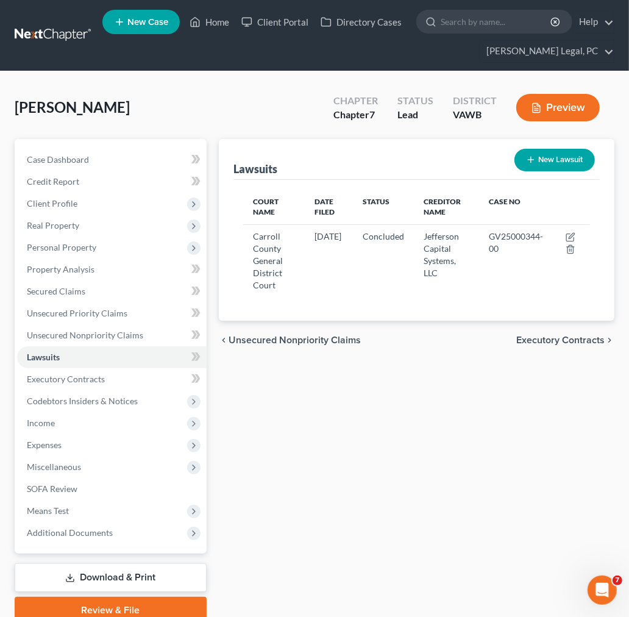
click at [541, 162] on button "New Lawsuit" at bounding box center [555, 160] width 80 height 23
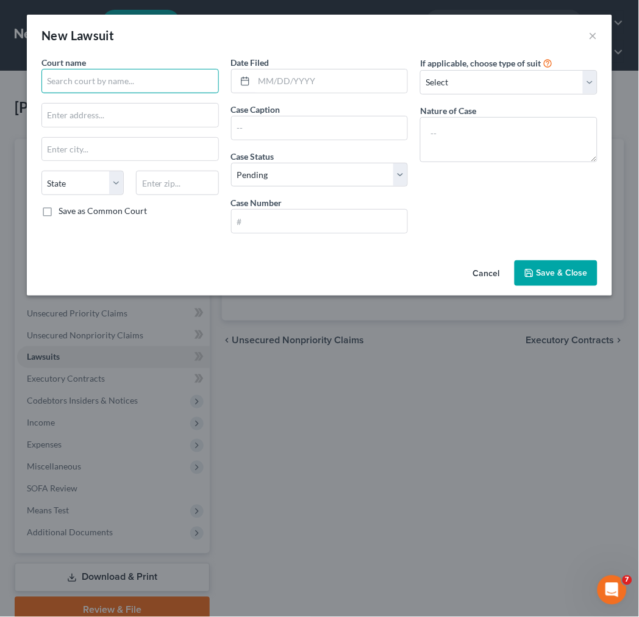
click at [144, 81] on input "text" at bounding box center [129, 81] width 177 height 24
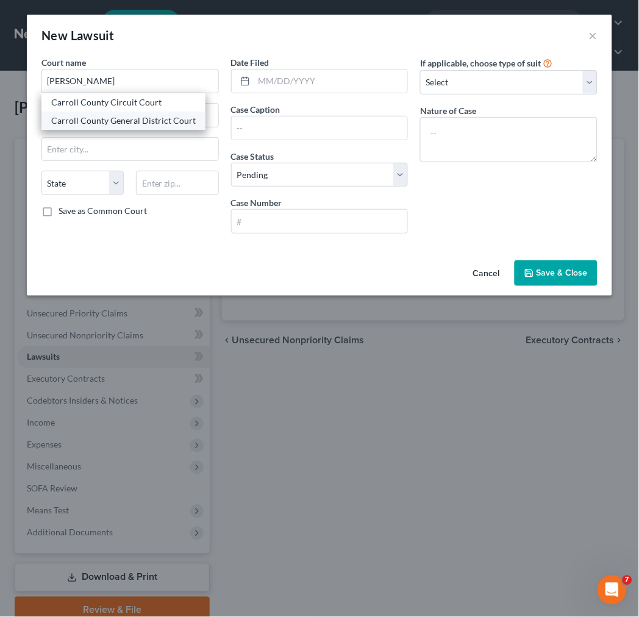
click at [132, 115] on div "Carroll County General District Court" at bounding box center [123, 121] width 144 height 12
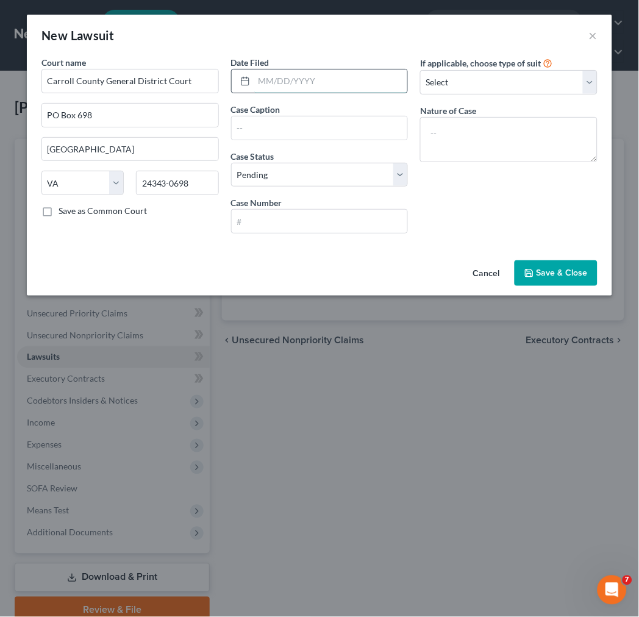
click at [268, 88] on input "text" at bounding box center [331, 81] width 154 height 23
click at [339, 76] on input "text" at bounding box center [331, 81] width 154 height 23
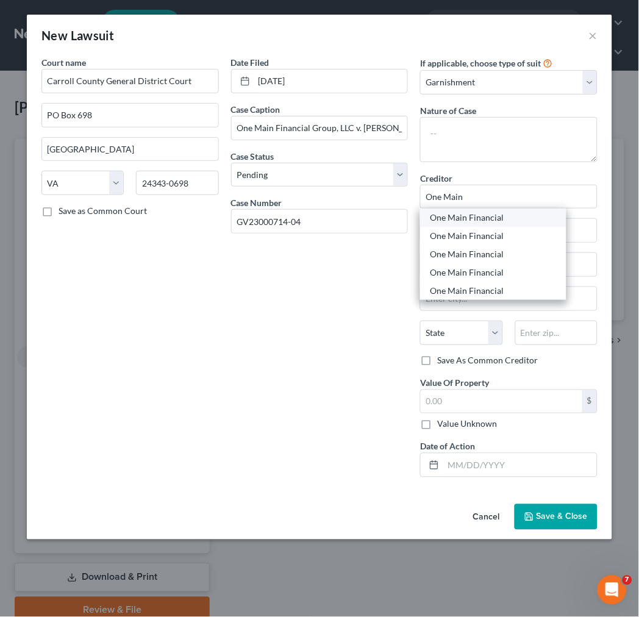
click at [477, 220] on div "One Main Financial" at bounding box center [493, 218] width 127 height 12
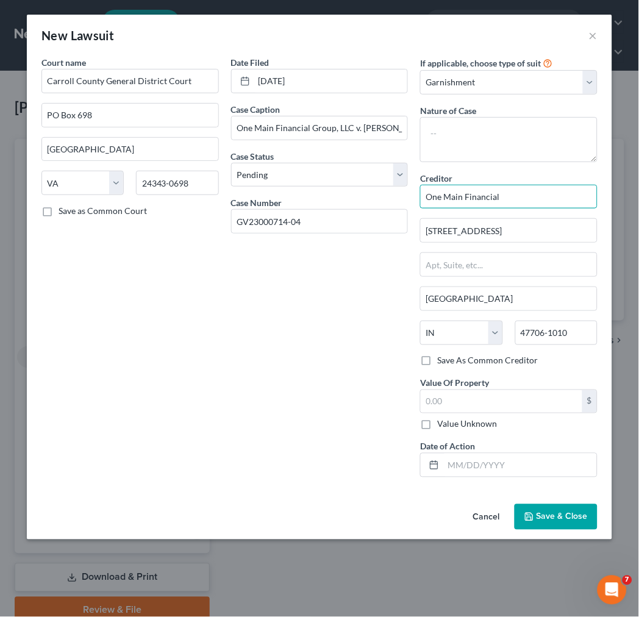
click at [514, 202] on input "One Main Financial" at bounding box center [508, 197] width 177 height 24
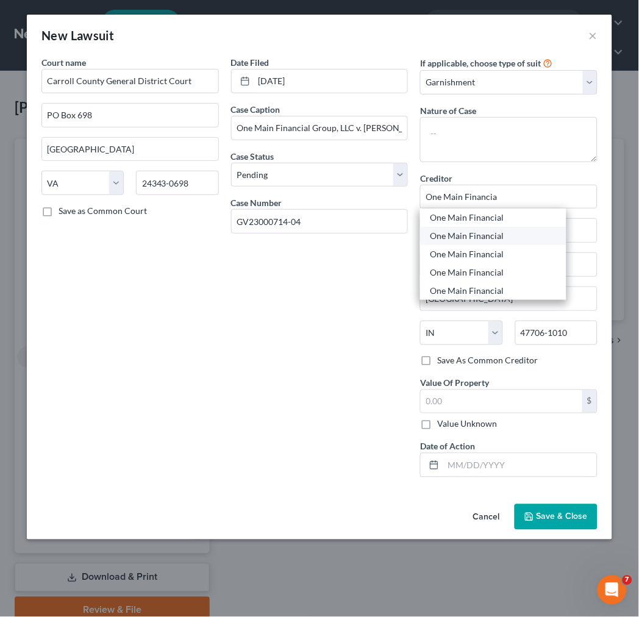
click at [474, 235] on div "One Main Financial" at bounding box center [493, 236] width 127 height 12
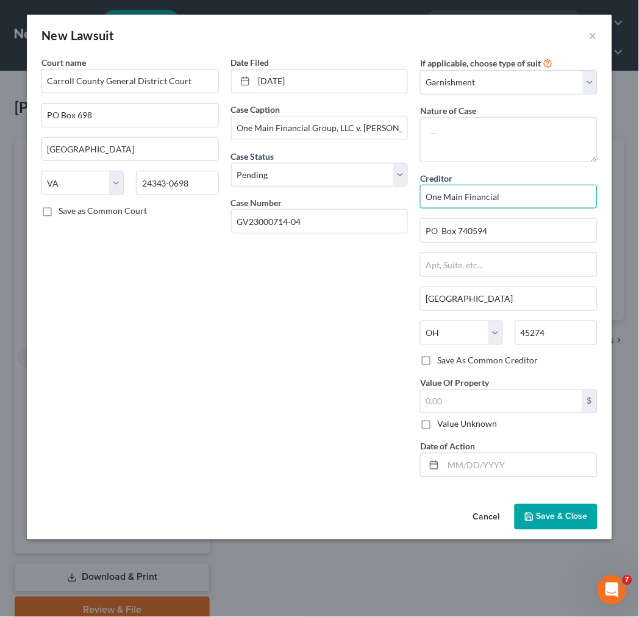
click at [501, 199] on input "One Main Financial" at bounding box center [508, 197] width 177 height 24
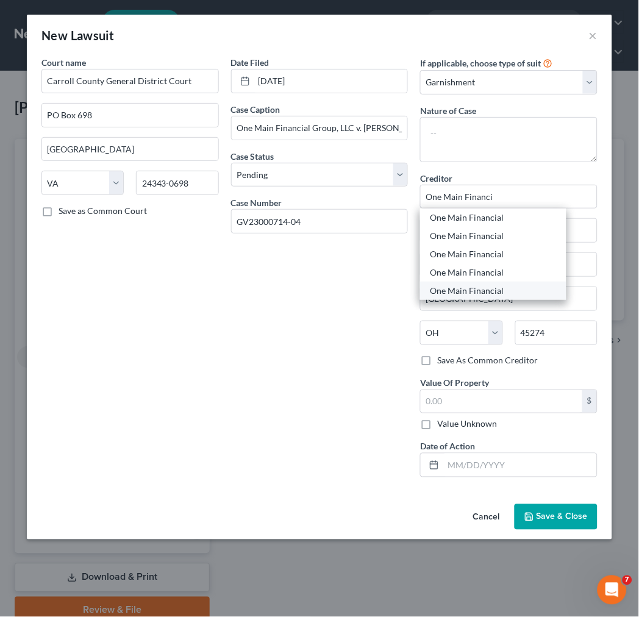
click at [478, 289] on div "One Main Financial" at bounding box center [493, 291] width 127 height 12
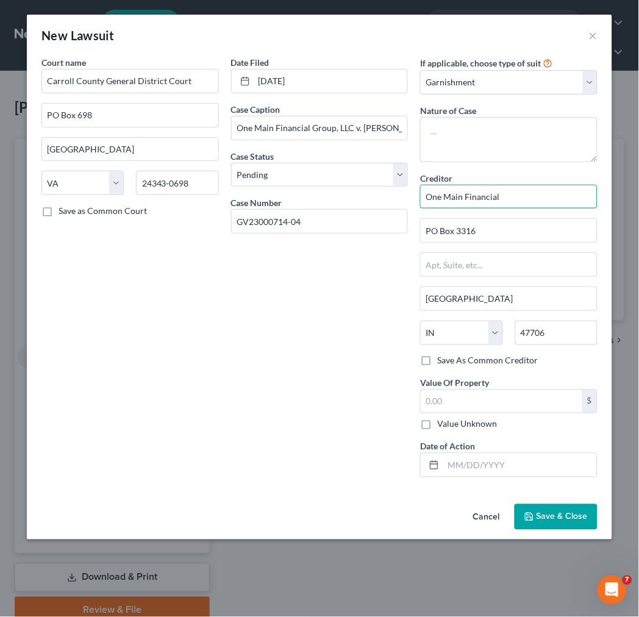
click at [504, 196] on input "One Main Financial" at bounding box center [508, 197] width 177 height 24
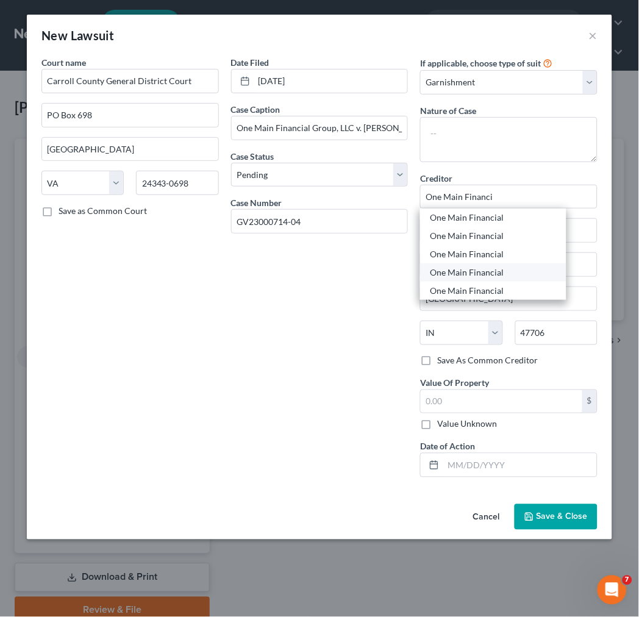
click at [453, 276] on div "One Main Financial" at bounding box center [493, 272] width 127 height 12
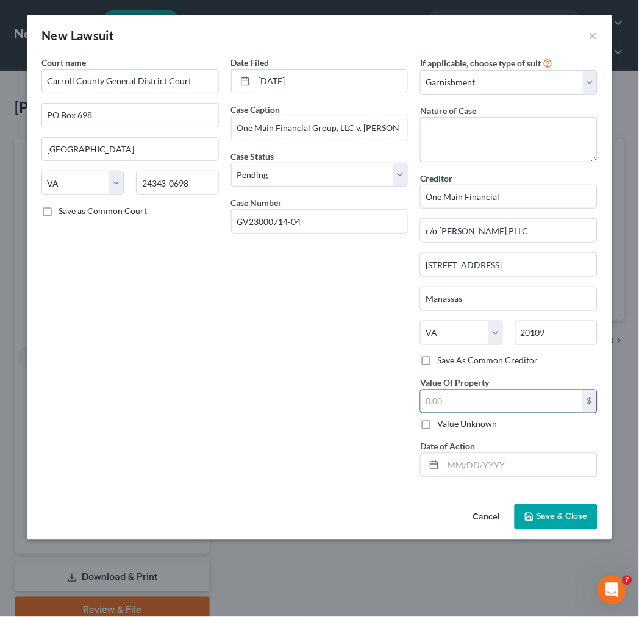
click at [465, 412] on input "text" at bounding box center [502, 401] width 162 height 23
click at [545, 516] on span "Save & Close" at bounding box center [562, 517] width 51 height 10
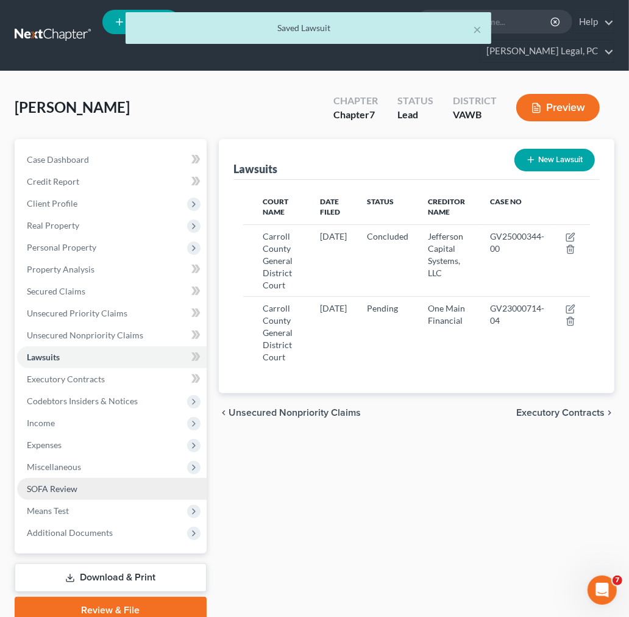
click at [67, 488] on span "SOFA Review" at bounding box center [52, 488] width 51 height 10
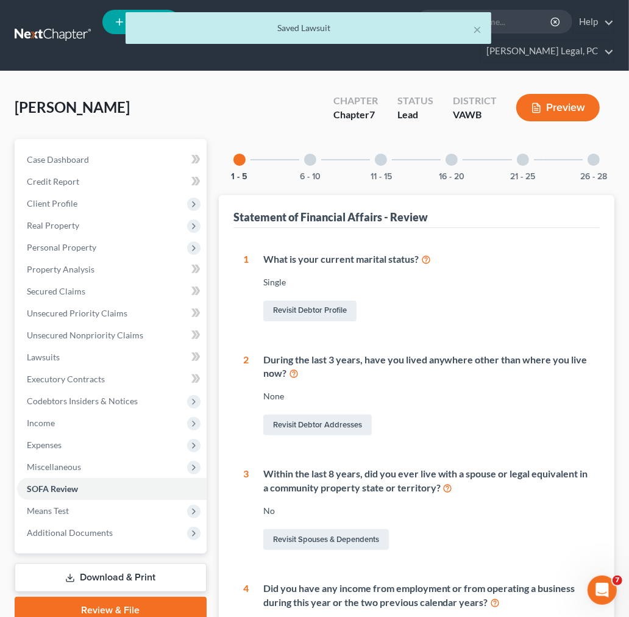
click at [545, 107] on button "Preview" at bounding box center [558, 107] width 84 height 27
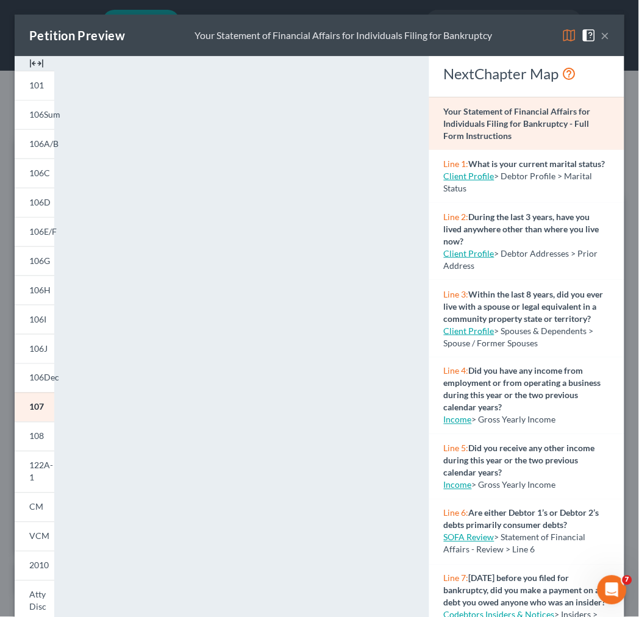
click at [32, 59] on img at bounding box center [36, 63] width 15 height 15
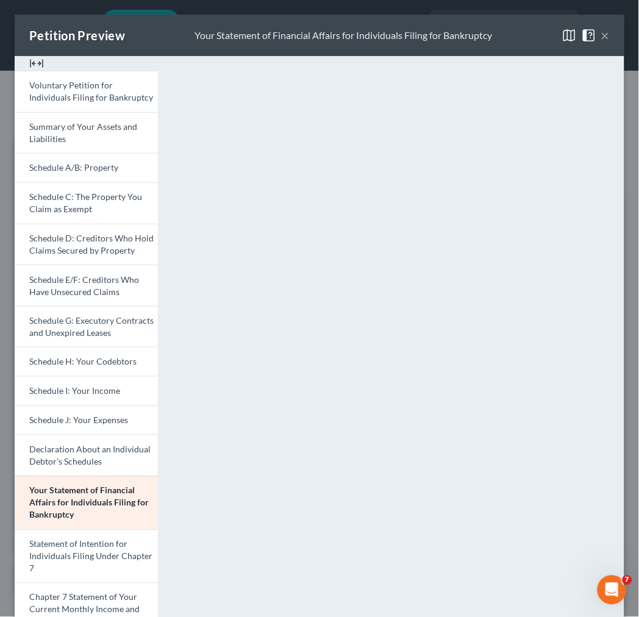
click at [589, 35] on span at bounding box center [592, 34] width 20 height 10
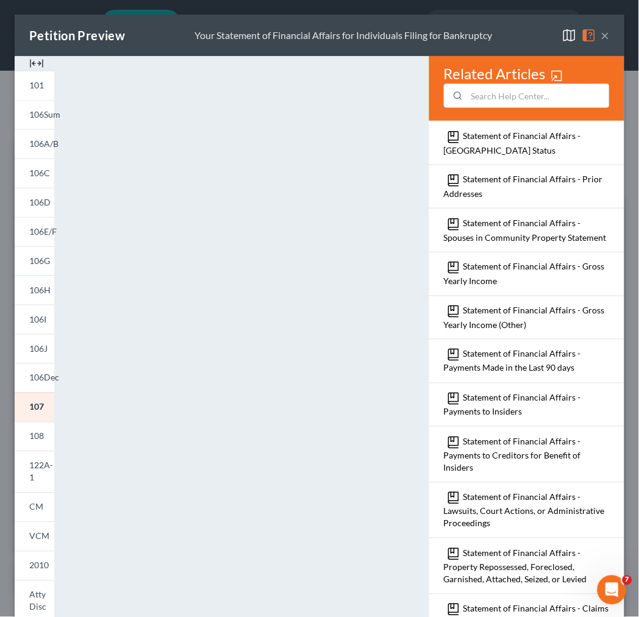
click at [601, 34] on button "×" at bounding box center [605, 35] width 9 height 15
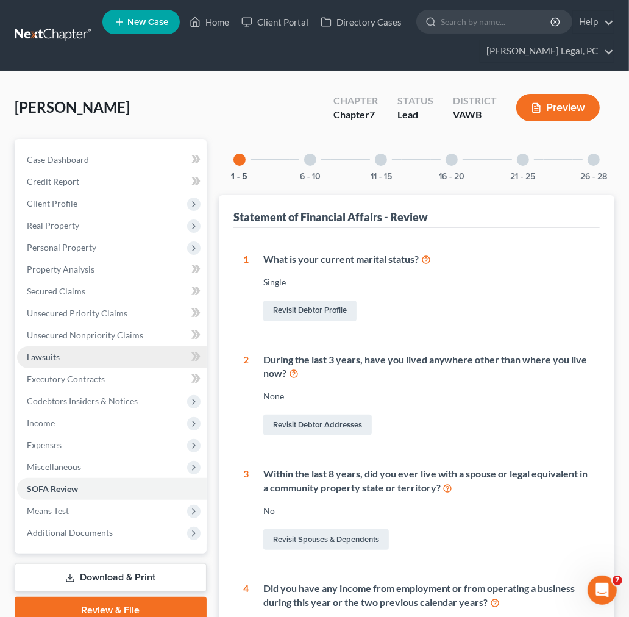
click at [48, 354] on span "Lawsuits" at bounding box center [43, 357] width 33 height 10
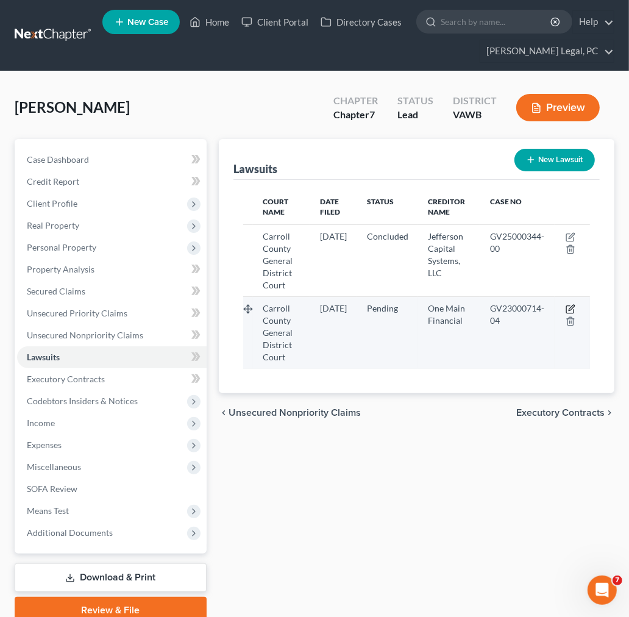
click at [569, 308] on icon "button" at bounding box center [571, 309] width 10 height 10
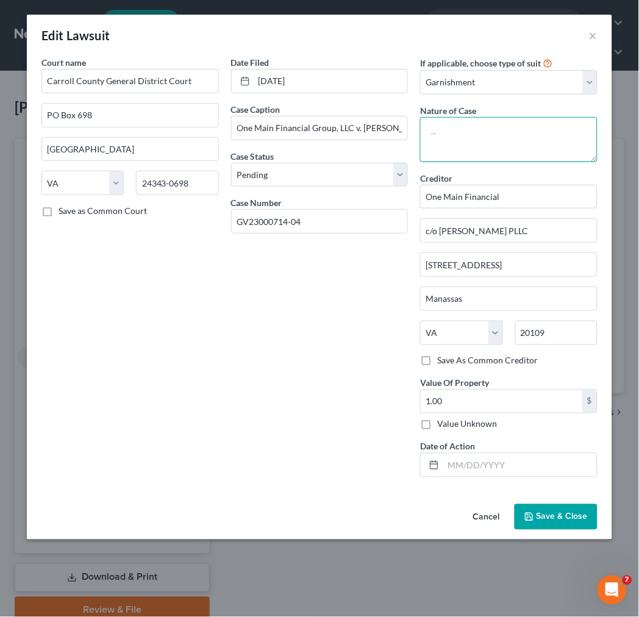
click at [466, 132] on textarea at bounding box center [508, 139] width 177 height 45
click at [568, 522] on span "Save & Close" at bounding box center [562, 517] width 51 height 10
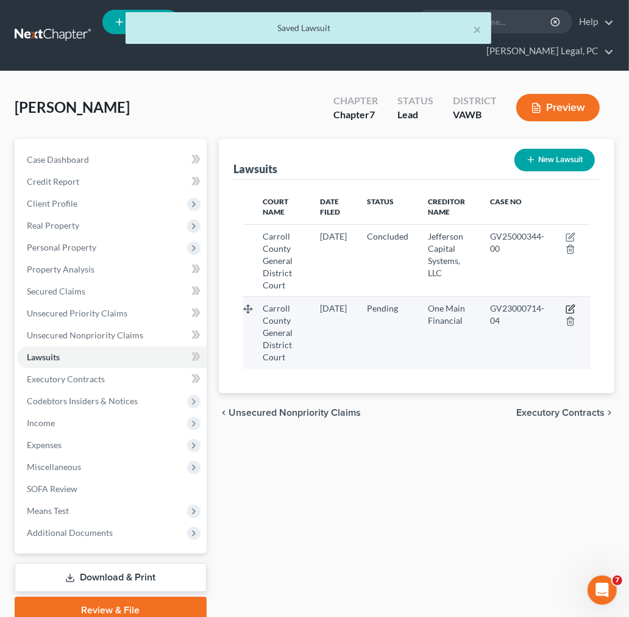
click at [571, 308] on icon "button" at bounding box center [571, 307] width 5 height 5
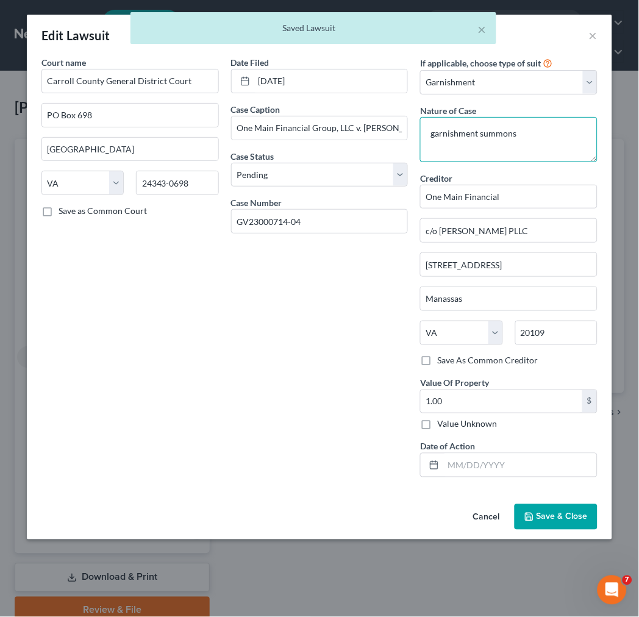
click at [527, 131] on textarea "garnishment summons" at bounding box center [508, 139] width 177 height 45
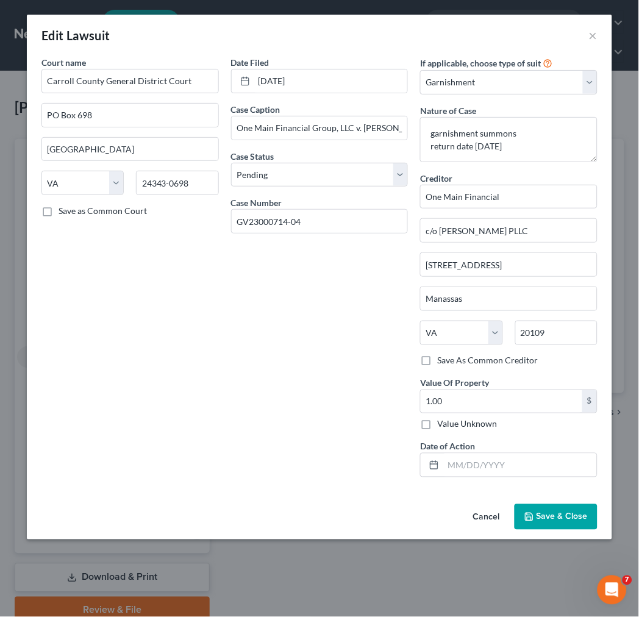
click at [549, 516] on span "Save & Close" at bounding box center [562, 517] width 51 height 10
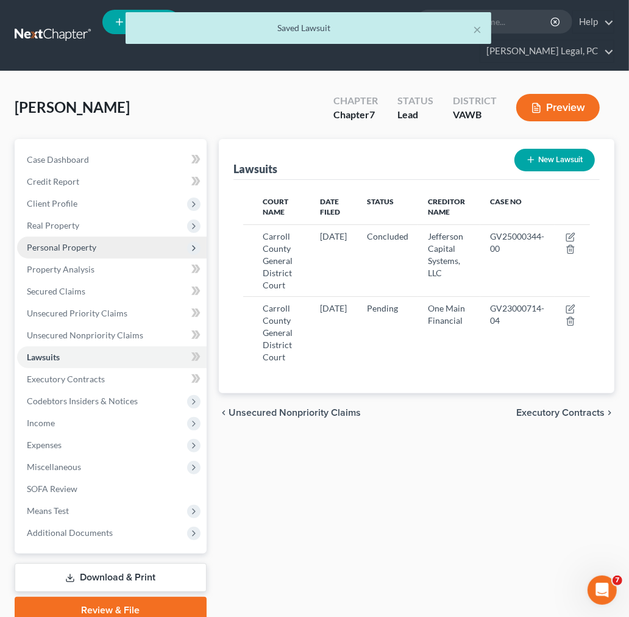
click at [51, 245] on span "Personal Property" at bounding box center [62, 247] width 70 height 10
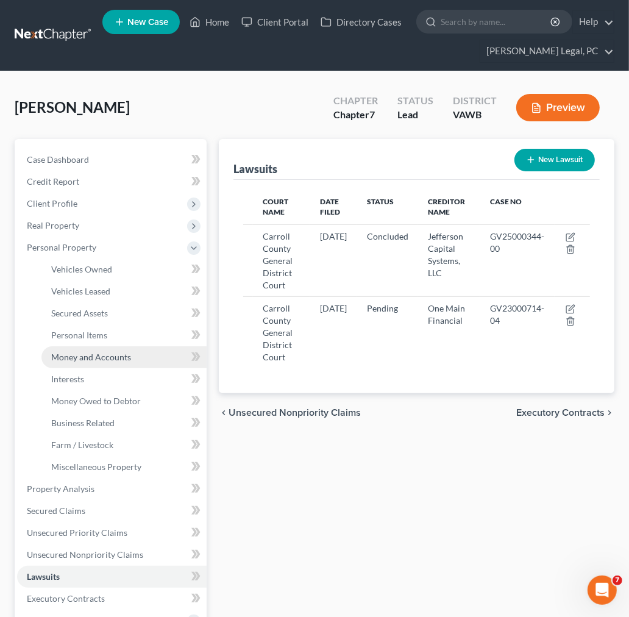
click at [96, 357] on span "Money and Accounts" at bounding box center [91, 357] width 80 height 10
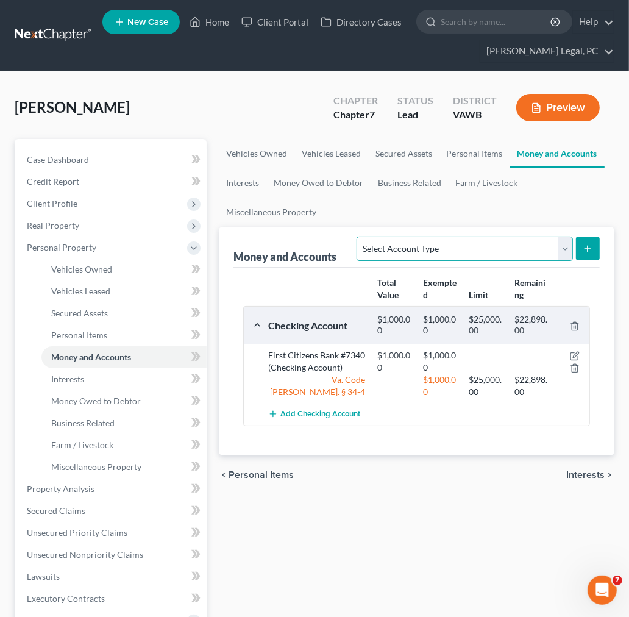
click at [506, 251] on select "Select Account Type Brokerage Cash on Hand Certificates of Deposit Checking Acc…" at bounding box center [465, 249] width 216 height 24
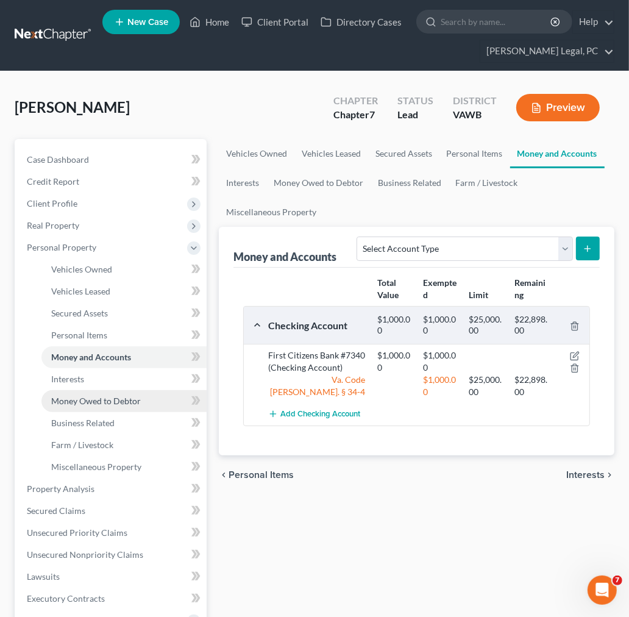
click at [86, 399] on span "Money Owed to Debtor" at bounding box center [96, 401] width 90 height 10
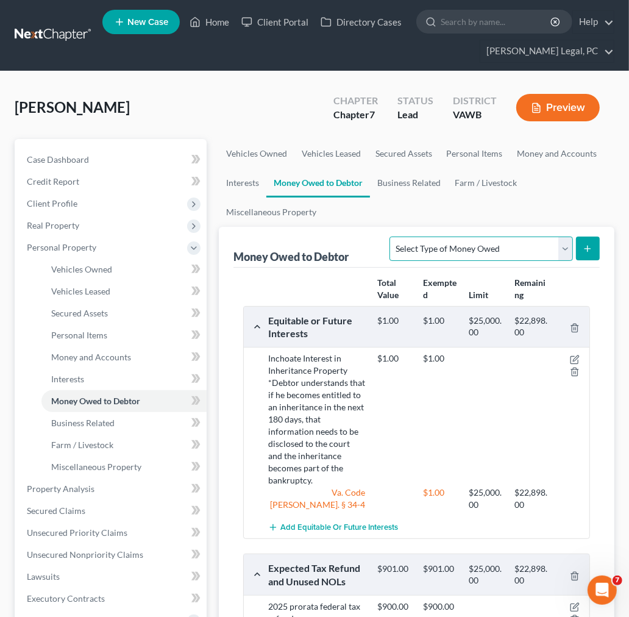
click at [516, 244] on select "Select Type of Money Owed Accounts Receivable Alimony Child Support Claims Agai…" at bounding box center [481, 249] width 183 height 24
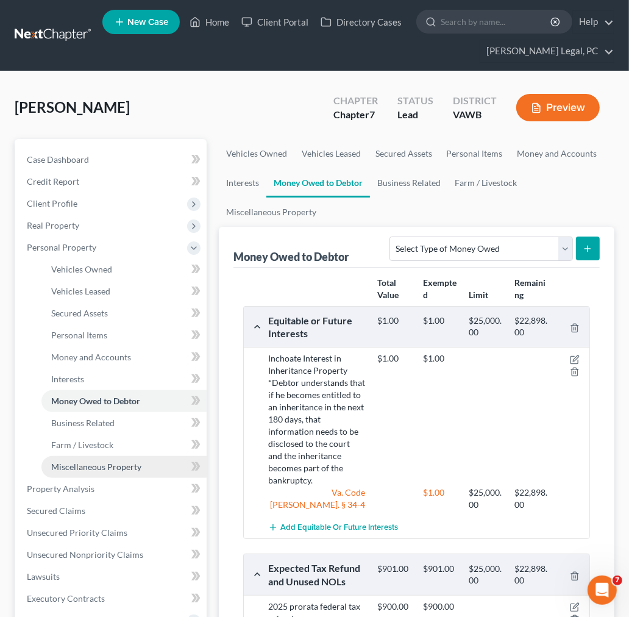
click at [69, 465] on span "Miscellaneous Property" at bounding box center [96, 467] width 90 height 10
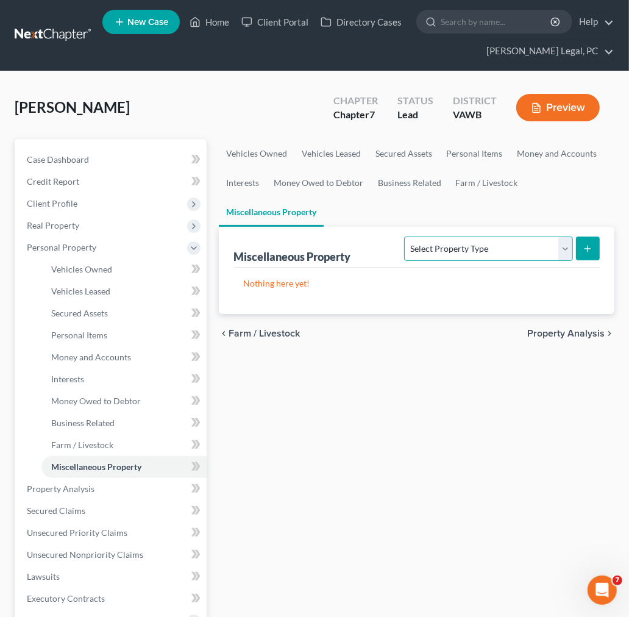
click at [448, 245] on select "Select Property Type Assigned for Creditor Benefit [DATE] Holding for Another N…" at bounding box center [488, 249] width 168 height 24
click at [404, 237] on select "Select Property Type Assigned for Creditor Benefit [DATE] Holding for Another N…" at bounding box center [488, 249] width 168 height 24
click at [588, 249] on line "submit" at bounding box center [588, 248] width 0 height 5
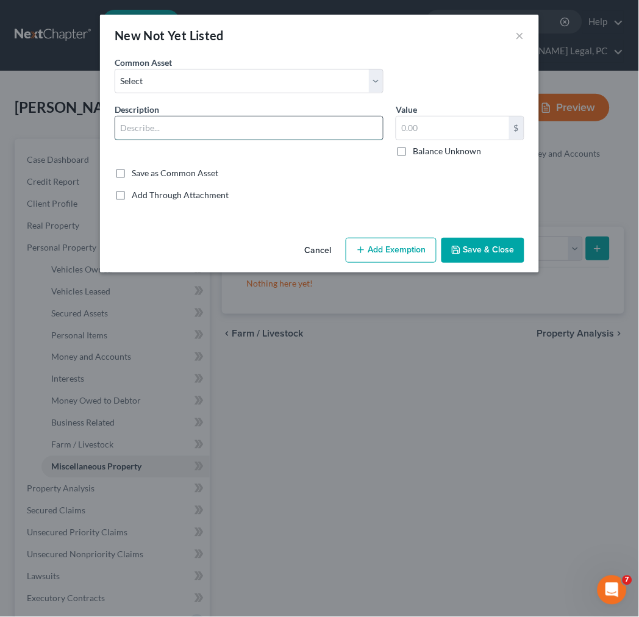
click at [193, 128] on input "text" at bounding box center [249, 127] width 268 height 23
click at [358, 241] on button "Add Exemption" at bounding box center [391, 251] width 91 height 26
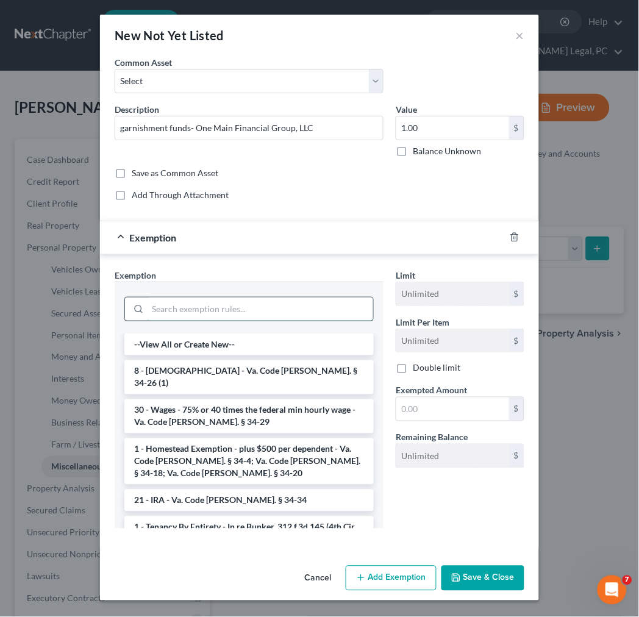
click at [282, 308] on input "search" at bounding box center [261, 309] width 226 height 23
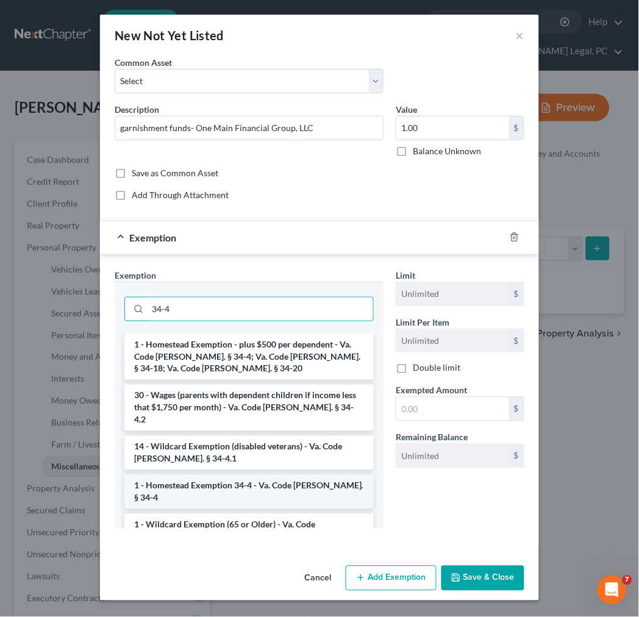
click at [260, 475] on li "1 - Homestead Exemption 34-4 - Va. Code [PERSON_NAME]. § 34-4" at bounding box center [248, 492] width 249 height 34
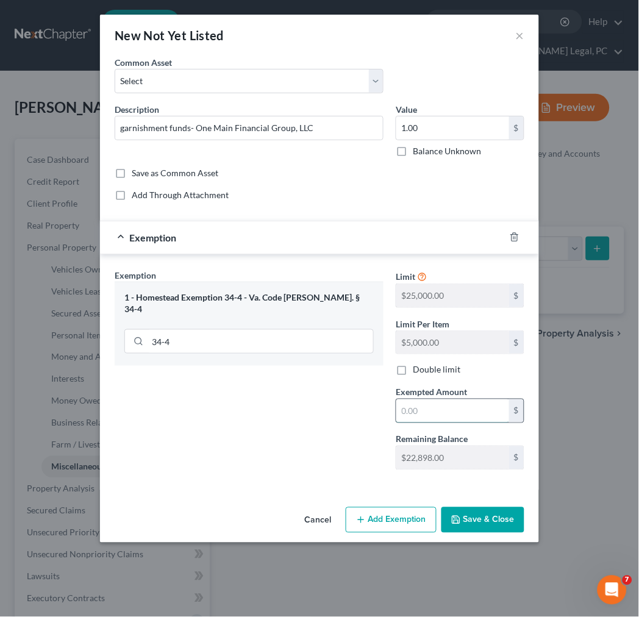
click at [444, 419] on input "text" at bounding box center [452, 410] width 113 height 23
click at [477, 522] on button "Save & Close" at bounding box center [482, 520] width 83 height 26
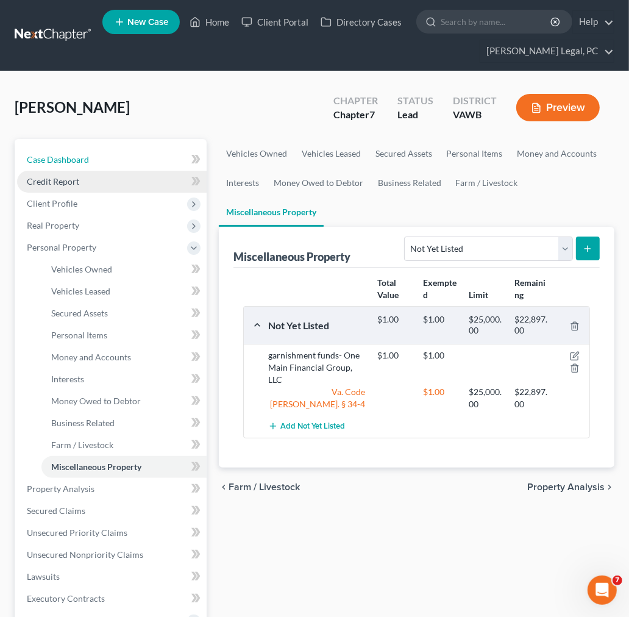
drag, startPoint x: 33, startPoint y: 157, endPoint x: 93, endPoint y: 190, distance: 69.0
click at [33, 157] on span "Case Dashboard" at bounding box center [58, 159] width 62 height 10
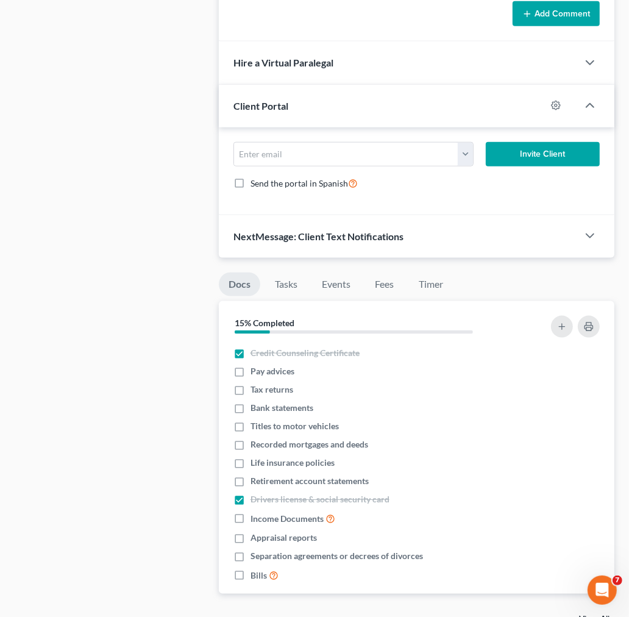
scroll to position [1016, 0]
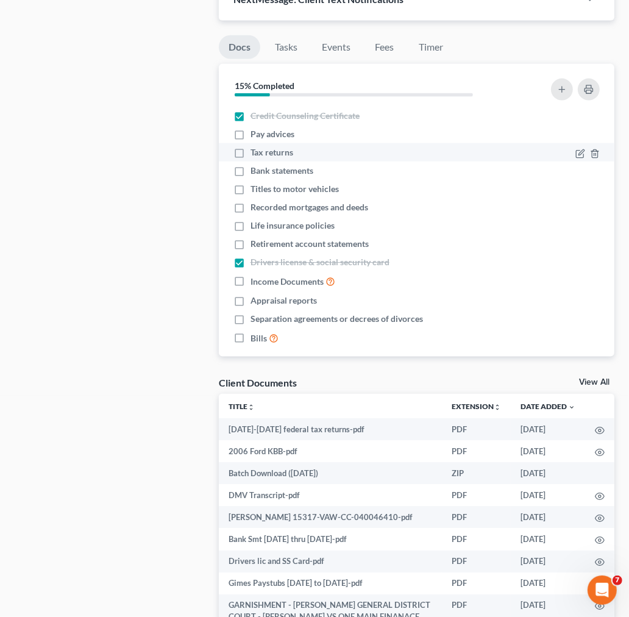
click at [251, 153] on label "Tax returns" at bounding box center [272, 152] width 43 height 12
click at [255, 153] on input "Tax returns" at bounding box center [259, 150] width 8 height 8
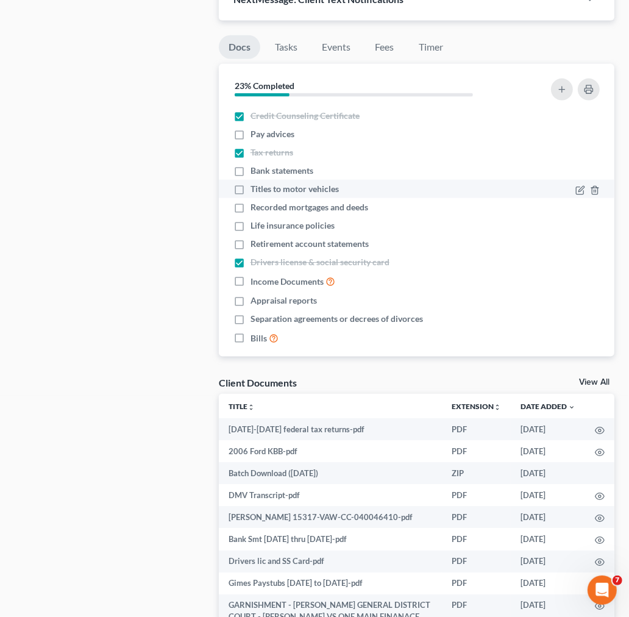
click at [251, 186] on label "Titles to motor vehicles" at bounding box center [295, 189] width 88 height 12
click at [255, 186] on input "Titles to motor vehicles" at bounding box center [259, 187] width 8 height 8
click at [585, 377] on div "Client Documents View All" at bounding box center [417, 385] width 396 height 18
click at [588, 380] on link "View All" at bounding box center [594, 382] width 30 height 9
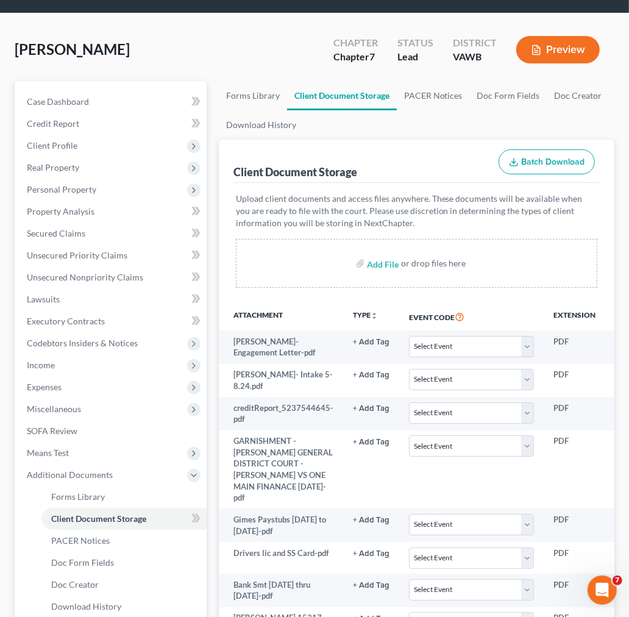
scroll to position [57, 0]
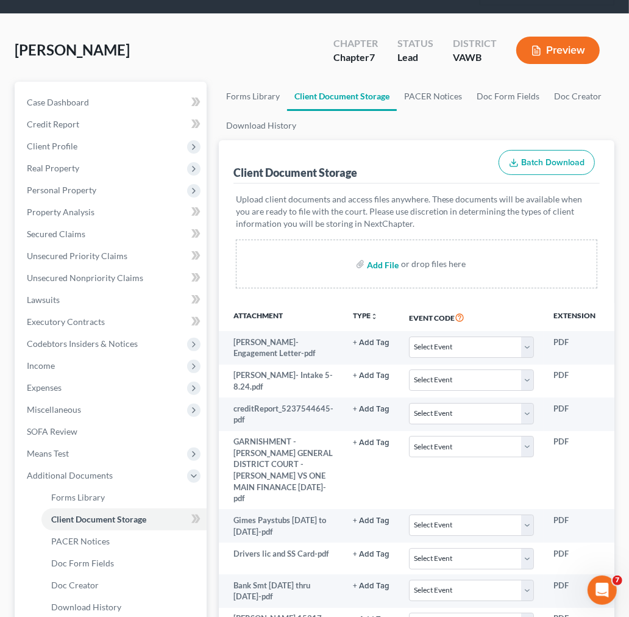
click at [391, 263] on input "file" at bounding box center [381, 264] width 29 height 22
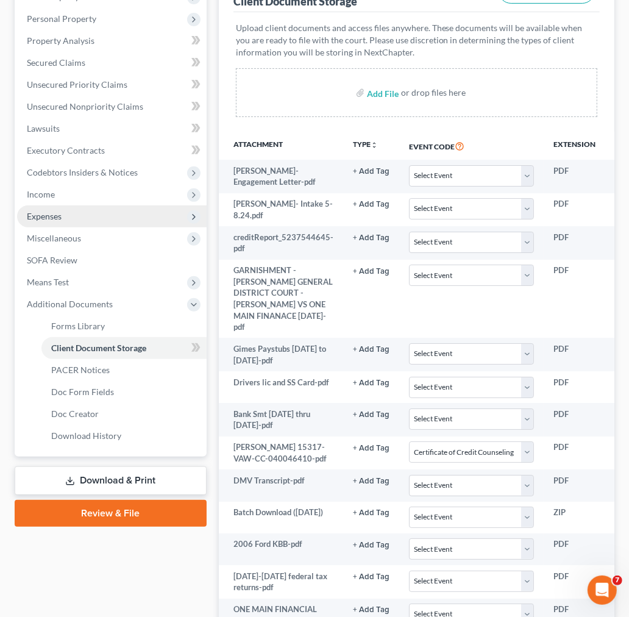
scroll to position [260, 0]
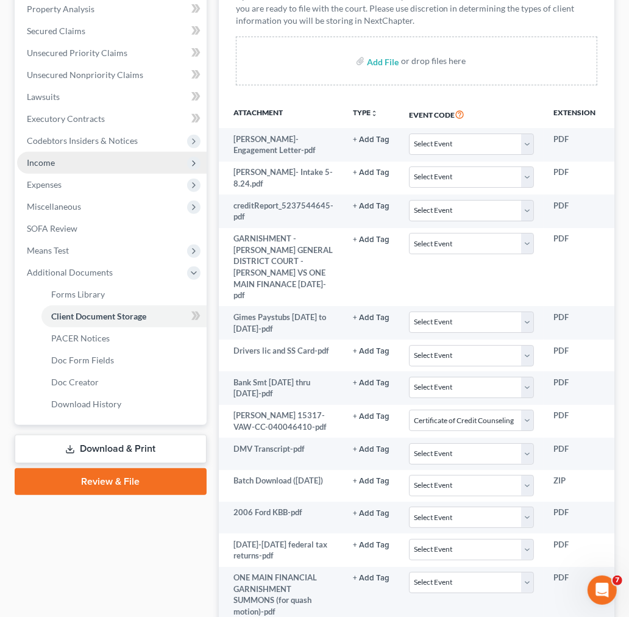
click at [52, 159] on span "Income" at bounding box center [41, 162] width 28 height 10
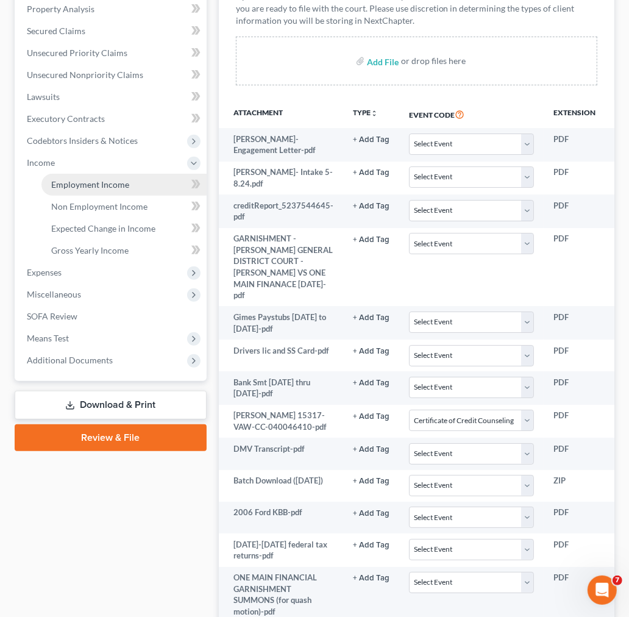
click at [71, 184] on span "Employment Income" at bounding box center [90, 184] width 78 height 10
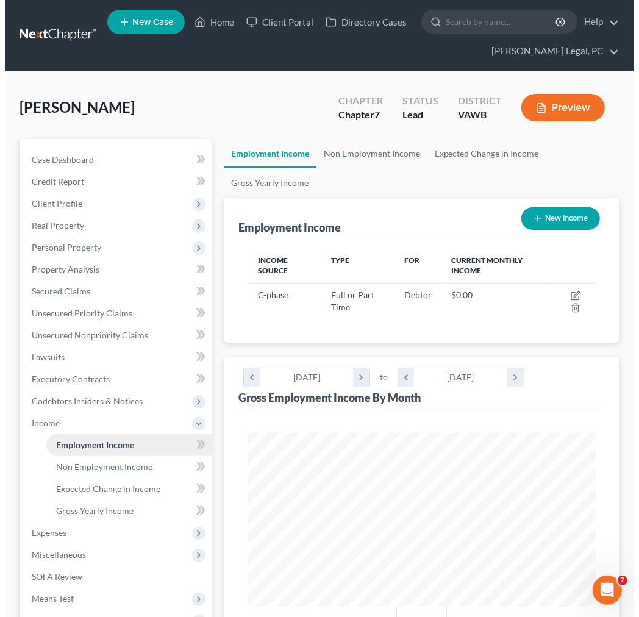
scroll to position [173, 371]
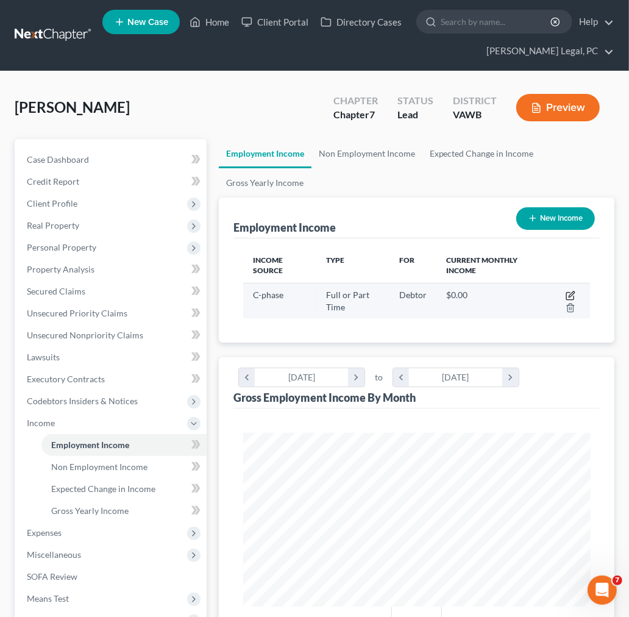
click at [569, 293] on icon "button" at bounding box center [569, 296] width 7 height 7
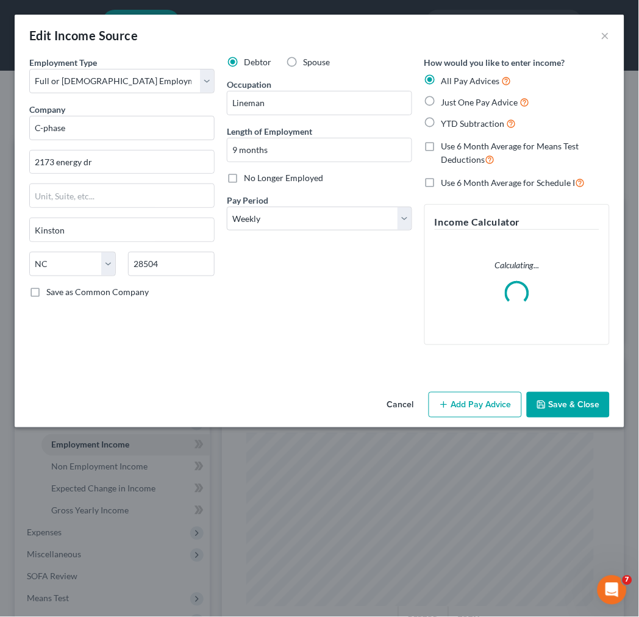
scroll to position [177, 378]
click at [104, 128] on input "C-phase" at bounding box center [121, 128] width 185 height 24
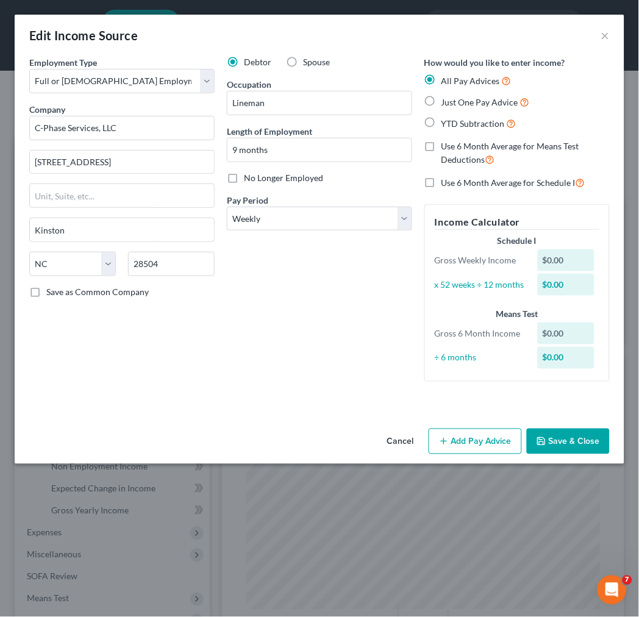
click at [472, 443] on button "Add Pay Advice" at bounding box center [475, 442] width 93 height 26
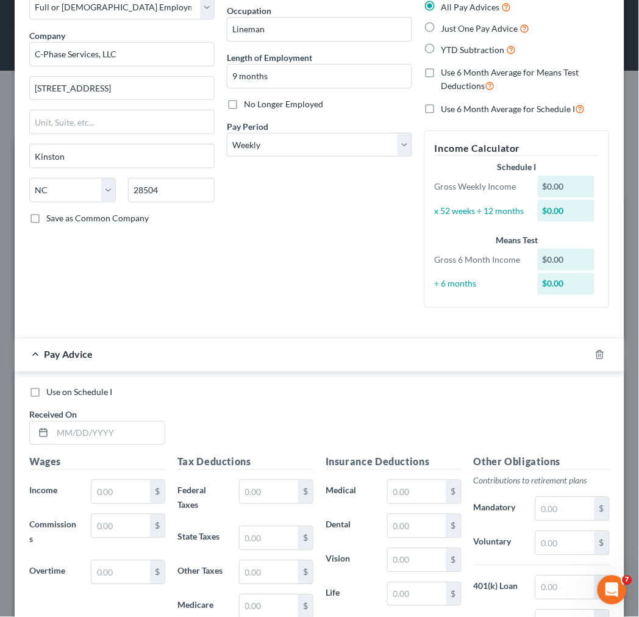
scroll to position [271, 0]
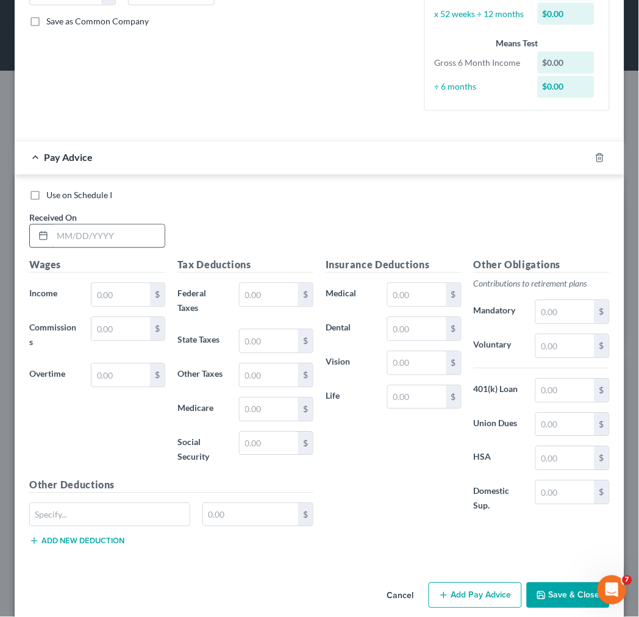
click at [60, 238] on input "text" at bounding box center [108, 236] width 112 height 23
click at [110, 374] on input "text" at bounding box center [120, 375] width 59 height 23
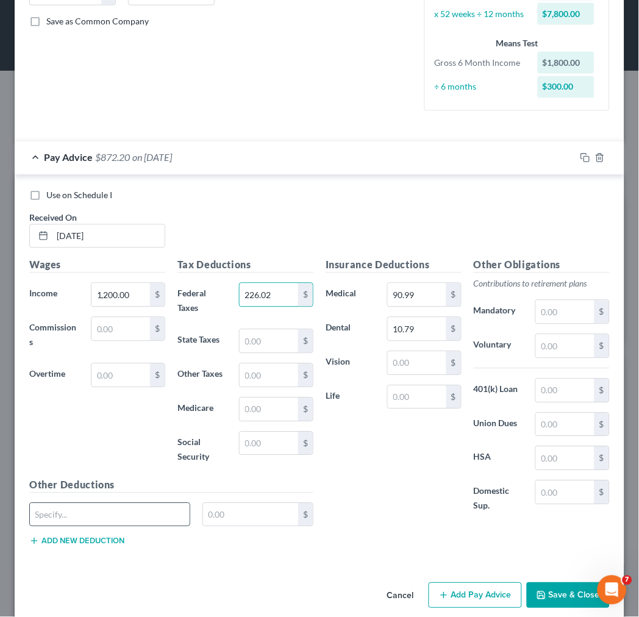
click at [70, 515] on input "text" at bounding box center [110, 515] width 160 height 23
drag, startPoint x: 70, startPoint y: 515, endPoint x: 0, endPoint y: 520, distance: 70.3
click at [0, 520] on div "Edit Income Source × Employment Type * Select Full or [DEMOGRAPHIC_DATA] Employ…" at bounding box center [319, 308] width 639 height 617
click at [98, 382] on input "text" at bounding box center [120, 375] width 59 height 23
click at [144, 291] on input "1,200.00" at bounding box center [120, 294] width 59 height 23
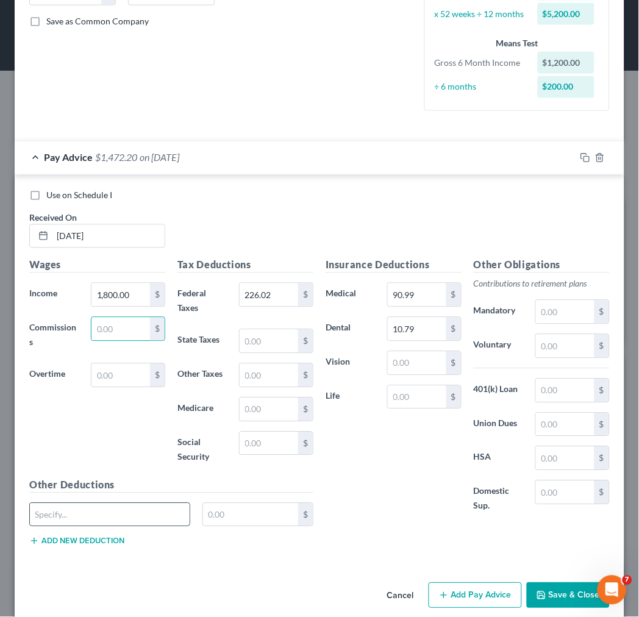
click at [74, 515] on input "text" at bounding box center [110, 515] width 160 height 23
click at [87, 539] on button "Add new deduction" at bounding box center [76, 542] width 95 height 10
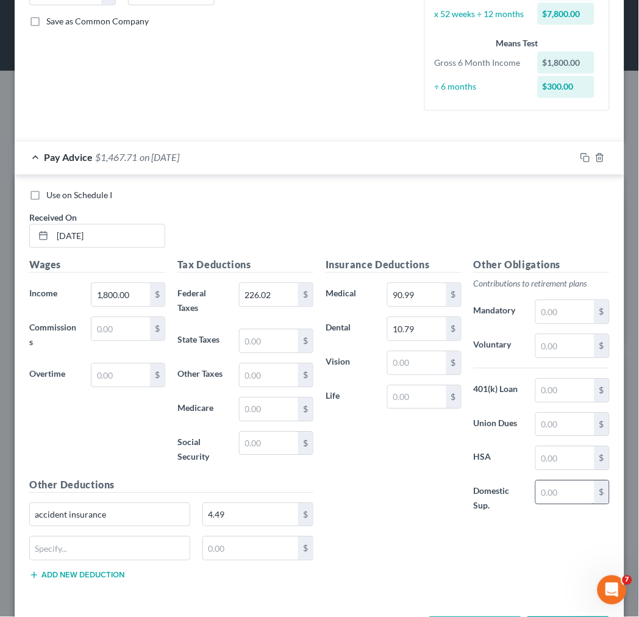
drag, startPoint x: 566, startPoint y: 494, endPoint x: 554, endPoint y: 493, distance: 12.3
click at [566, 494] on input "text" at bounding box center [565, 492] width 59 height 23
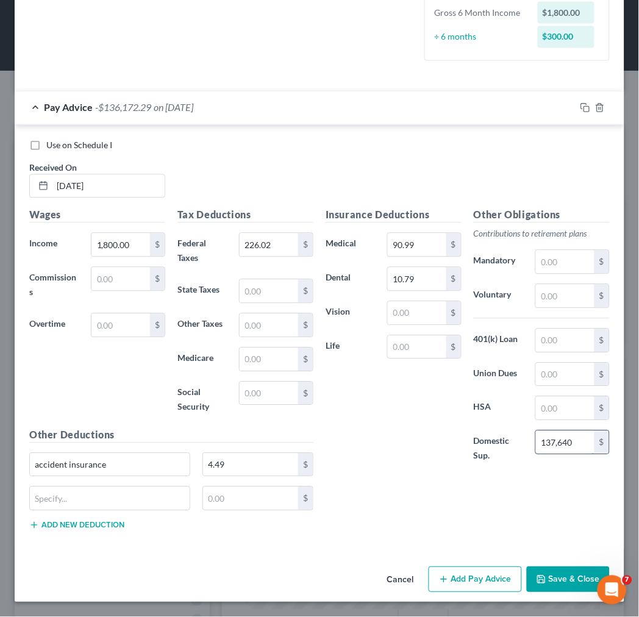
click at [554, 438] on input "137,640" at bounding box center [565, 442] width 59 height 23
click at [554, 439] on input "137,640" at bounding box center [565, 442] width 59 height 23
click at [479, 517] on div "Insurance Deductions Medical 90.99 $ Dental 10.79 $ Vision $ Life $ Other Oblig…" at bounding box center [467, 374] width 296 height 332
click at [411, 432] on div "Insurance Deductions Medical 90.99 $ Dental 10.79 $ Vision $ Life $" at bounding box center [393, 342] width 148 height 269
click at [419, 245] on input "90.99" at bounding box center [417, 245] width 59 height 23
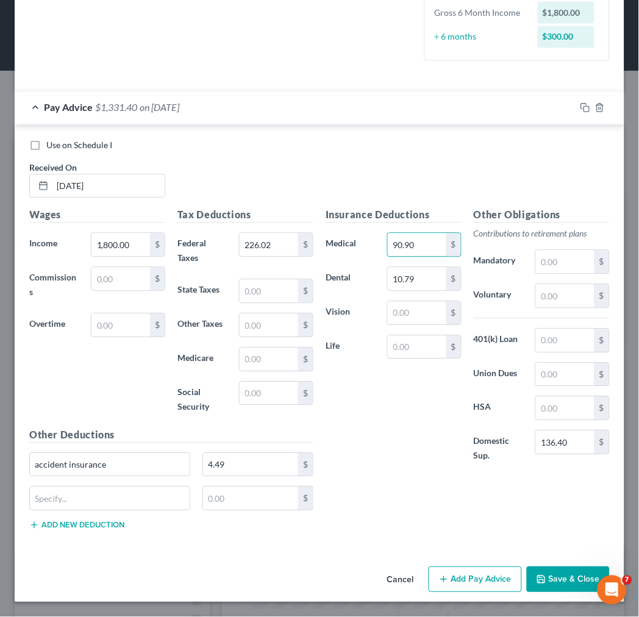
click at [437, 460] on div "Insurance Deductions Medical 90.90 $ Dental 10.79 $ Vision $ Life $" at bounding box center [393, 342] width 148 height 269
click at [477, 576] on button "Add Pay Advice" at bounding box center [475, 580] width 93 height 26
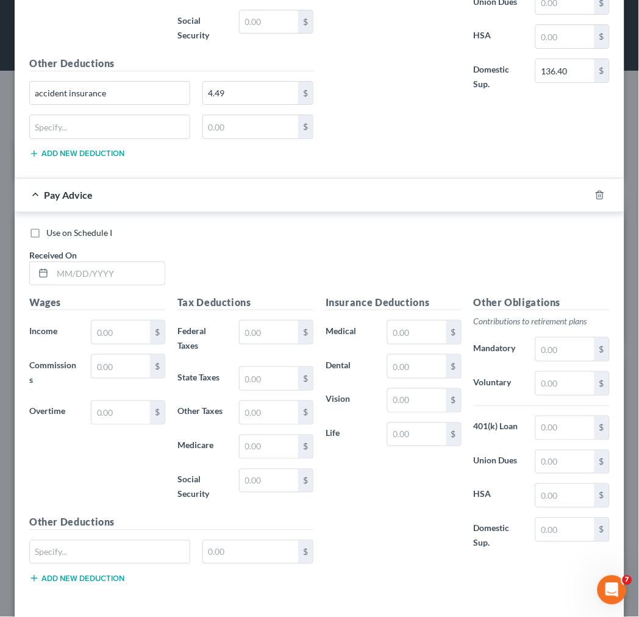
scroll to position [730, 0]
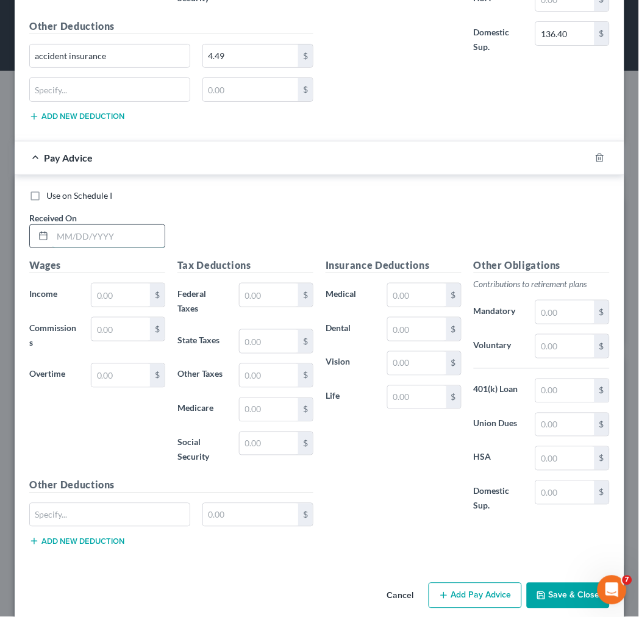
click at [56, 237] on input "text" at bounding box center [108, 236] width 112 height 23
click at [462, 601] on button "Add Pay Advice" at bounding box center [475, 596] width 93 height 26
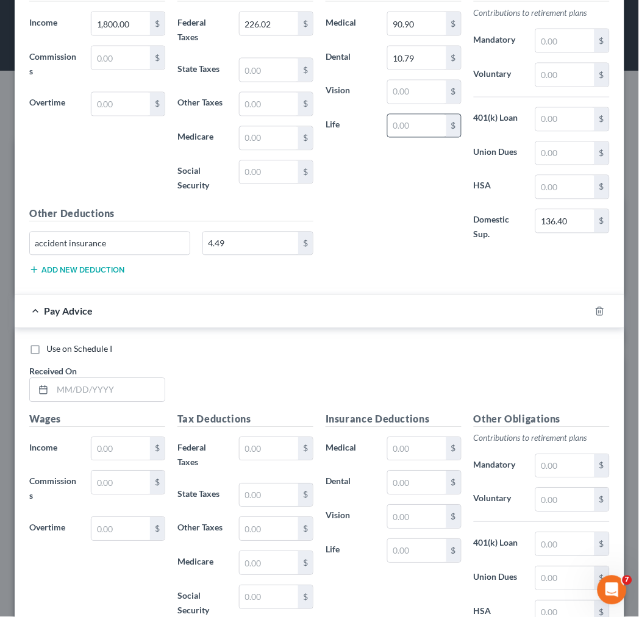
scroll to position [1175, 0]
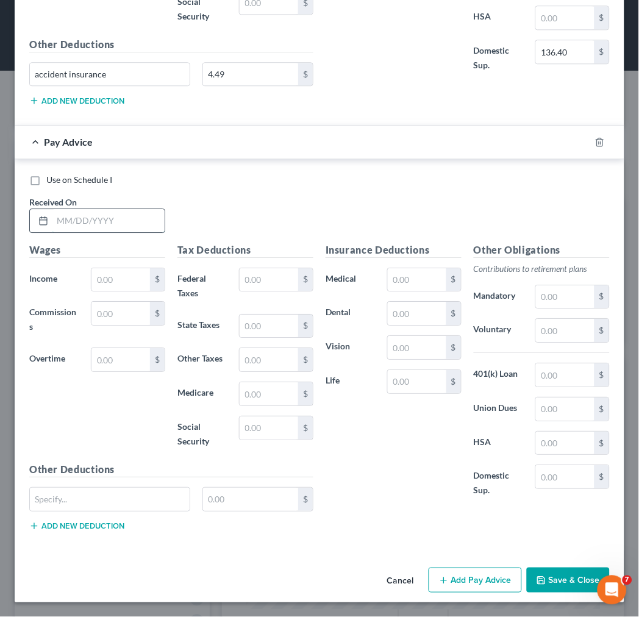
click at [63, 213] on input "text" at bounding box center [108, 220] width 112 height 23
drag, startPoint x: 449, startPoint y: 578, endPoint x: 427, endPoint y: 405, distance: 173.9
click at [449, 577] on button "Add Pay Advice" at bounding box center [475, 581] width 93 height 26
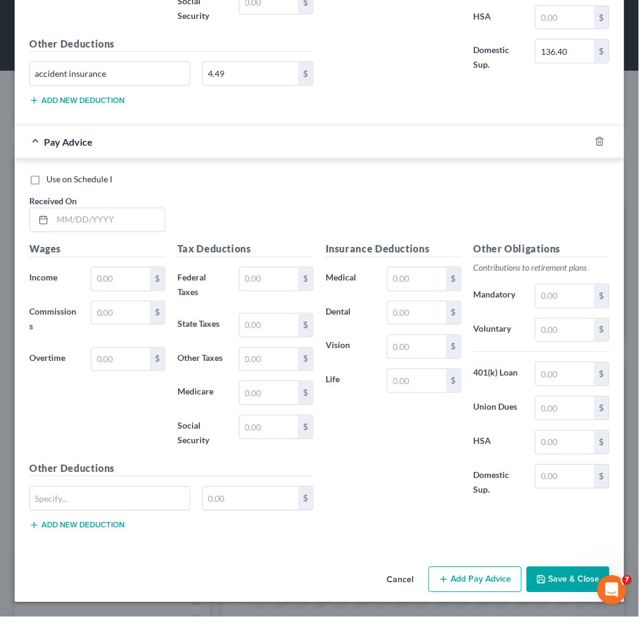
scroll to position [1601, 0]
click at [94, 217] on input "text" at bounding box center [108, 220] width 112 height 23
drag, startPoint x: 398, startPoint y: 316, endPoint x: 382, endPoint y: 309, distance: 17.2
click at [398, 316] on input "text" at bounding box center [417, 313] width 59 height 23
click at [454, 580] on button "Add Pay Advice" at bounding box center [475, 580] width 93 height 26
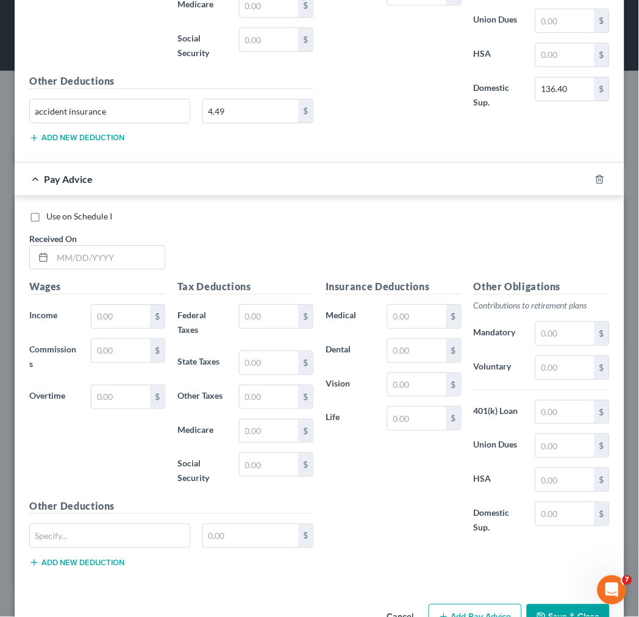
scroll to position [2008, 0]
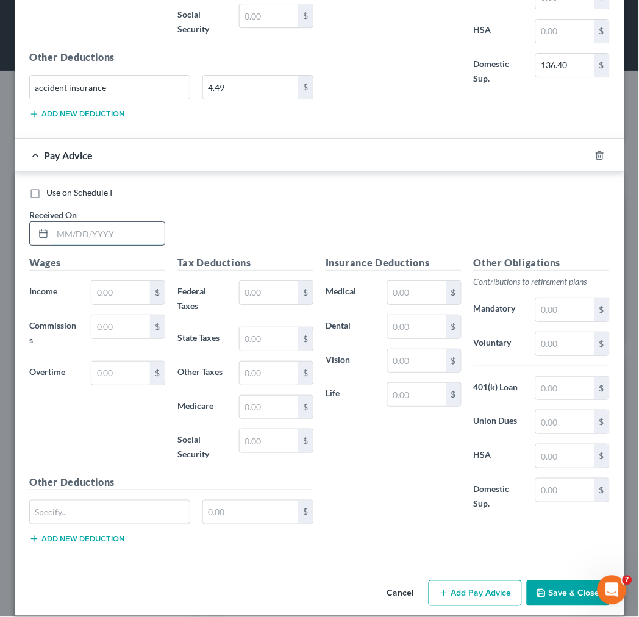
click at [72, 237] on input "text" at bounding box center [108, 233] width 112 height 23
click at [496, 595] on button "Add Pay Advice" at bounding box center [475, 593] width 93 height 26
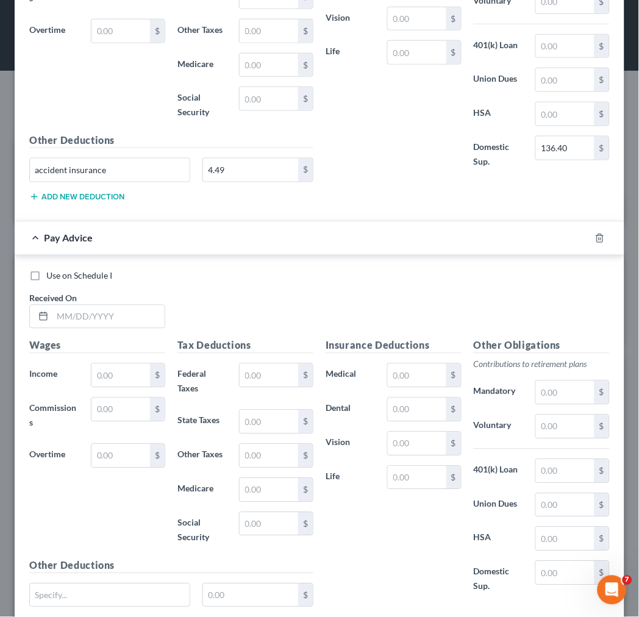
scroll to position [2453, 0]
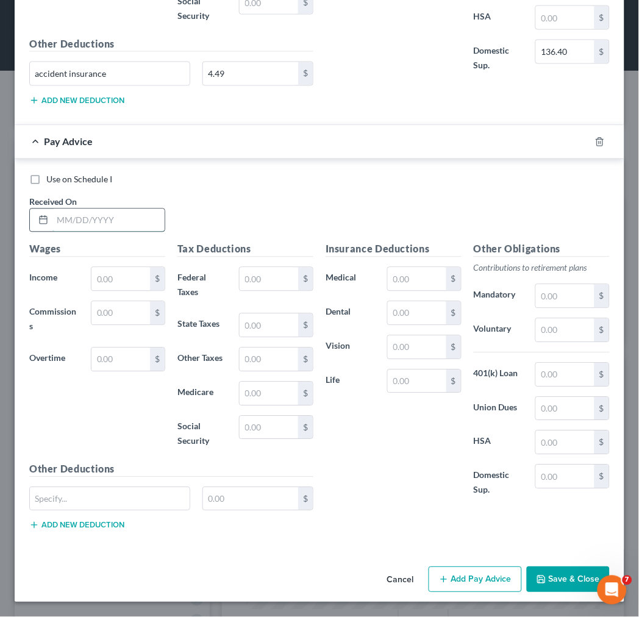
click at [63, 223] on input "text" at bounding box center [108, 220] width 112 height 23
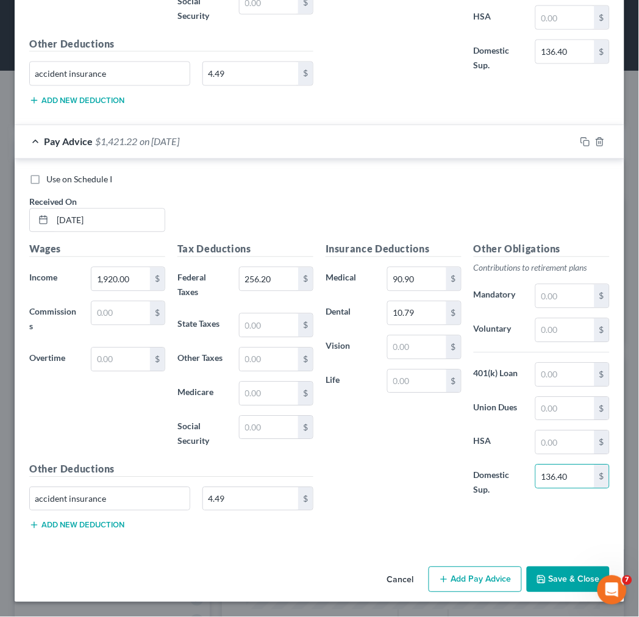
click at [498, 574] on button "Add Pay Advice" at bounding box center [475, 580] width 93 height 26
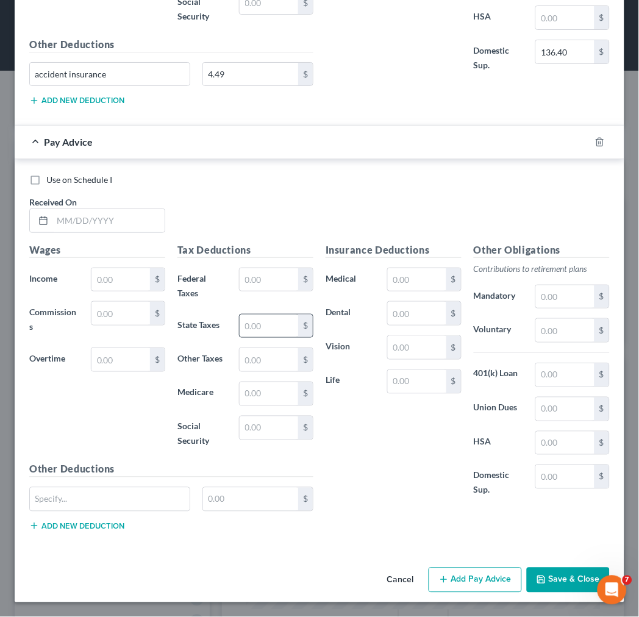
scroll to position [2878, 0]
click at [116, 228] on input "text" at bounding box center [108, 220] width 112 height 23
click at [449, 575] on button "Add Pay Advice" at bounding box center [475, 581] width 93 height 26
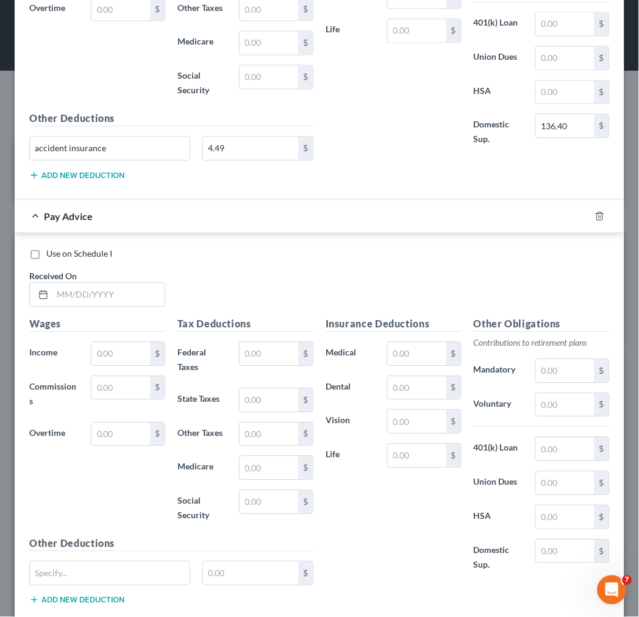
scroll to position [3304, 0]
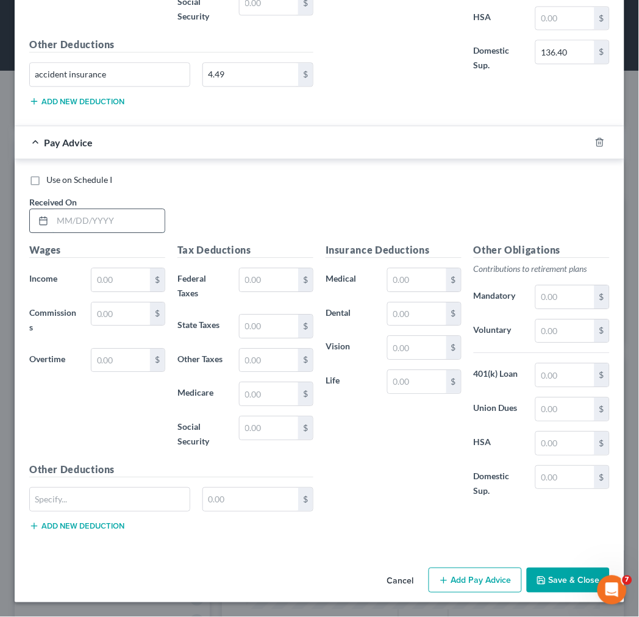
click at [76, 215] on input "text" at bounding box center [108, 220] width 112 height 23
click at [461, 581] on button "Add Pay Advice" at bounding box center [475, 581] width 93 height 26
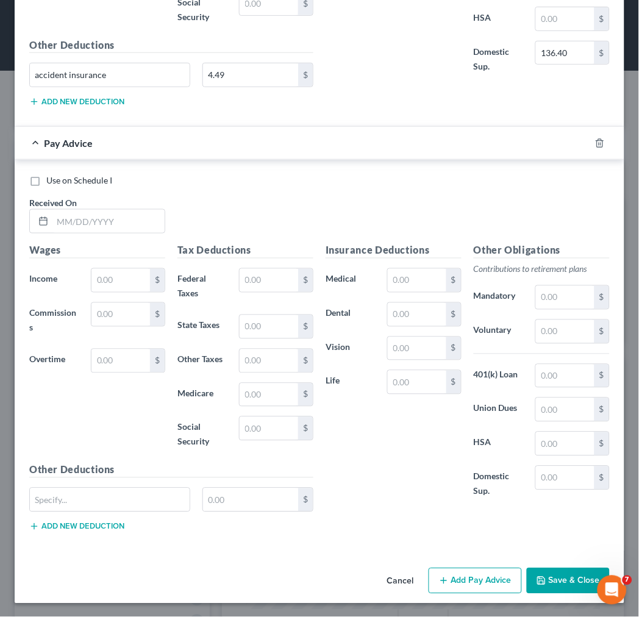
scroll to position [3730, 0]
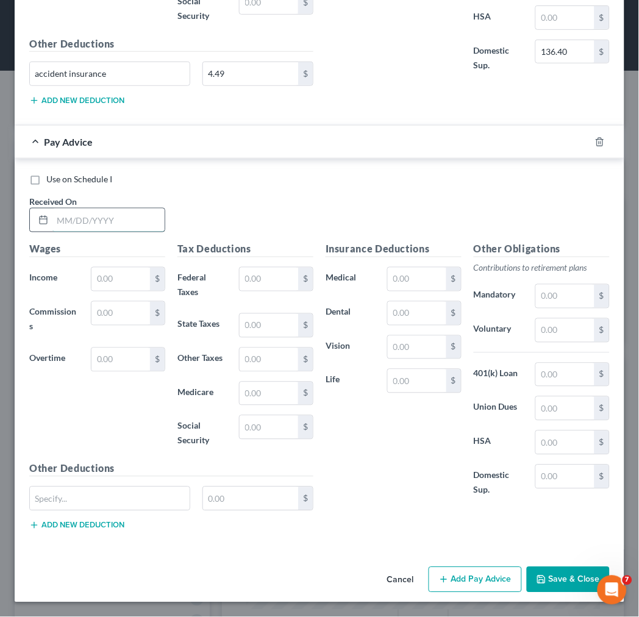
click at [62, 215] on input "text" at bounding box center [108, 220] width 112 height 23
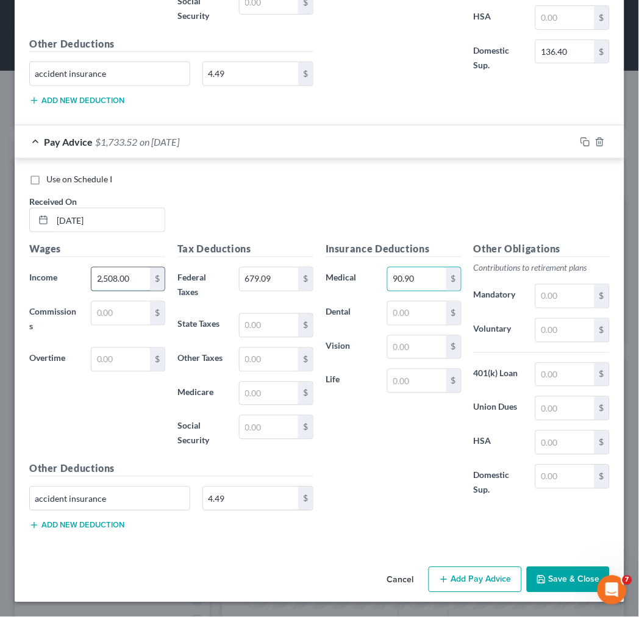
click at [104, 276] on input "2,508.00" at bounding box center [120, 279] width 59 height 23
click at [394, 307] on input "text" at bounding box center [417, 313] width 59 height 23
click at [446, 576] on button "Add Pay Advice" at bounding box center [475, 580] width 93 height 26
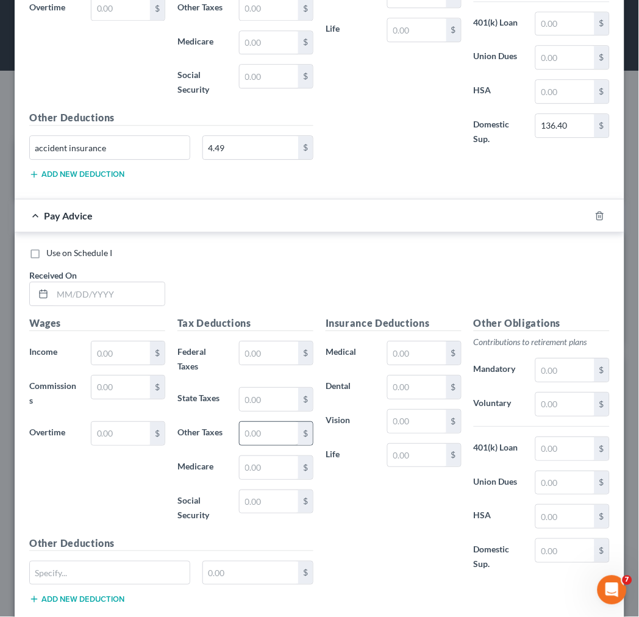
scroll to position [4156, 0]
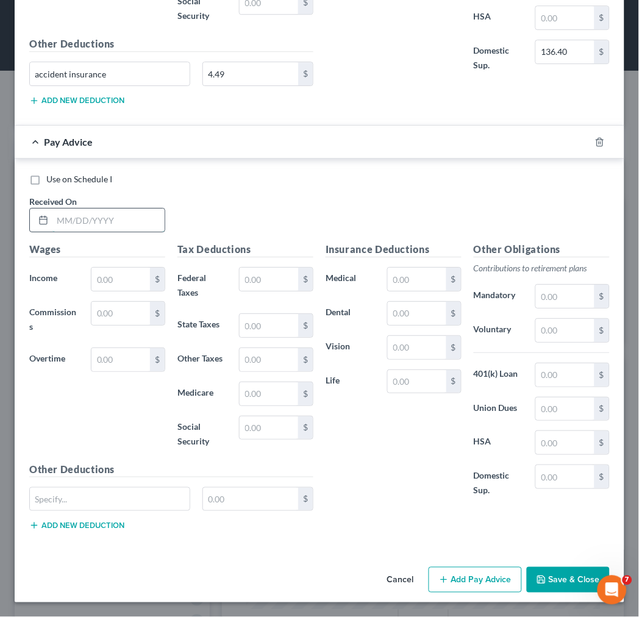
click at [70, 218] on input "text" at bounding box center [108, 220] width 112 height 23
click at [478, 574] on button "Add Pay Advice" at bounding box center [475, 580] width 93 height 26
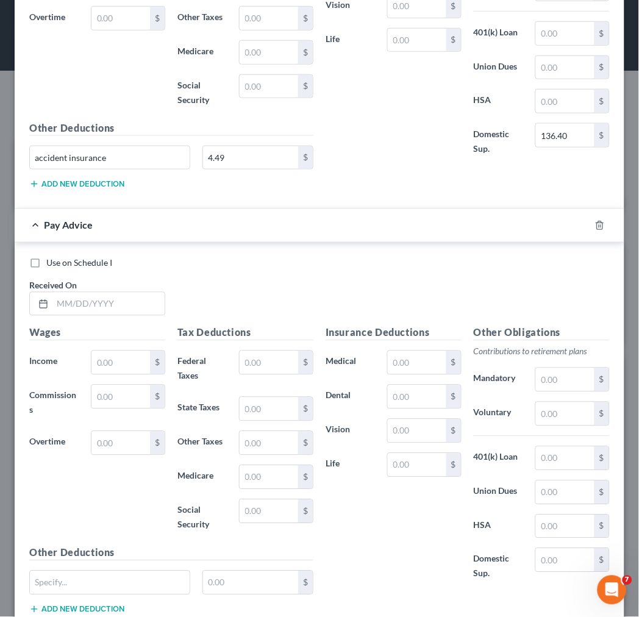
scroll to position [4562, 0]
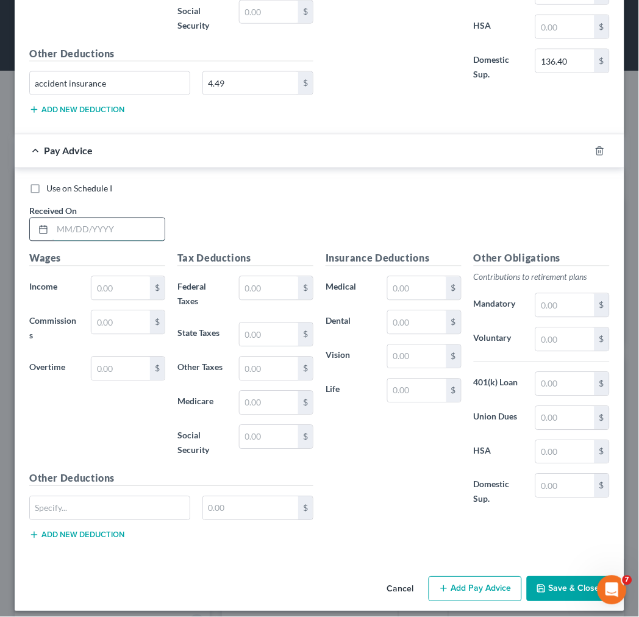
drag, startPoint x: 98, startPoint y: 235, endPoint x: 90, endPoint y: 232, distance: 7.7
click at [96, 235] on input "text" at bounding box center [108, 229] width 112 height 23
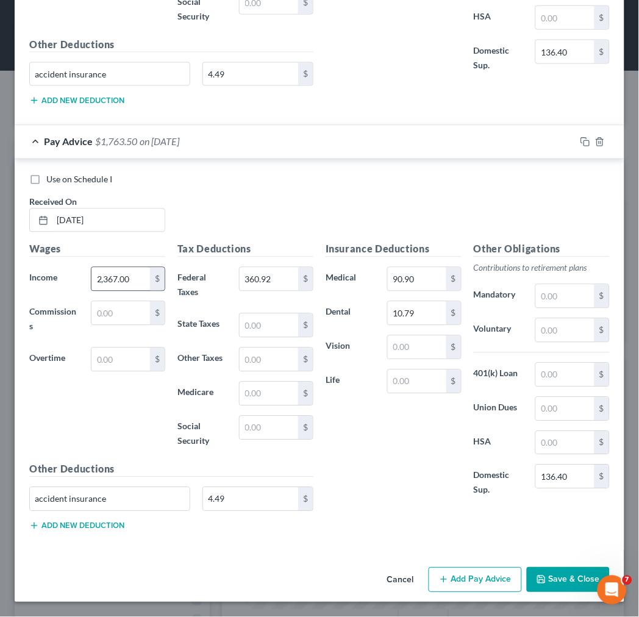
scroll to position [4582, 0]
click at [465, 574] on button "Add Pay Advice" at bounding box center [475, 581] width 93 height 26
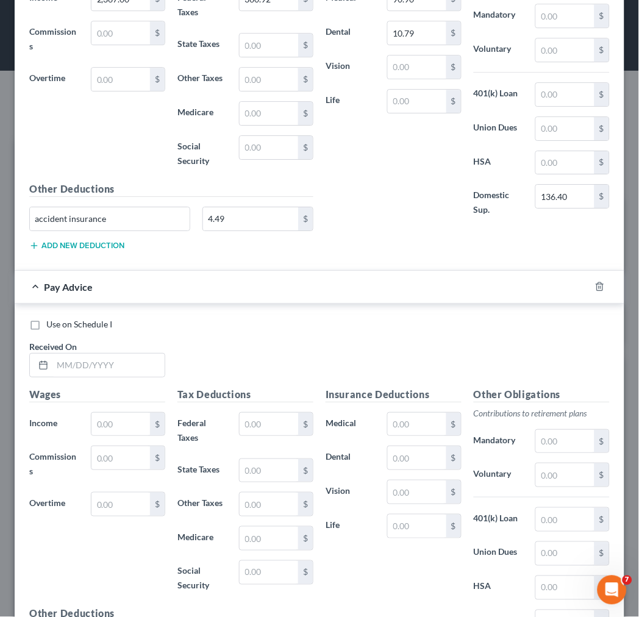
scroll to position [4853, 0]
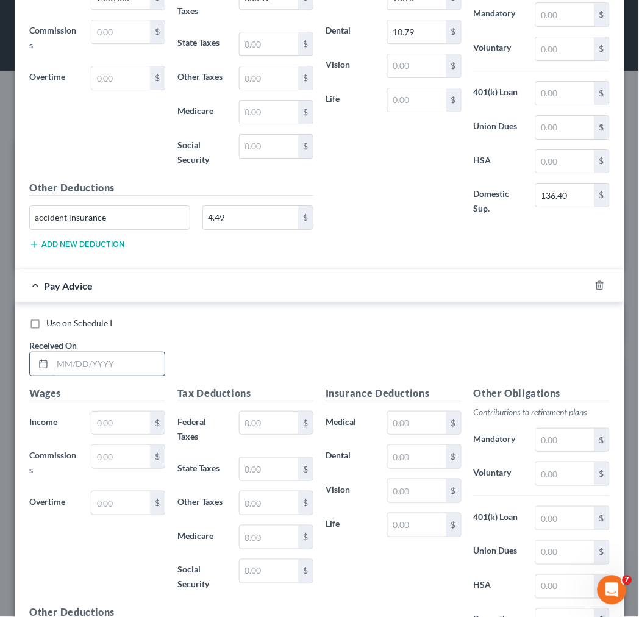
click at [91, 376] on input "text" at bounding box center [108, 363] width 112 height 23
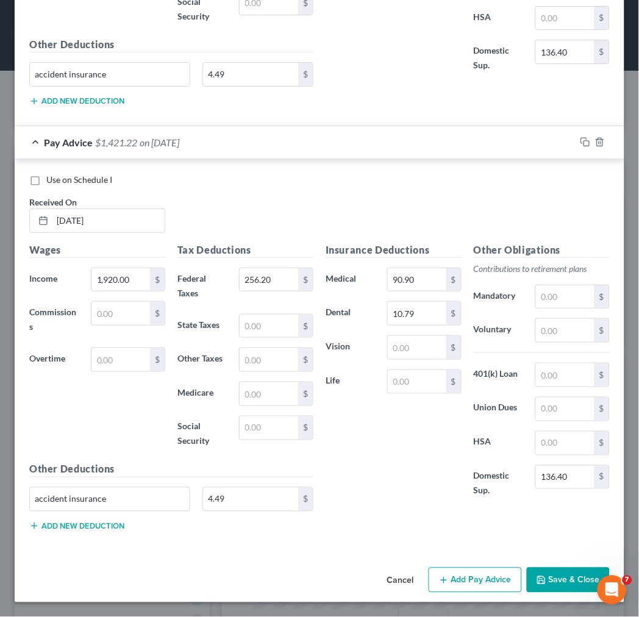
click at [440, 574] on button "Add Pay Advice" at bounding box center [475, 581] width 93 height 26
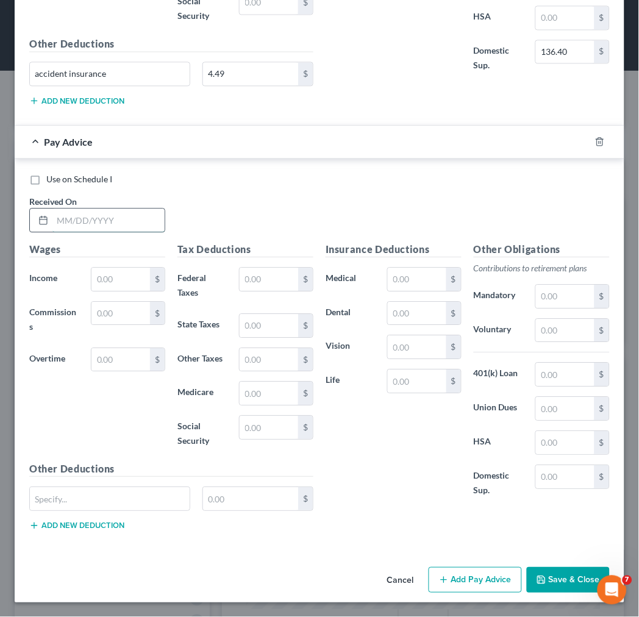
click at [101, 217] on input "text" at bounding box center [108, 220] width 112 height 23
click at [459, 585] on button "Add Pay Advice" at bounding box center [475, 580] width 93 height 26
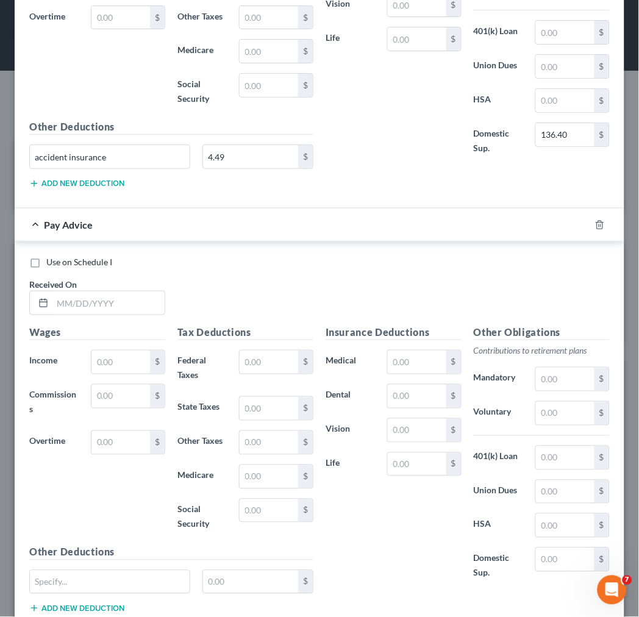
scroll to position [5859, 0]
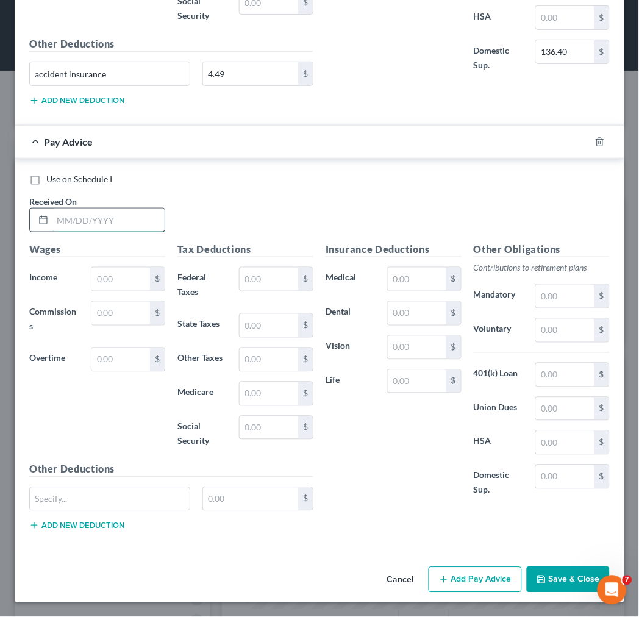
click at [113, 222] on input "text" at bounding box center [108, 220] width 112 height 23
click at [456, 583] on button "Add Pay Advice" at bounding box center [475, 580] width 93 height 26
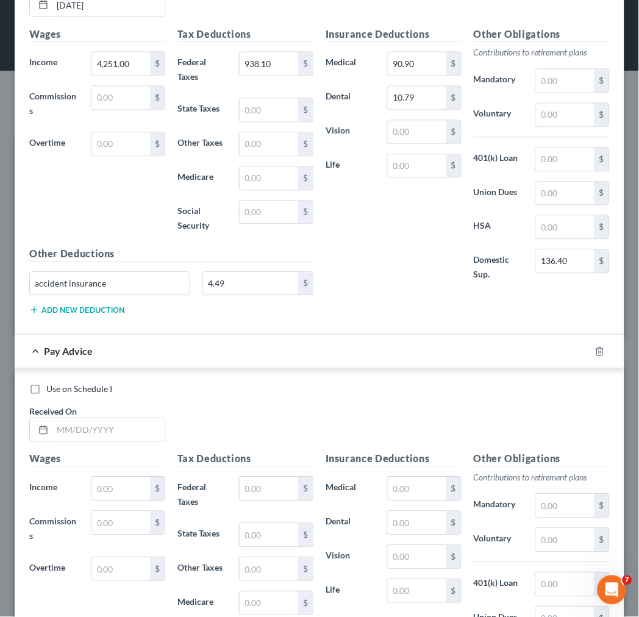
scroll to position [6285, 0]
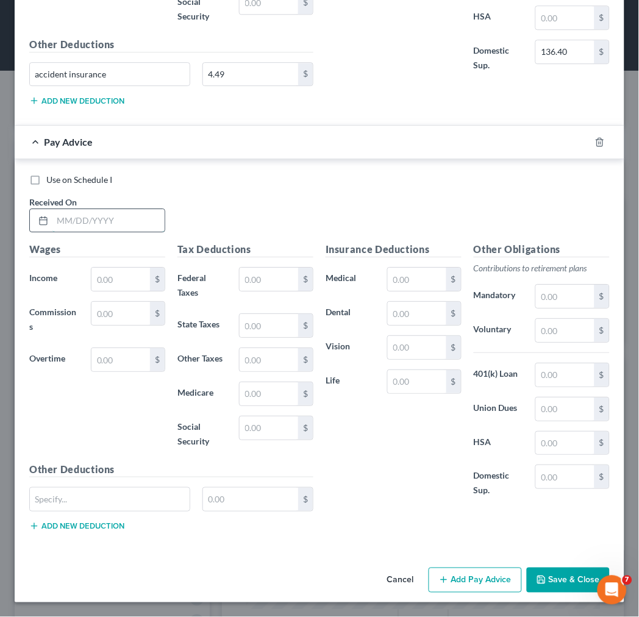
click at [134, 224] on input "text" at bounding box center [108, 220] width 112 height 23
click at [448, 574] on button "Add Pay Advice" at bounding box center [475, 581] width 93 height 26
click at [81, 216] on input "text" at bounding box center [108, 220] width 112 height 23
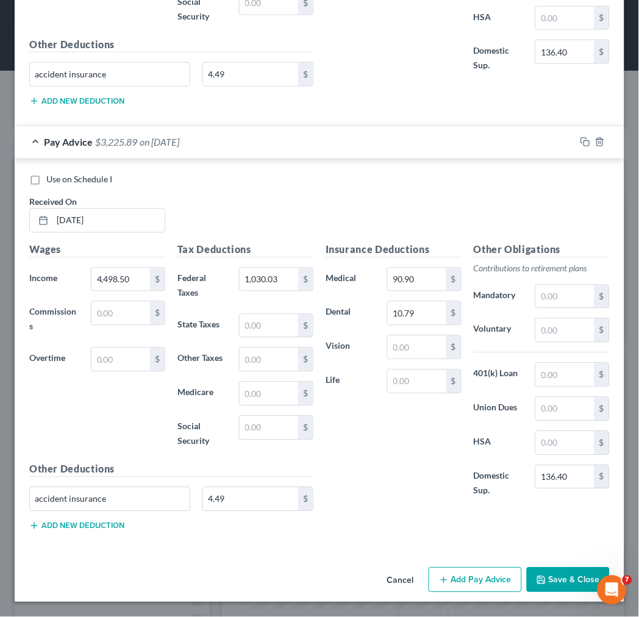
click at [465, 578] on button "Add Pay Advice" at bounding box center [475, 581] width 93 height 26
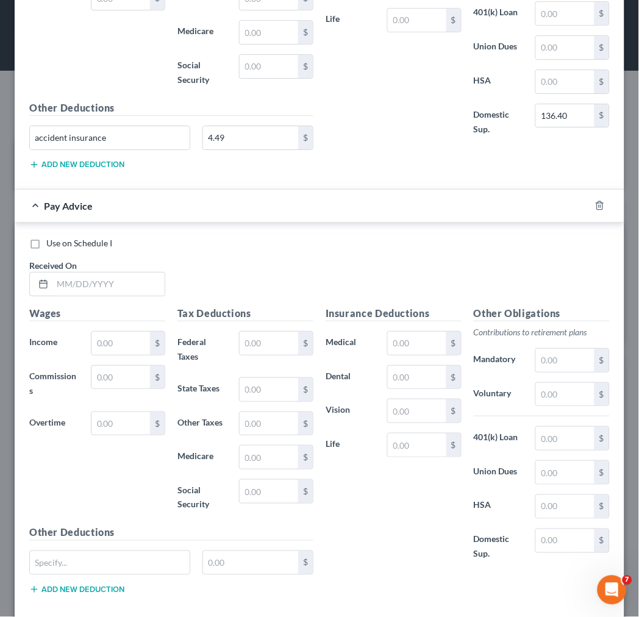
scroll to position [7136, 0]
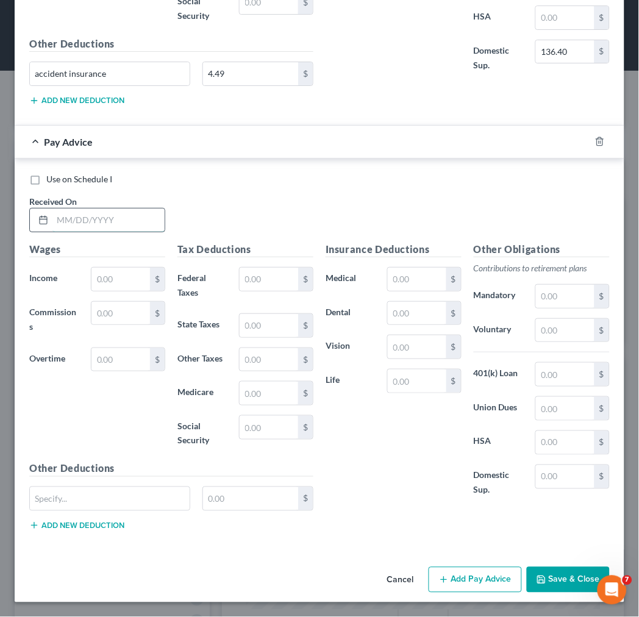
click at [112, 221] on input "text" at bounding box center [108, 220] width 112 height 23
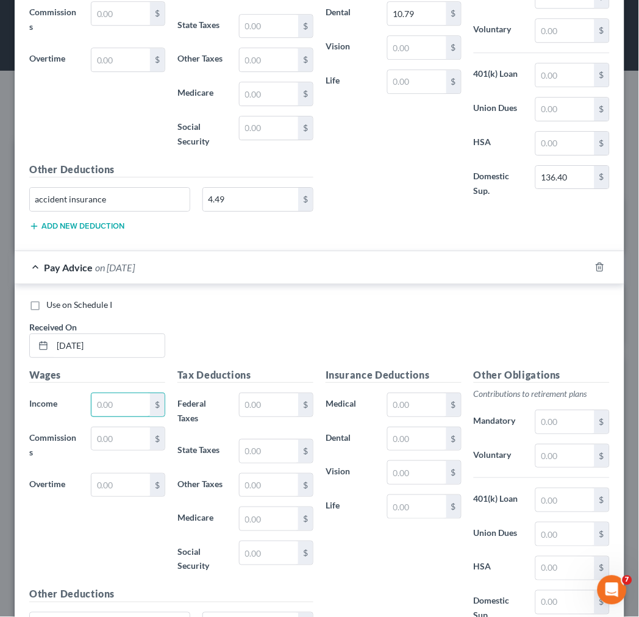
scroll to position [7069, 0]
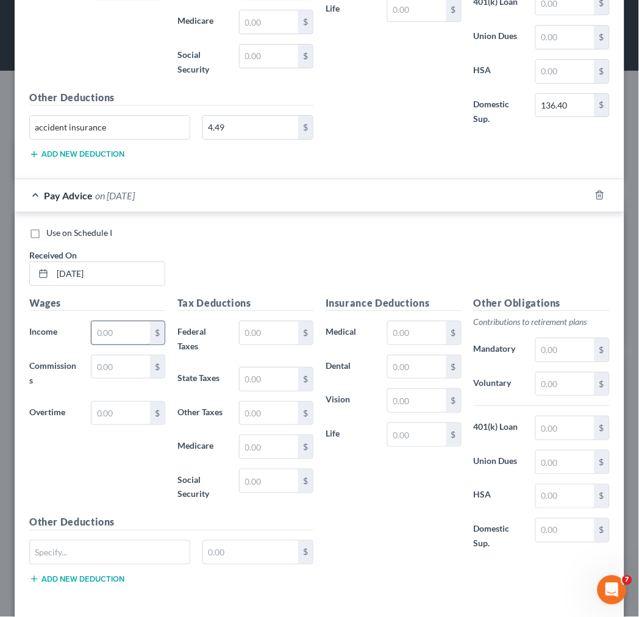
click at [128, 344] on input "text" at bounding box center [120, 332] width 59 height 23
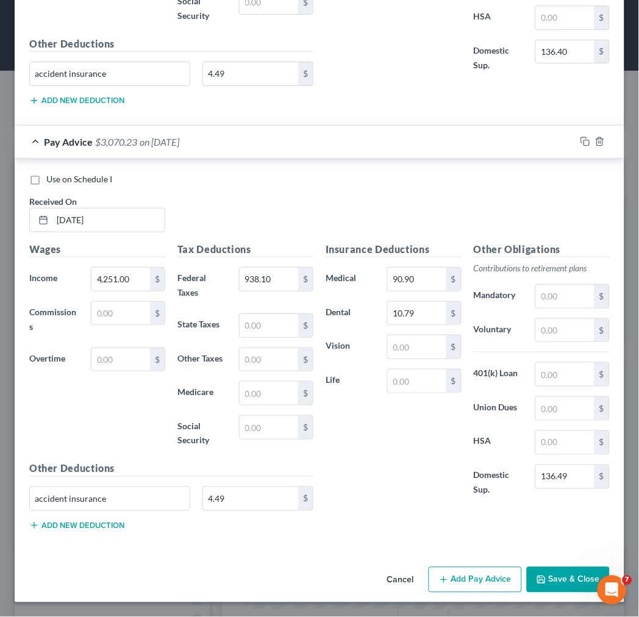
click at [473, 579] on button "Add Pay Advice" at bounding box center [475, 580] width 93 height 26
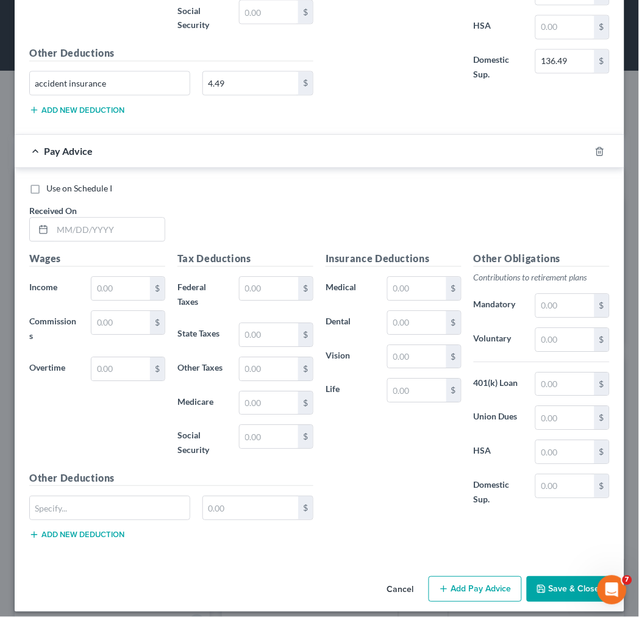
scroll to position [7562, 0]
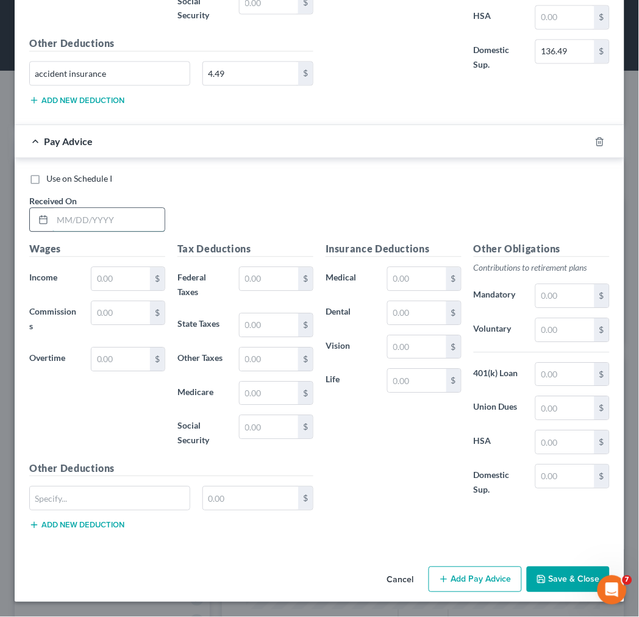
click at [105, 227] on input "text" at bounding box center [108, 220] width 112 height 23
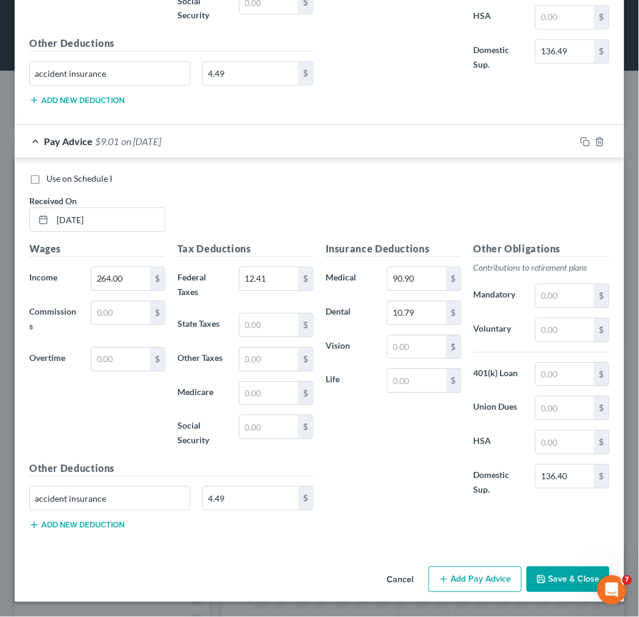
click at [477, 578] on button "Add Pay Advice" at bounding box center [475, 580] width 93 height 26
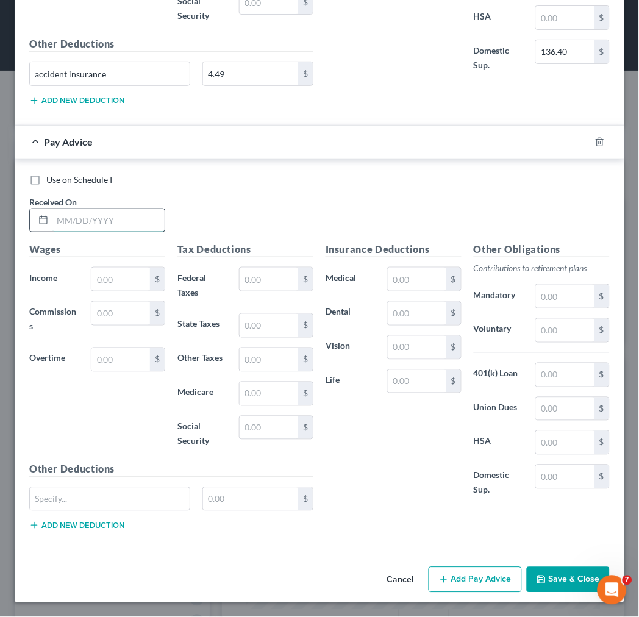
click at [59, 214] on input "text" at bounding box center [108, 220] width 112 height 23
drag, startPoint x: 479, startPoint y: 579, endPoint x: 437, endPoint y: 415, distance: 169.9
click at [477, 579] on button "Add Pay Advice" at bounding box center [475, 580] width 93 height 26
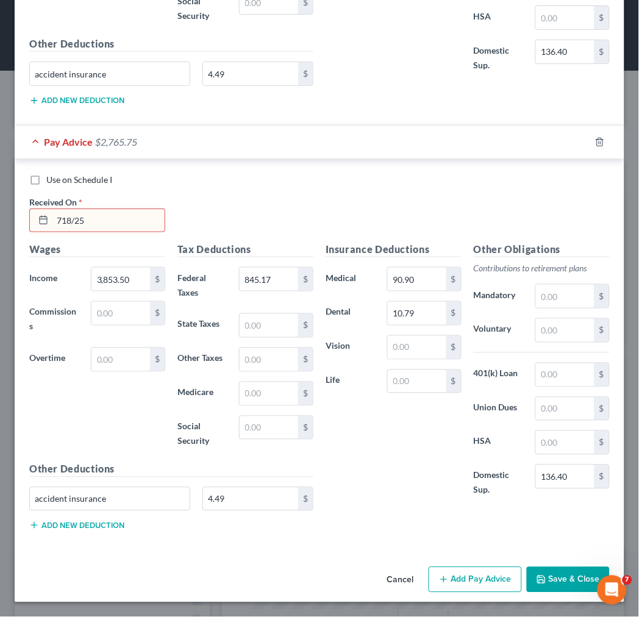
click at [64, 216] on input "718/25" at bounding box center [108, 220] width 112 height 23
click at [61, 216] on input "718/25" at bounding box center [108, 220] width 112 height 23
click at [477, 579] on button "Add Pay Advice" at bounding box center [475, 580] width 93 height 26
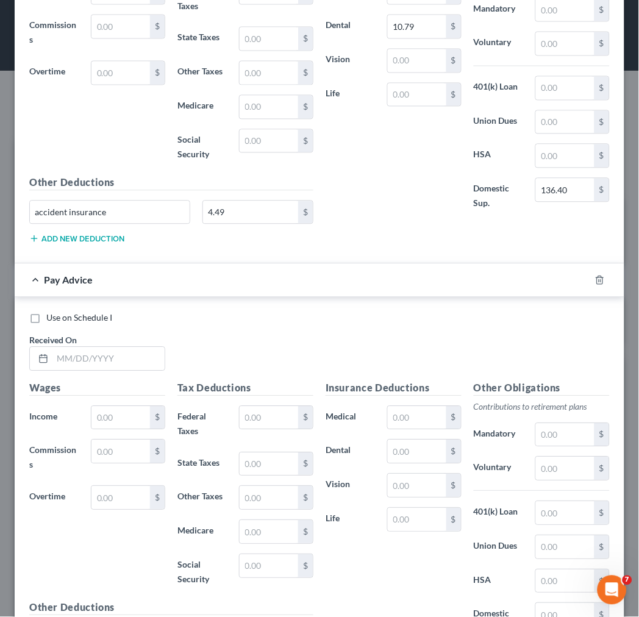
scroll to position [8394, 0]
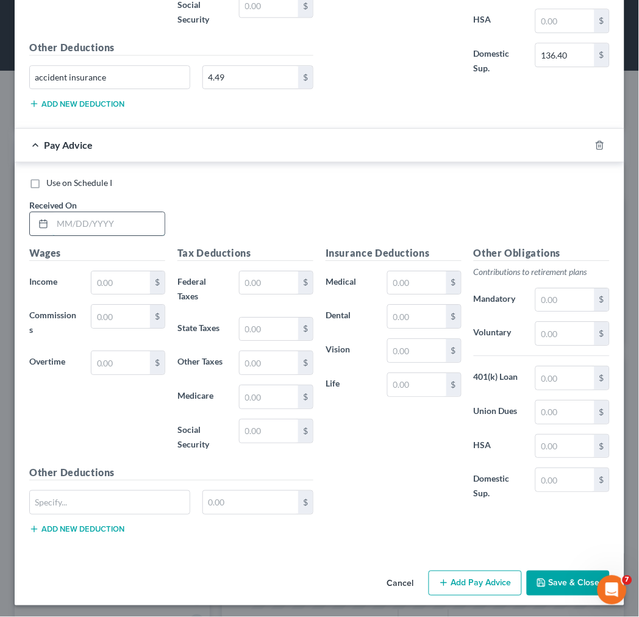
click at [60, 235] on input "text" at bounding box center [108, 223] width 112 height 23
click at [477, 596] on button "Add Pay Advice" at bounding box center [475, 584] width 93 height 26
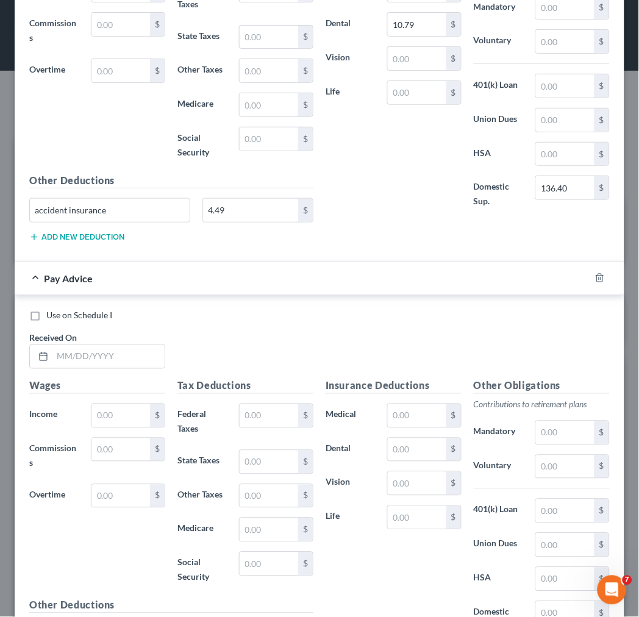
scroll to position [8801, 0]
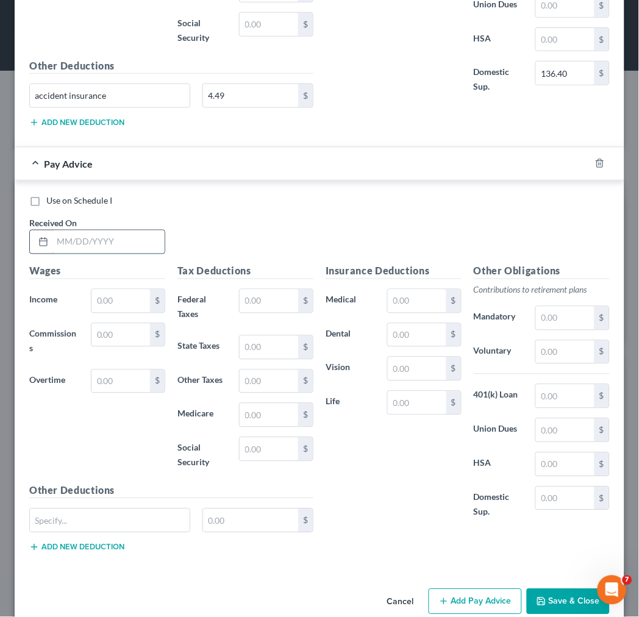
click at [57, 254] on input "text" at bounding box center [108, 241] width 112 height 23
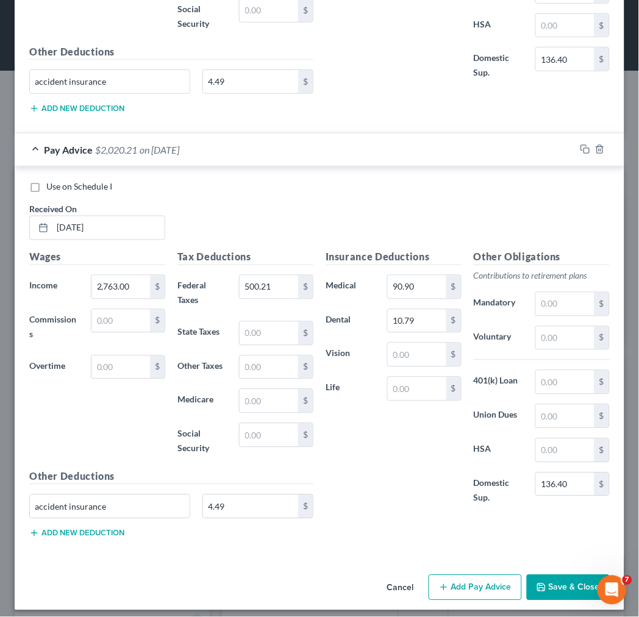
scroll to position [8839, 0]
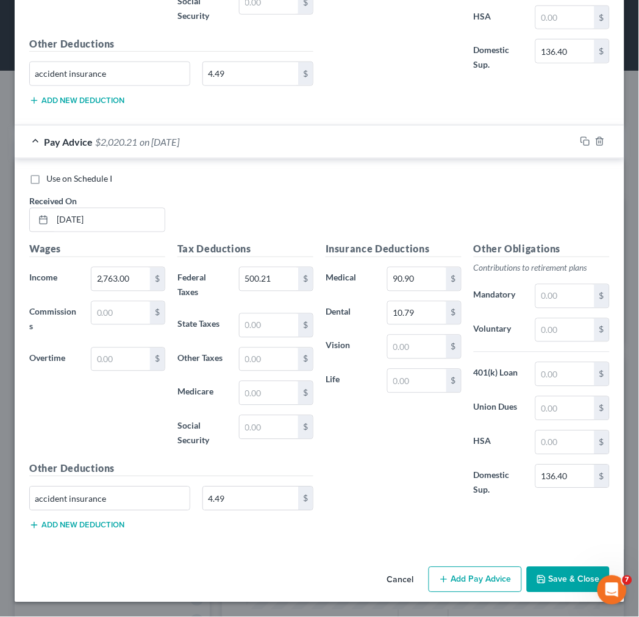
click at [450, 578] on button "Add Pay Advice" at bounding box center [475, 580] width 93 height 26
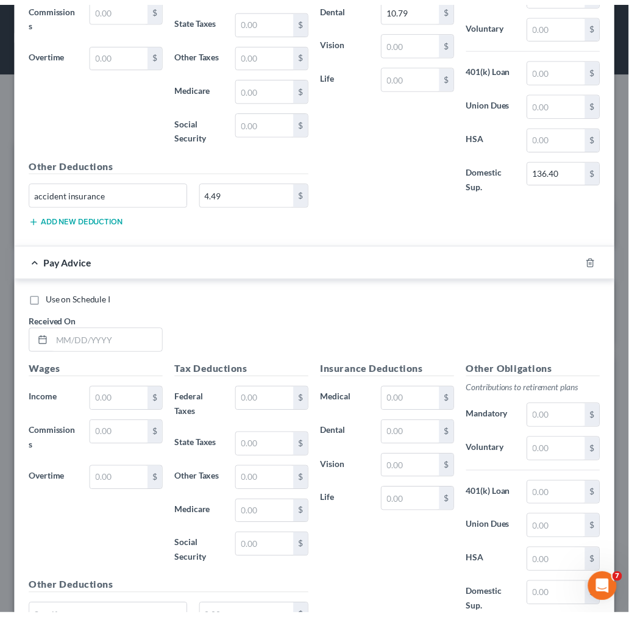
scroll to position [9246, 0]
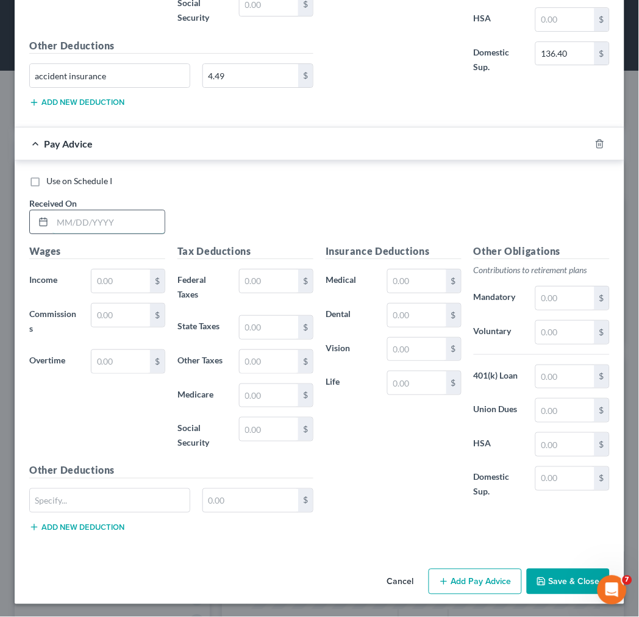
click at [80, 234] on input "text" at bounding box center [108, 221] width 112 height 23
click at [553, 594] on button "Save & Close" at bounding box center [568, 582] width 83 height 26
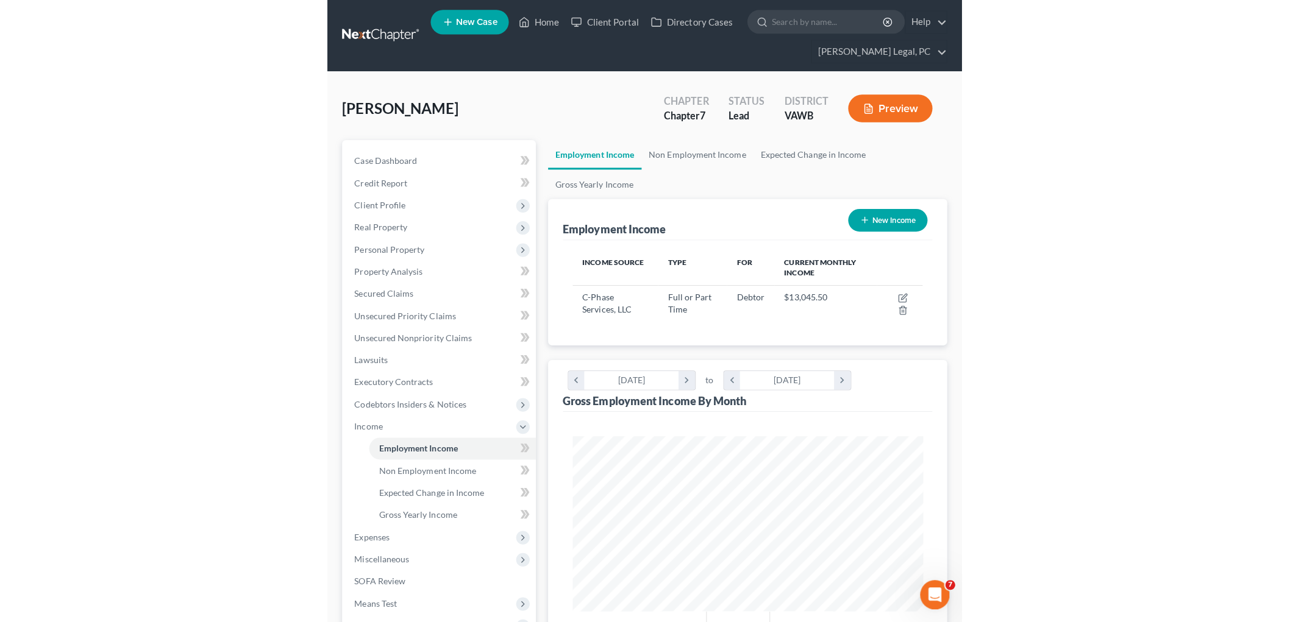
scroll to position [255, 535]
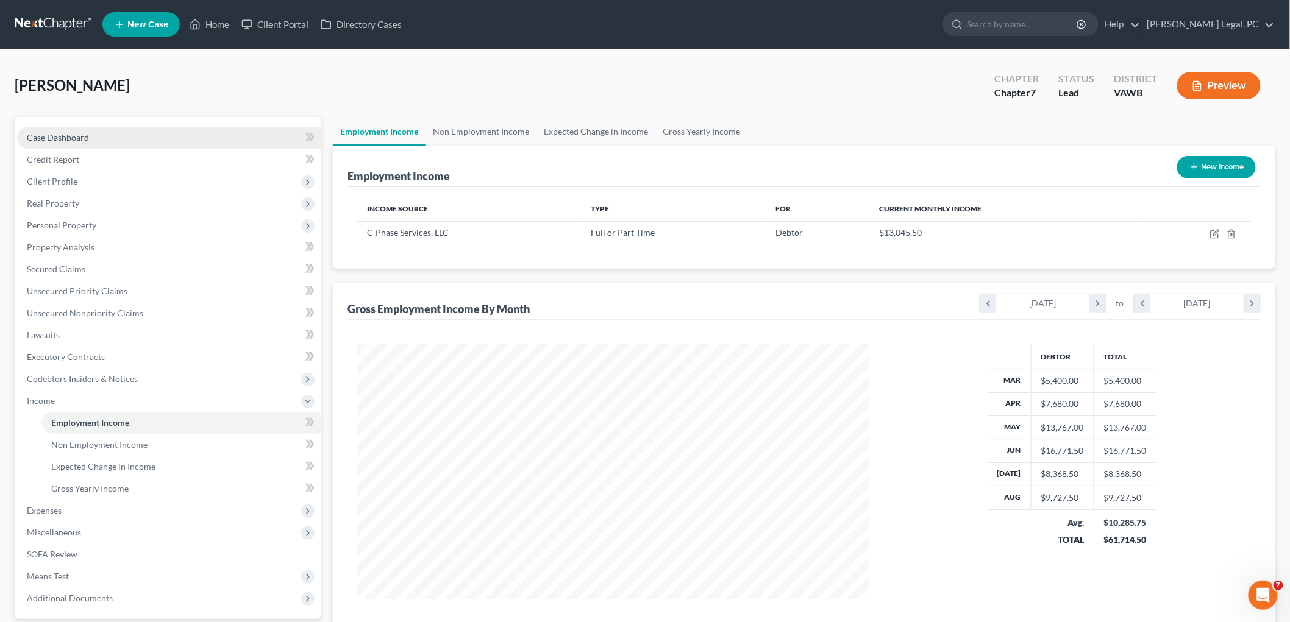
click at [66, 134] on span "Case Dashboard" at bounding box center [58, 137] width 62 height 10
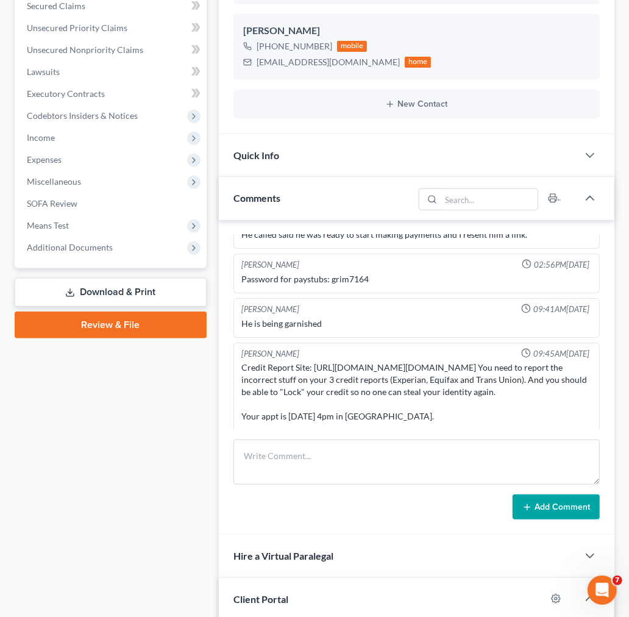
scroll to position [203, 0]
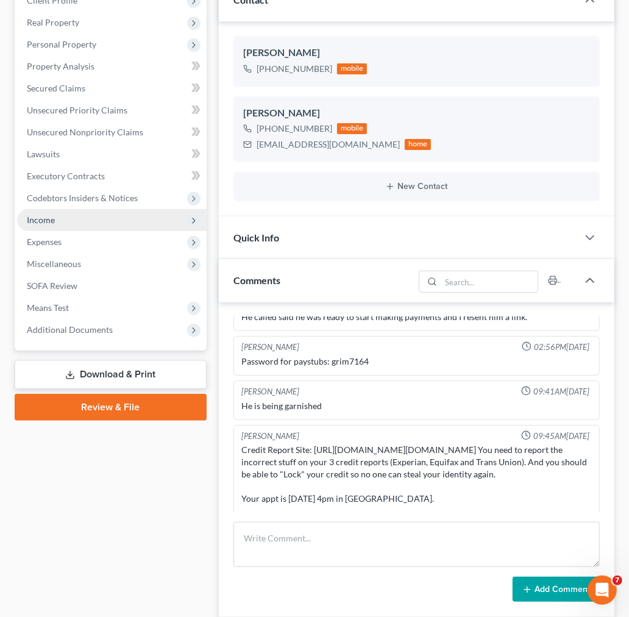
click at [37, 219] on span "Income" at bounding box center [41, 220] width 28 height 10
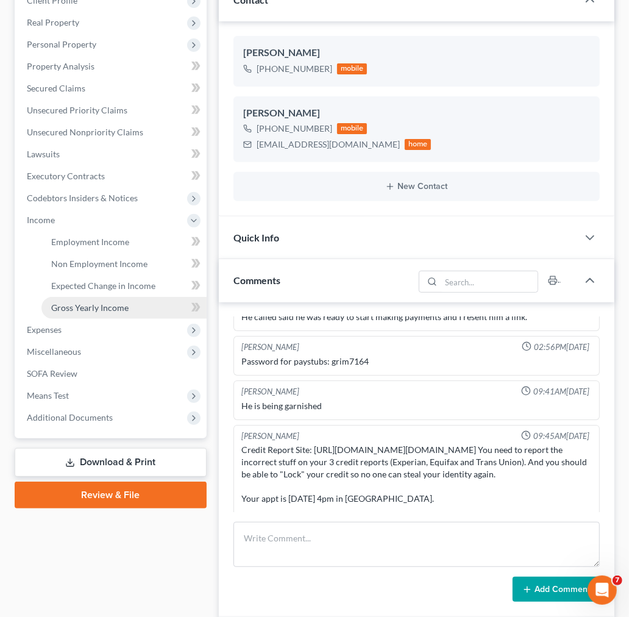
click at [91, 303] on span "Gross Yearly Income" at bounding box center [89, 307] width 77 height 10
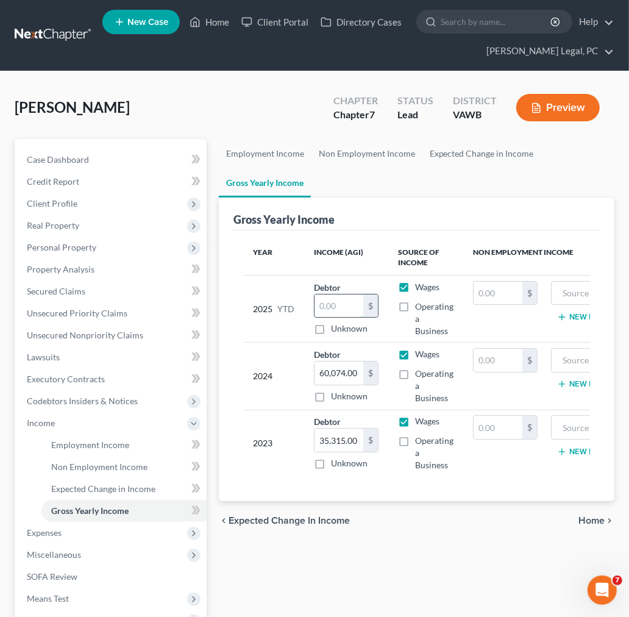
click at [322, 305] on input "text" at bounding box center [339, 305] width 49 height 23
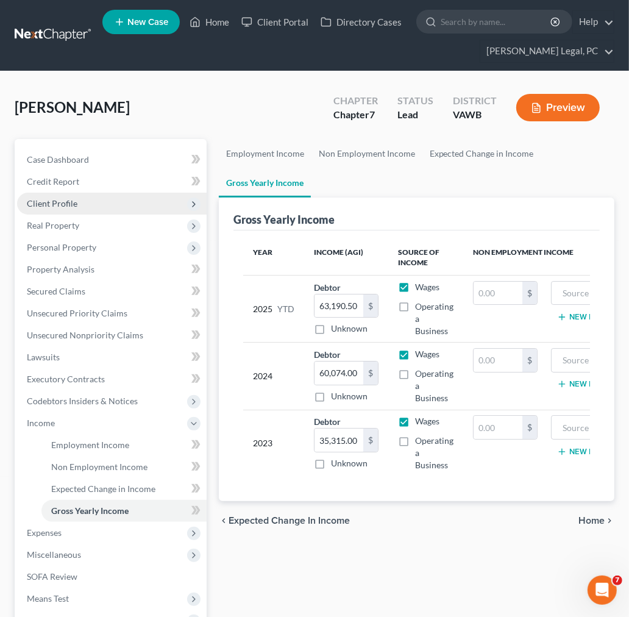
click at [53, 199] on span "Client Profile" at bounding box center [52, 203] width 51 height 10
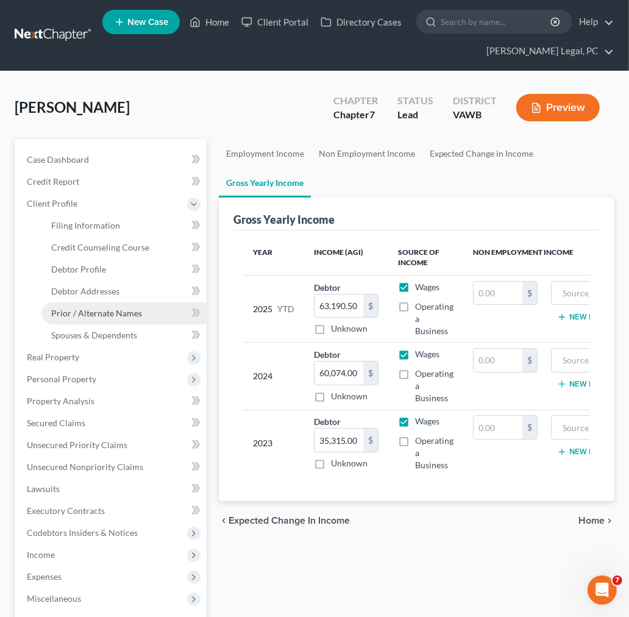
click at [114, 309] on span "Prior / Alternate Names" at bounding box center [96, 313] width 91 height 10
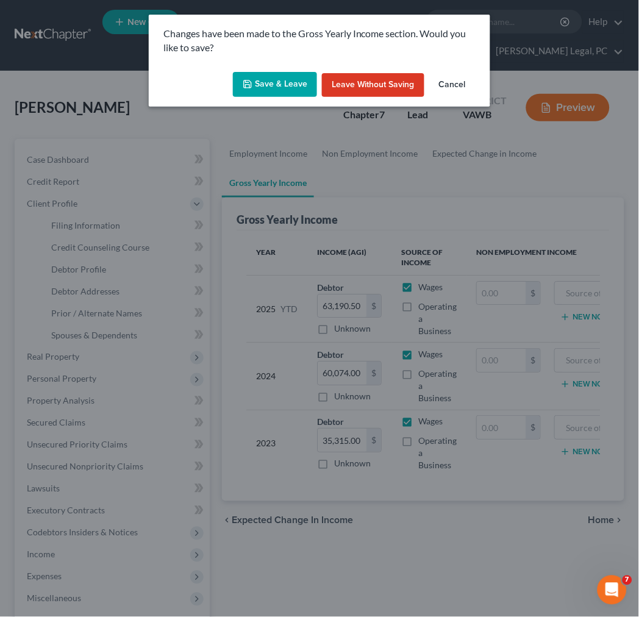
click at [268, 79] on button "Save & Leave" at bounding box center [275, 85] width 84 height 26
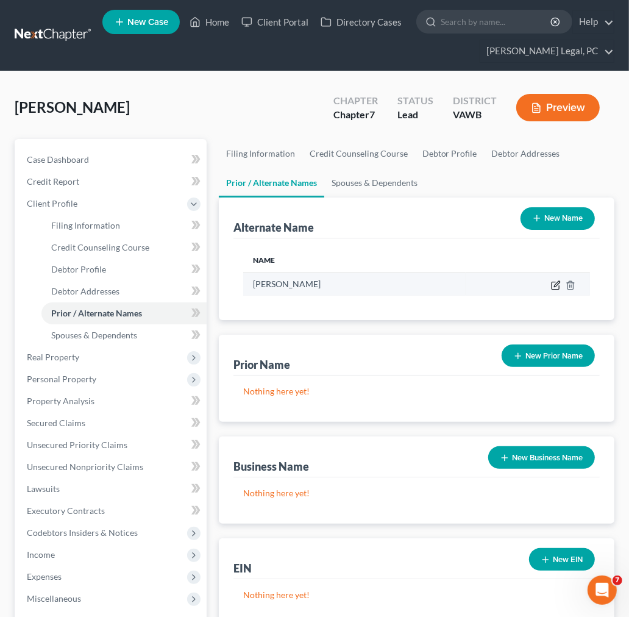
click at [556, 283] on icon at bounding box center [556, 283] width 5 height 5
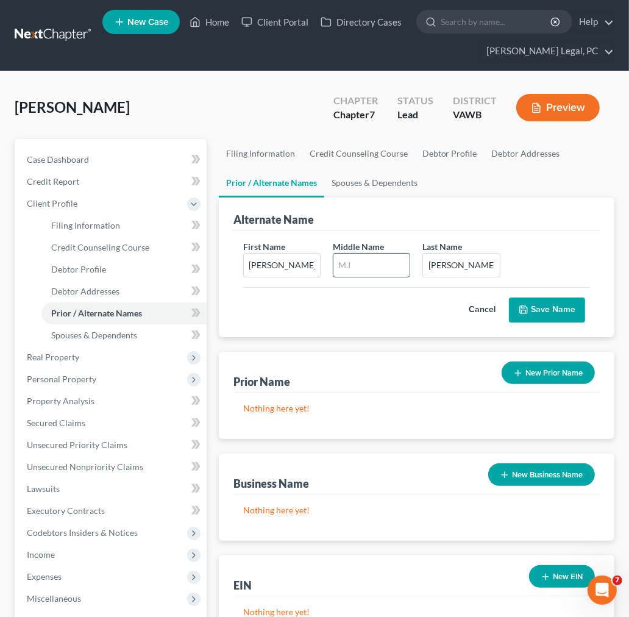
click at [369, 260] on input "text" at bounding box center [371, 265] width 76 height 23
click at [540, 301] on button "Save Name" at bounding box center [547, 311] width 76 height 26
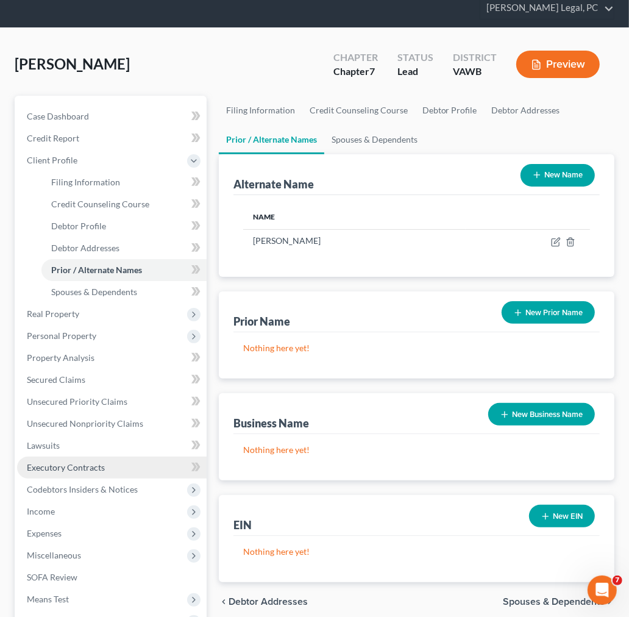
scroll to position [68, 0]
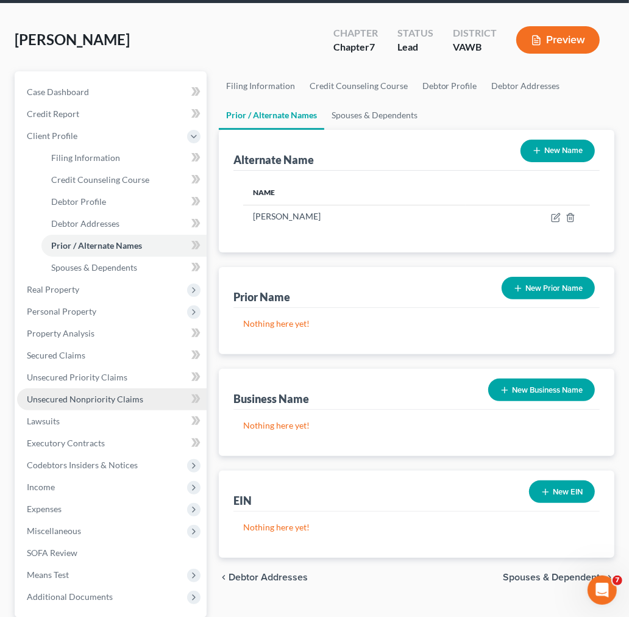
click at [99, 399] on span "Unsecured Nonpriority Claims" at bounding box center [85, 399] width 116 height 10
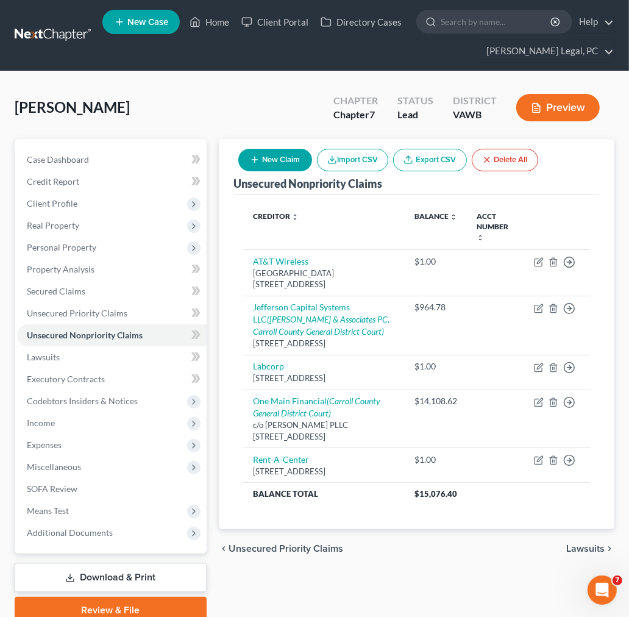
click at [267, 166] on button "New Claim" at bounding box center [275, 160] width 74 height 23
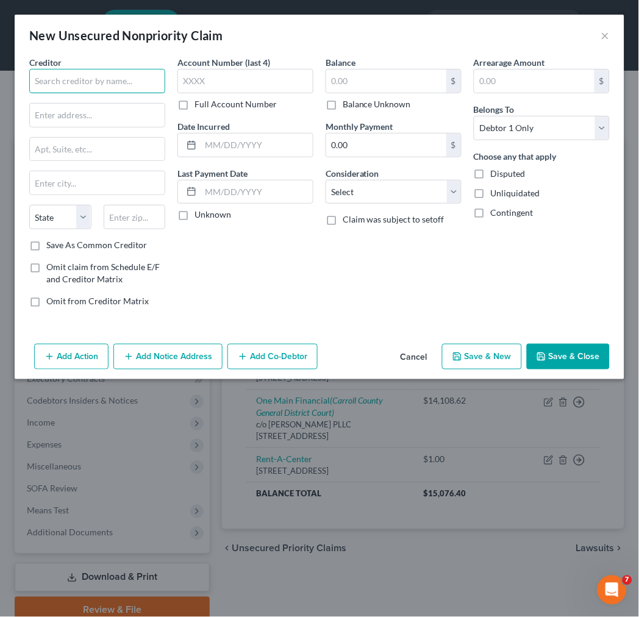
click at [124, 82] on input "text" at bounding box center [97, 81] width 136 height 24
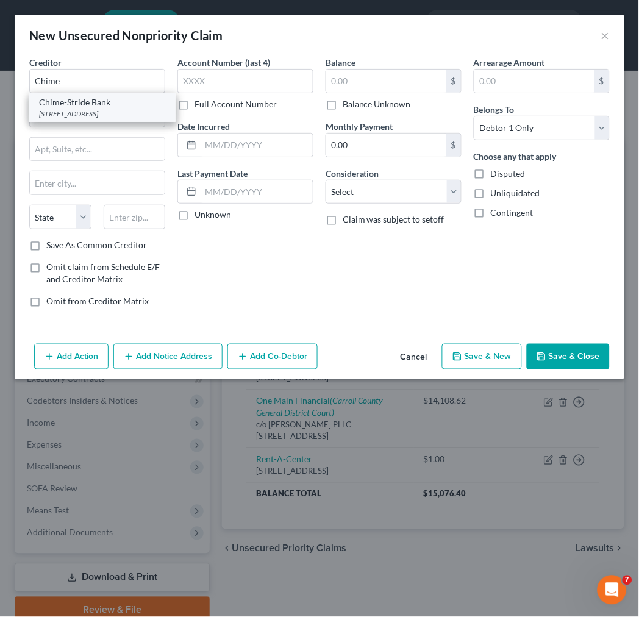
click at [86, 113] on div "[STREET_ADDRESS]" at bounding box center [102, 114] width 127 height 10
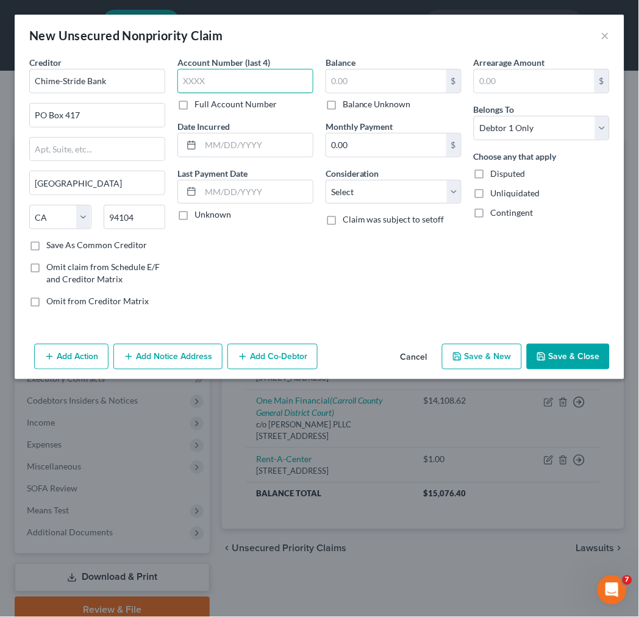
click at [228, 78] on input "text" at bounding box center [245, 81] width 136 height 24
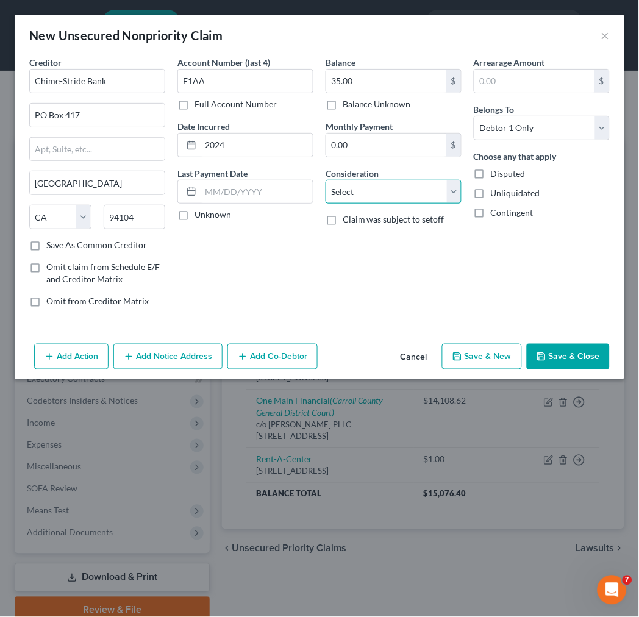
click at [432, 194] on select "Select Cable / Satellite Services Collection Agency Credit Card Debt Debt Couns…" at bounding box center [394, 192] width 136 height 24
click at [326, 180] on select "Select Cable / Satellite Services Collection Agency Credit Card Debt Debt Couns…" at bounding box center [394, 192] width 136 height 24
click at [560, 357] on button "Save & Close" at bounding box center [568, 357] width 83 height 26
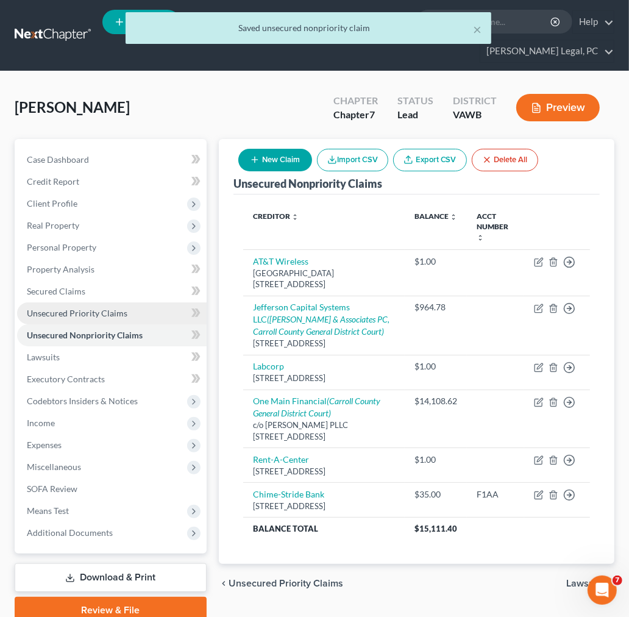
click at [69, 312] on span "Unsecured Priority Claims" at bounding box center [77, 313] width 101 height 10
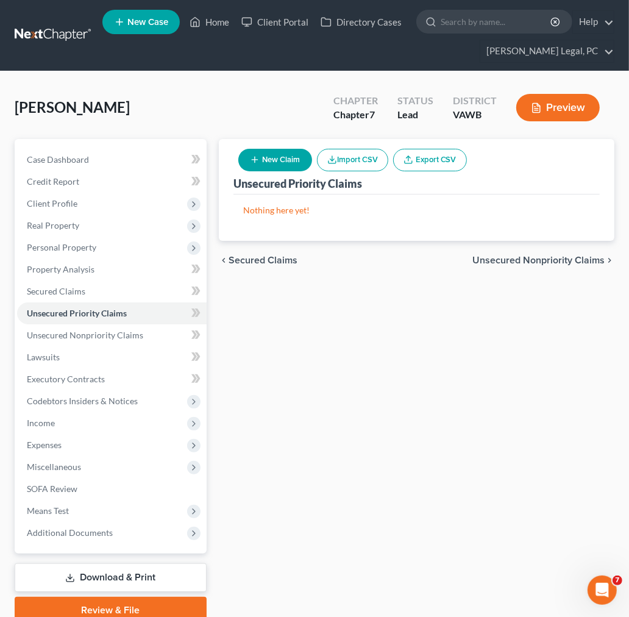
click at [284, 159] on button "New Claim" at bounding box center [275, 160] width 74 height 23
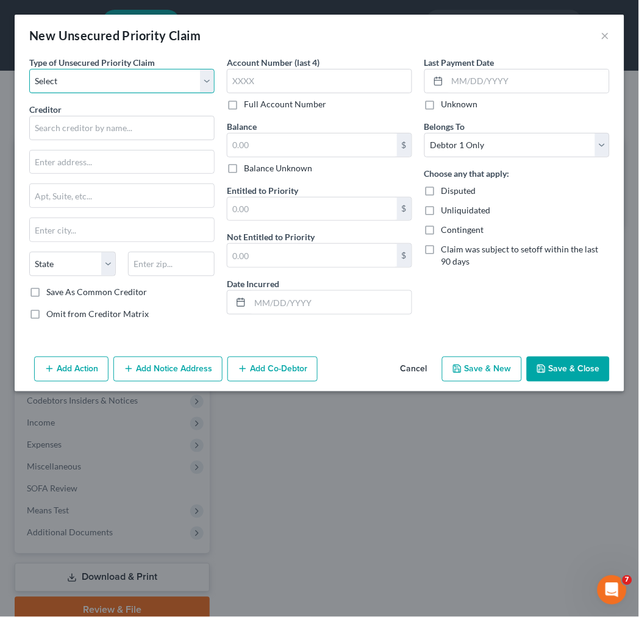
click at [71, 88] on select "Select Taxes & Other Government Units Domestic Support Obligations Extensions o…" at bounding box center [121, 81] width 185 height 24
click at [29, 69] on select "Select Taxes & Other Government Units Domestic Support Obligations Extensions o…" at bounding box center [121, 81] width 185 height 24
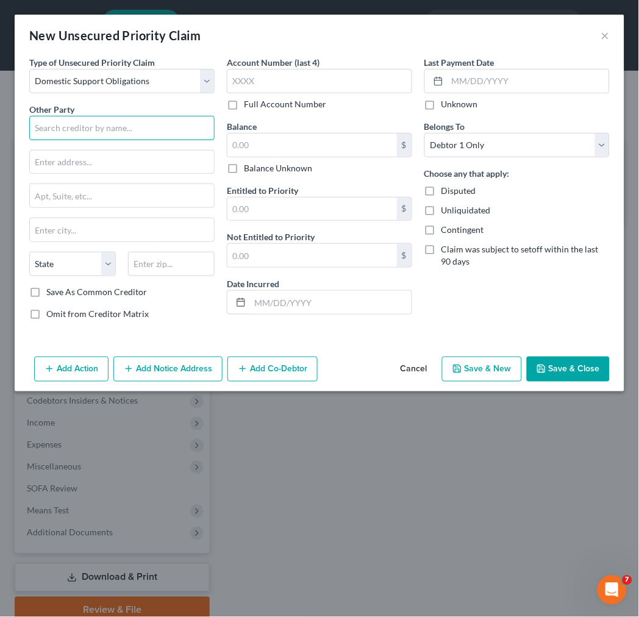
click at [83, 129] on input "text" at bounding box center [121, 128] width 185 height 24
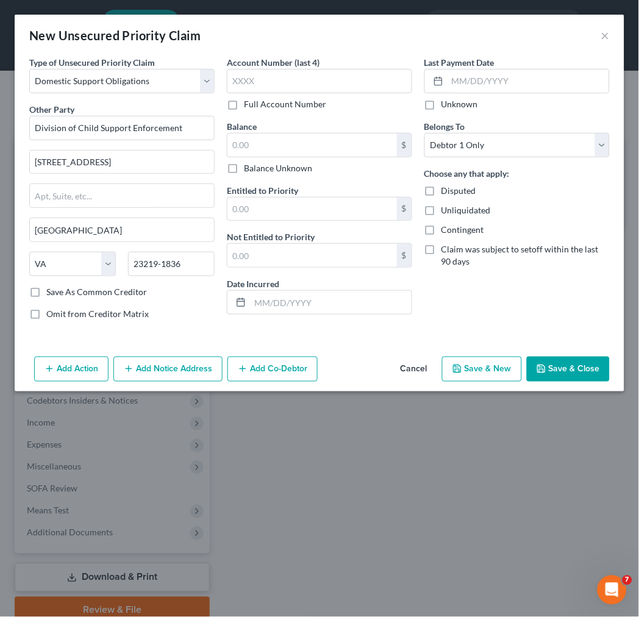
click at [46, 295] on label "Save As Common Creditor" at bounding box center [96, 292] width 101 height 12
click at [51, 294] on input "Save As Common Creditor" at bounding box center [55, 290] width 8 height 8
click at [266, 81] on input "text" at bounding box center [319, 81] width 185 height 24
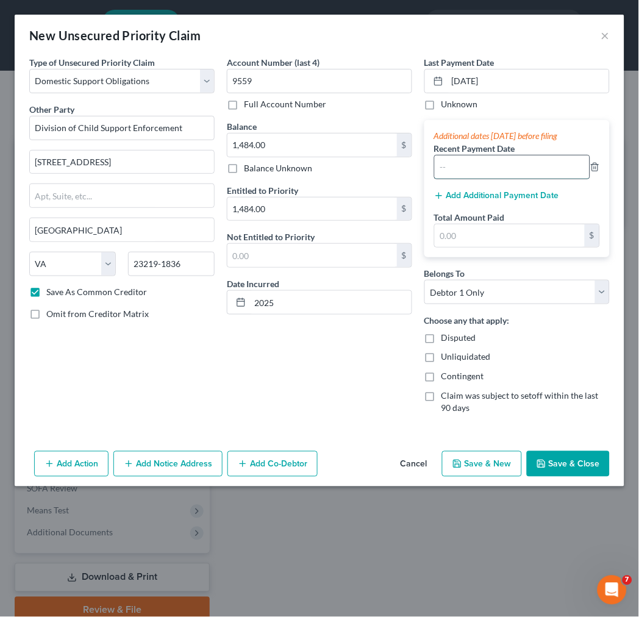
click at [459, 168] on input "text" at bounding box center [512, 166] width 155 height 23
click at [485, 191] on button "Add Additional Payment Date" at bounding box center [496, 196] width 125 height 10
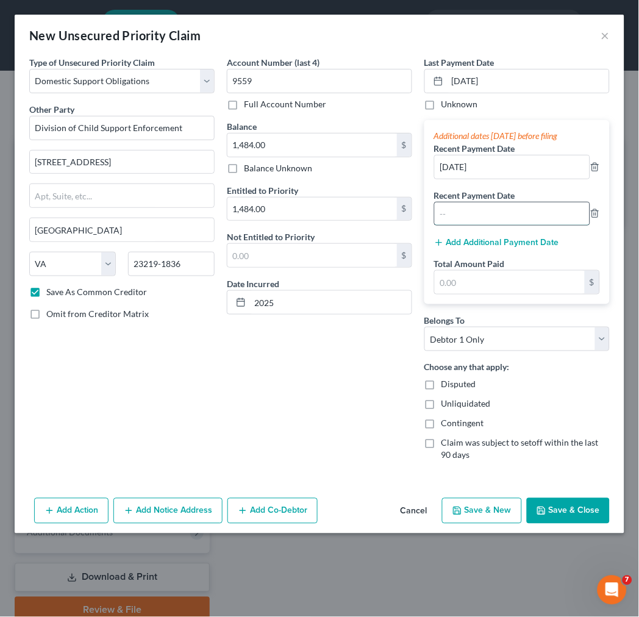
click at [478, 211] on input "text" at bounding box center [512, 213] width 155 height 23
click at [476, 283] on input "text" at bounding box center [510, 282] width 150 height 23
click at [463, 163] on input "[DATE]" at bounding box center [512, 166] width 155 height 23
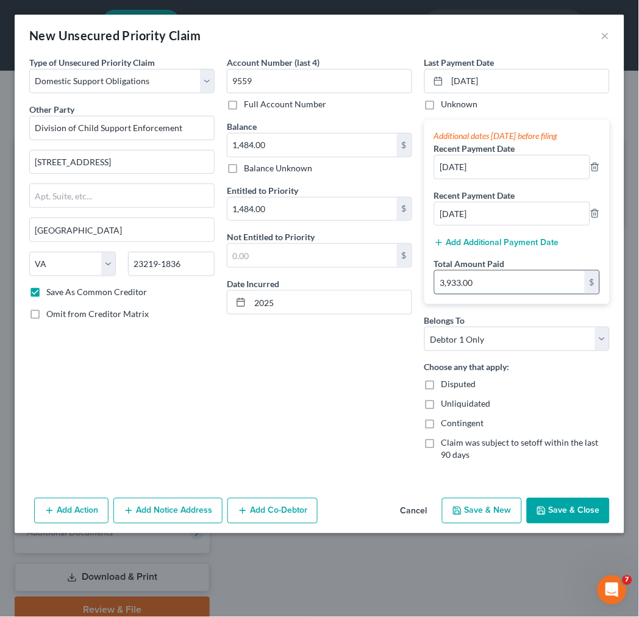
click at [466, 280] on input "3,933.00" at bounding box center [510, 282] width 150 height 23
click at [573, 507] on button "Save & Close" at bounding box center [568, 511] width 83 height 26
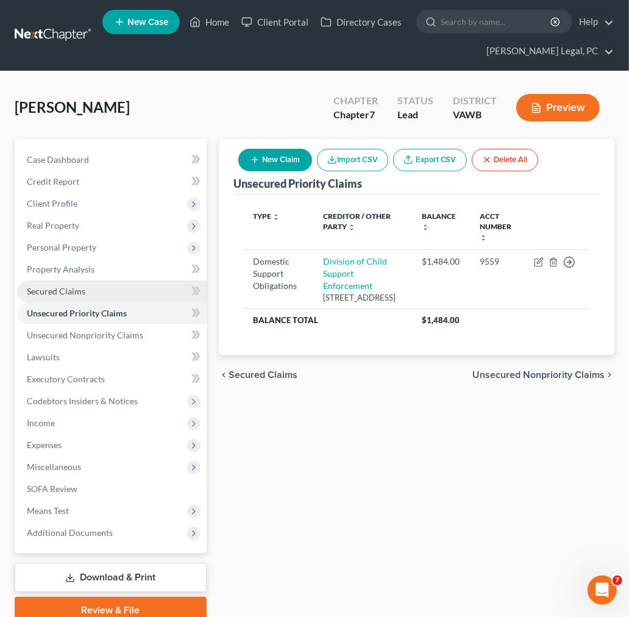
click at [45, 291] on span "Secured Claims" at bounding box center [56, 291] width 59 height 10
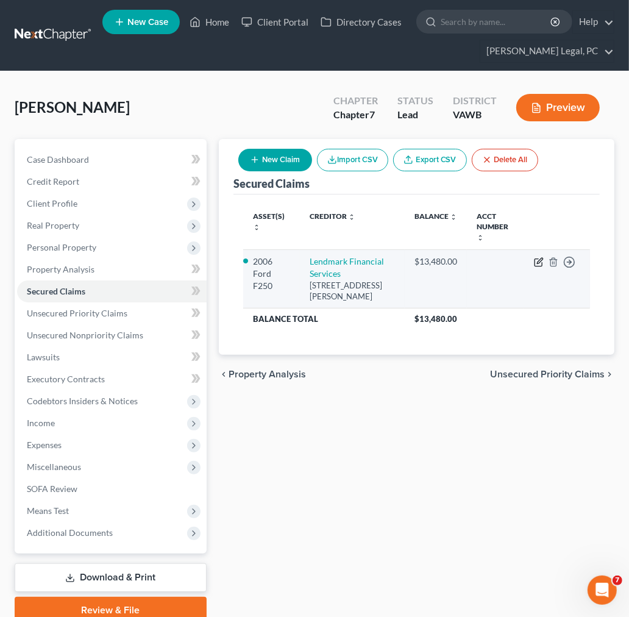
click at [537, 257] on icon "button" at bounding box center [539, 262] width 10 height 10
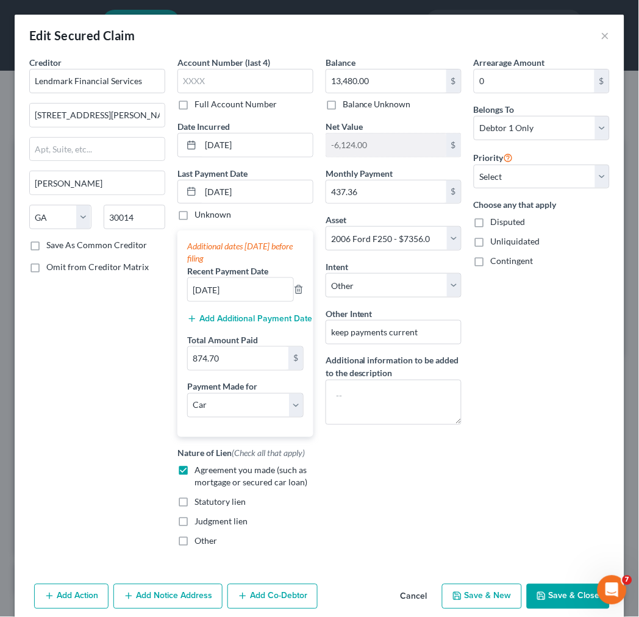
click at [556, 597] on button "Save & Close" at bounding box center [568, 597] width 83 height 26
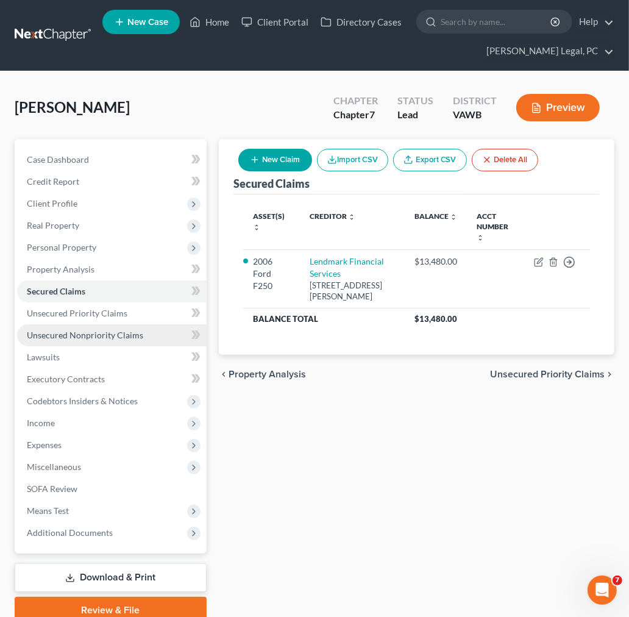
click at [67, 337] on span "Unsecured Nonpriority Claims" at bounding box center [85, 335] width 116 height 10
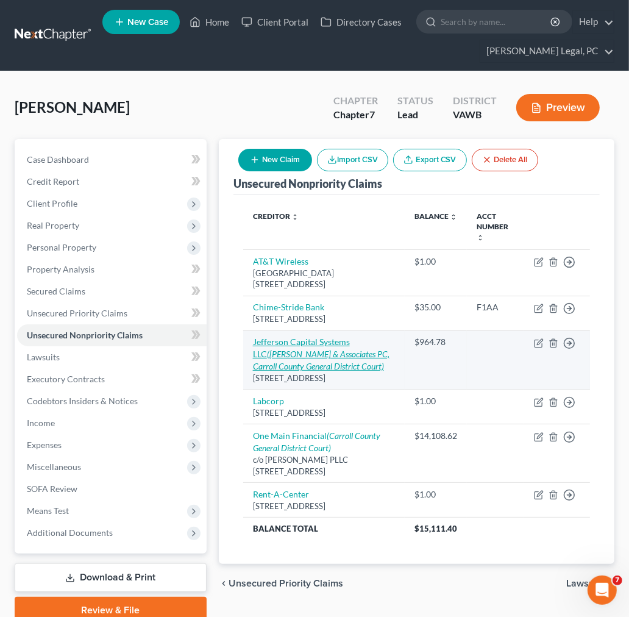
click at [358, 337] on link "Jefferson Capital Systems LLC ([PERSON_NAME] & Associates PC, Carroll County Ge…" at bounding box center [321, 354] width 137 height 35
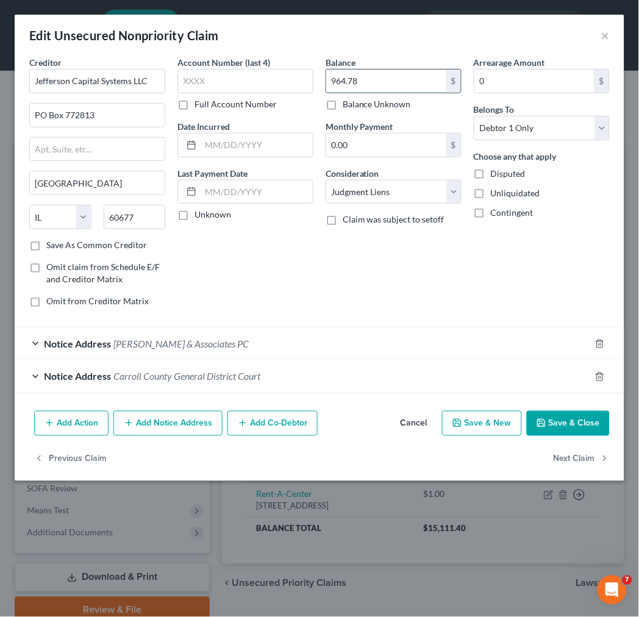
click at [386, 80] on input "964.78" at bounding box center [386, 81] width 120 height 23
click at [240, 74] on input "text" at bounding box center [245, 81] width 136 height 24
click at [235, 138] on input "text" at bounding box center [257, 145] width 112 height 23
click at [564, 423] on button "Save & Close" at bounding box center [568, 424] width 83 height 26
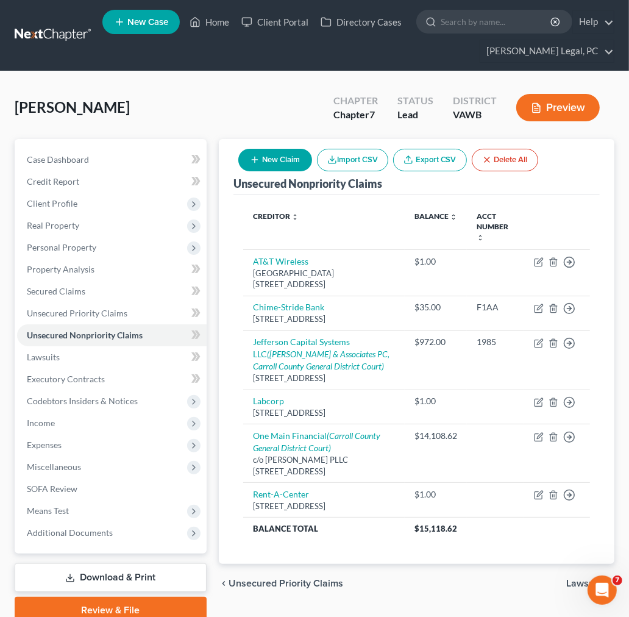
click at [264, 161] on button "New Claim" at bounding box center [275, 160] width 74 height 23
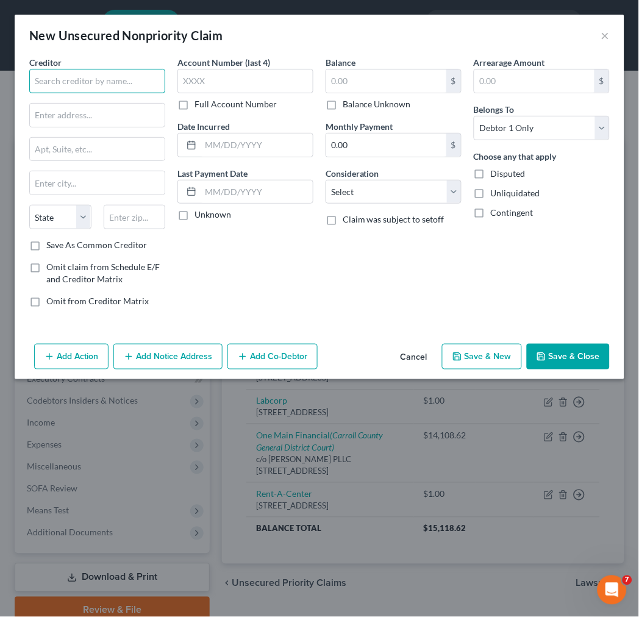
click at [93, 70] on input "text" at bounding box center [97, 81] width 136 height 24
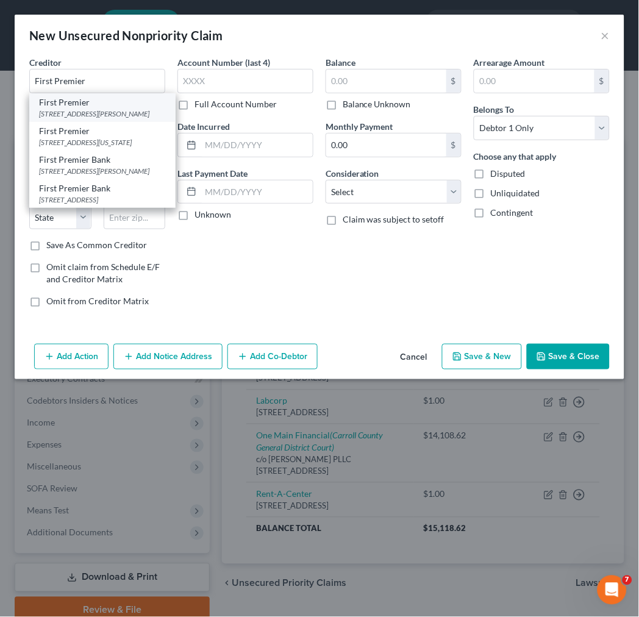
click at [98, 119] on div "[STREET_ADDRESS][PERSON_NAME]" at bounding box center [102, 114] width 127 height 10
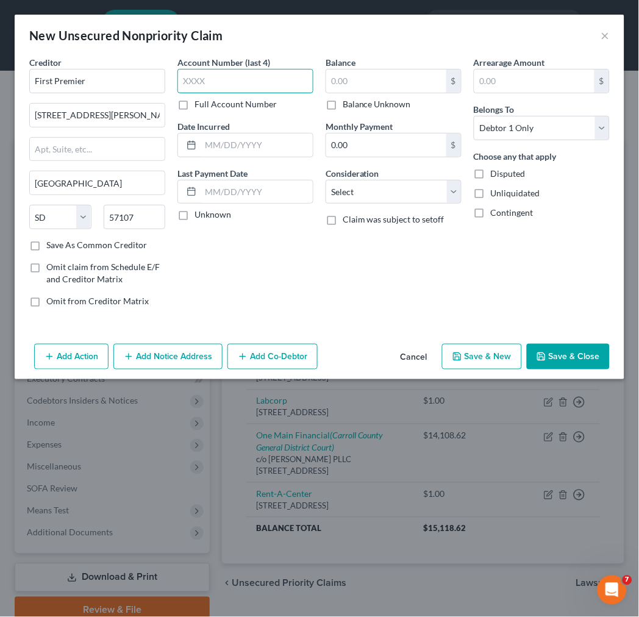
click at [201, 80] on input "text" at bounding box center [245, 81] width 136 height 24
click at [570, 351] on button "Save & Close" at bounding box center [568, 357] width 83 height 26
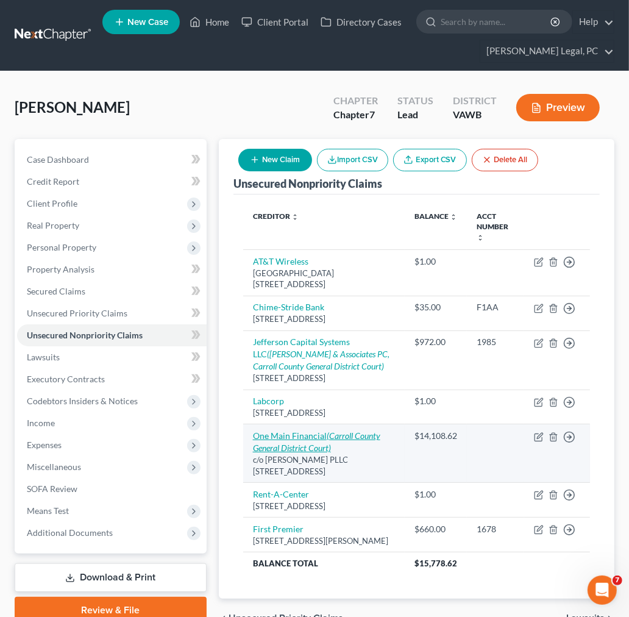
click at [305, 430] on link "One Main Financial (Carroll County General District Court)" at bounding box center [316, 441] width 127 height 23
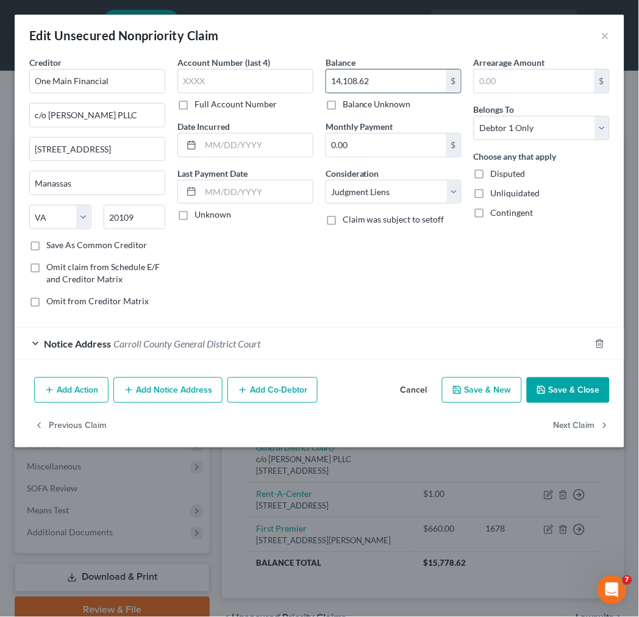
click at [357, 82] on input "14,108.62" at bounding box center [386, 81] width 120 height 23
click at [232, 138] on input "text" at bounding box center [257, 145] width 112 height 23
click at [556, 396] on button "Save & Close" at bounding box center [568, 390] width 83 height 26
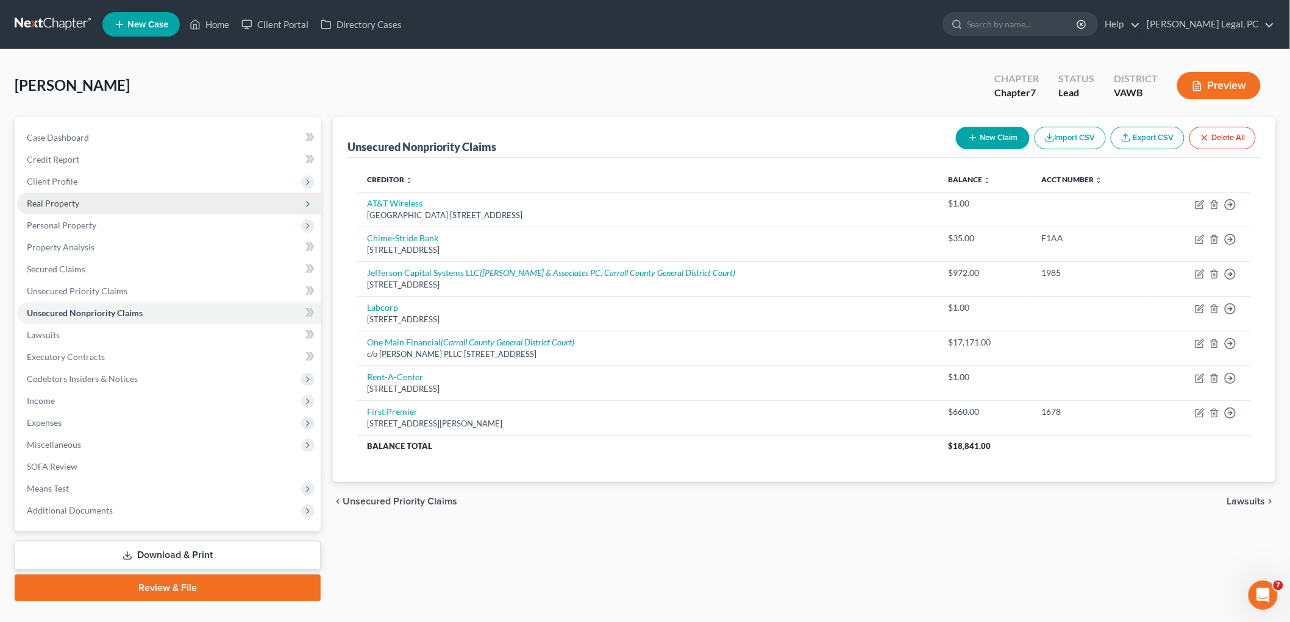
click at [74, 208] on span "Real Property" at bounding box center [169, 204] width 304 height 22
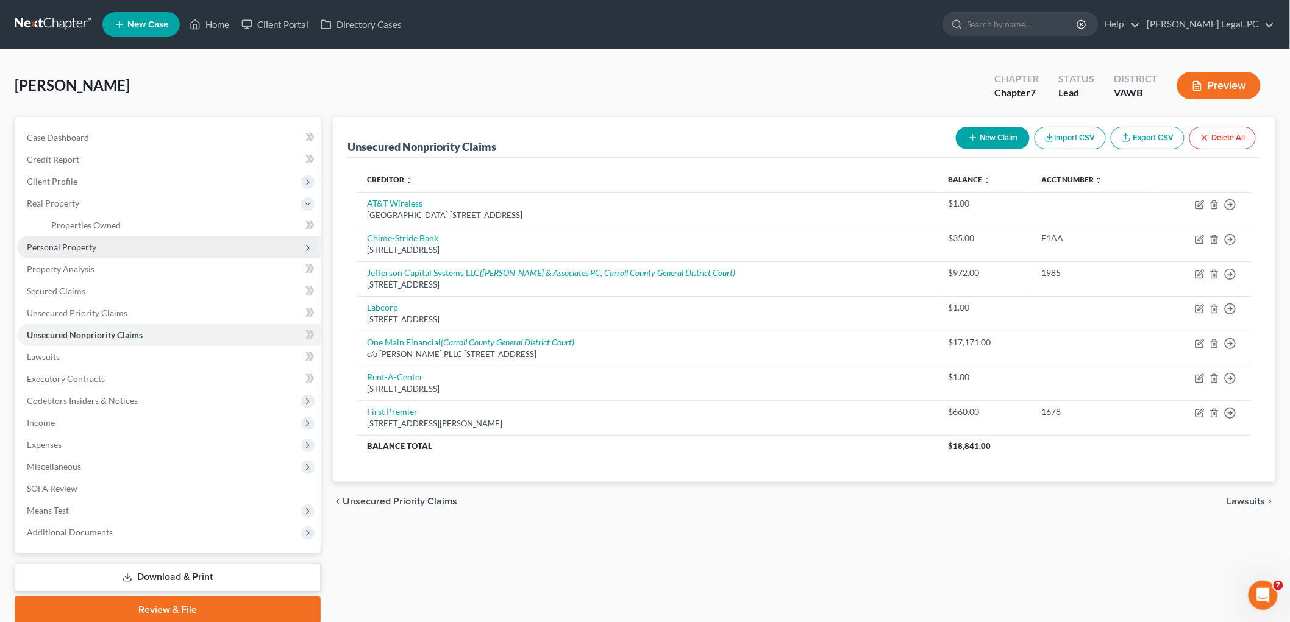
click at [74, 248] on span "Personal Property" at bounding box center [62, 247] width 70 height 10
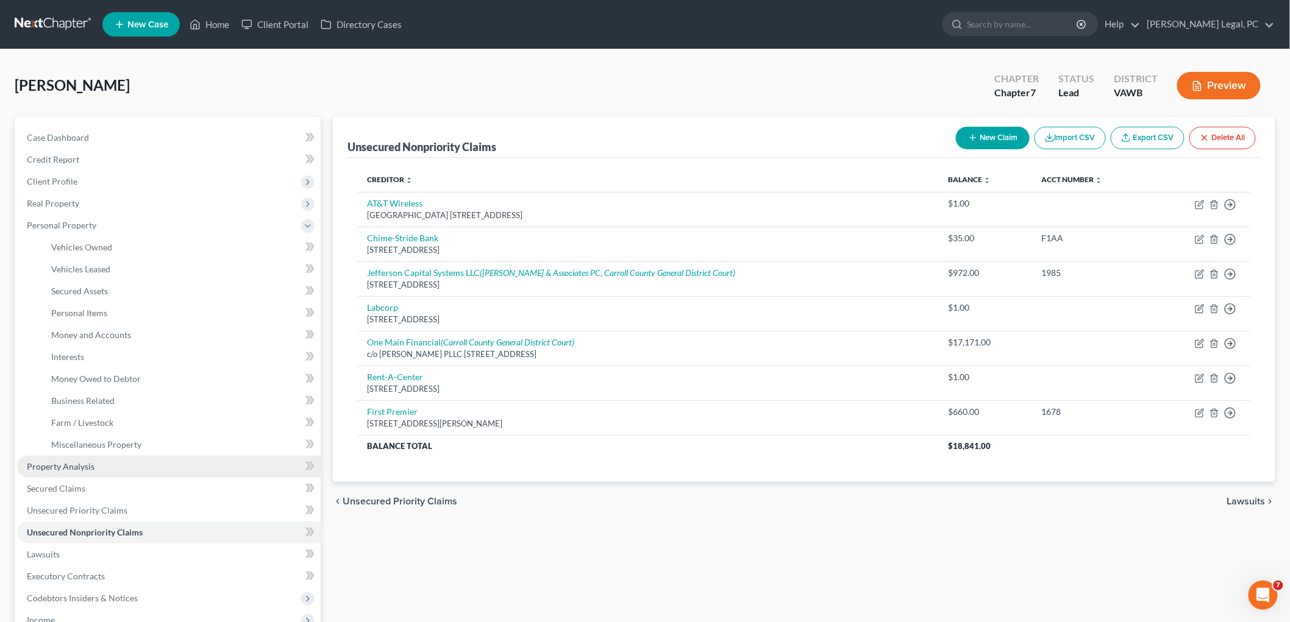
click at [71, 465] on span "Property Analysis" at bounding box center [61, 467] width 68 height 10
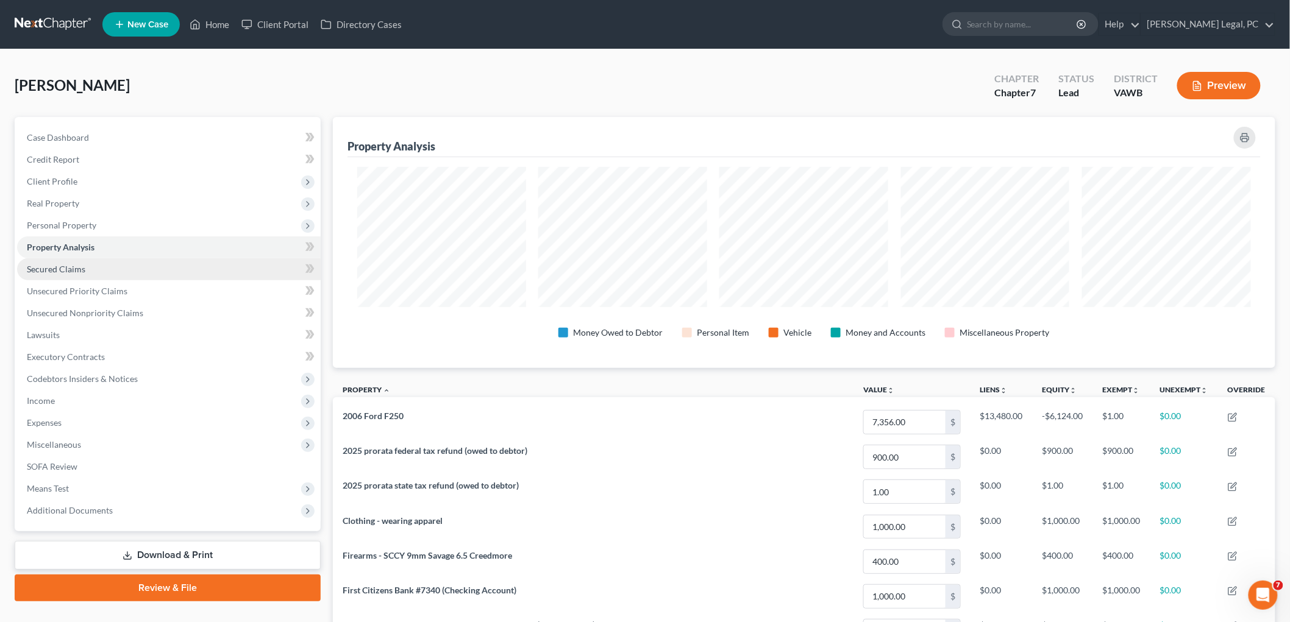
scroll to position [251, 943]
click at [61, 275] on link "Secured Claims" at bounding box center [169, 270] width 304 height 22
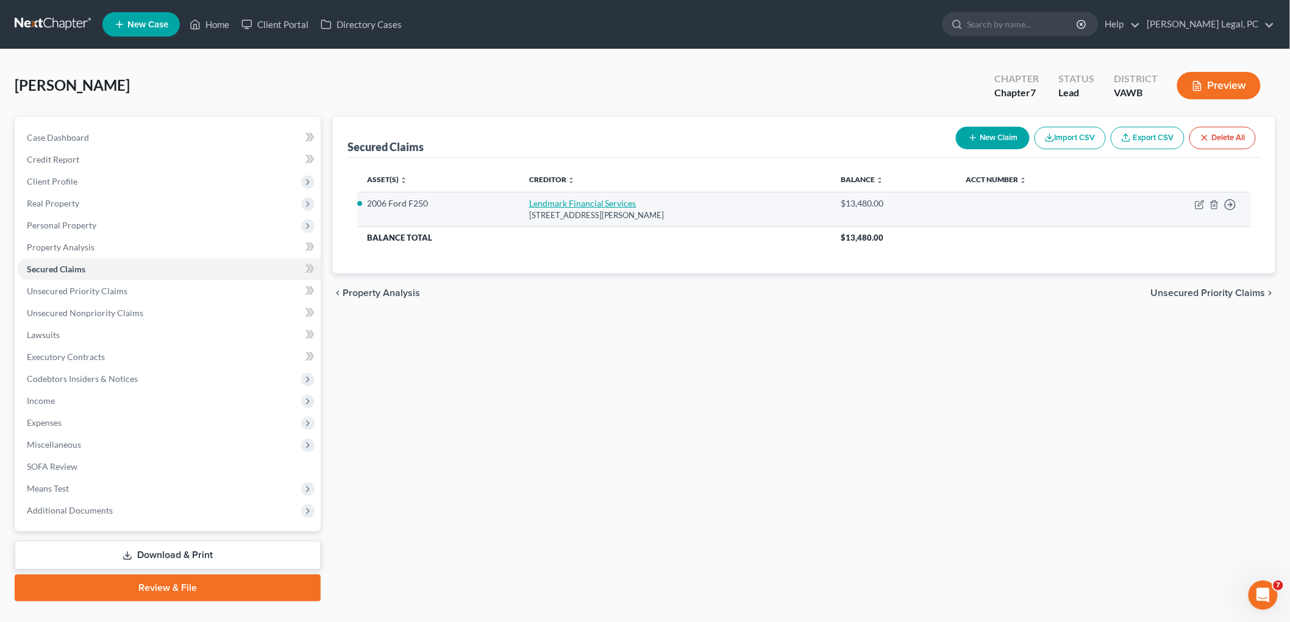
drag, startPoint x: 488, startPoint y: 205, endPoint x: 535, endPoint y: 206, distance: 46.4
click at [488, 205] on li "2006 Ford F250" at bounding box center [438, 204] width 143 height 12
click at [1204, 205] on icon "button" at bounding box center [1200, 205] width 10 height 10
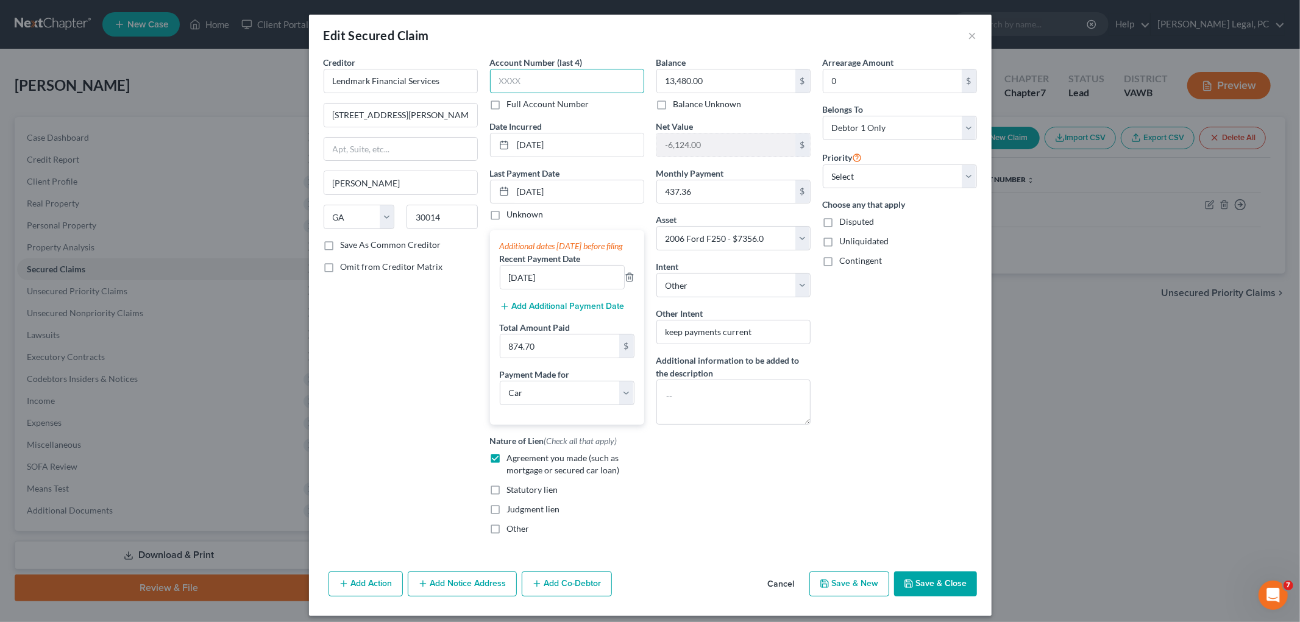
click at [506, 82] on input "text" at bounding box center [567, 81] width 154 height 24
click at [930, 597] on button "Save & Close" at bounding box center [935, 585] width 83 height 26
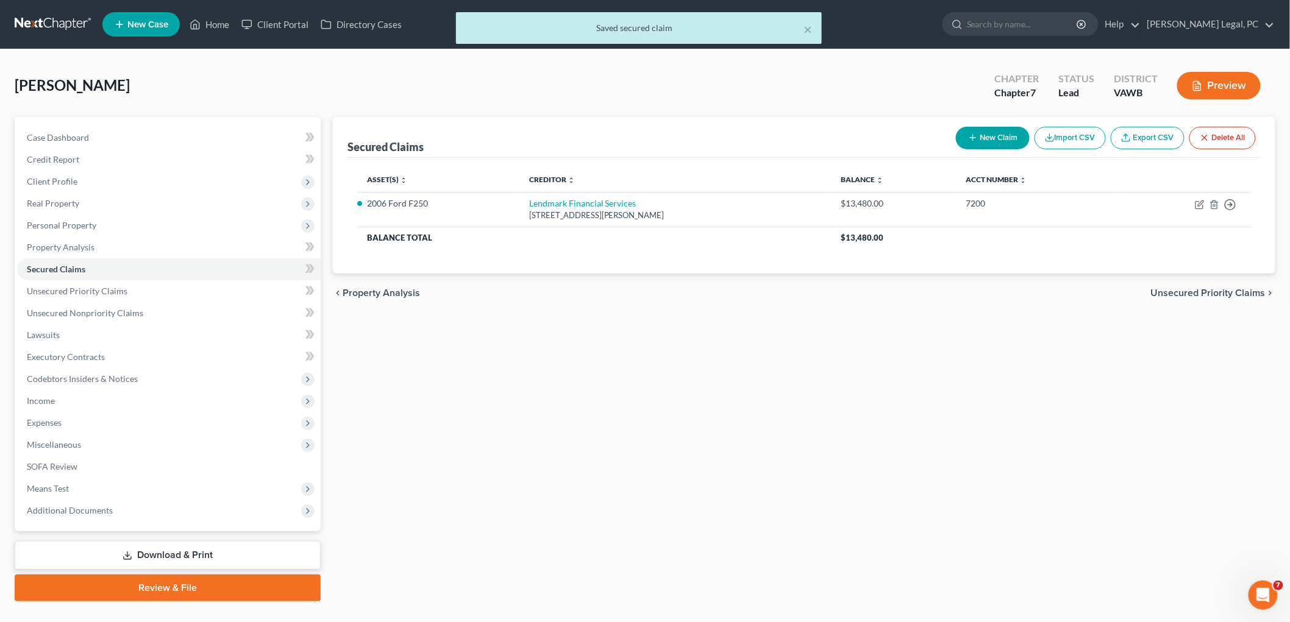
click at [1252, 294] on span "Unsecured Priority Claims" at bounding box center [1208, 293] width 115 height 10
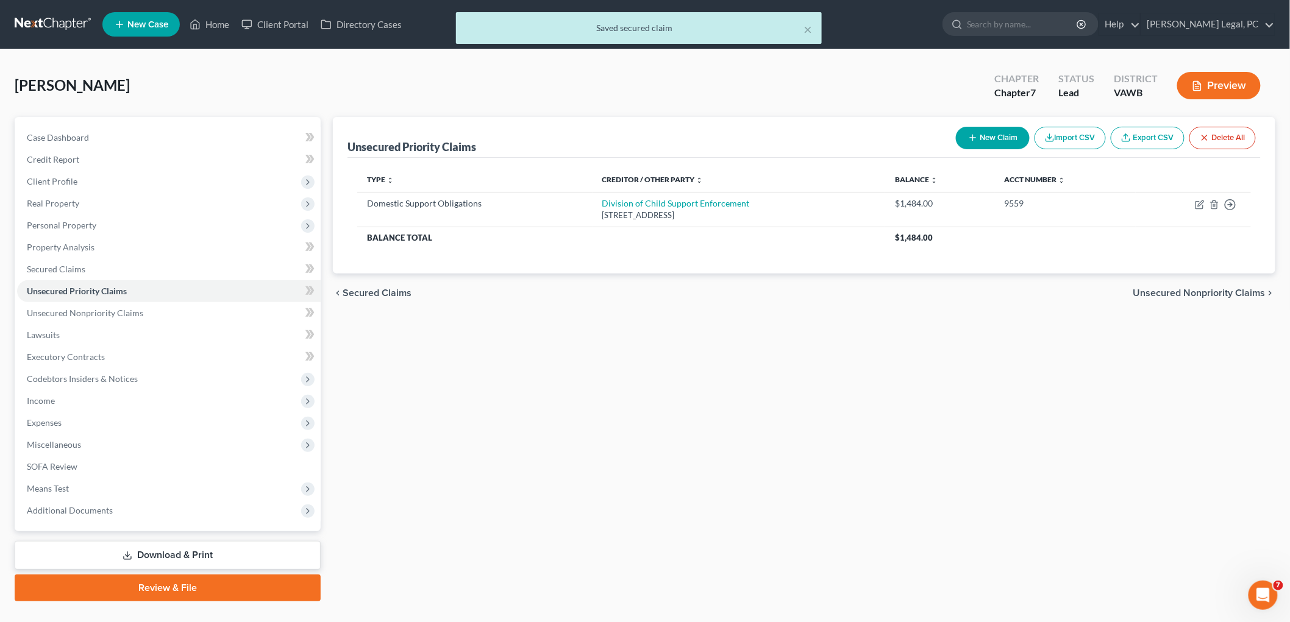
click at [1256, 290] on span "Unsecured Nonpriority Claims" at bounding box center [1199, 293] width 132 height 10
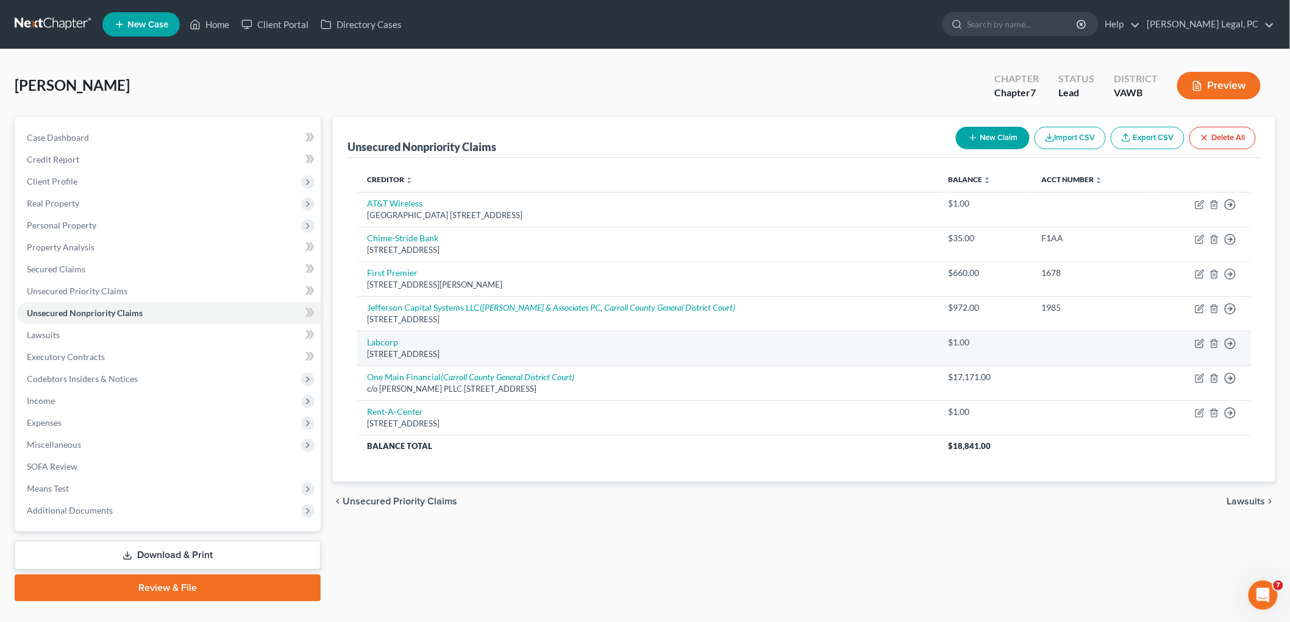
scroll to position [24, 0]
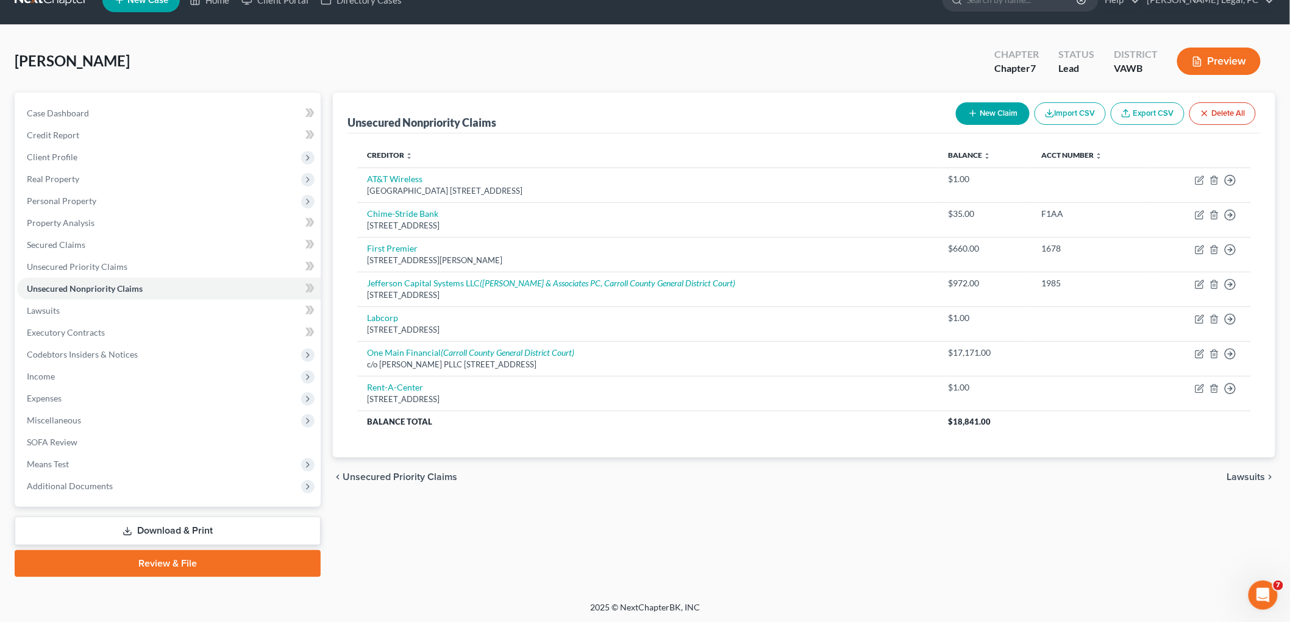
click at [1252, 474] on span "Lawsuits" at bounding box center [1246, 477] width 38 height 10
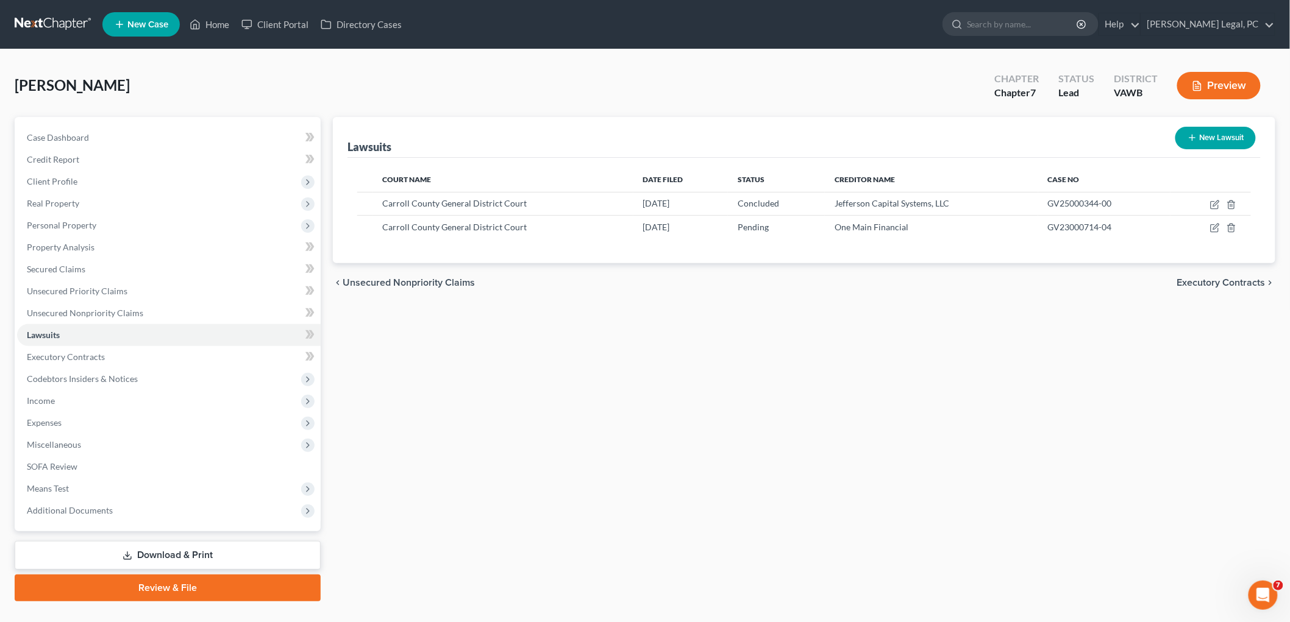
click at [1259, 279] on span "Executory Contracts" at bounding box center [1221, 283] width 88 height 10
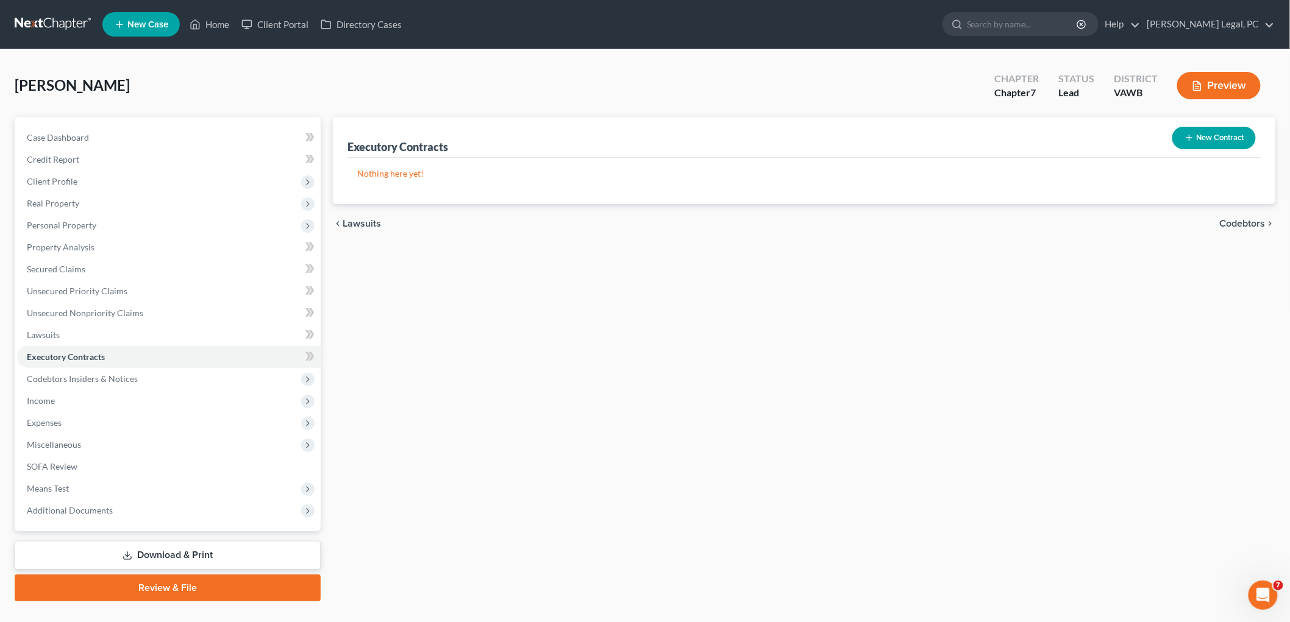
click at [1247, 223] on span "Codebtors" at bounding box center [1243, 224] width 46 height 10
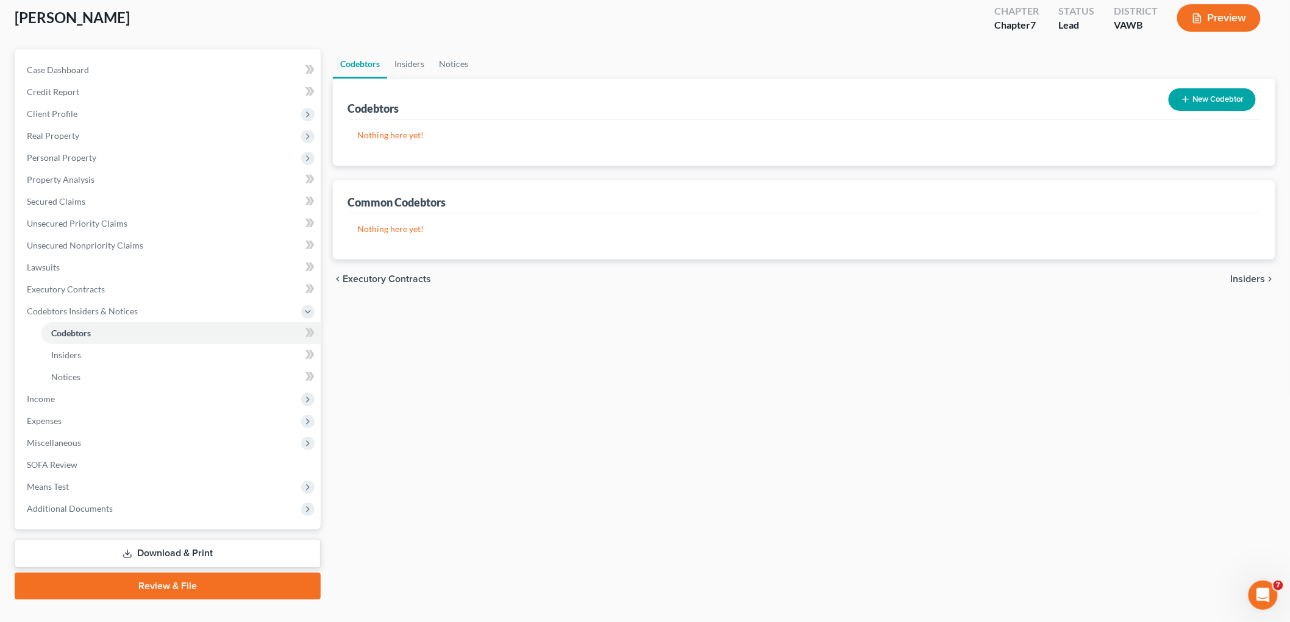
click at [1247, 279] on span "Insiders" at bounding box center [1248, 279] width 35 height 10
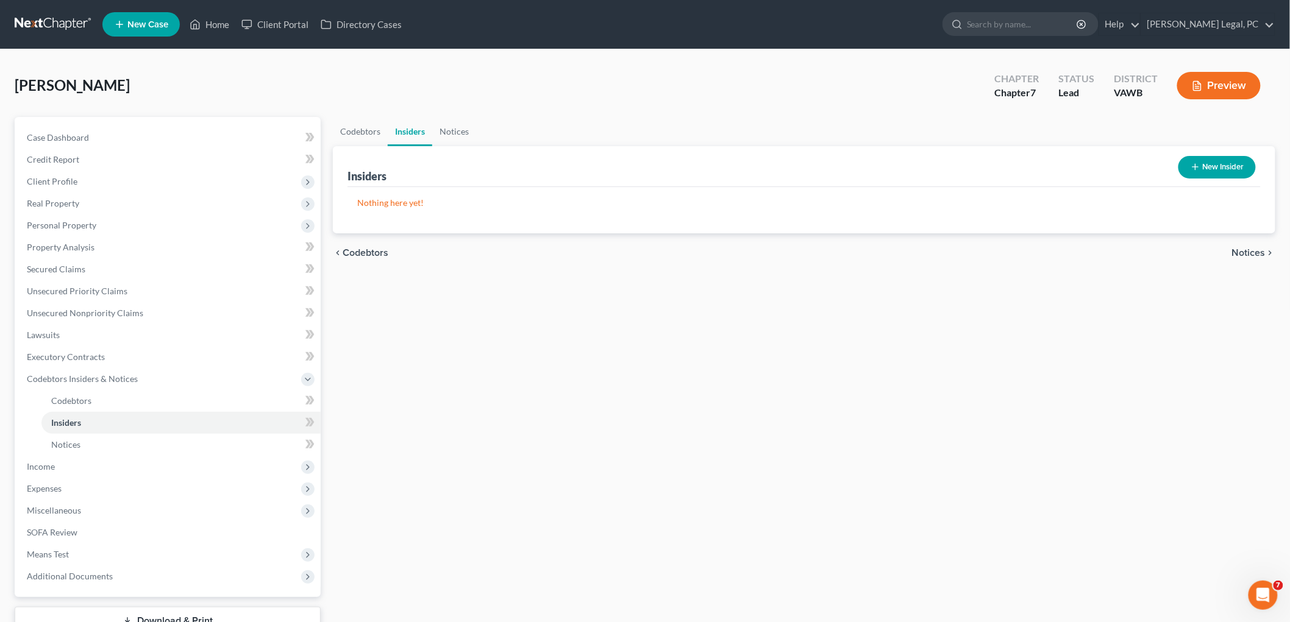
click at [1260, 249] on span "Notices" at bounding box center [1249, 253] width 34 height 10
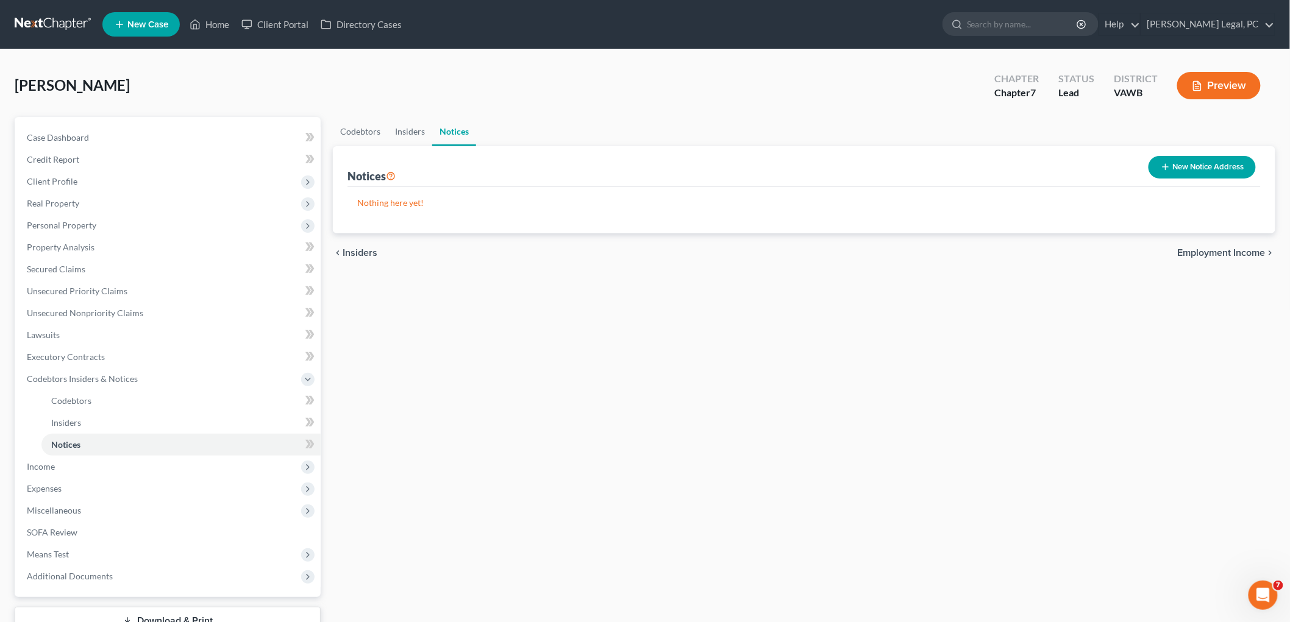
click at [1251, 249] on span "Employment Income" at bounding box center [1222, 253] width 88 height 10
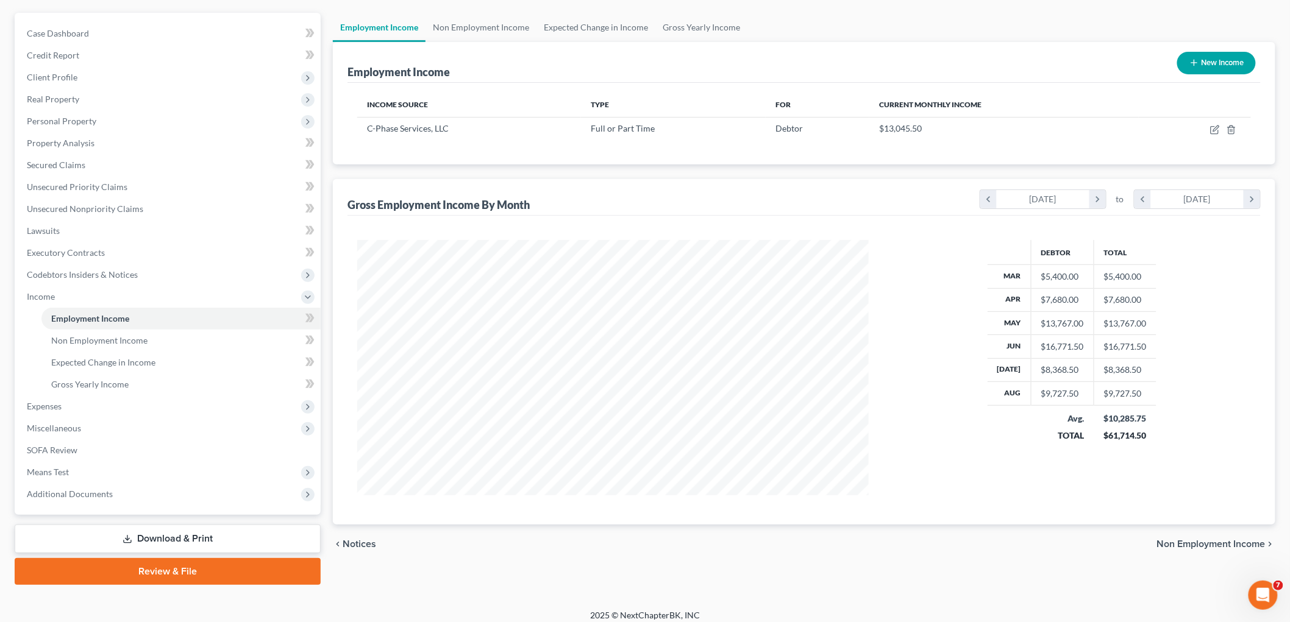
scroll to position [112, 0]
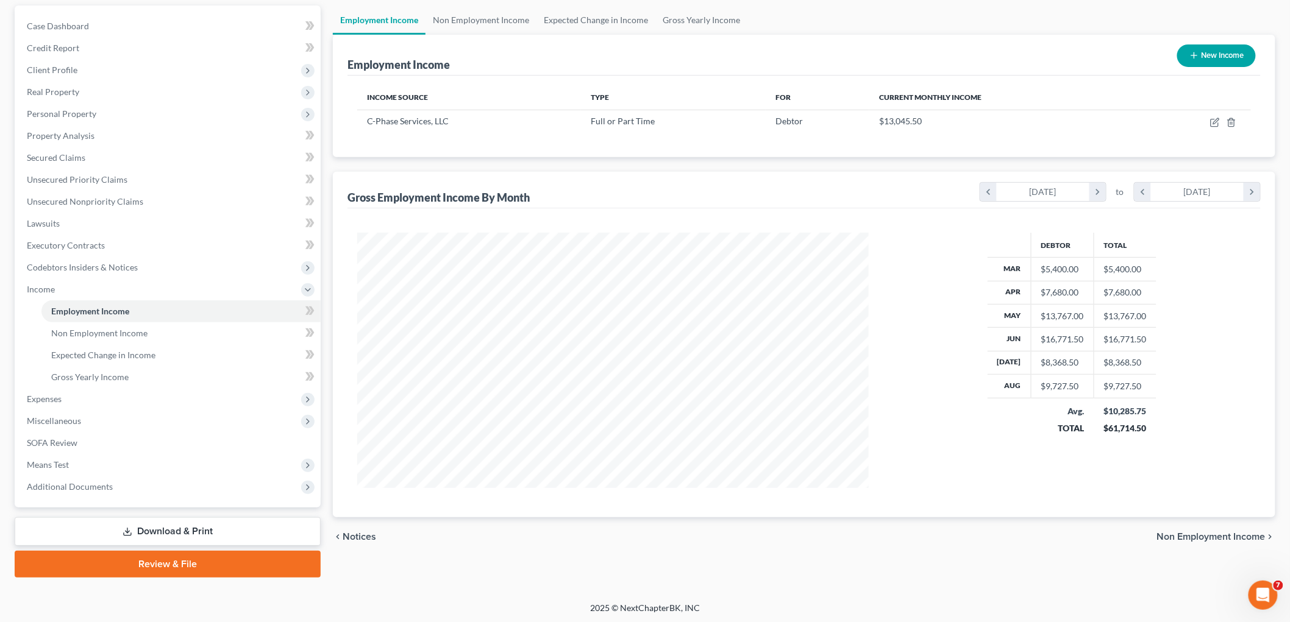
click at [1233, 537] on span "Non Employment Income" at bounding box center [1211, 537] width 109 height 10
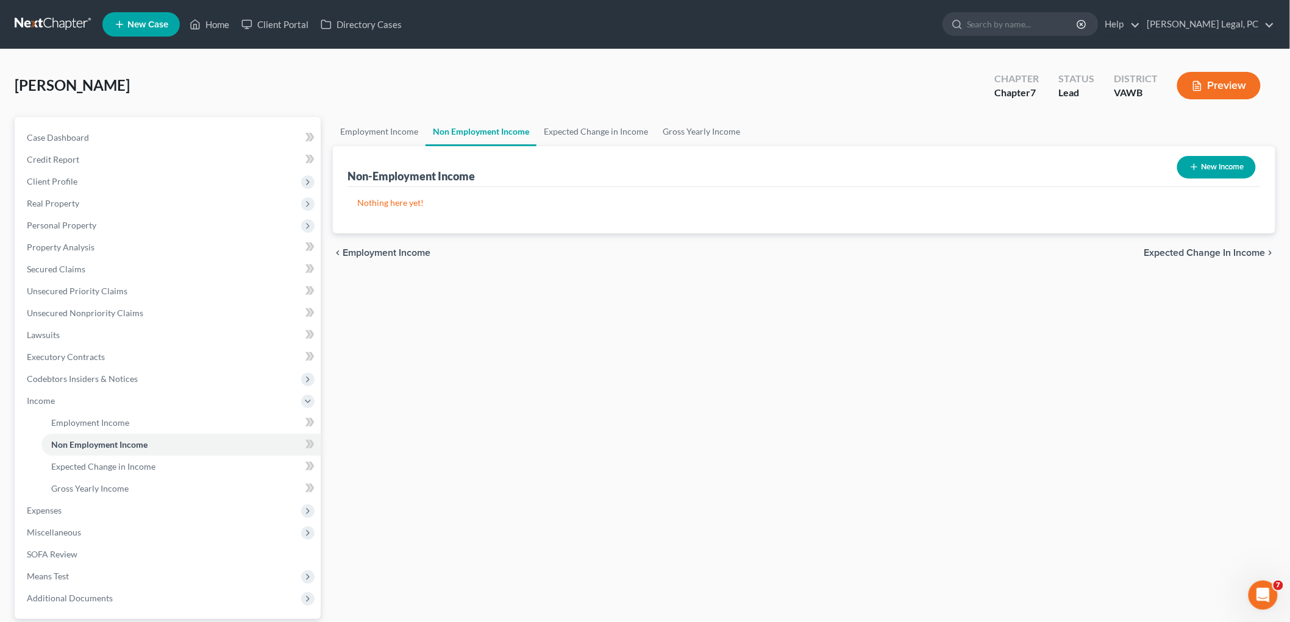
click at [1221, 256] on span "Expected Change in Income" at bounding box center [1204, 253] width 121 height 10
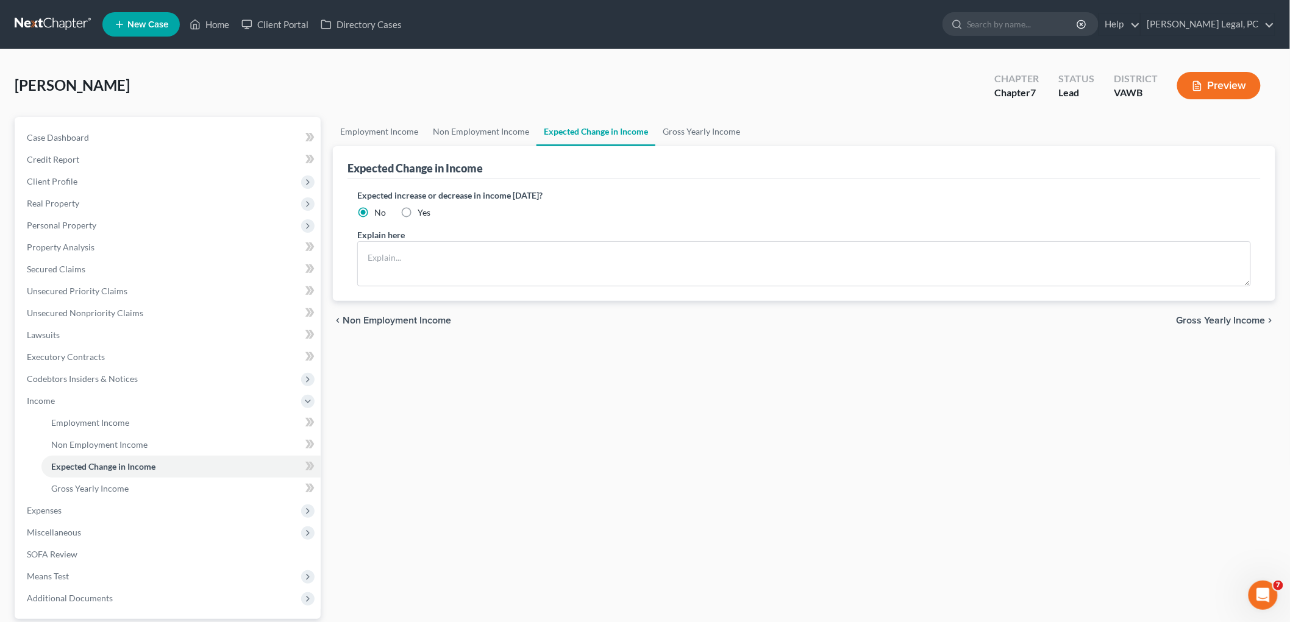
click at [1241, 319] on span "Gross Yearly Income" at bounding box center [1221, 321] width 89 height 10
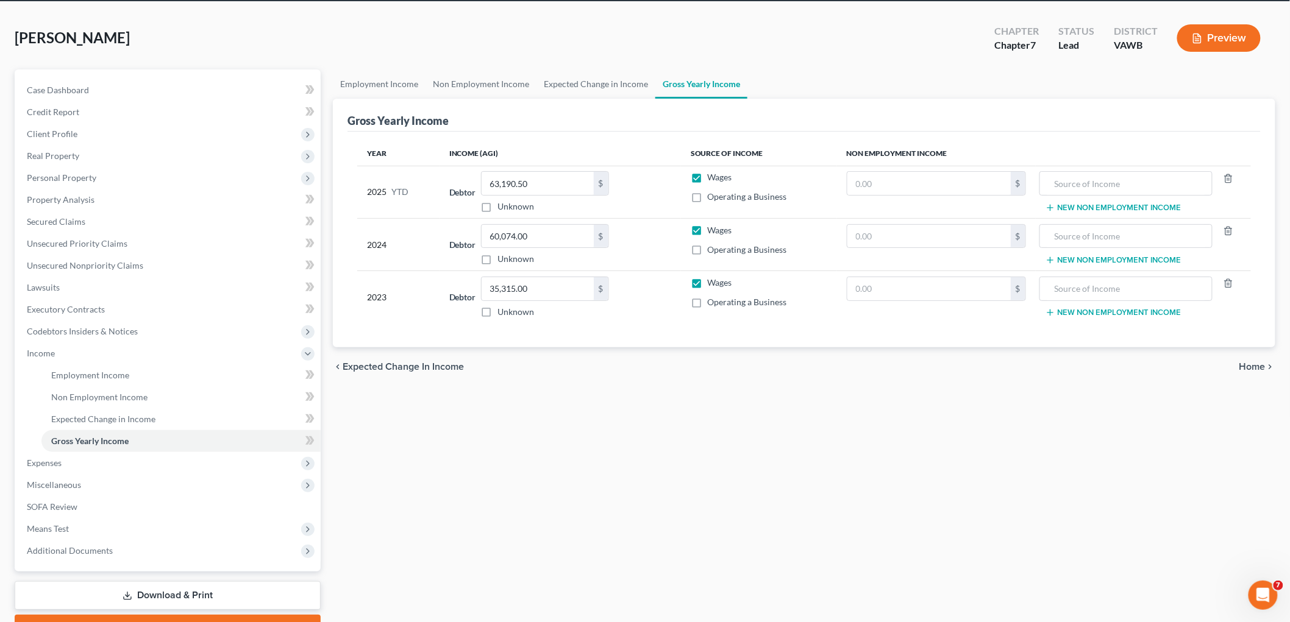
scroll to position [112, 0]
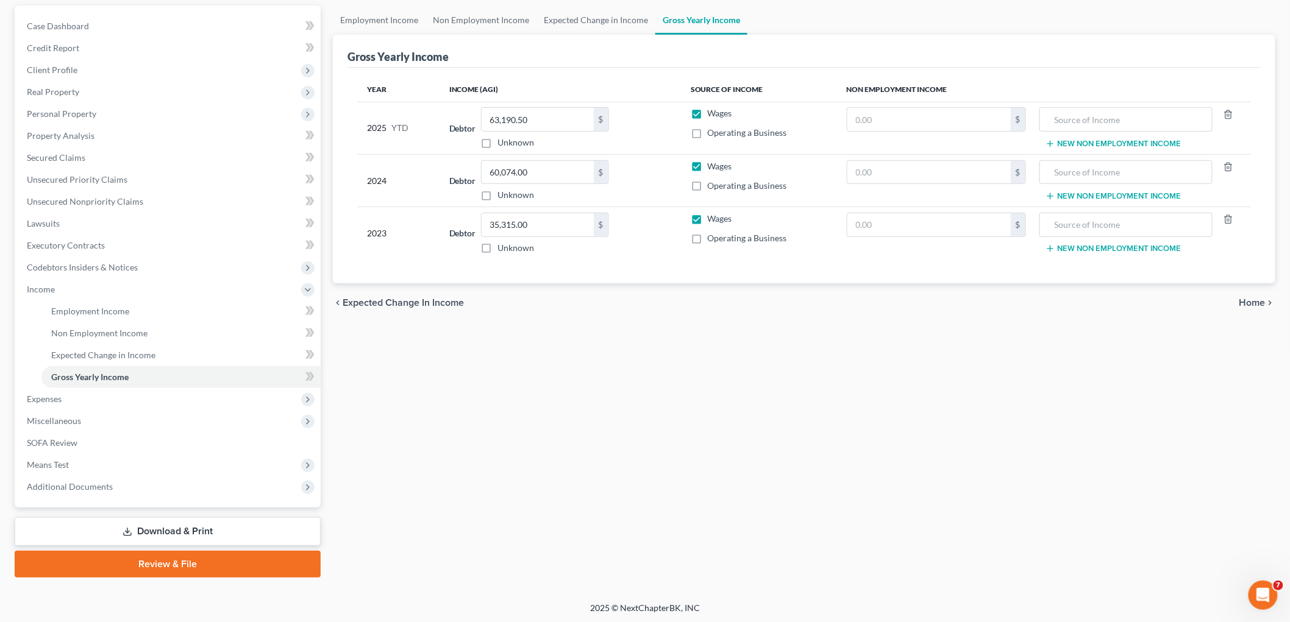
click at [1260, 302] on span "Home" at bounding box center [1252, 303] width 26 height 10
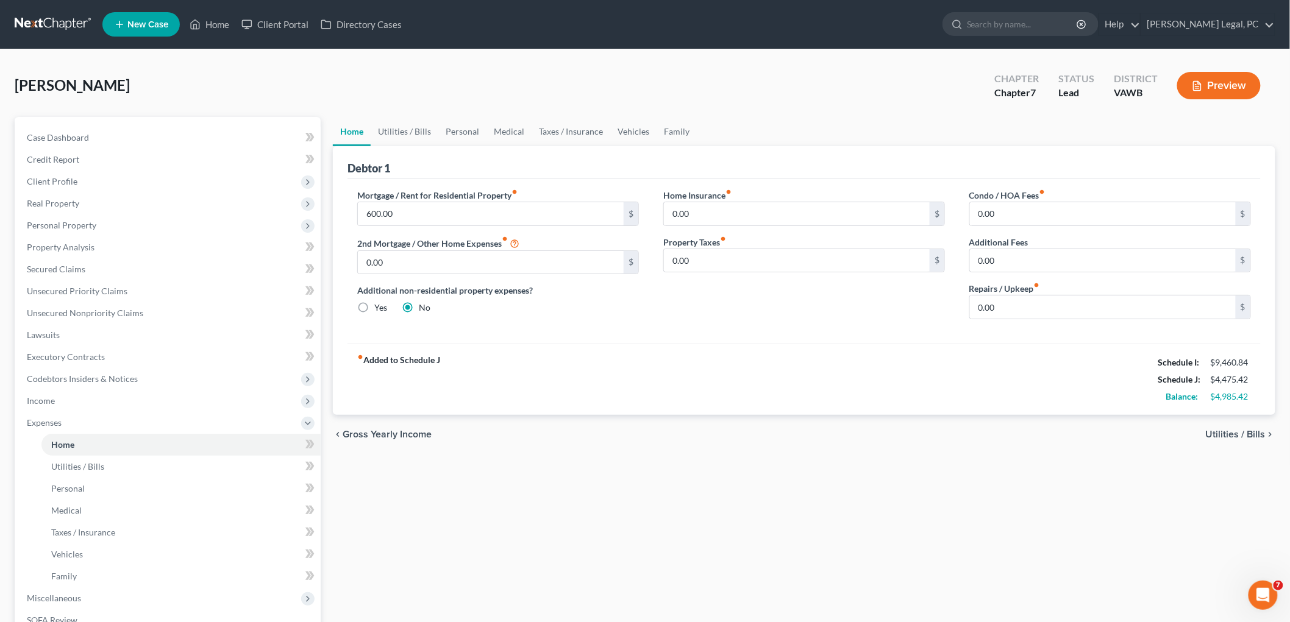
click at [1250, 433] on span "Utilities / Bills" at bounding box center [1236, 435] width 60 height 10
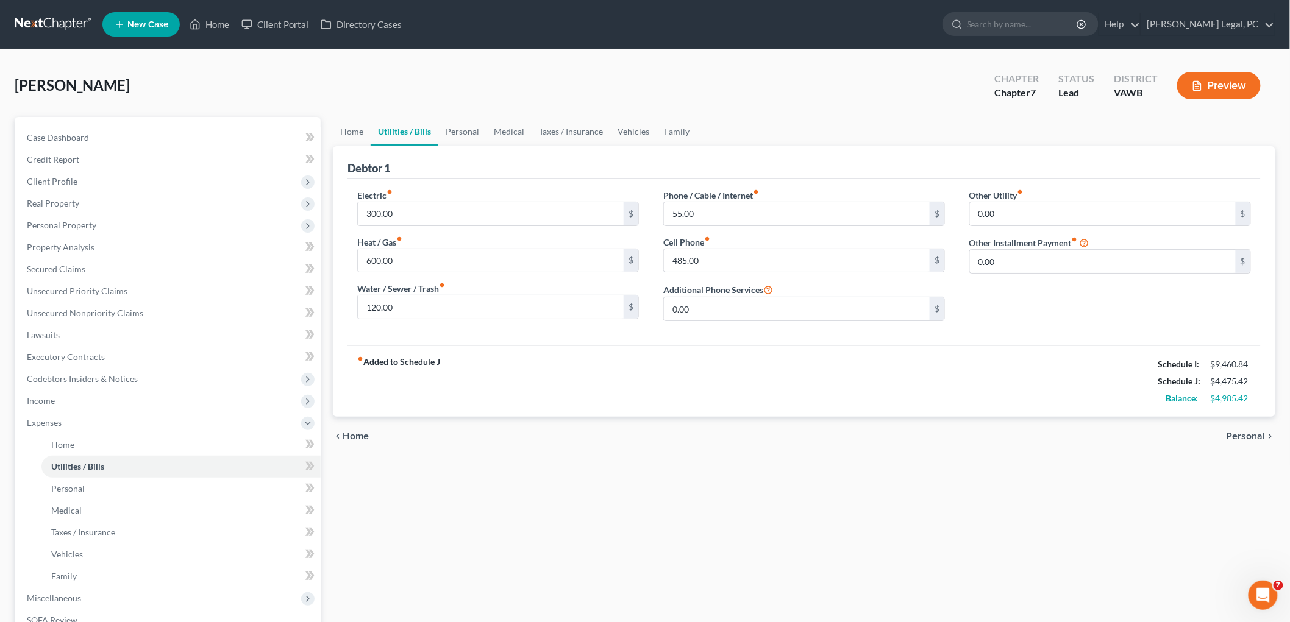
click at [1251, 433] on span "Personal" at bounding box center [1246, 437] width 39 height 10
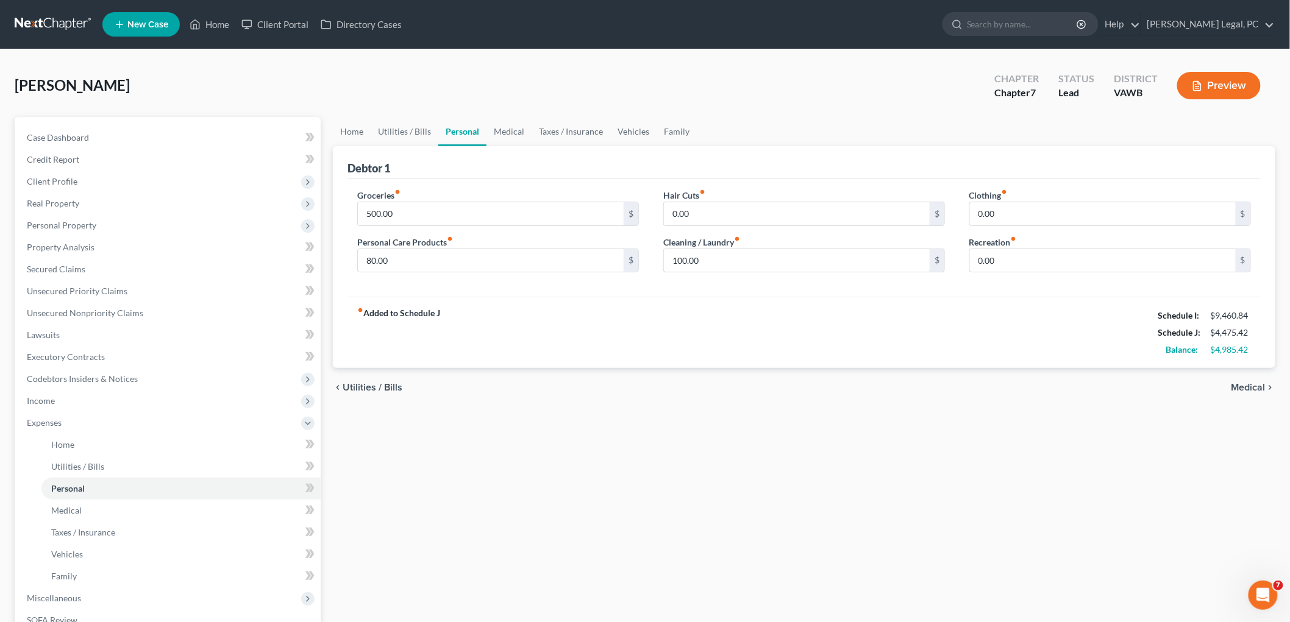
click at [1257, 383] on span "Medical" at bounding box center [1249, 388] width 34 height 10
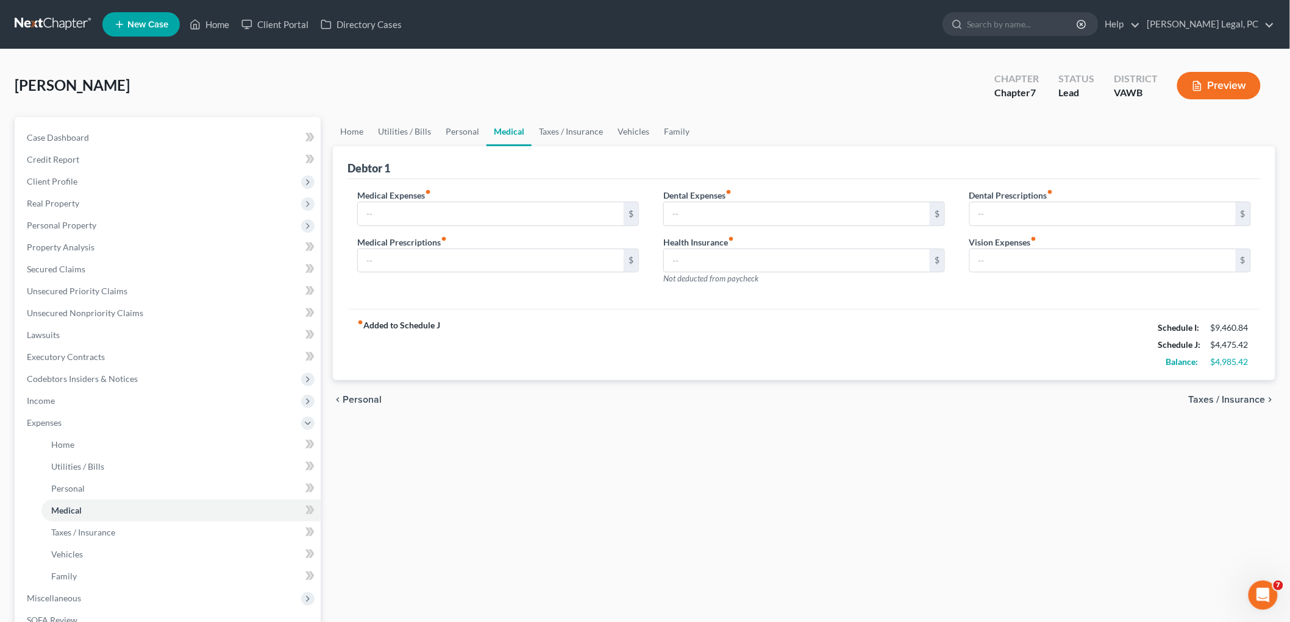
click at [1252, 399] on span "Taxes / Insurance" at bounding box center [1227, 400] width 77 height 10
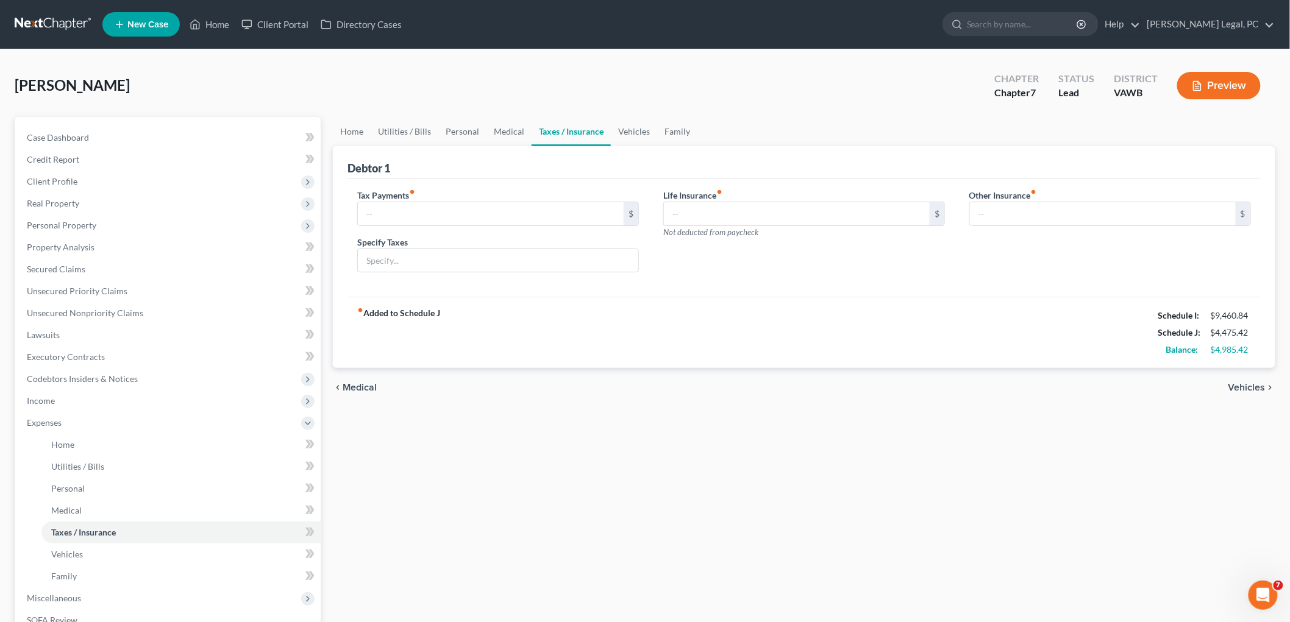
click at [1253, 385] on span "Vehicles" at bounding box center [1246, 388] width 37 height 10
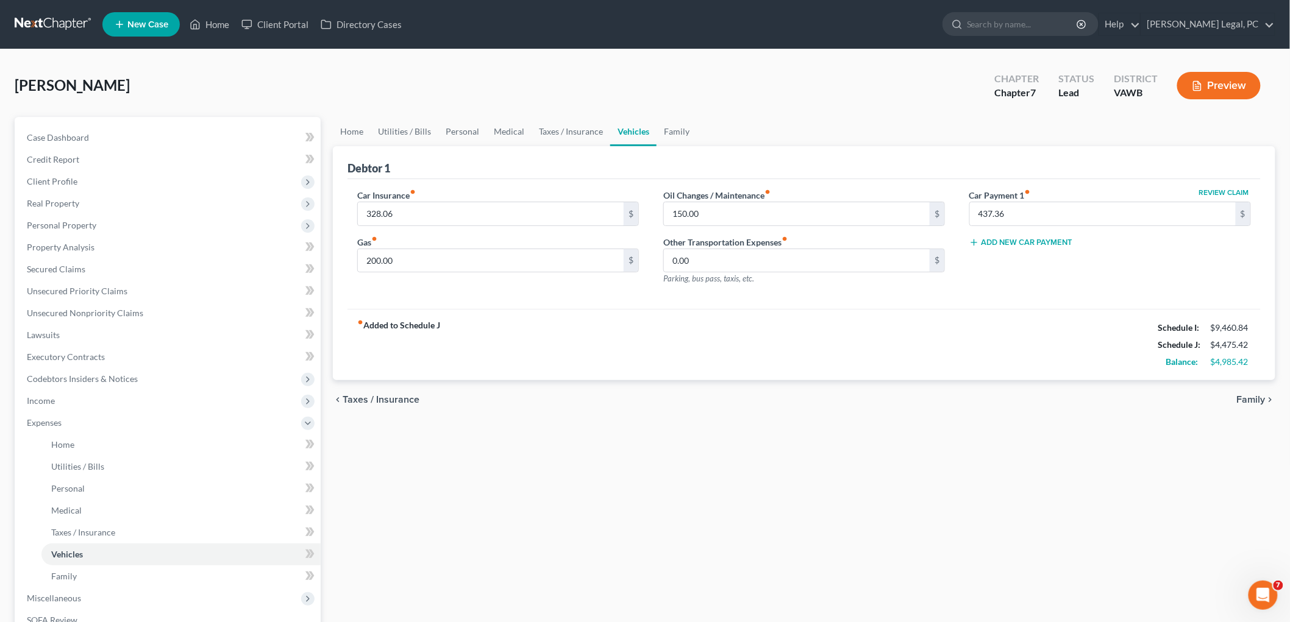
click at [1257, 399] on span "Family" at bounding box center [1251, 400] width 29 height 10
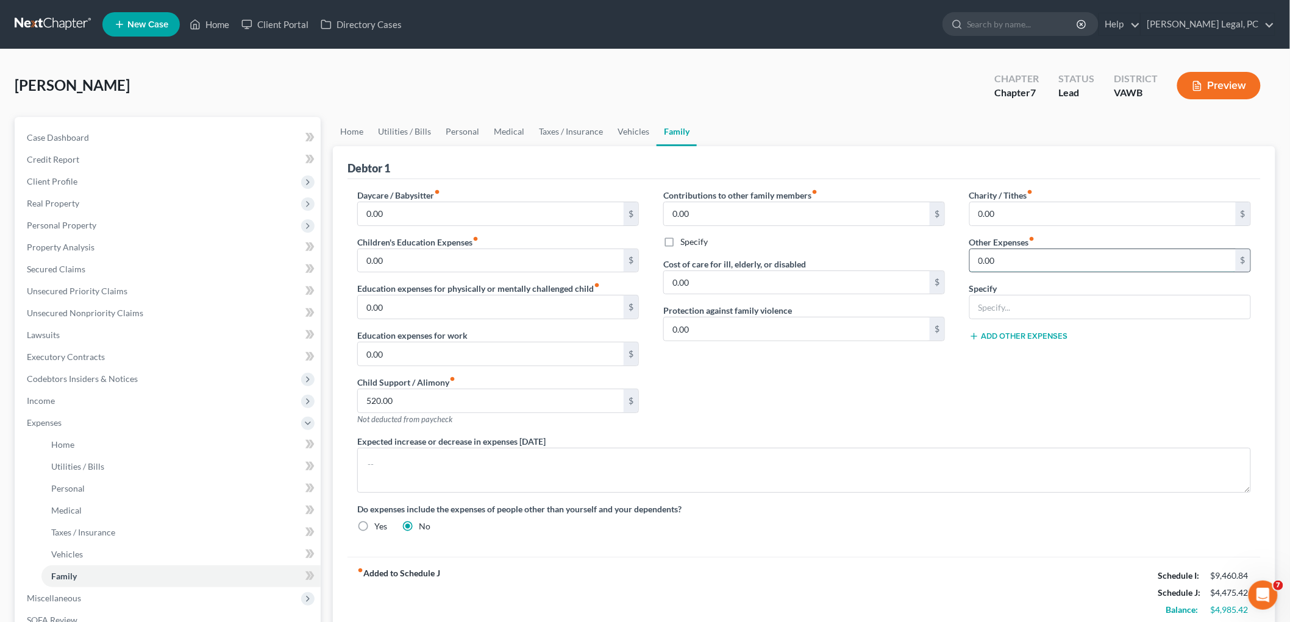
click at [1061, 264] on input "0.00" at bounding box center [1103, 260] width 266 height 23
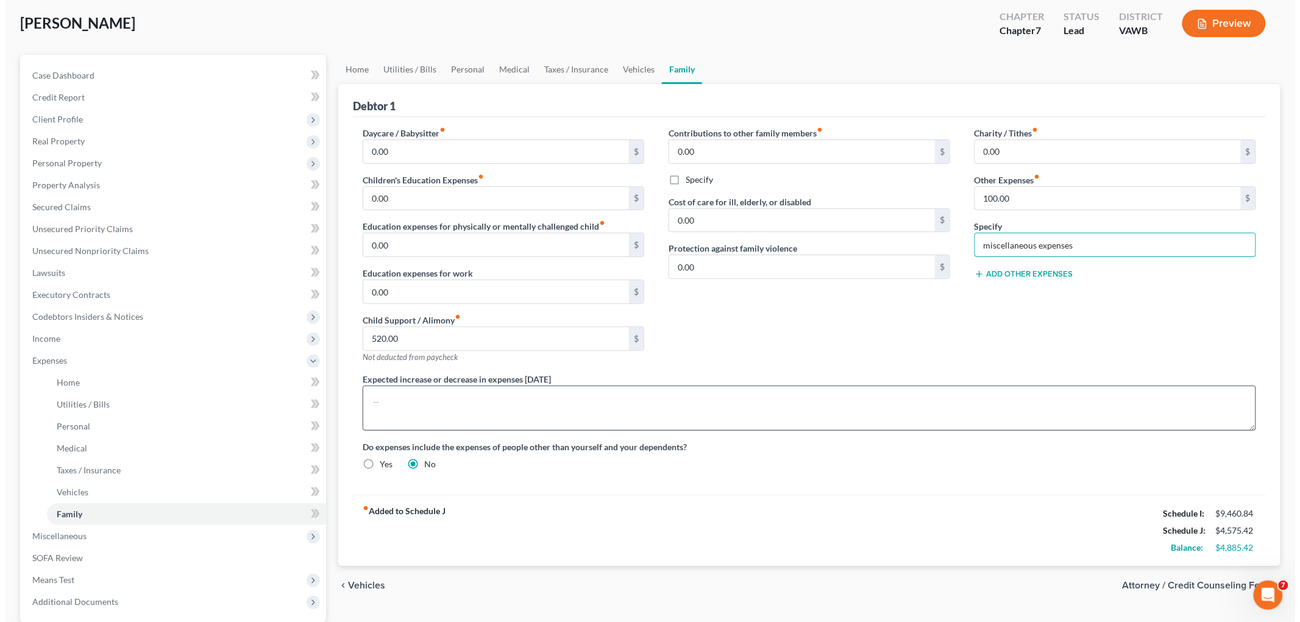
scroll to position [178, 0]
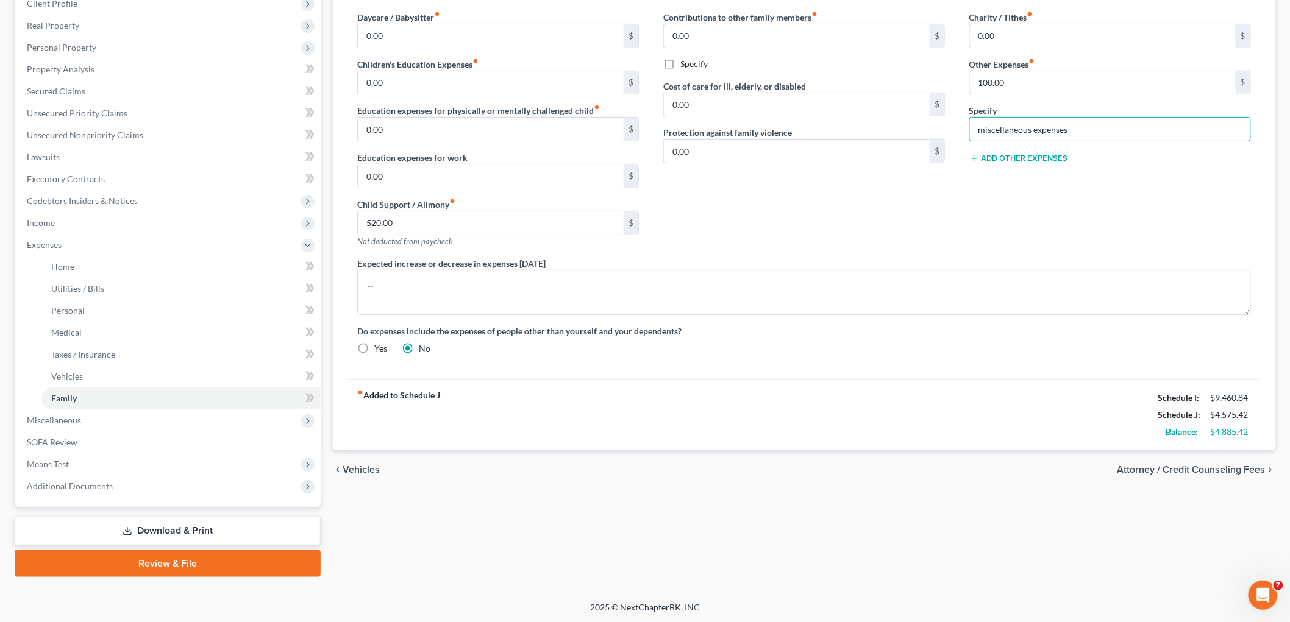
click at [1235, 468] on span "Attorney / Credit Counseling Fees" at bounding box center [1192, 470] width 148 height 10
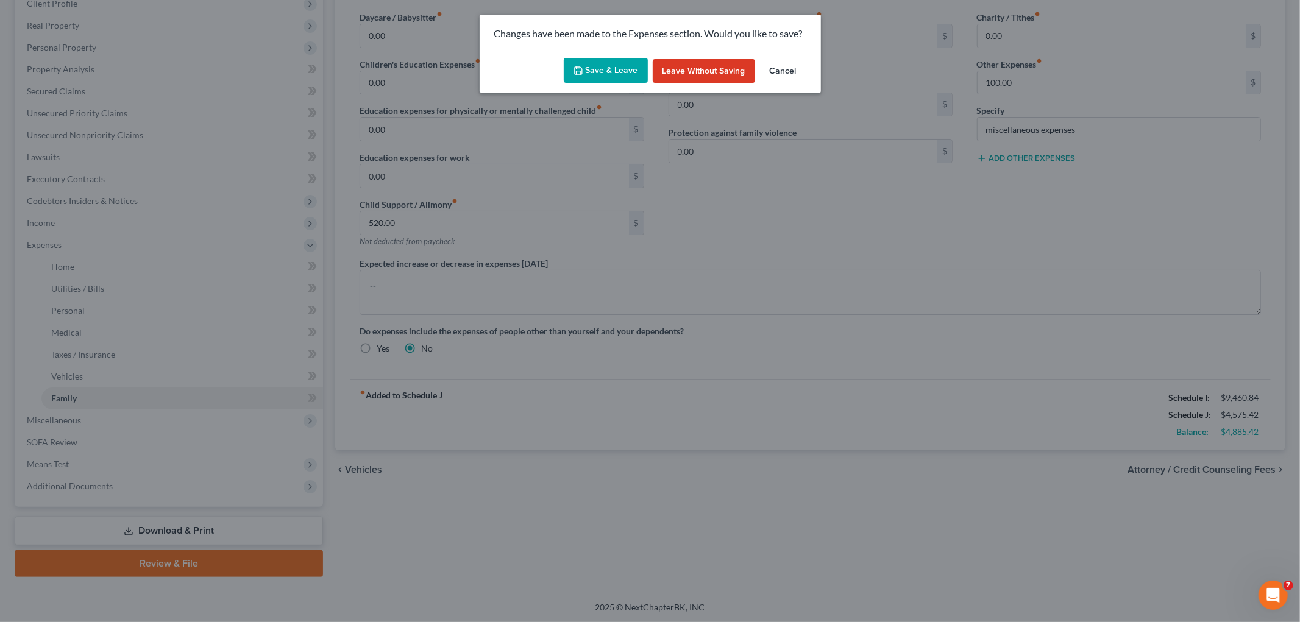
click at [622, 70] on button "Save & Leave" at bounding box center [606, 71] width 84 height 26
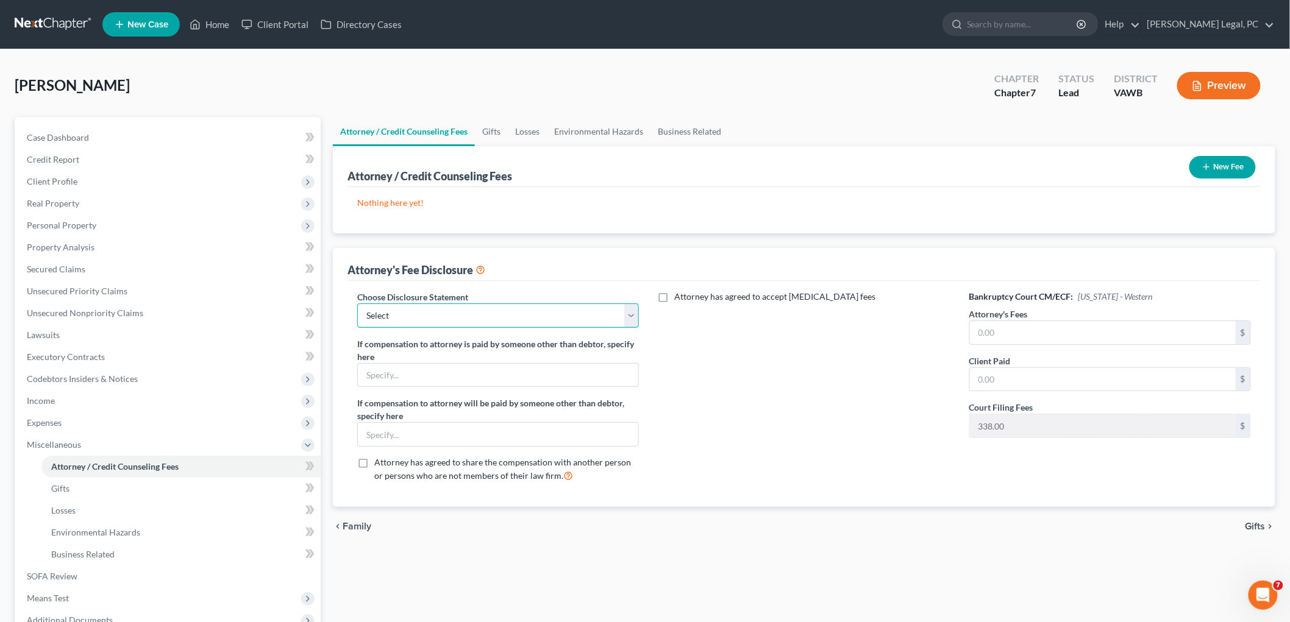
drag, startPoint x: 469, startPoint y: 318, endPoint x: 467, endPoint y: 326, distance: 8.3
click at [469, 318] on select "Select Fee Disclosure" at bounding box center [498, 316] width 282 height 24
click at [357, 304] on select "Select Fee Disclosure" at bounding box center [498, 316] width 282 height 24
click at [1066, 327] on input "text" at bounding box center [1103, 332] width 266 height 23
click at [1258, 530] on span "Gifts" at bounding box center [1256, 527] width 20 height 10
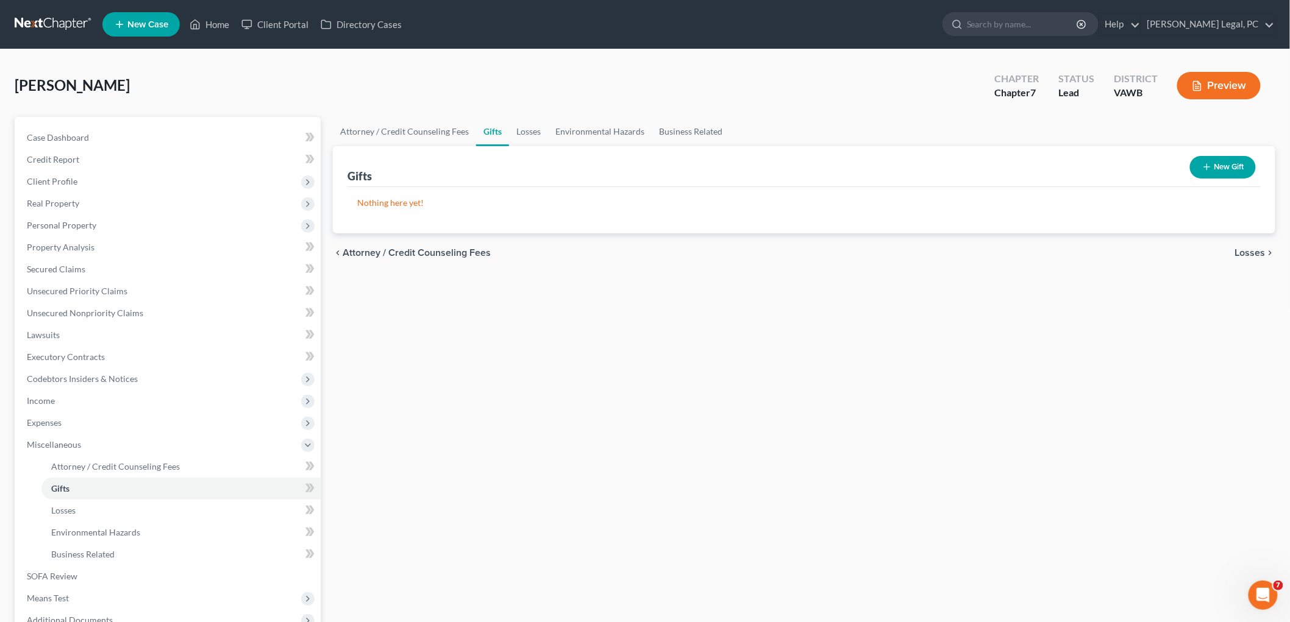
click at [1261, 251] on span "Losses" at bounding box center [1250, 253] width 30 height 10
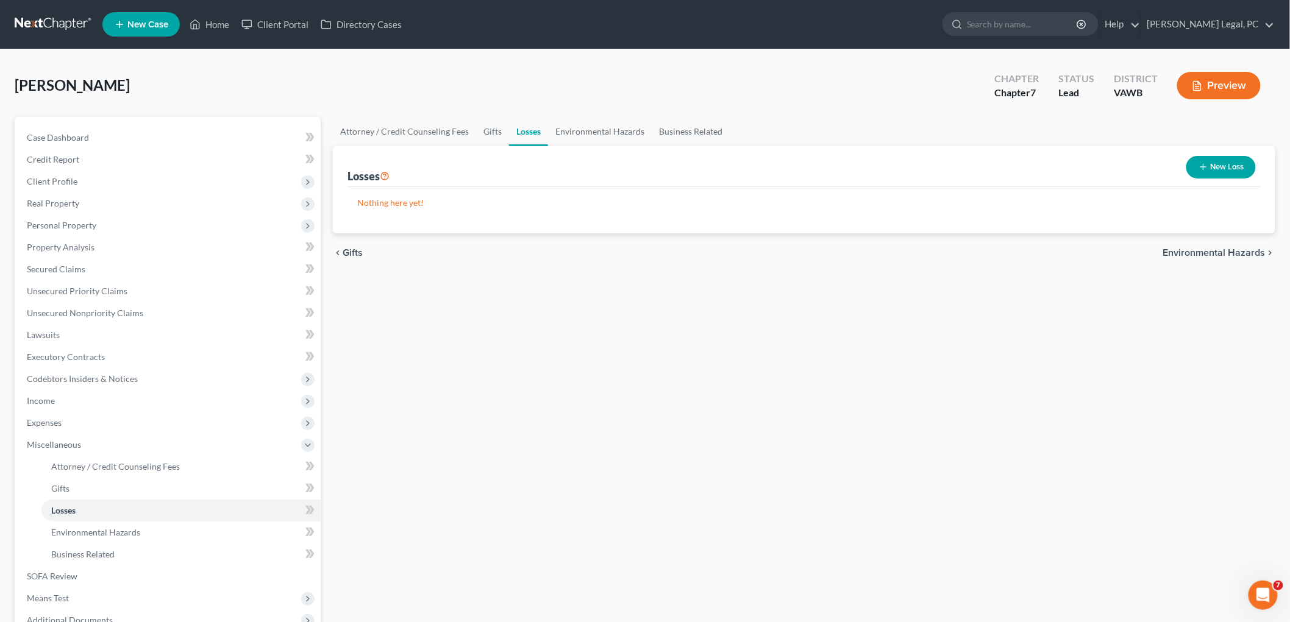
click at [1255, 248] on span "Environmental Hazards" at bounding box center [1214, 253] width 102 height 10
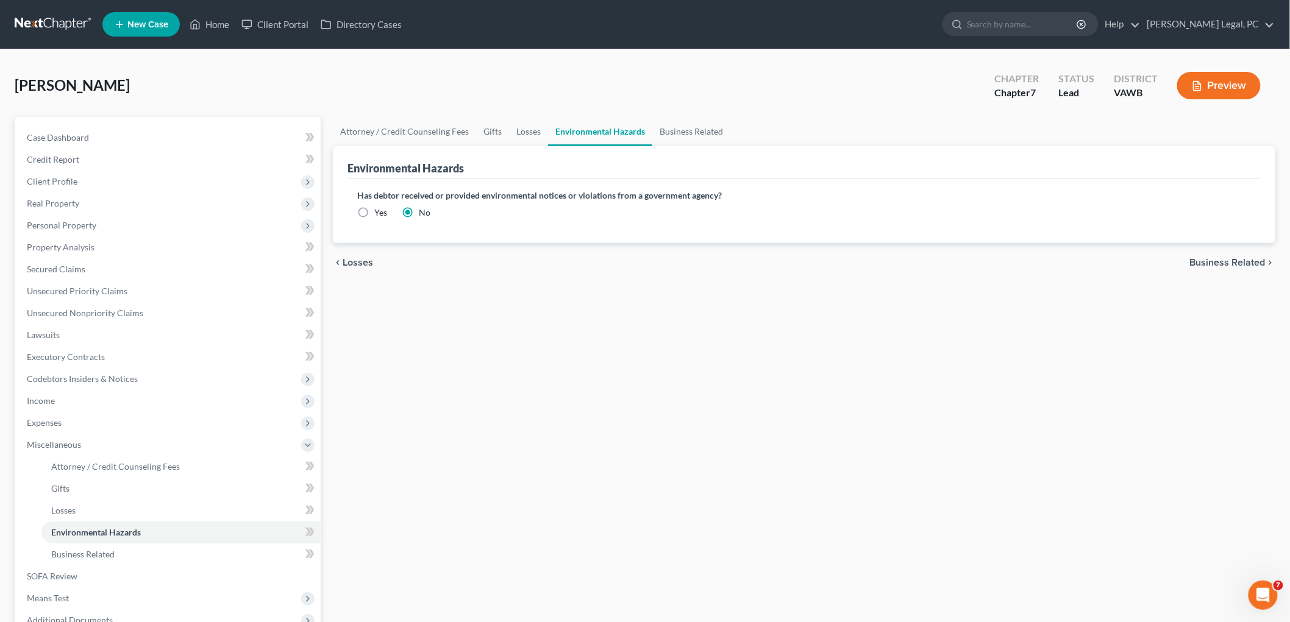
click at [1254, 261] on span "Business Related" at bounding box center [1228, 263] width 76 height 10
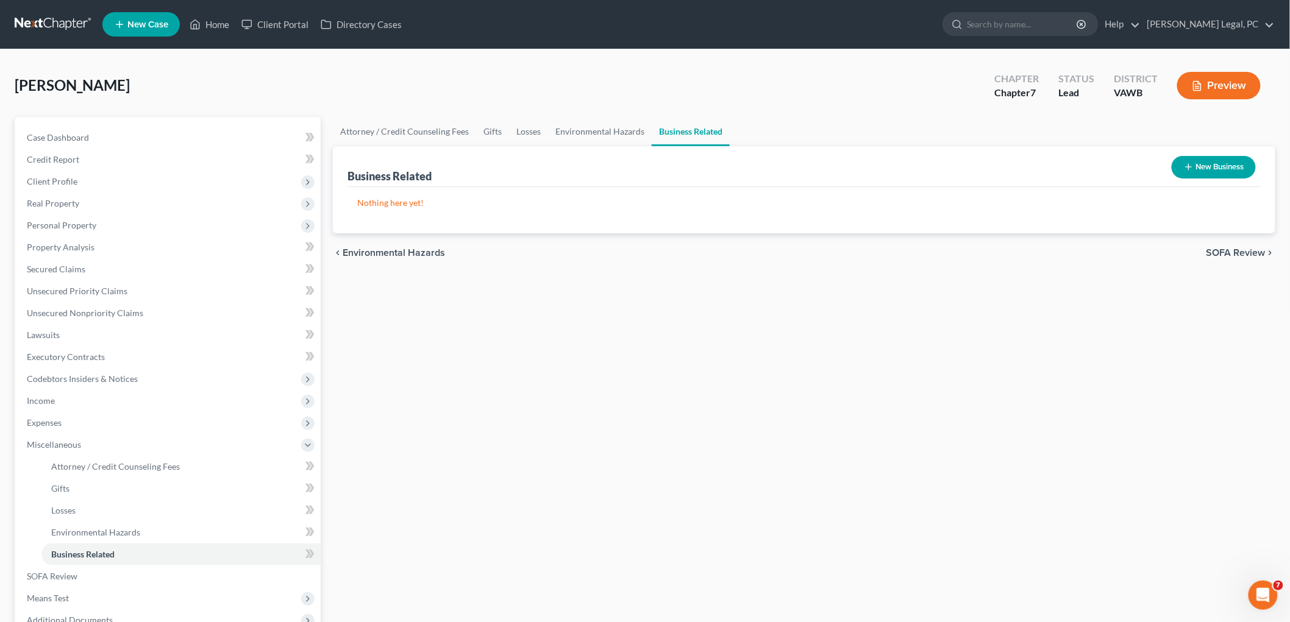
click at [1251, 248] on span "SOFA Review" at bounding box center [1236, 253] width 59 height 10
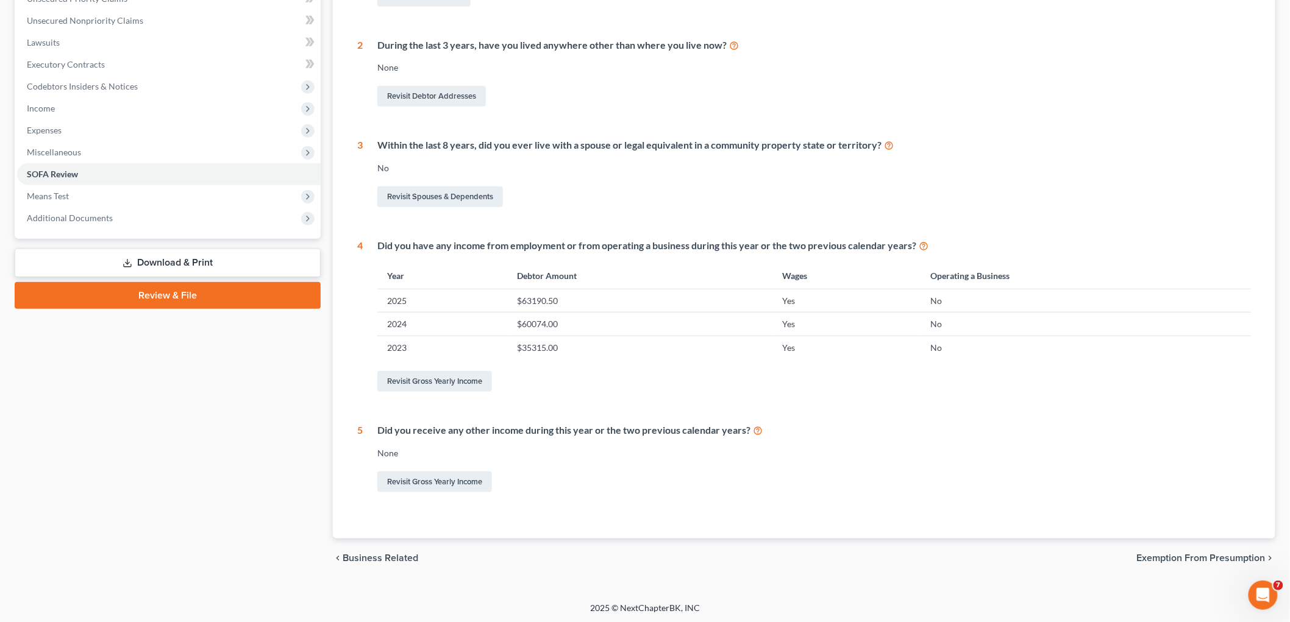
scroll to position [294, 0]
click at [1251, 555] on span "Exemption from Presumption" at bounding box center [1201, 557] width 129 height 10
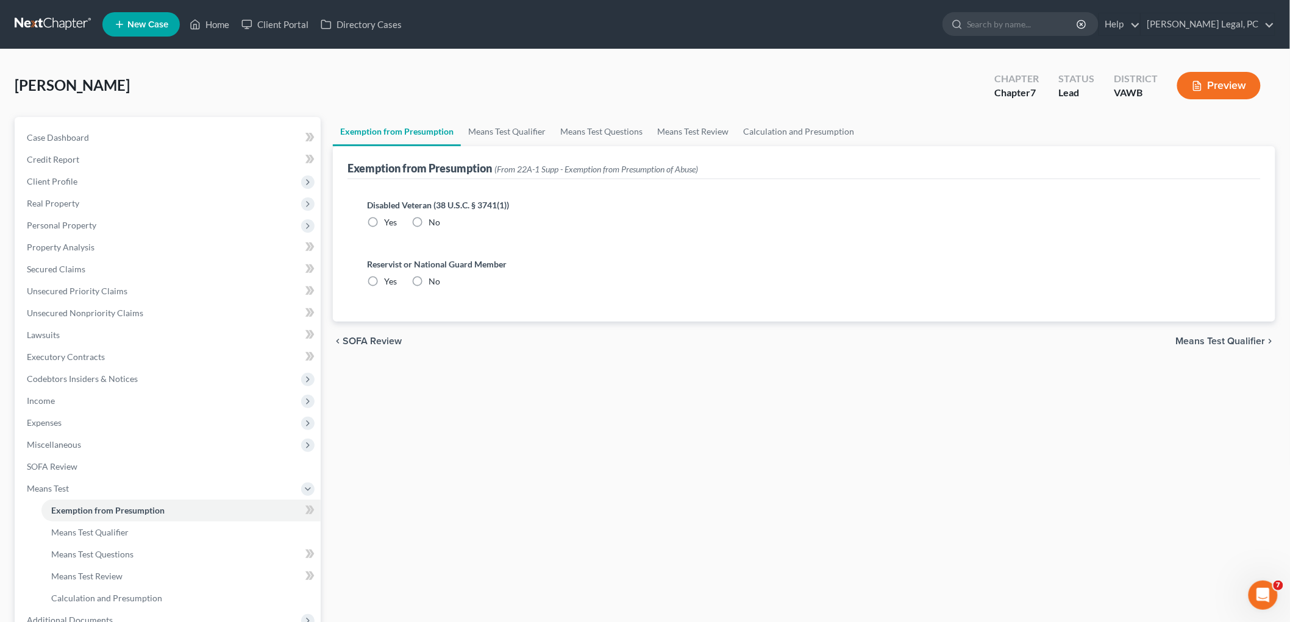
click at [429, 219] on label "No" at bounding box center [435, 222] width 12 height 12
click at [433, 219] on input "No" at bounding box center [437, 220] width 8 height 8
click at [429, 281] on label "No" at bounding box center [435, 282] width 12 height 12
click at [433, 281] on input "No" at bounding box center [437, 280] width 8 height 8
click at [1217, 340] on span "Means Test Qualifier" at bounding box center [1221, 342] width 90 height 10
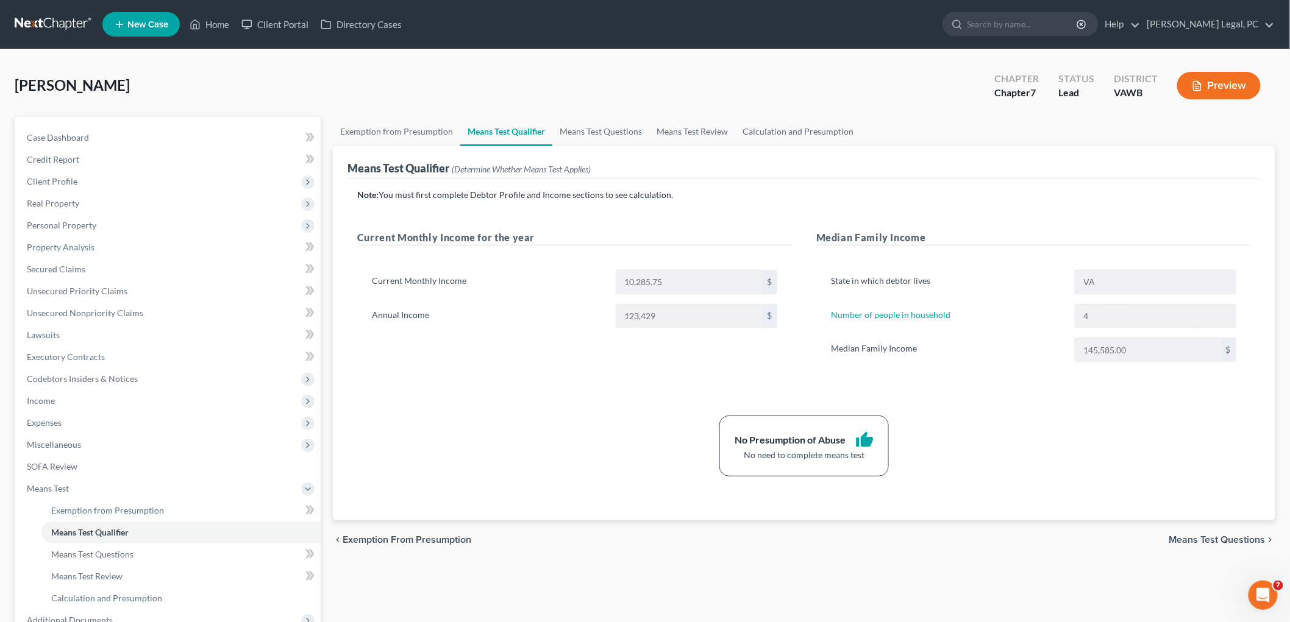
click at [1253, 538] on span "Means Test Questions" at bounding box center [1217, 540] width 96 height 10
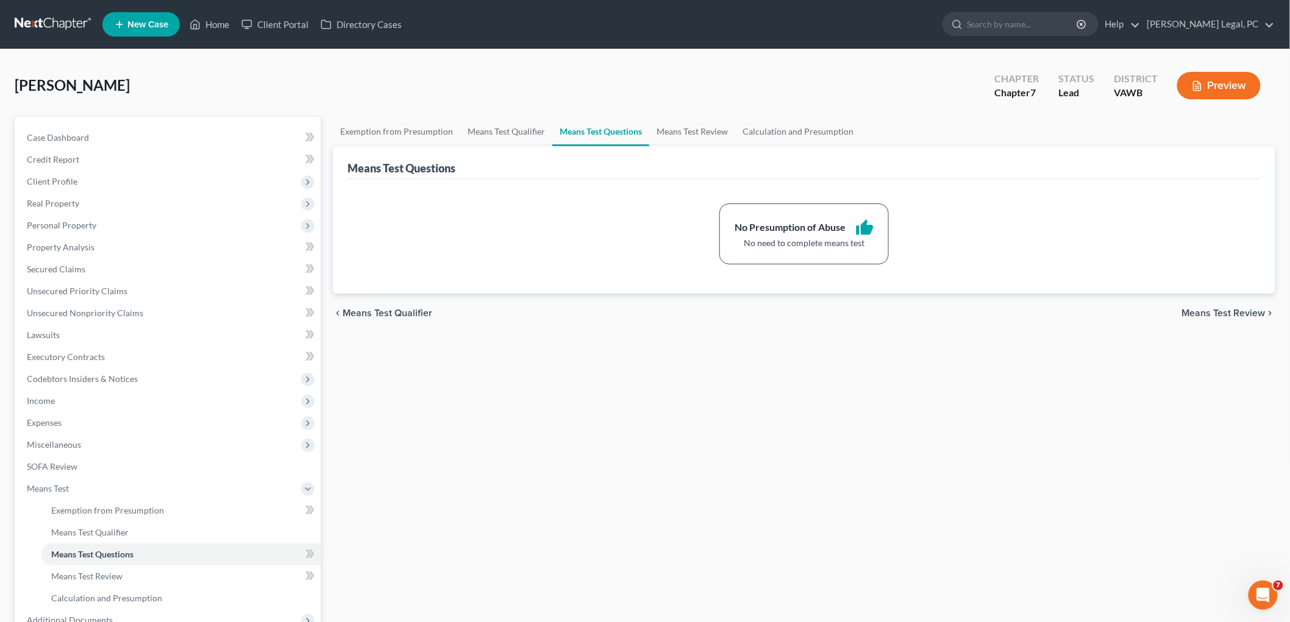
click at [1241, 313] on span "Means Test Review" at bounding box center [1224, 313] width 84 height 10
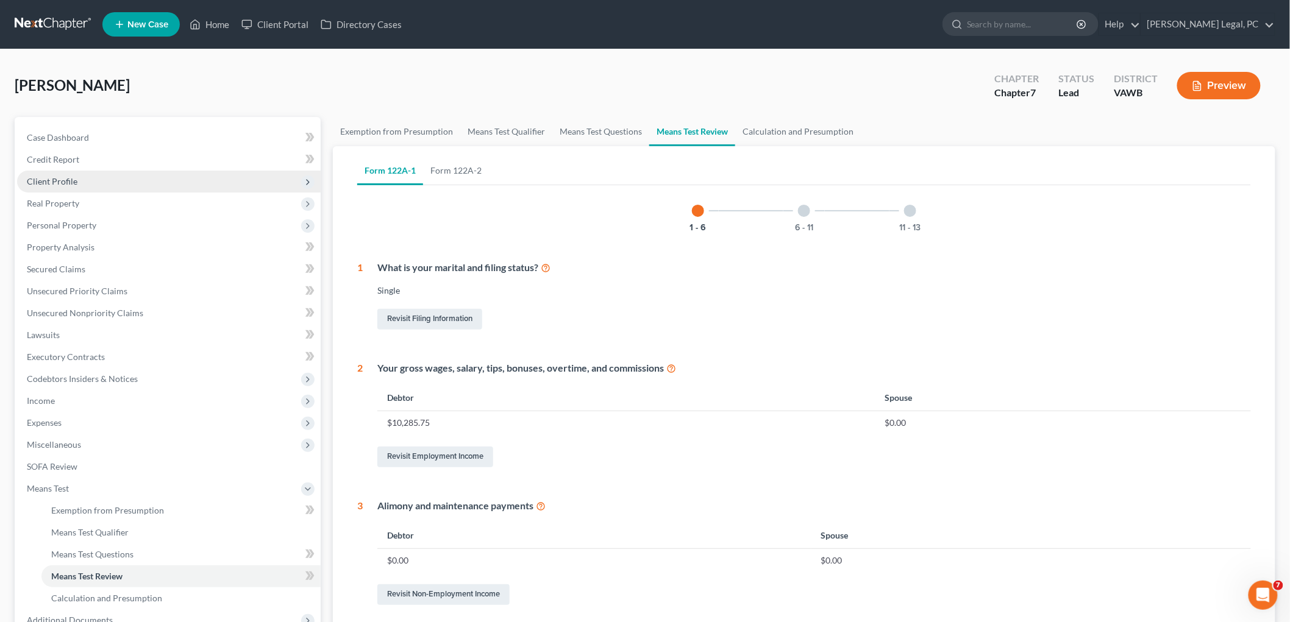
click at [61, 182] on span "Client Profile" at bounding box center [52, 181] width 51 height 10
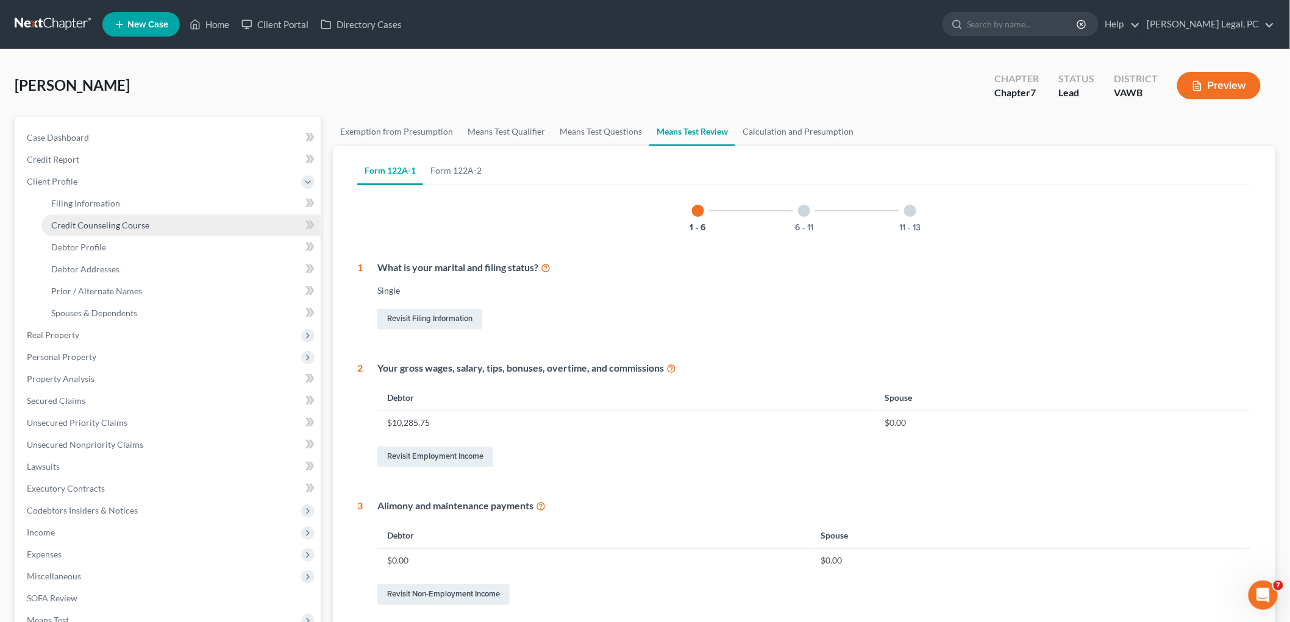
click at [71, 226] on span "Credit Counseling Course" at bounding box center [100, 225] width 98 height 10
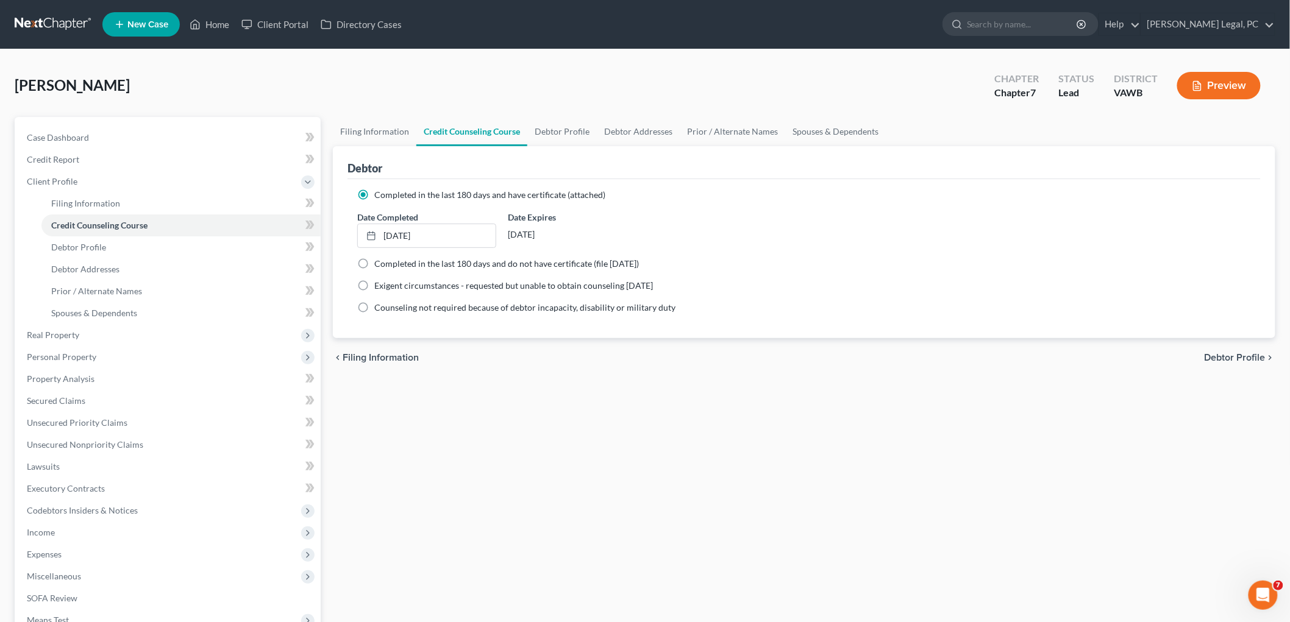
click at [1189, 88] on button "Preview" at bounding box center [1219, 85] width 84 height 27
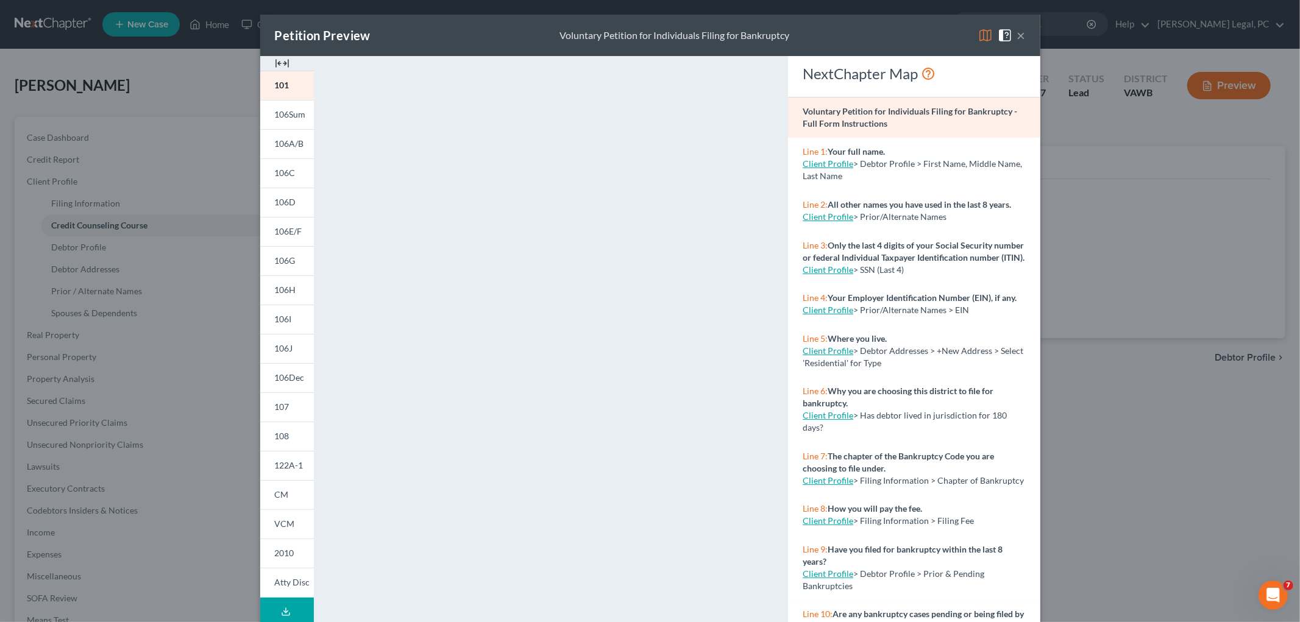
click at [275, 64] on img at bounding box center [282, 63] width 15 height 15
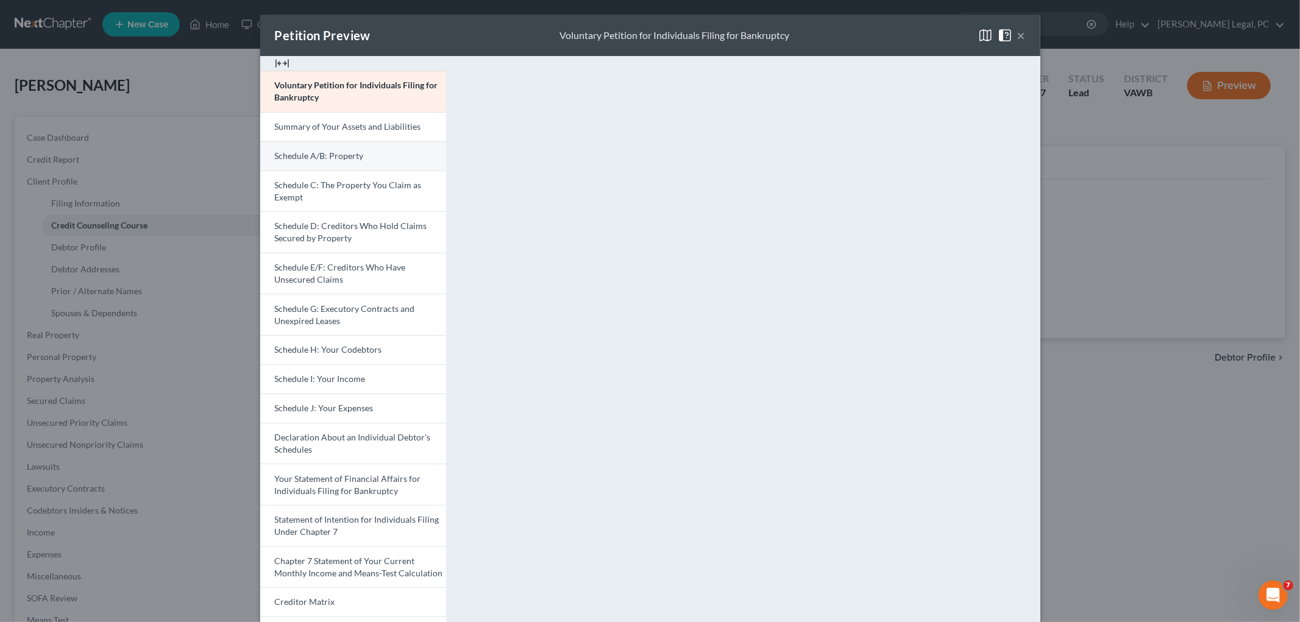
click at [327, 155] on span "Schedule A/B: Property" at bounding box center [319, 156] width 89 height 10
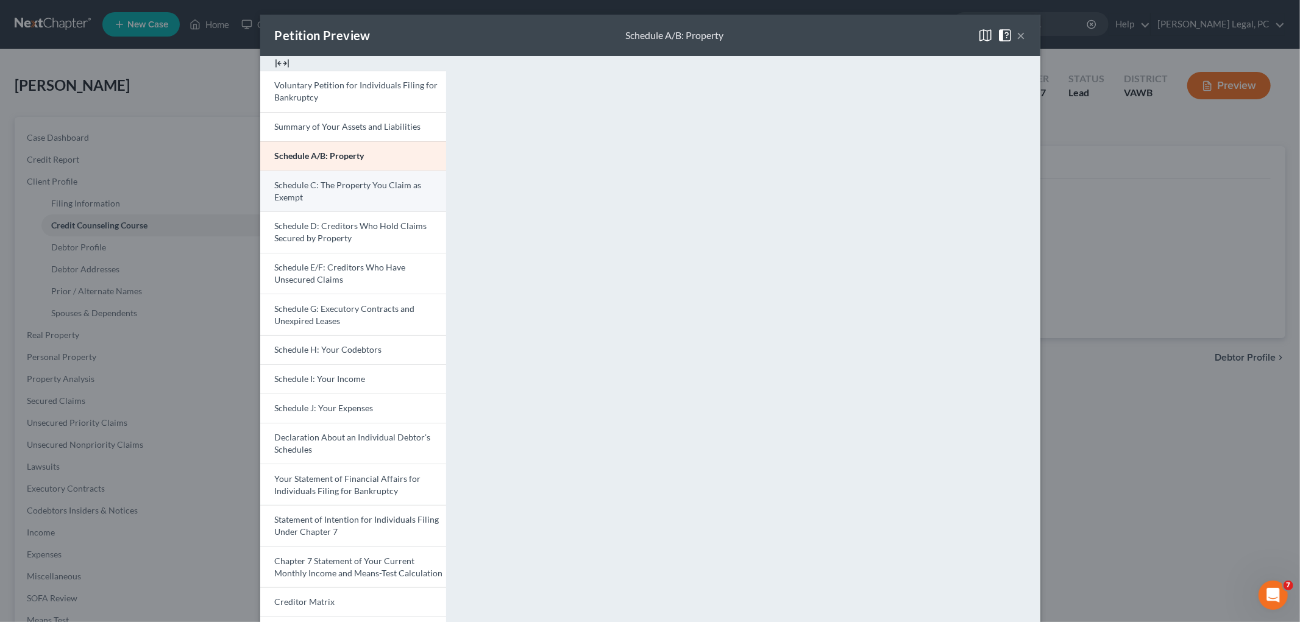
click at [321, 192] on link "Schedule C: The Property You Claim as Exempt" at bounding box center [353, 191] width 186 height 41
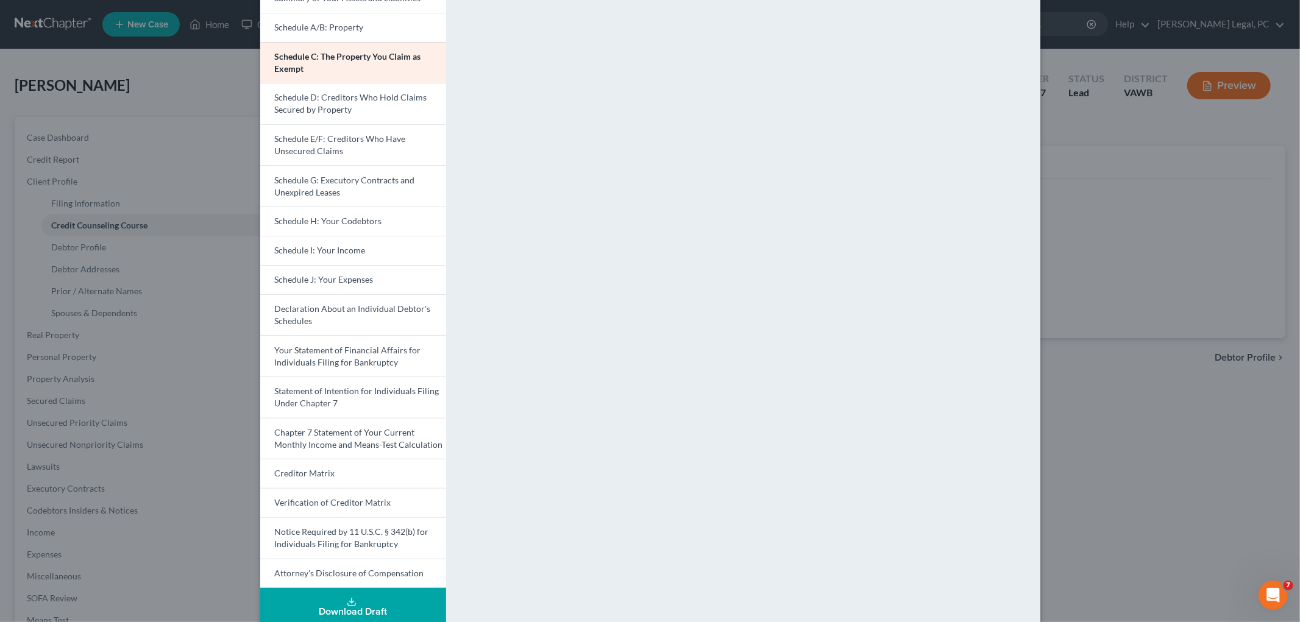
scroll to position [146, 0]
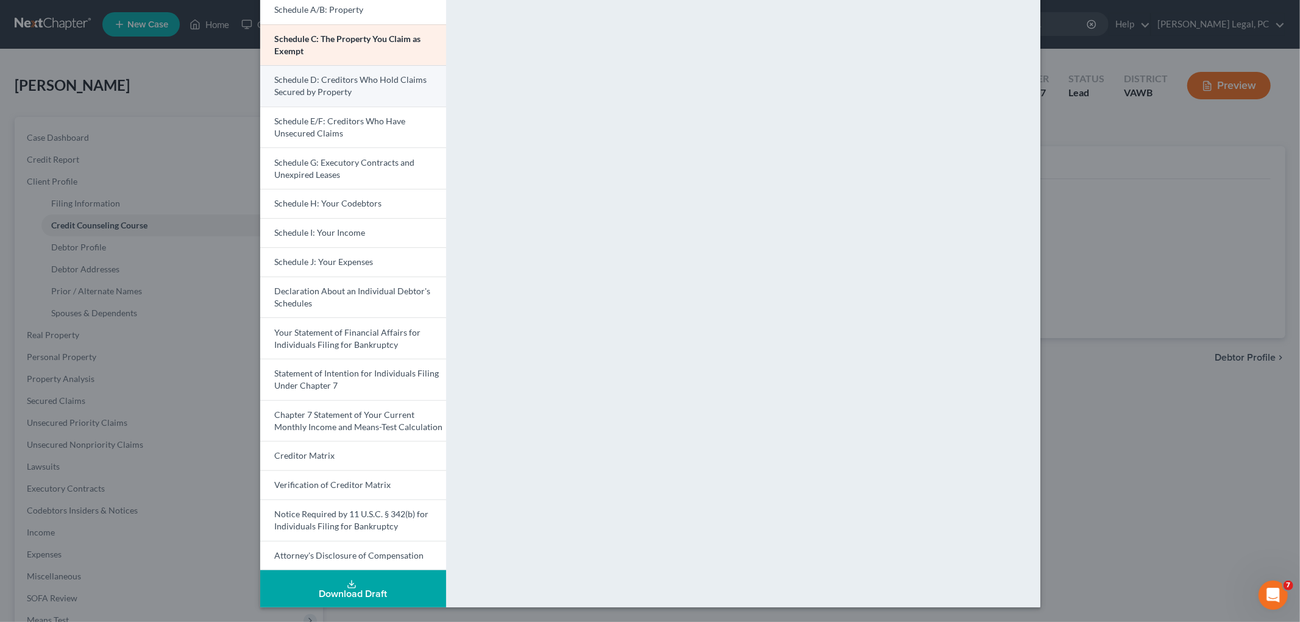
click at [351, 88] on link "Schedule D: Creditors Who Hold Claims Secured by Property" at bounding box center [353, 85] width 186 height 41
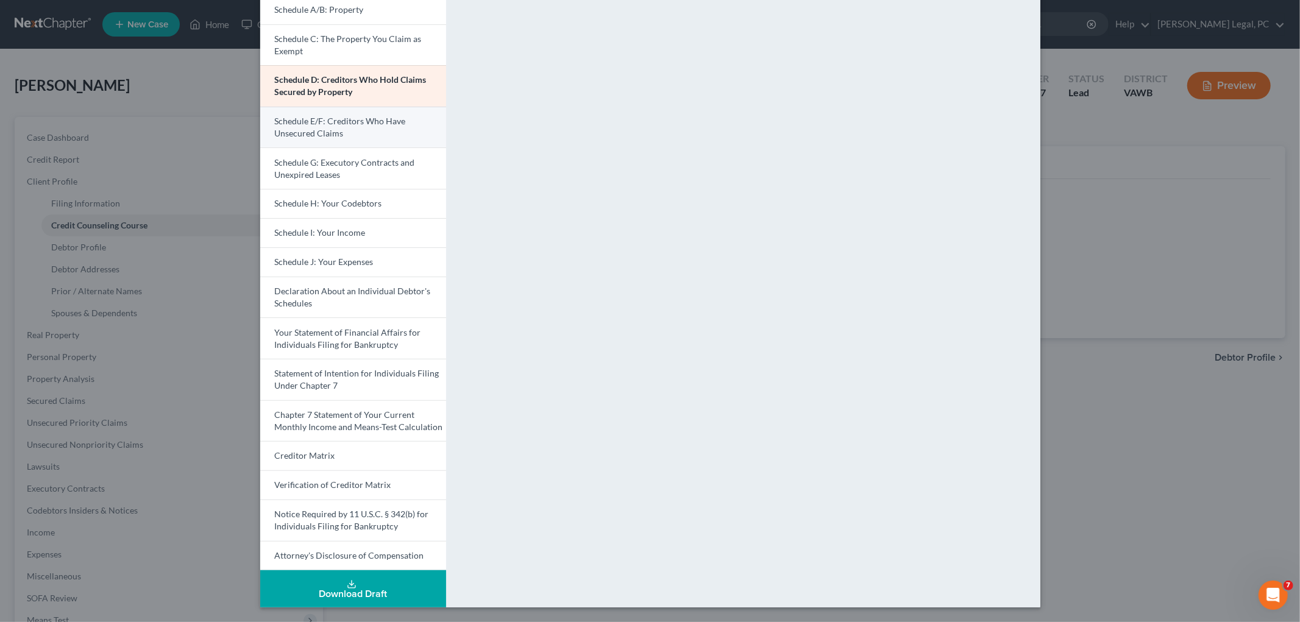
click at [302, 126] on link "Schedule E/F: Creditors Who Have Unsecured Claims" at bounding box center [353, 127] width 186 height 41
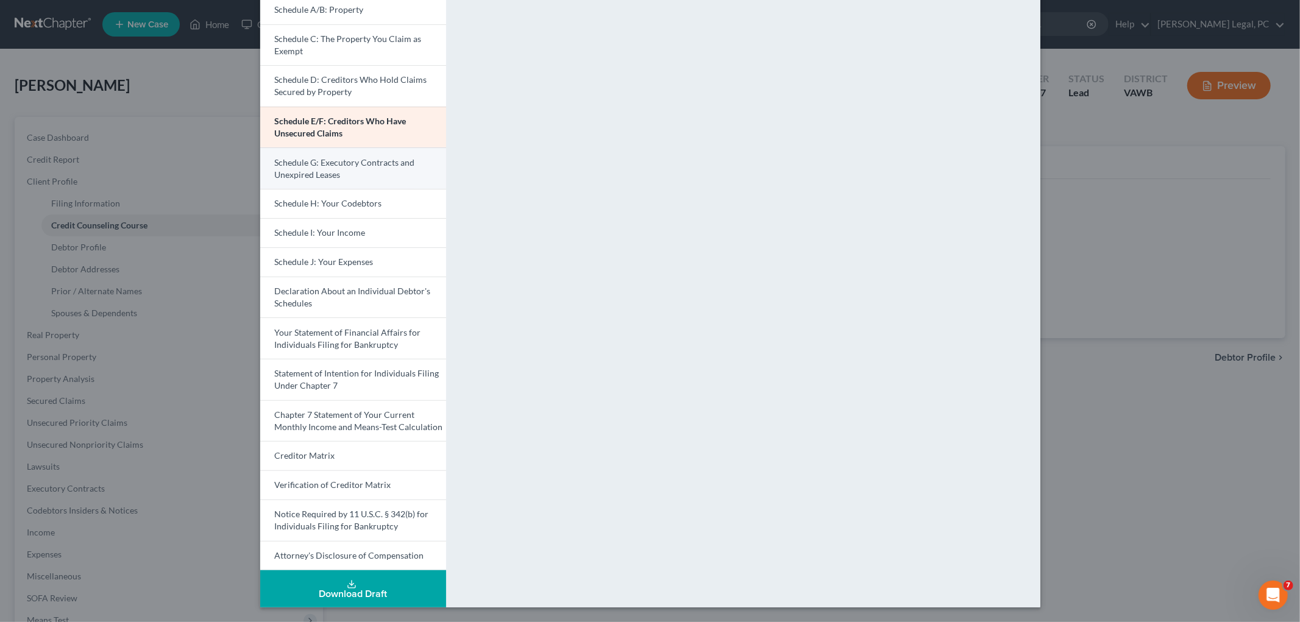
click at [315, 177] on span "Schedule G: Executory Contracts and Unexpired Leases" at bounding box center [345, 168] width 140 height 23
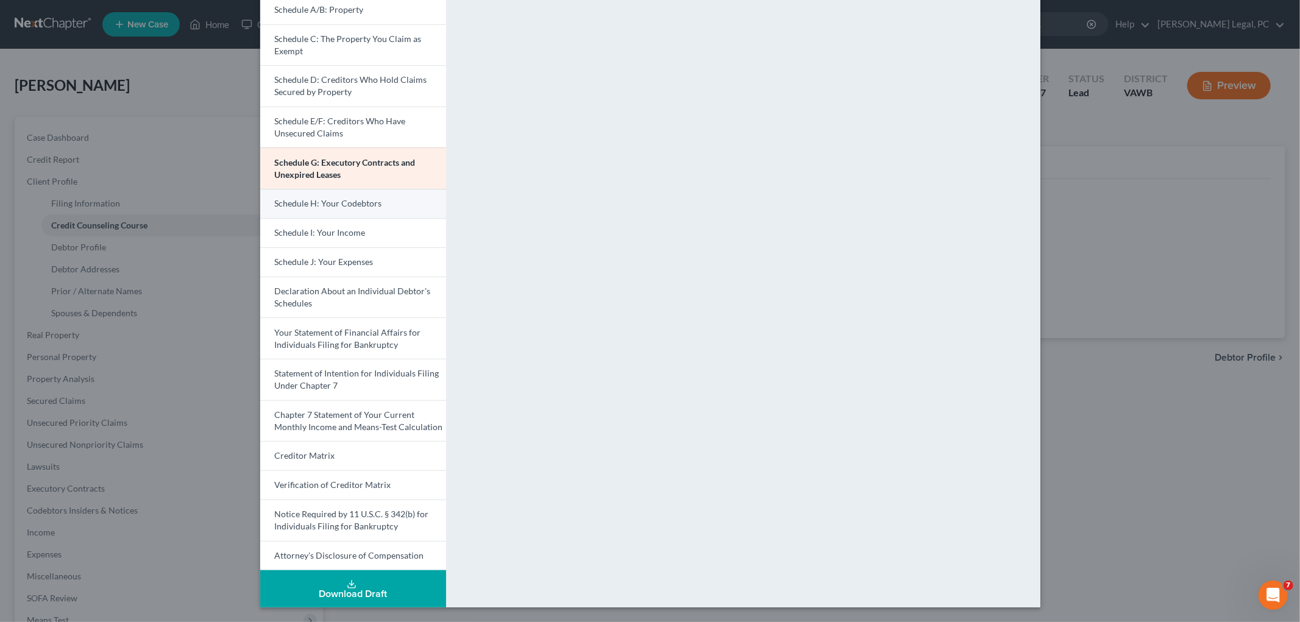
click at [321, 202] on span "Schedule H: Your Codebtors" at bounding box center [328, 203] width 107 height 10
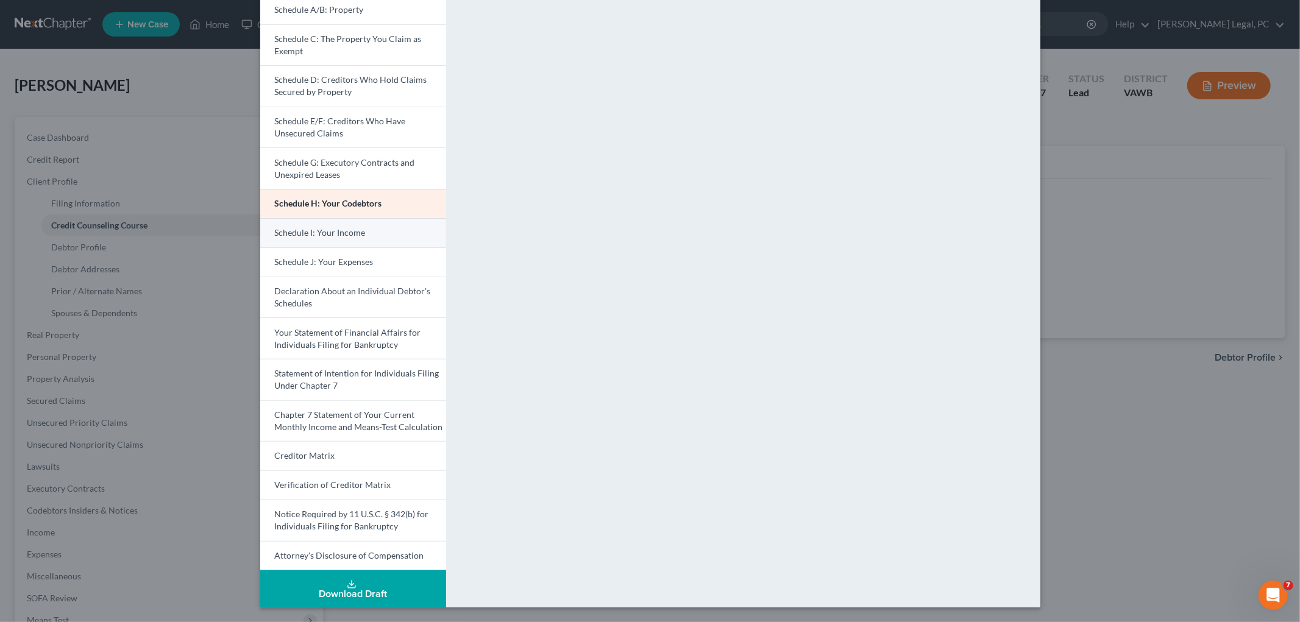
click at [326, 236] on span "Schedule I: Your Income" at bounding box center [320, 232] width 91 height 10
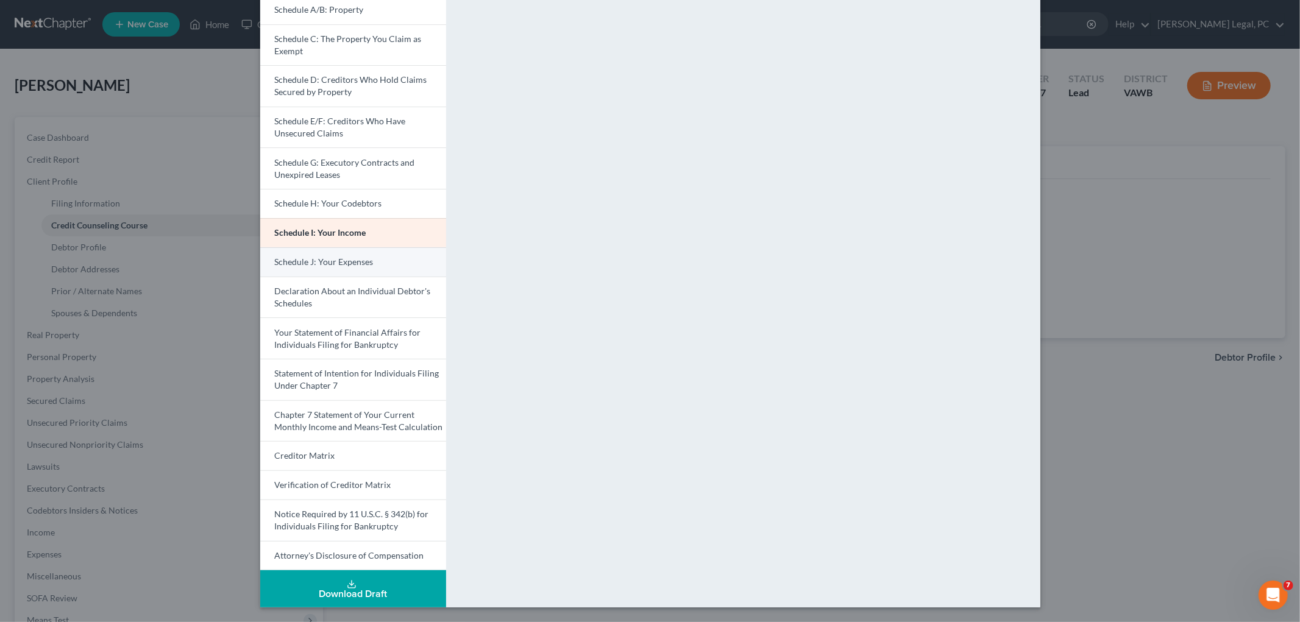
click at [335, 264] on span "Schedule J: Your Expenses" at bounding box center [324, 262] width 99 height 10
click at [323, 336] on span "Your Statement of Financial Affairs for Individuals Filing for Bankruptcy" at bounding box center [348, 338] width 146 height 23
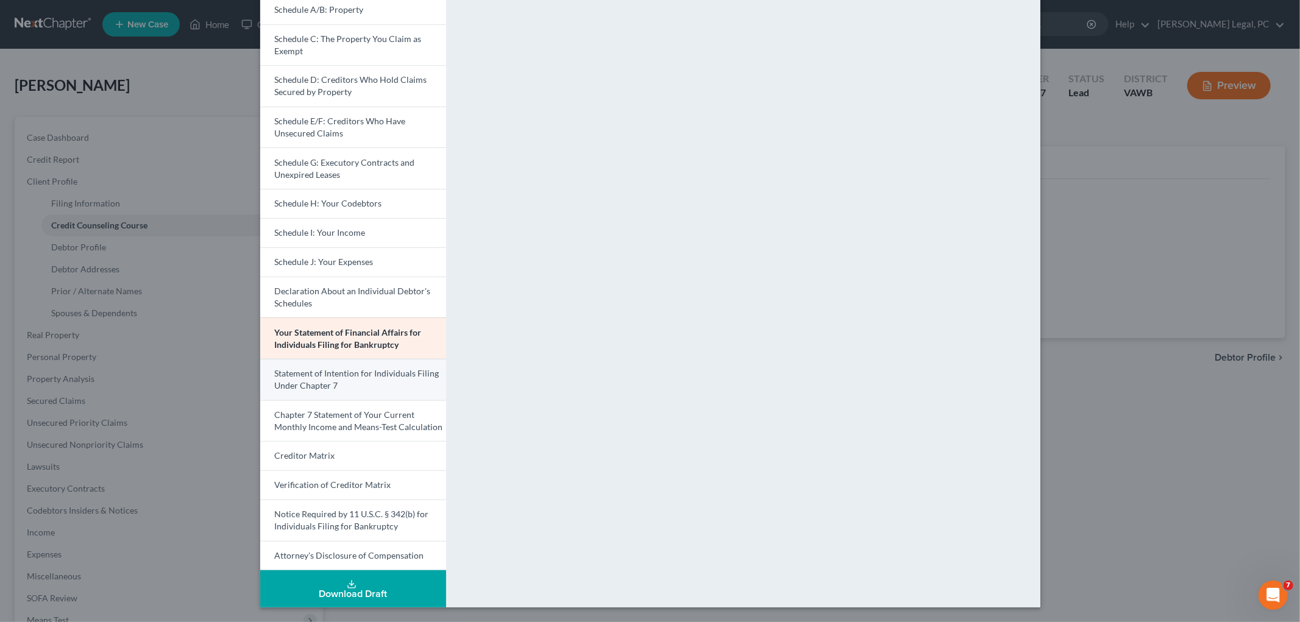
click at [348, 385] on link "Statement of Intention for Individuals Filing Under Chapter 7" at bounding box center [353, 379] width 186 height 41
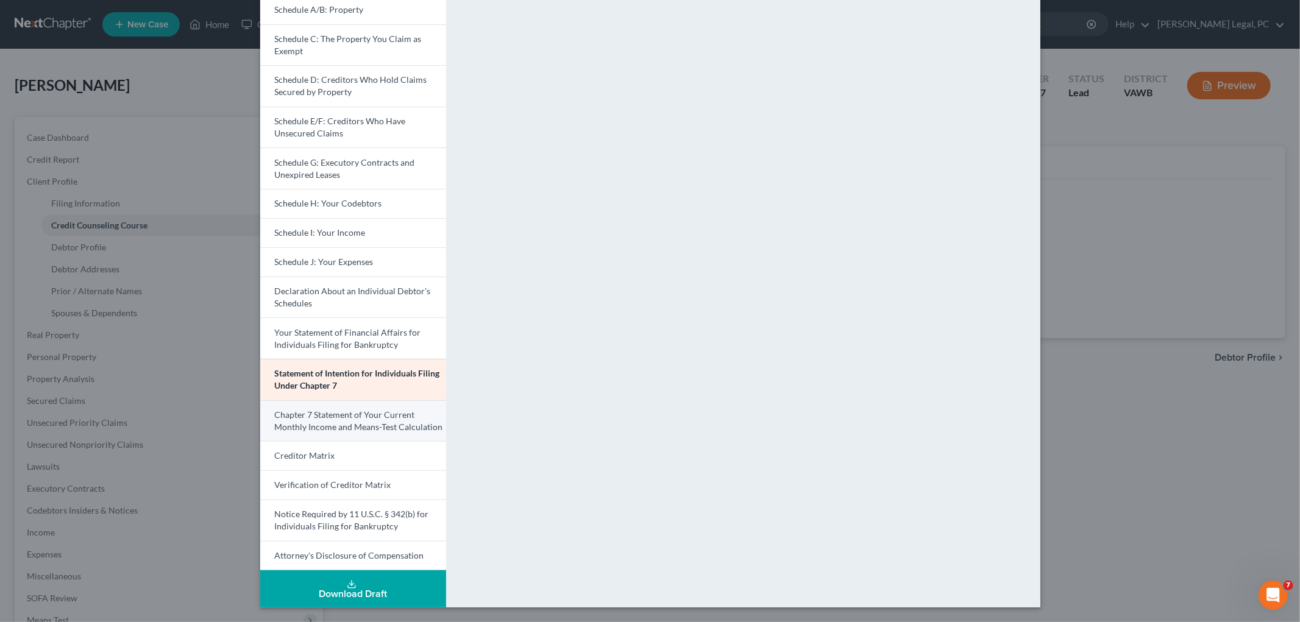
click at [327, 423] on span "Chapter 7 Statement of Your Current Monthly Income and Means-Test Calculation" at bounding box center [359, 421] width 168 height 23
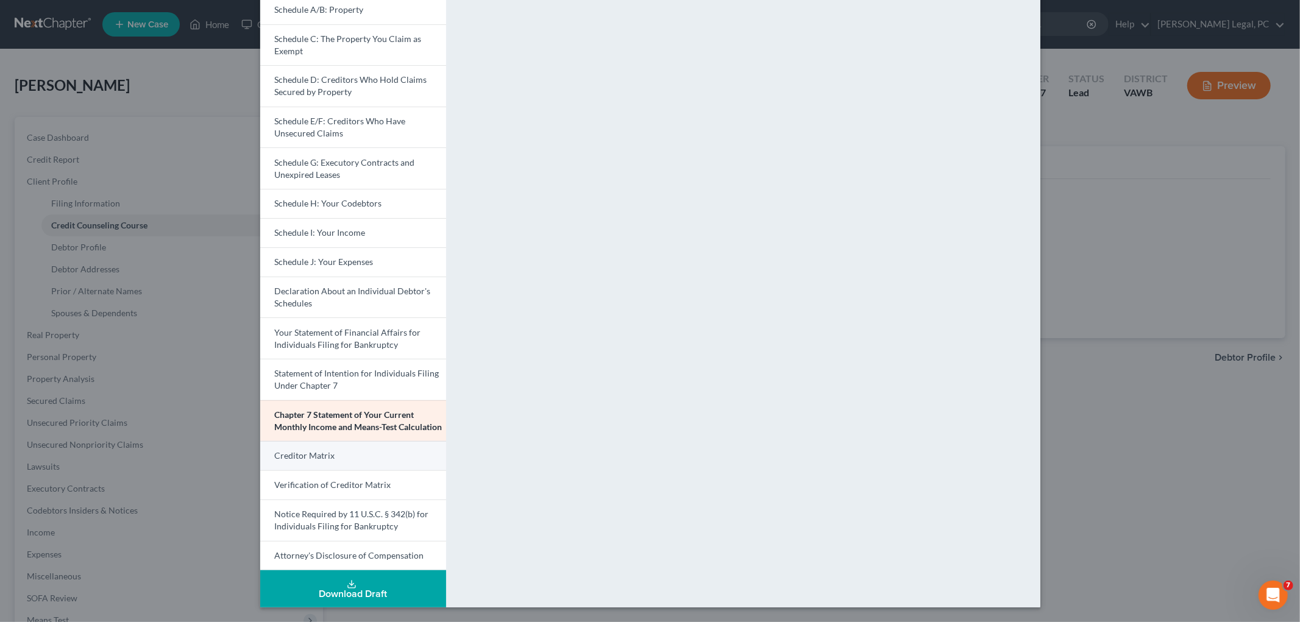
click at [319, 458] on span "Creditor Matrix" at bounding box center [305, 456] width 60 height 10
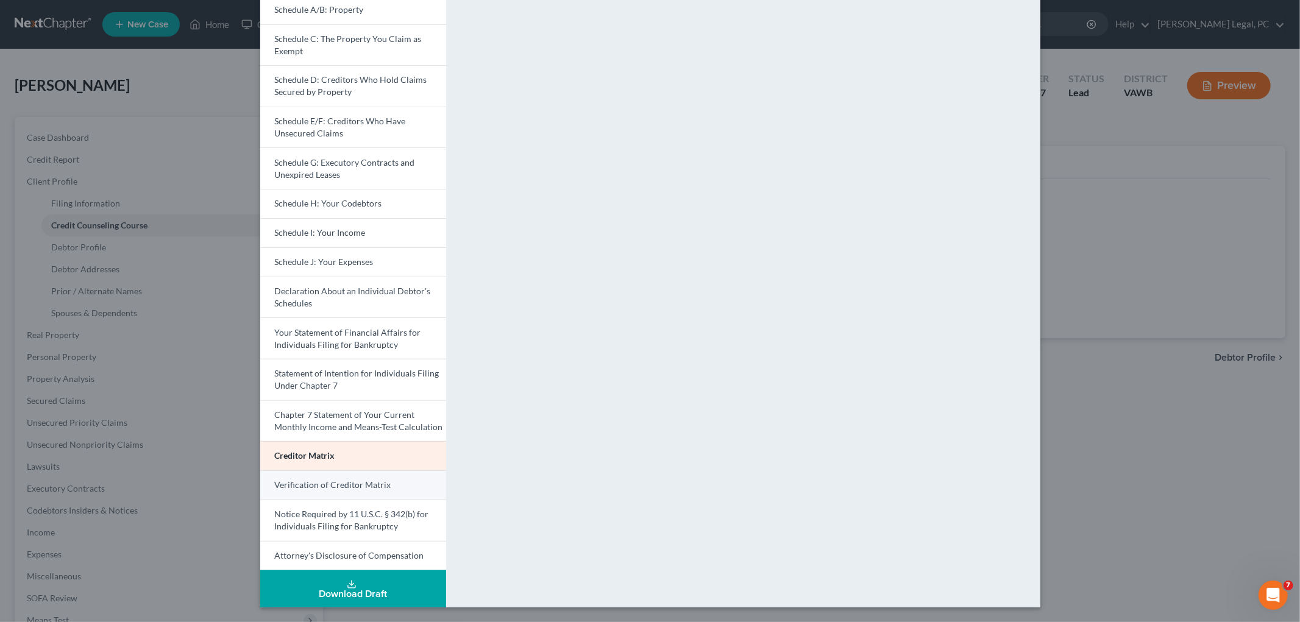
click at [307, 485] on span "Verification of Creditor Matrix" at bounding box center [333, 485] width 116 height 10
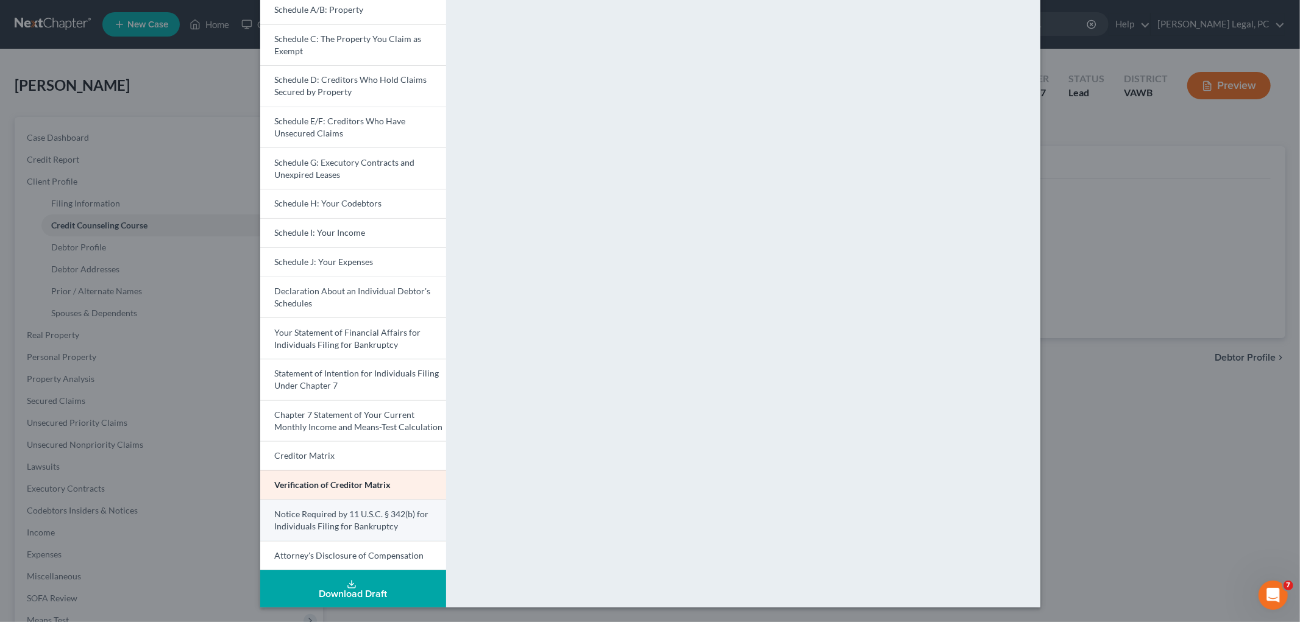
click at [311, 521] on span "Notice Required by 11 U.S.C. § 342(b) for Individuals Filing for Bankruptcy" at bounding box center [352, 520] width 154 height 23
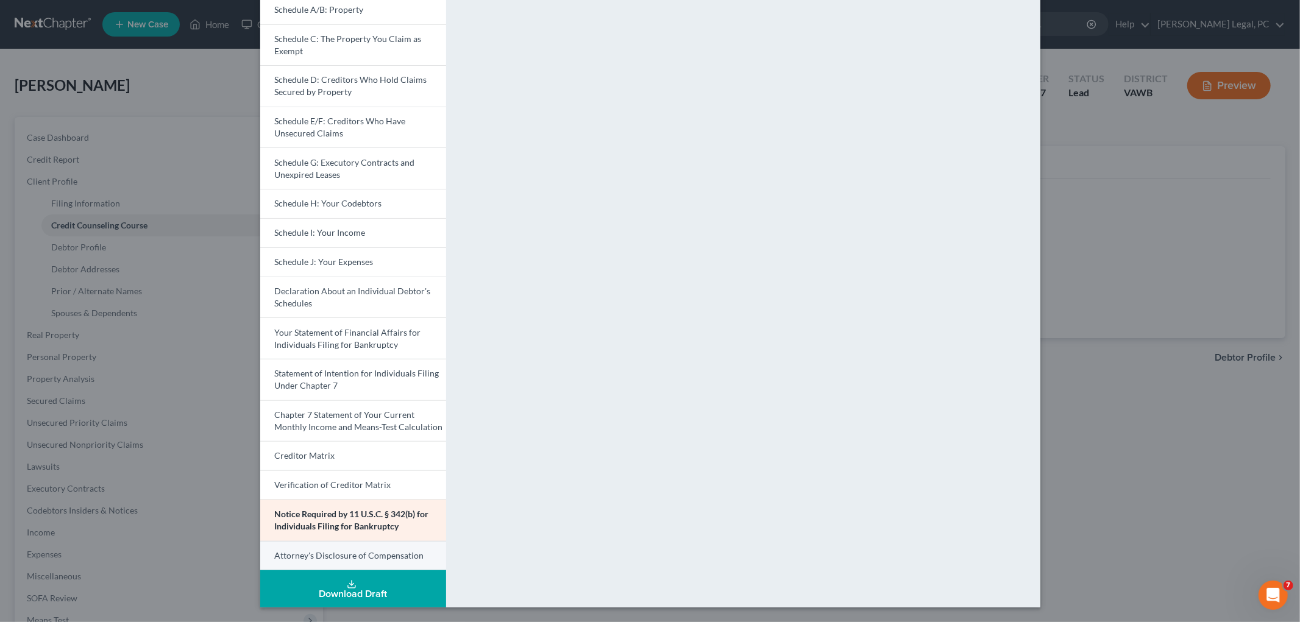
click at [307, 554] on span "Attorney's Disclosure of Compensation" at bounding box center [349, 556] width 149 height 10
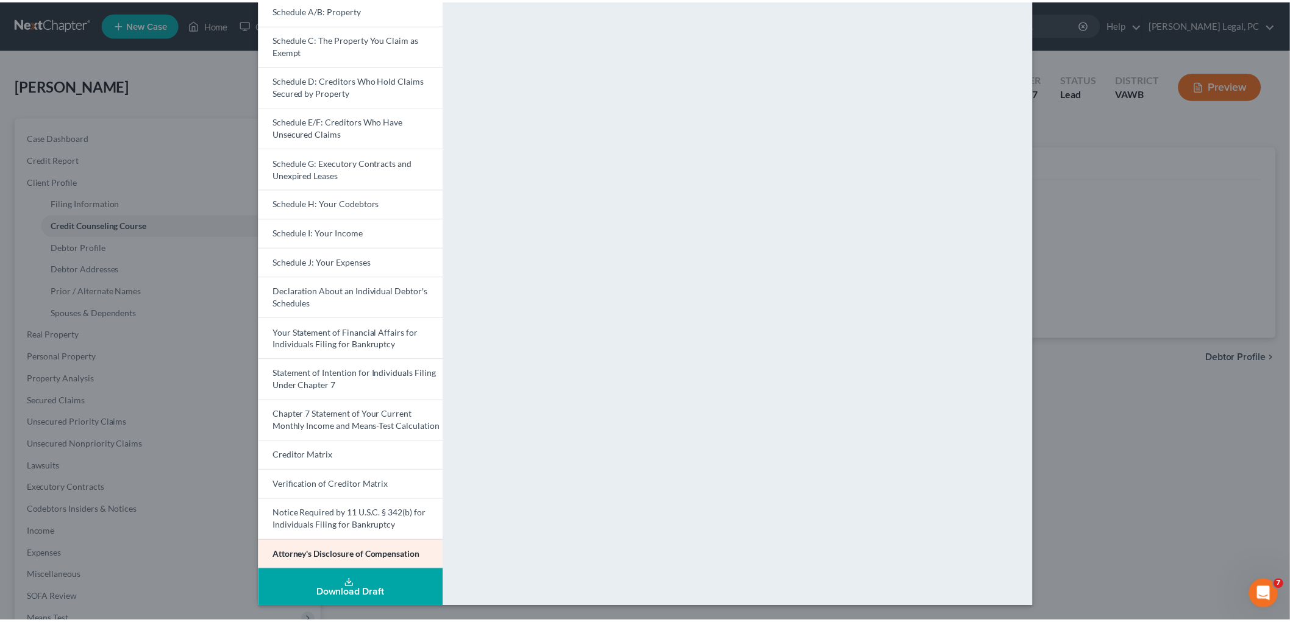
scroll to position [0, 0]
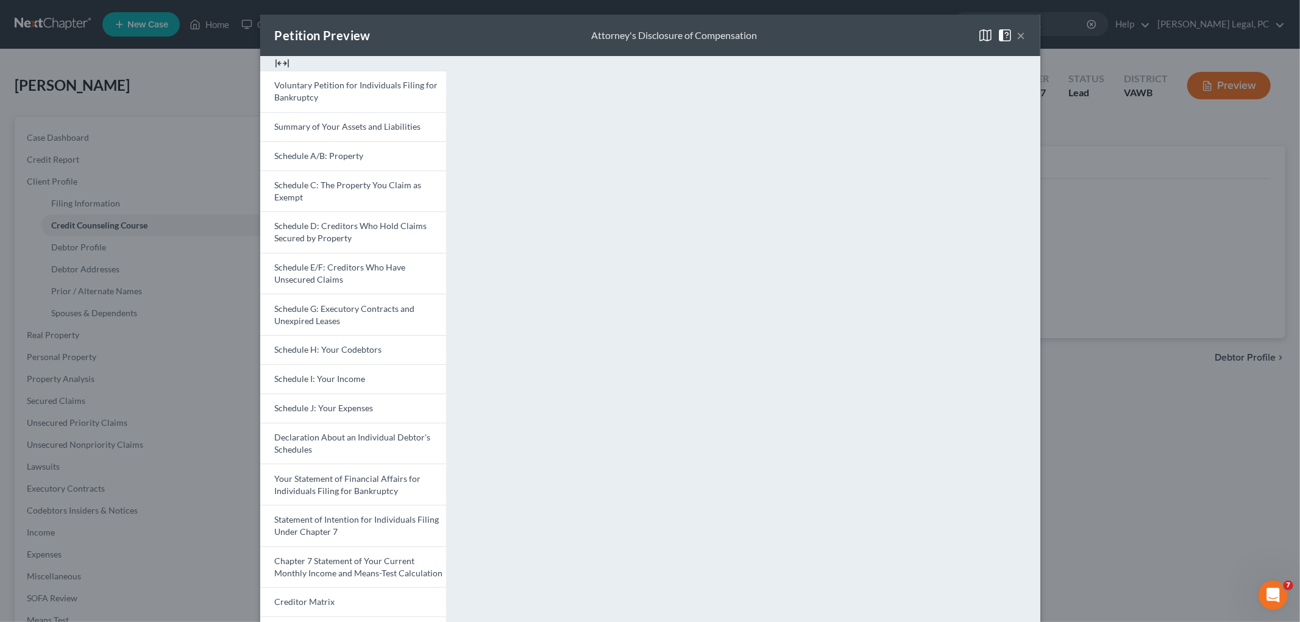
click at [1018, 32] on button "×" at bounding box center [1022, 35] width 9 height 15
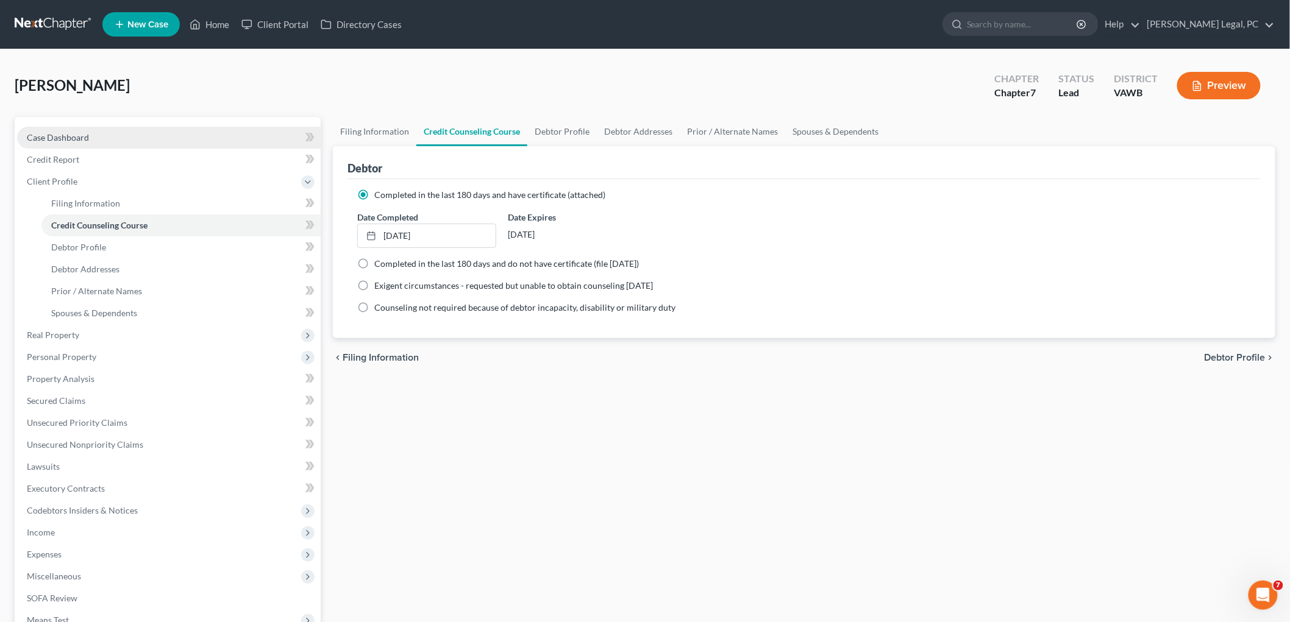
click at [76, 141] on span "Case Dashboard" at bounding box center [58, 137] width 62 height 10
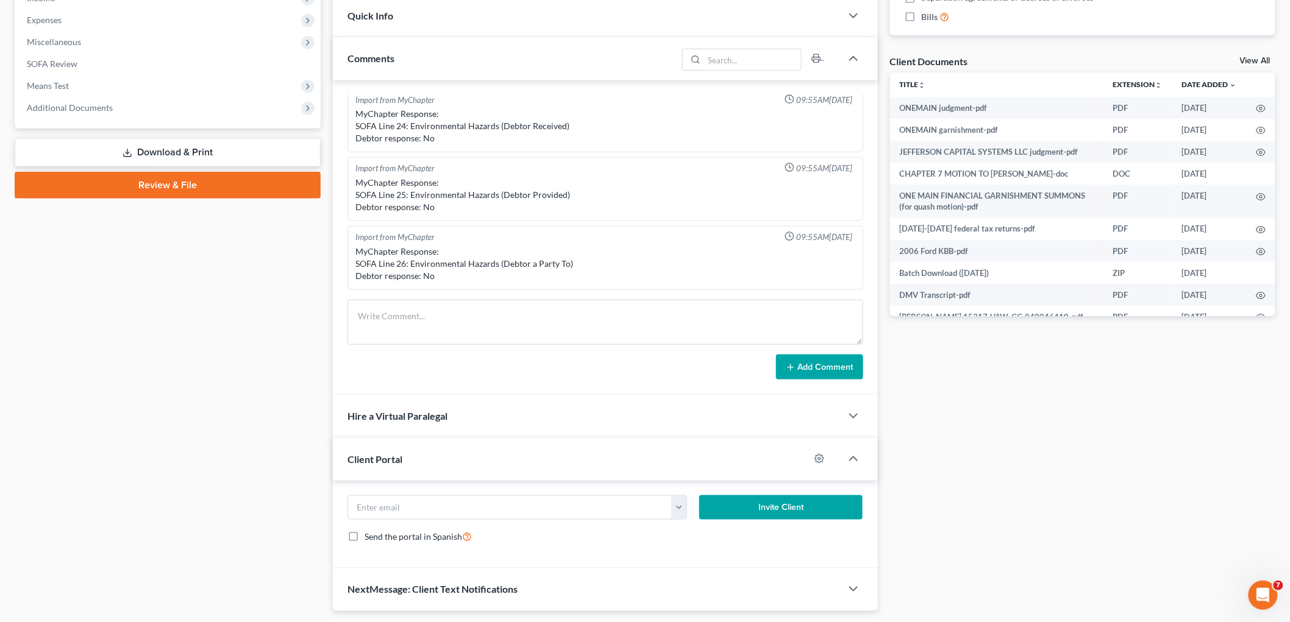
scroll to position [406, 0]
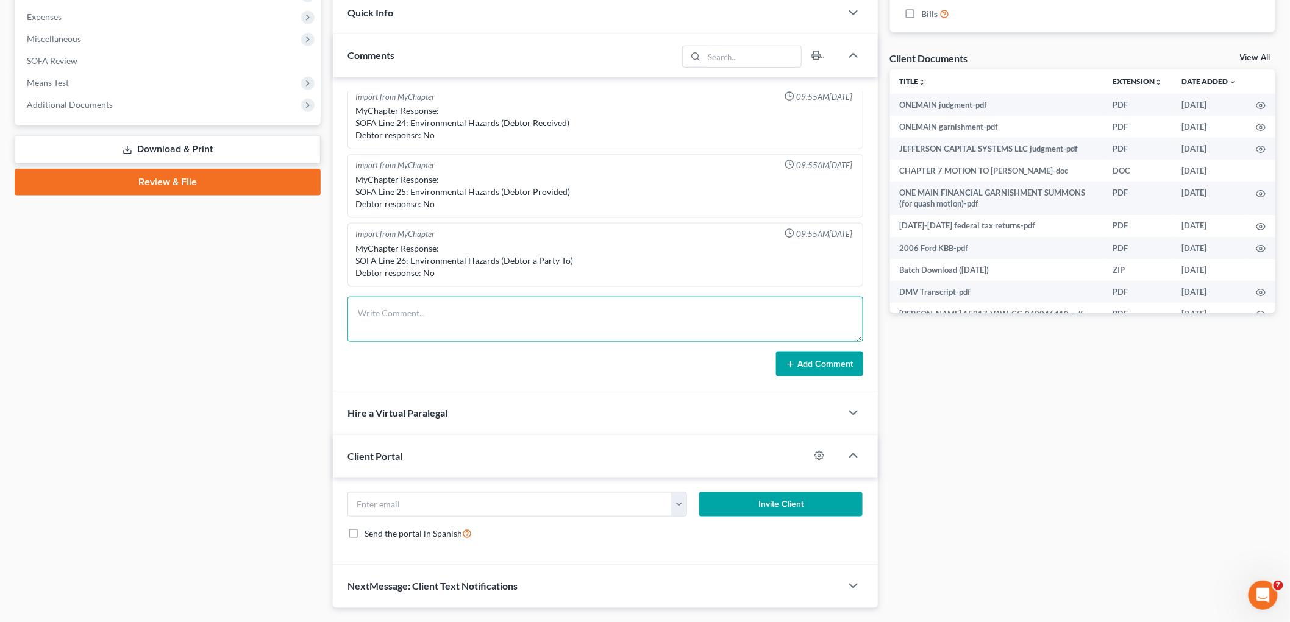
click at [507, 312] on textarea at bounding box center [606, 319] width 516 height 45
paste textarea "Need to update Schedule I. Need to review expenses. Need to clarify household m…"
click at [796, 365] on icon at bounding box center [791, 365] width 10 height 10
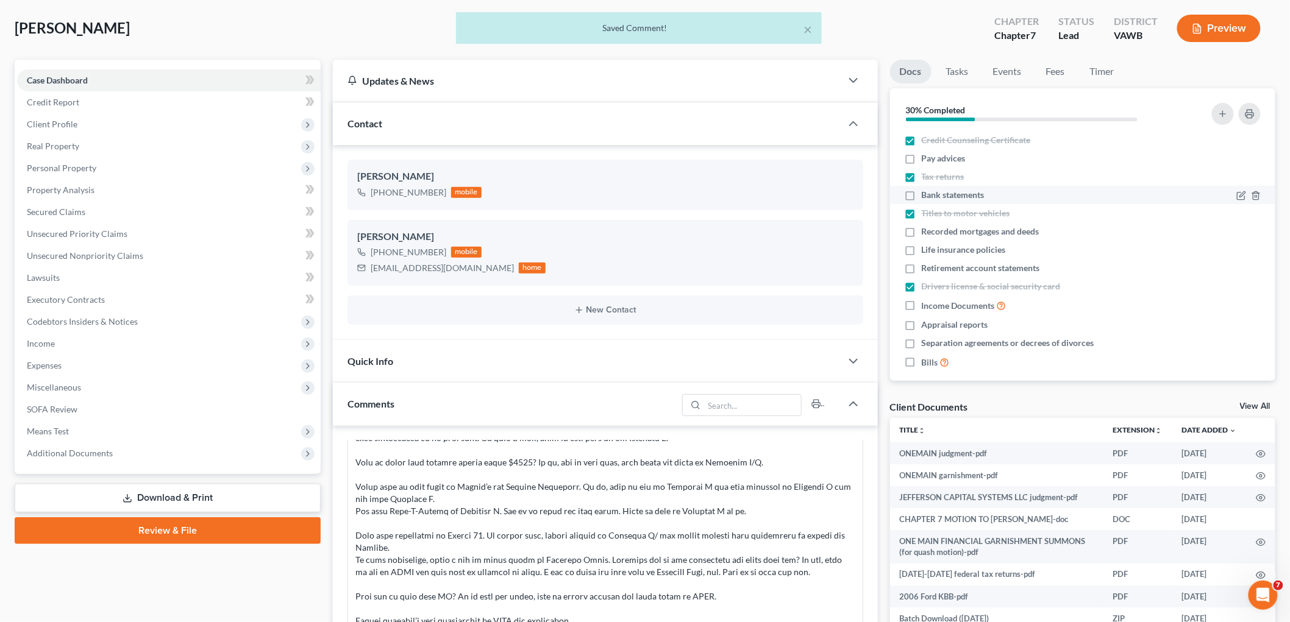
scroll to position [0, 0]
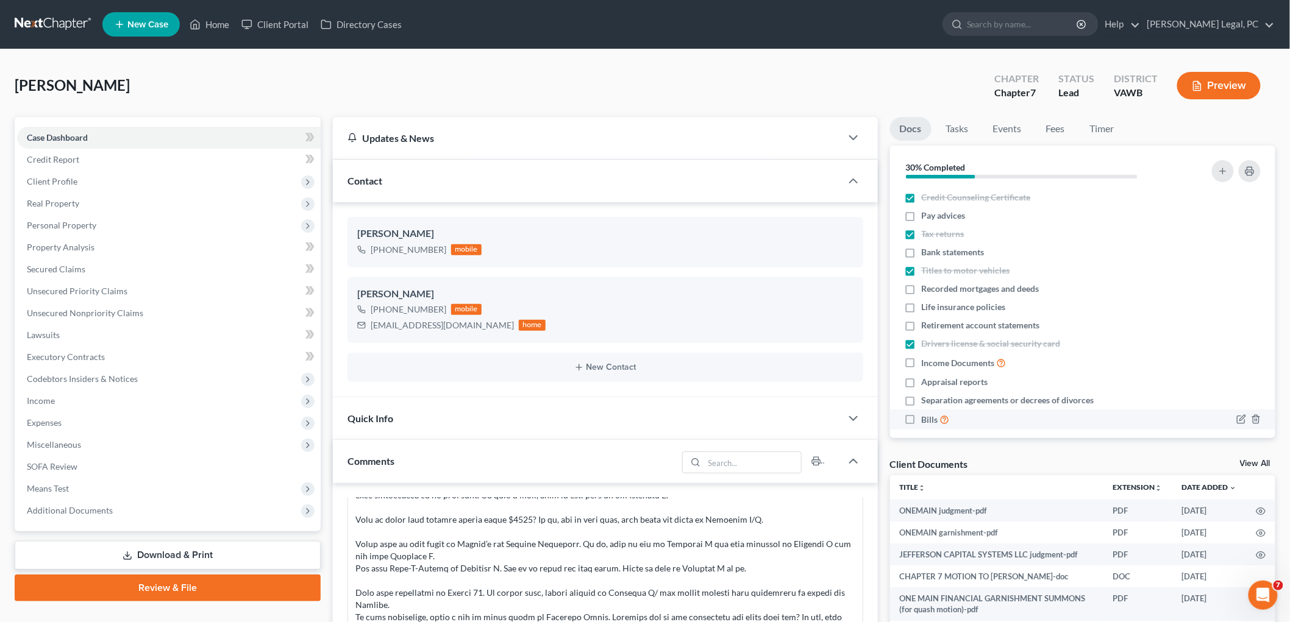
click at [922, 418] on label "Bills" at bounding box center [936, 420] width 28 height 14
click at [927, 418] on input "Bills" at bounding box center [931, 417] width 8 height 8
